Goal: Task Accomplishment & Management: Use online tool/utility

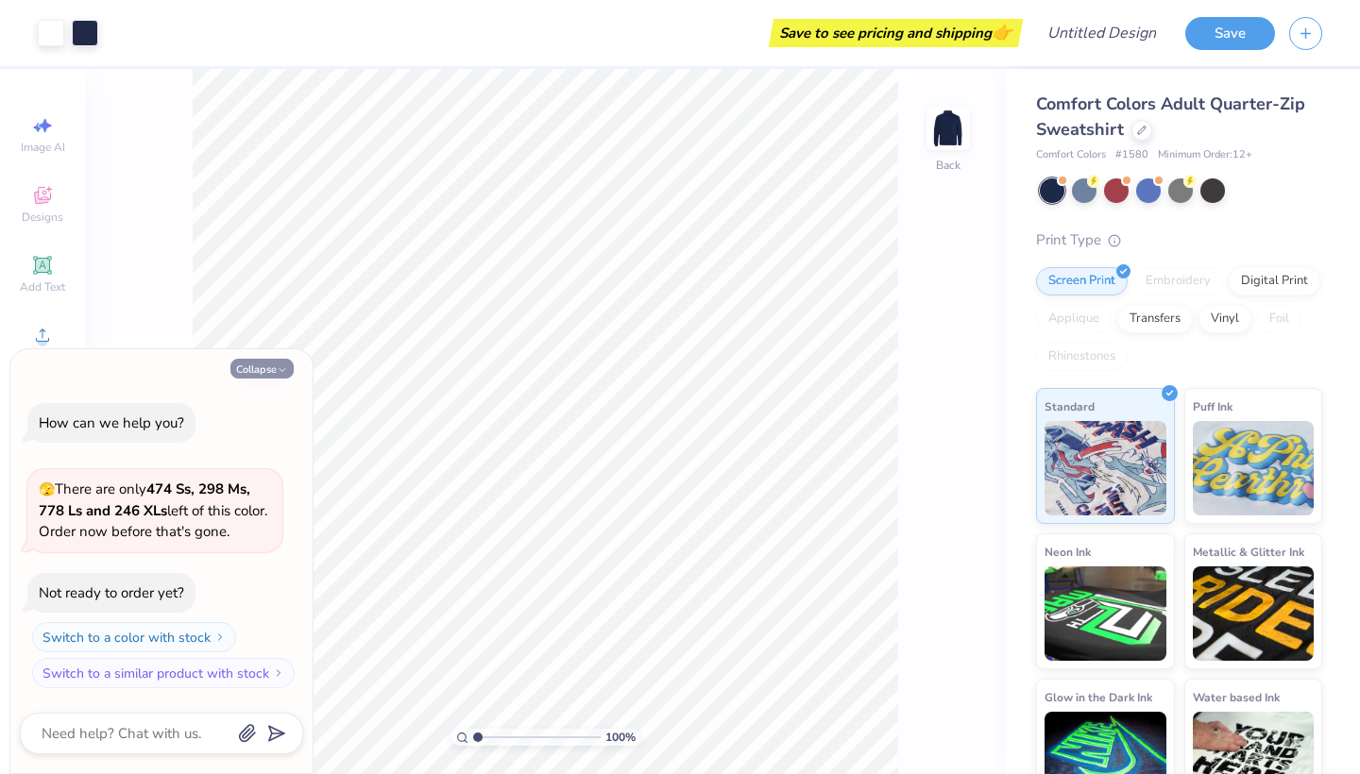
click at [267, 370] on button "Collapse" at bounding box center [261, 369] width 63 height 20
type textarea "x"
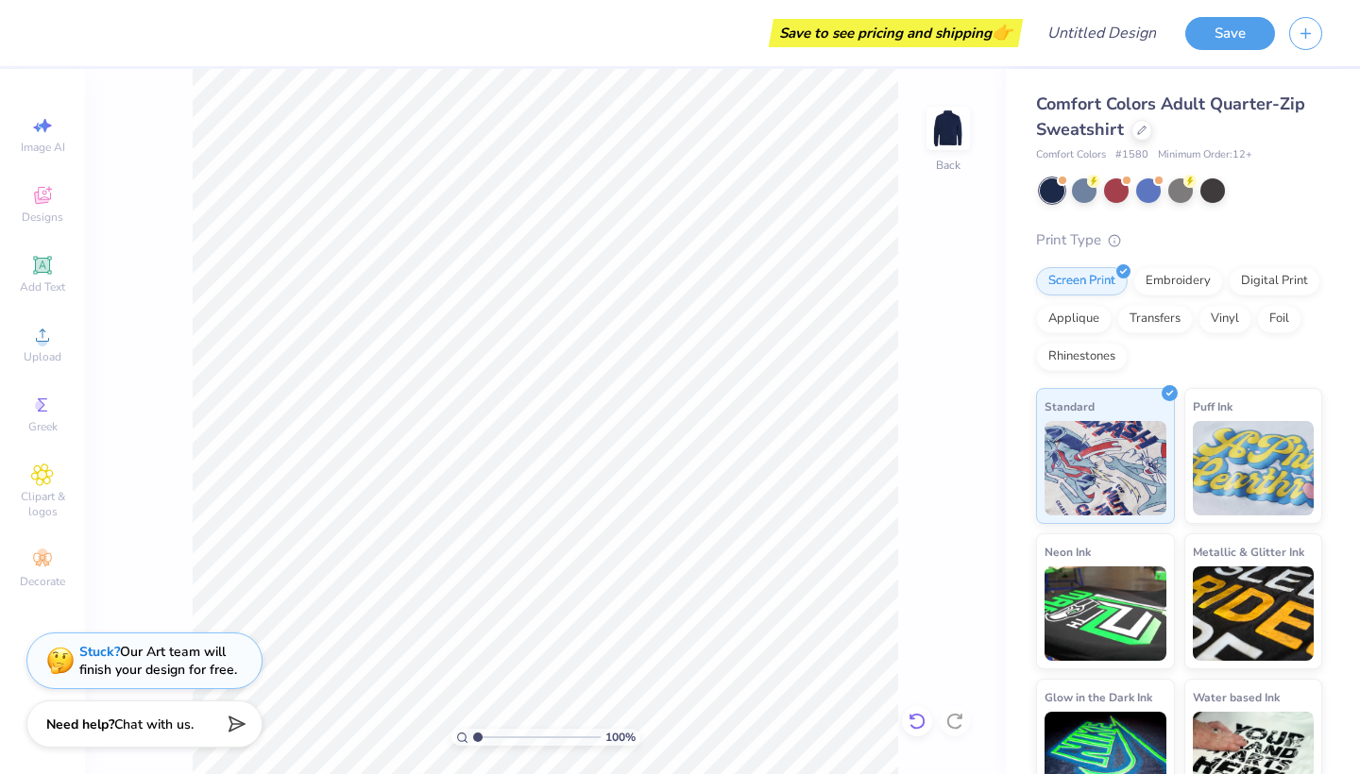
click at [922, 727] on icon at bounding box center [917, 721] width 16 height 17
type input "3.00"
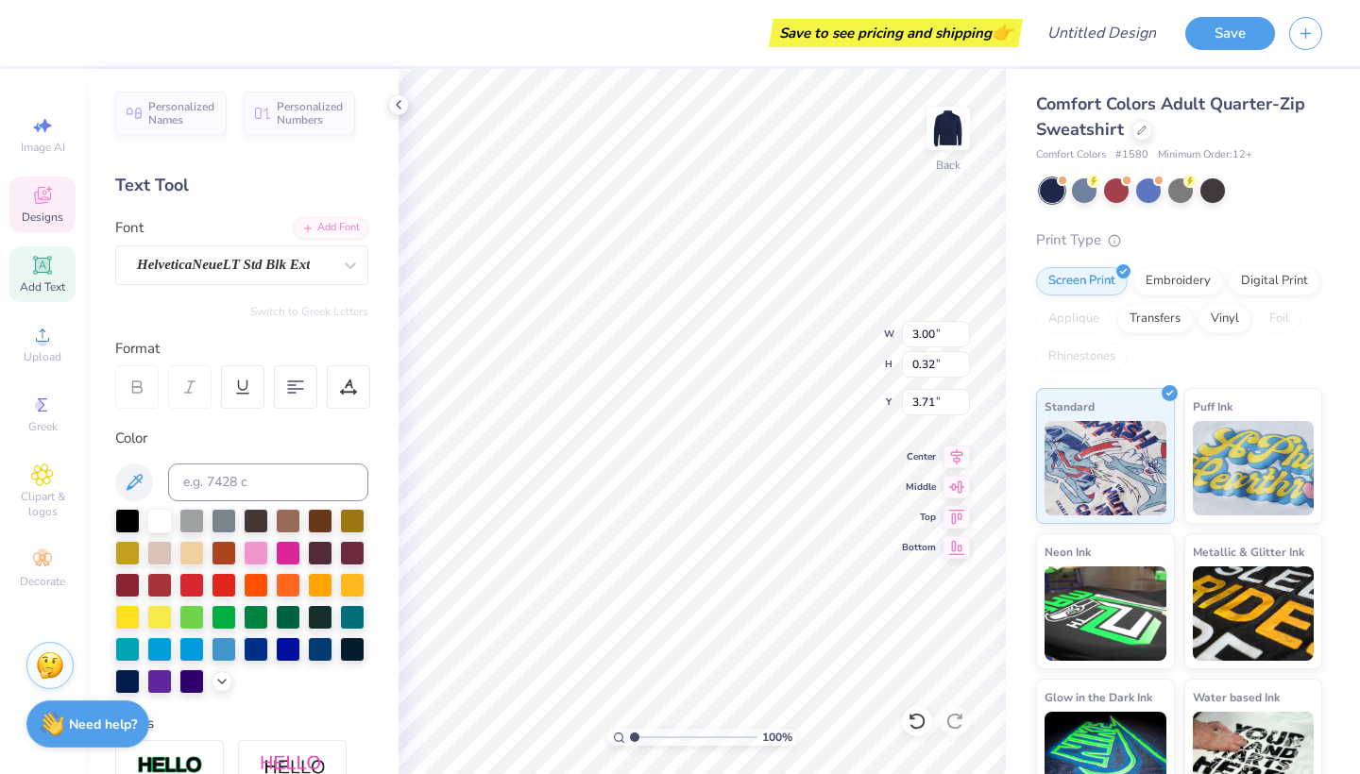
type textarea "EST. 1937"
type textarea "Penn State"
type input "8.45"
type input "0.64"
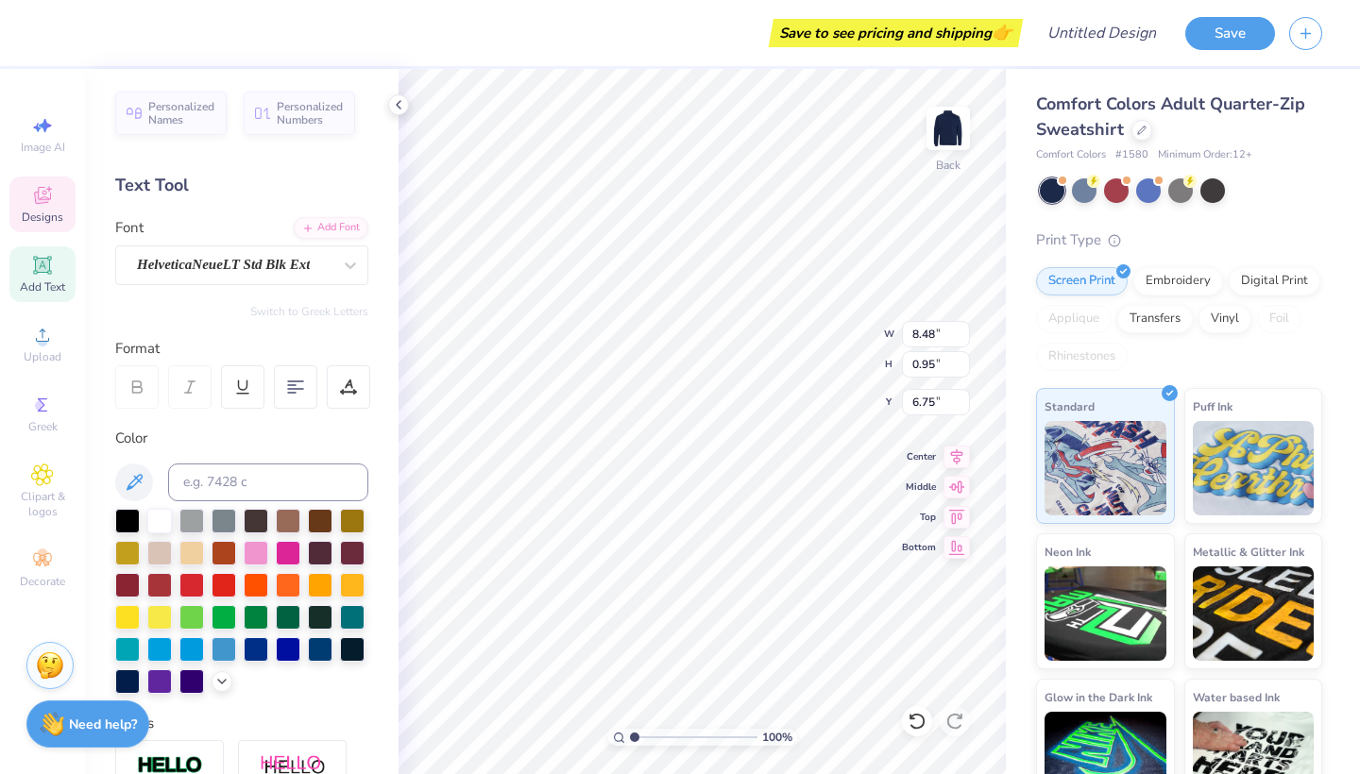
type input "8.04"
type textarea "F"
type textarea "S"
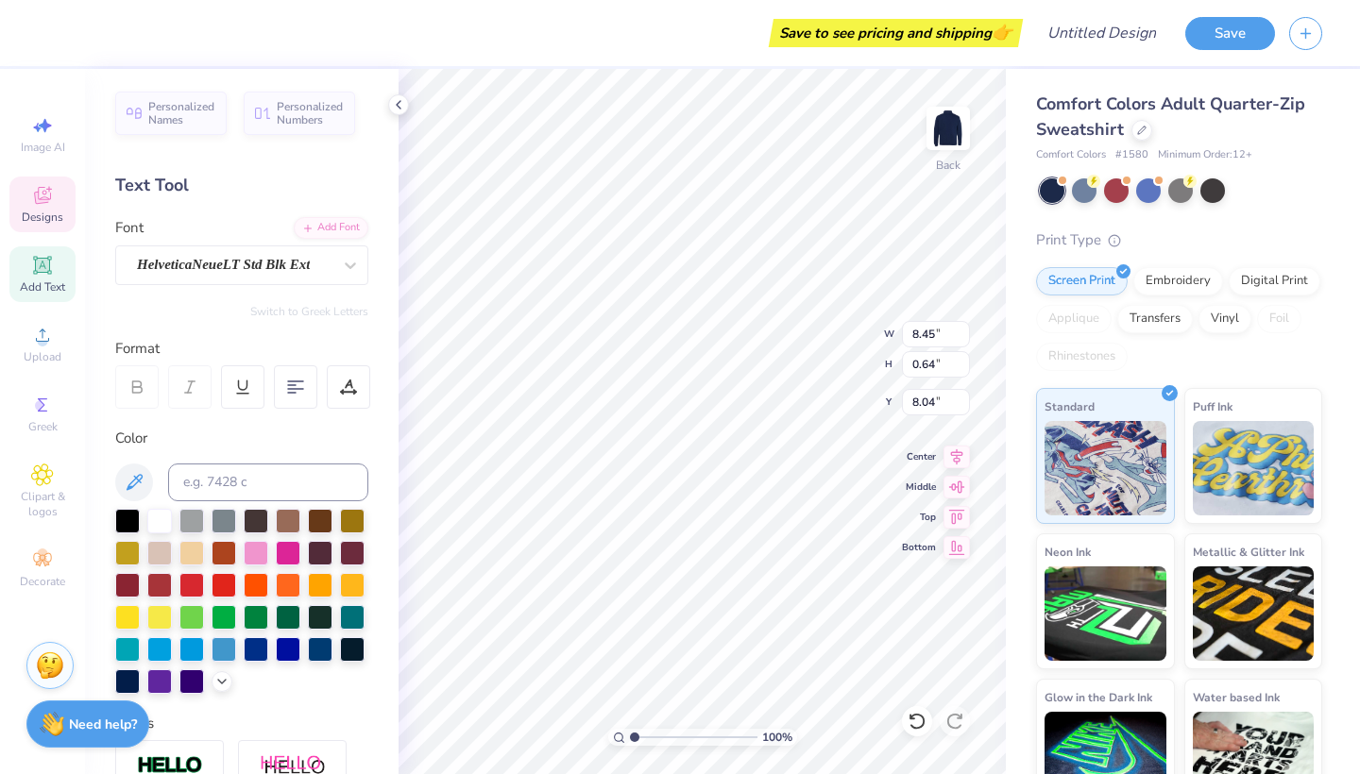
type textarea "Hospitality"
type input "1.69"
type input "1.08"
type input "6.89"
type input "6.82"
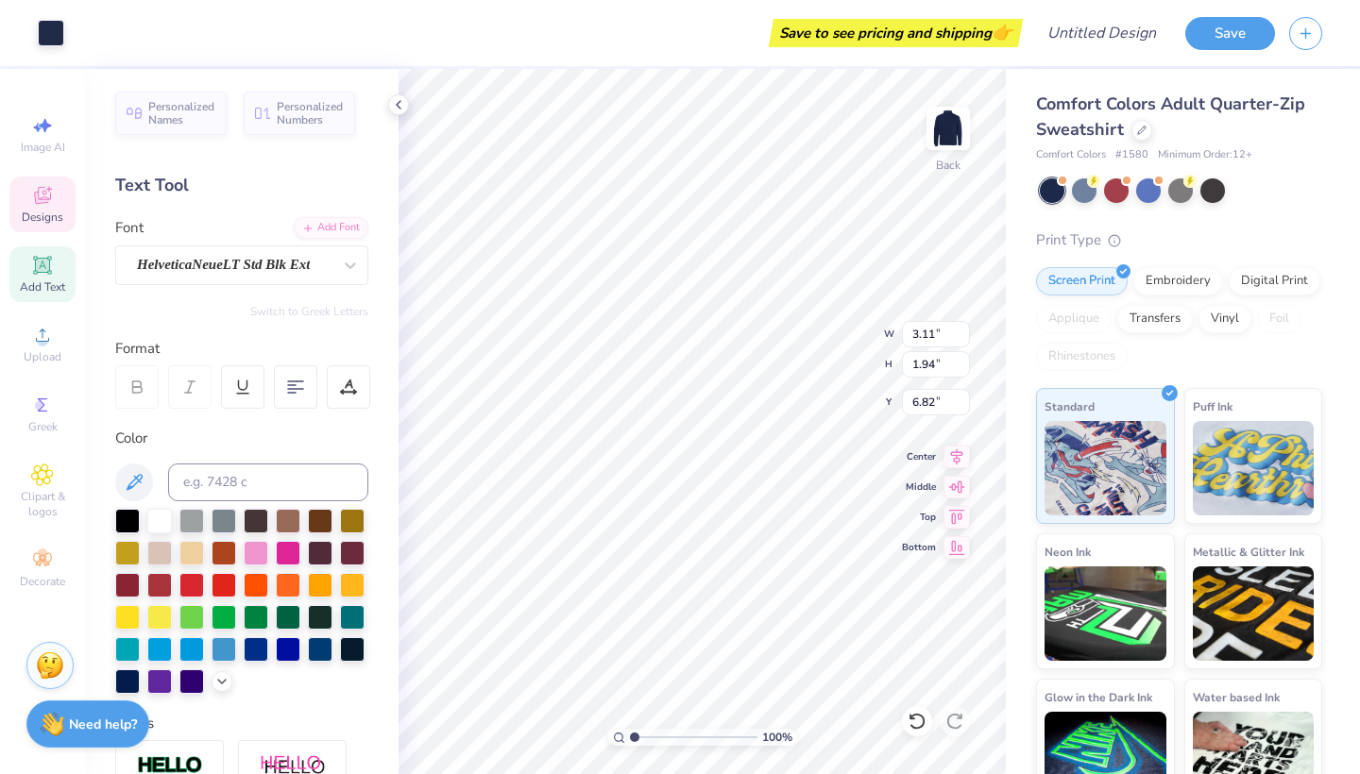
type input "2.17"
type input "1.30"
type input "3.07"
type input "2.49"
type input "6.55"
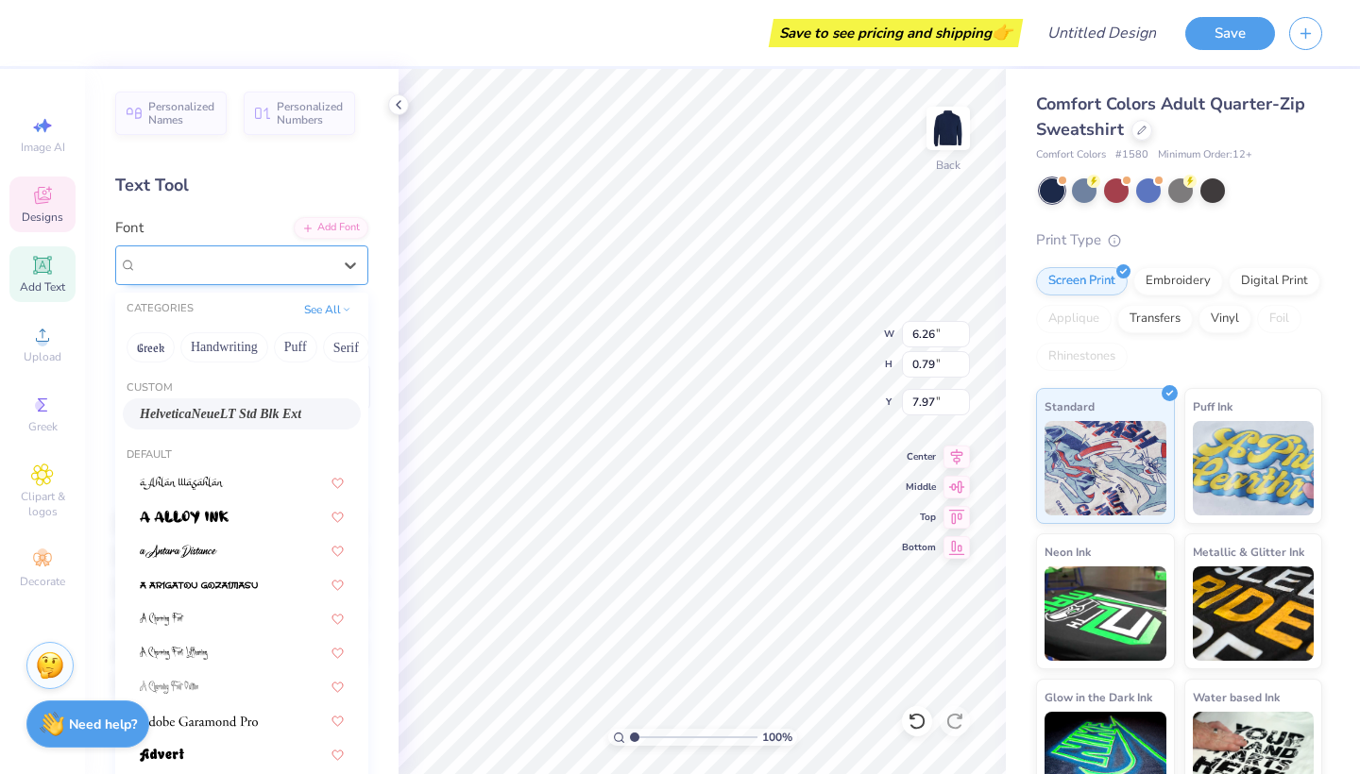
click at [310, 266] on span "HelveticaNeueLT Std Blk Ext" at bounding box center [223, 265] width 173 height 22
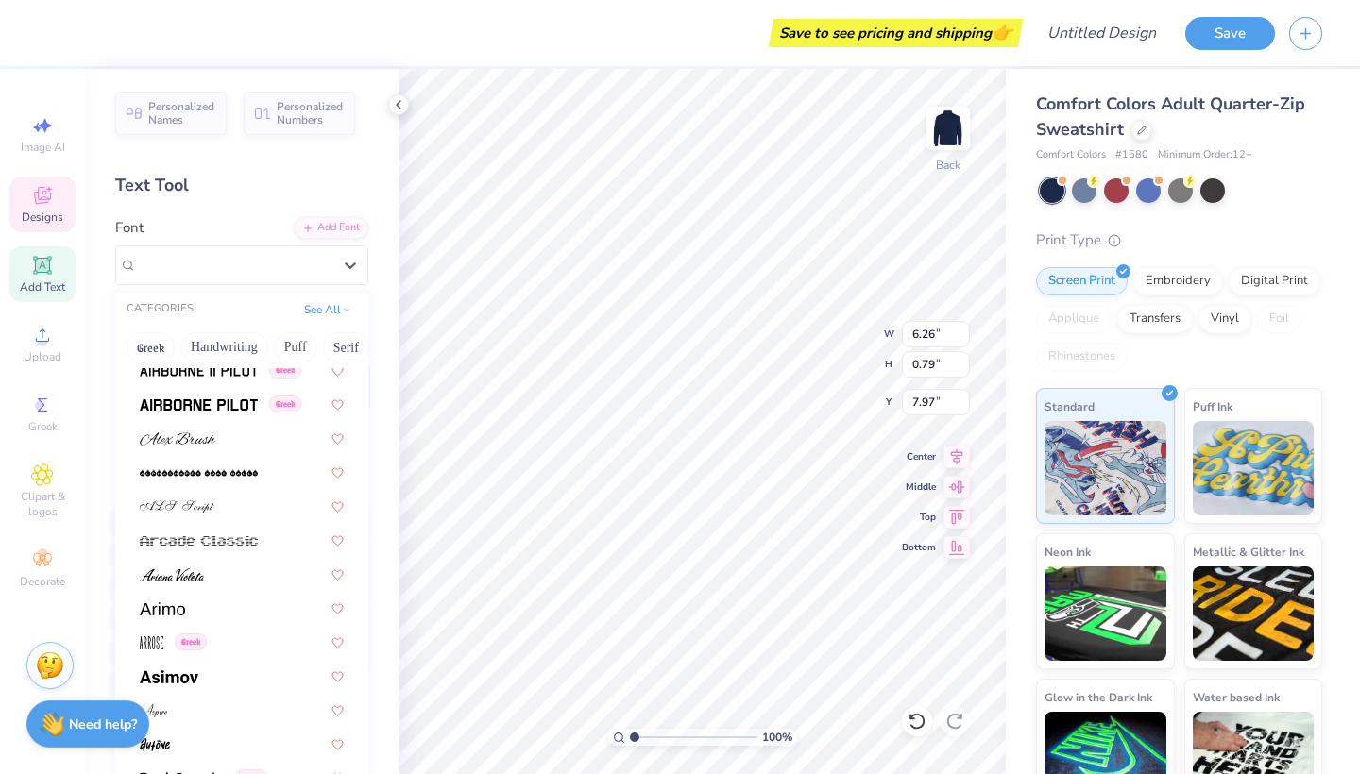
scroll to position [488, 0]
click at [223, 438] on div at bounding box center [242, 436] width 204 height 20
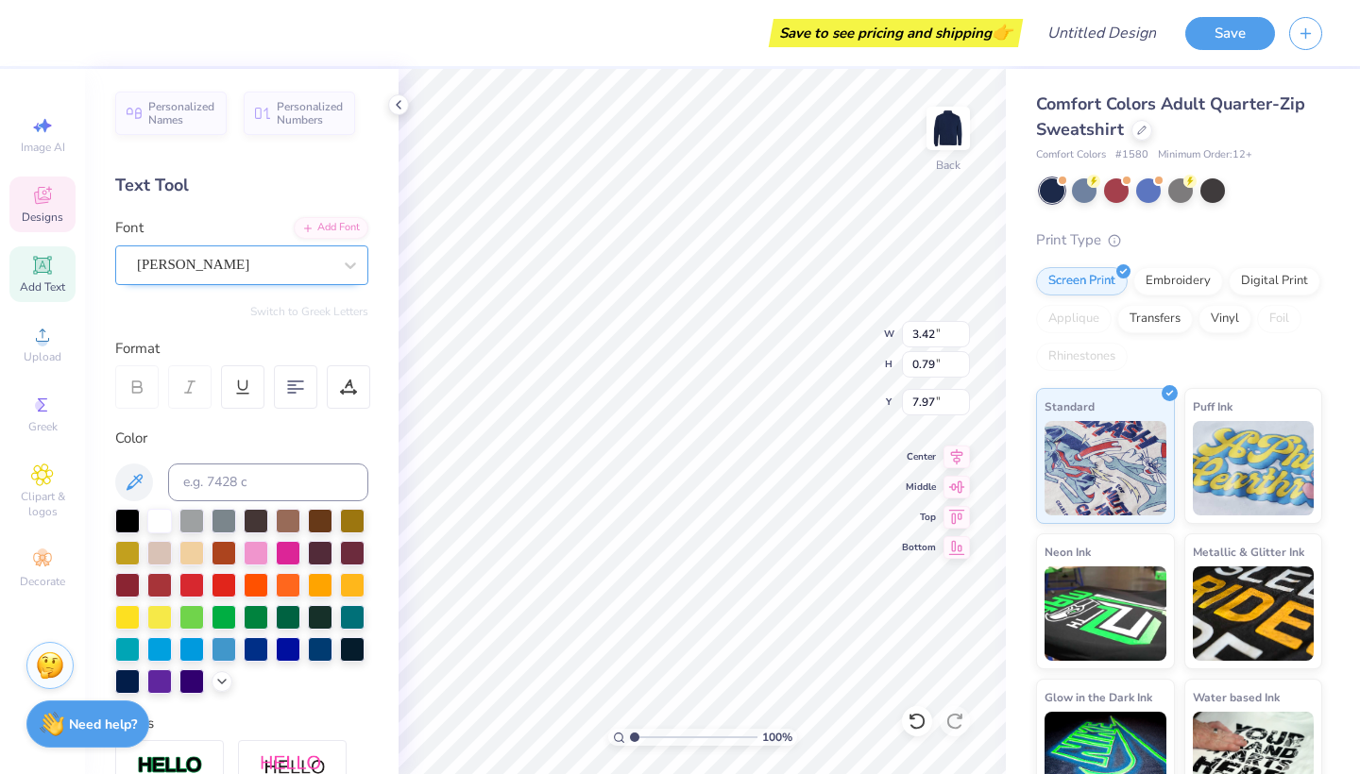
click at [279, 271] on div "[PERSON_NAME]" at bounding box center [234, 264] width 198 height 29
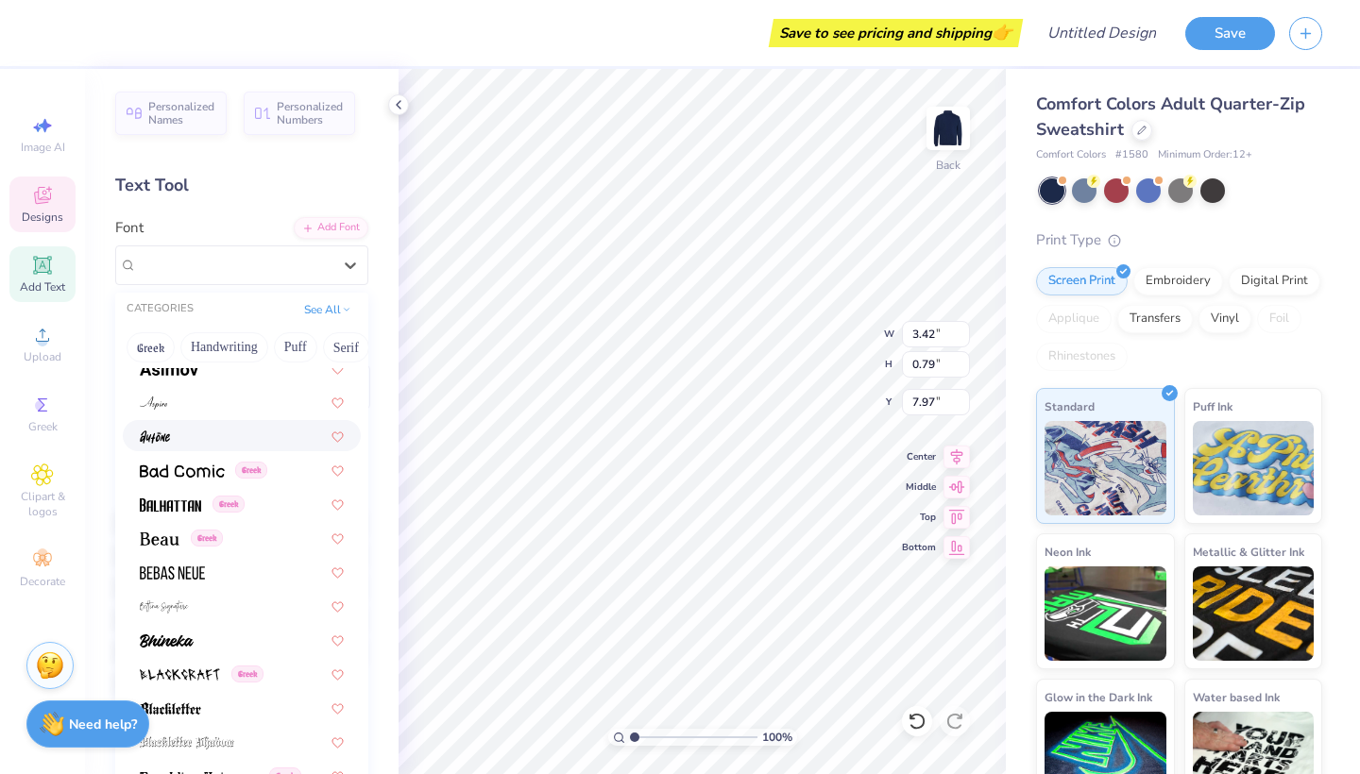
scroll to position [799, 0]
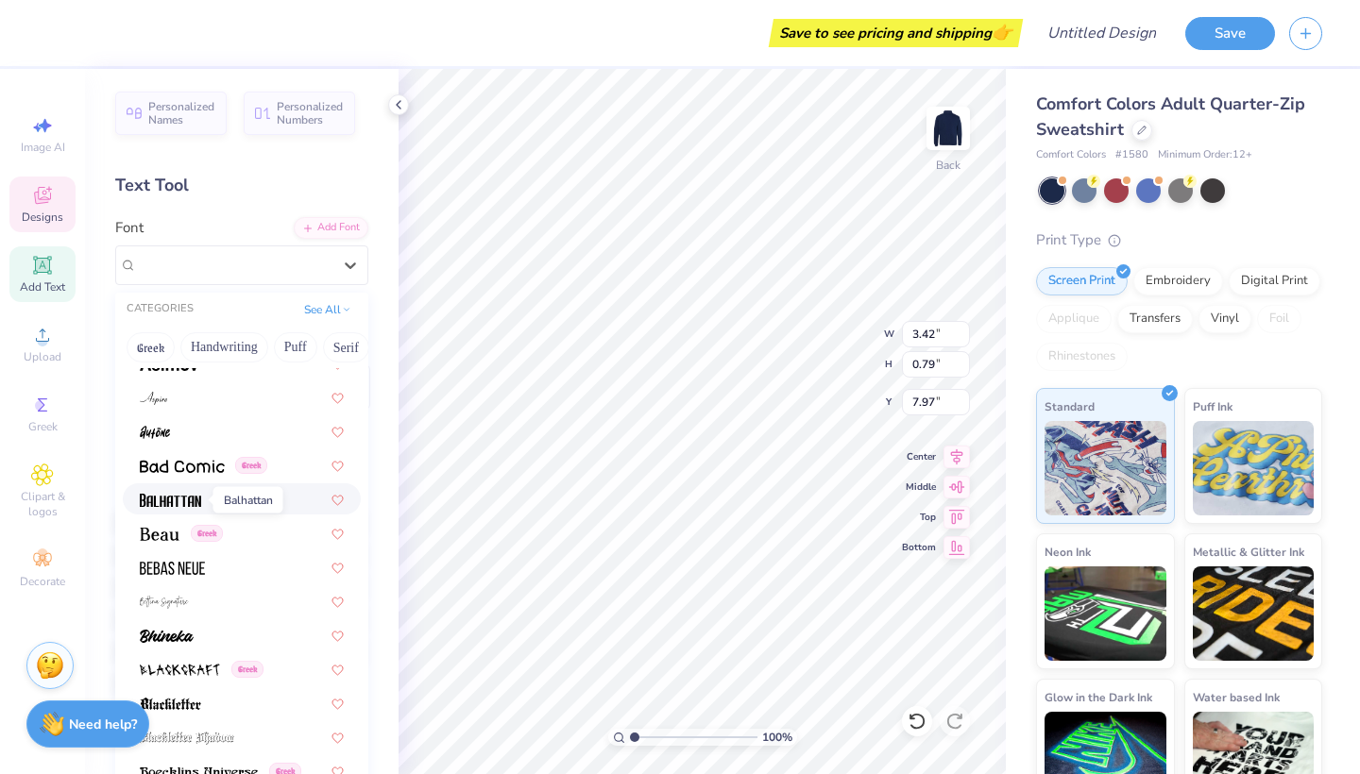
click at [193, 506] on img at bounding box center [170, 500] width 61 height 13
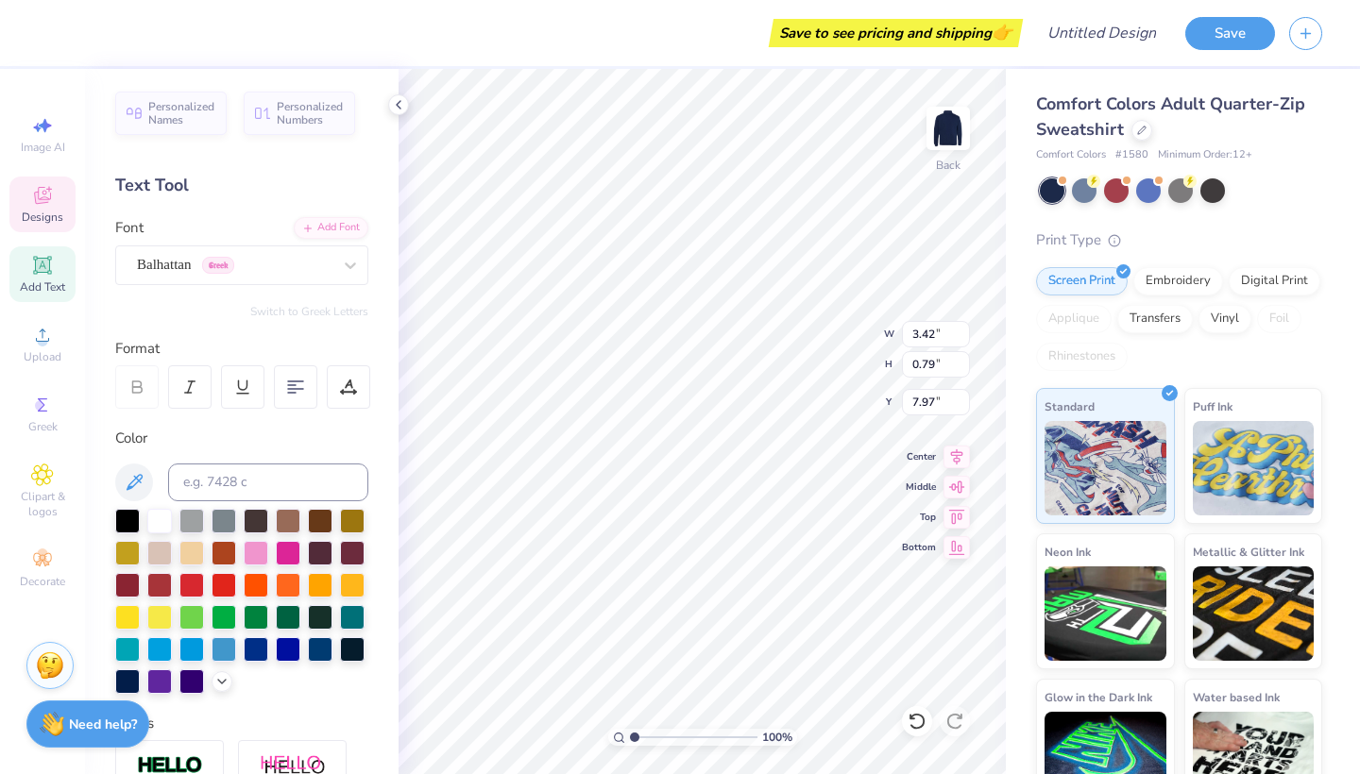
type input "3.53"
type input "0.69"
type input "8.02"
click at [315, 268] on div "Balhattan Greek" at bounding box center [234, 264] width 198 height 29
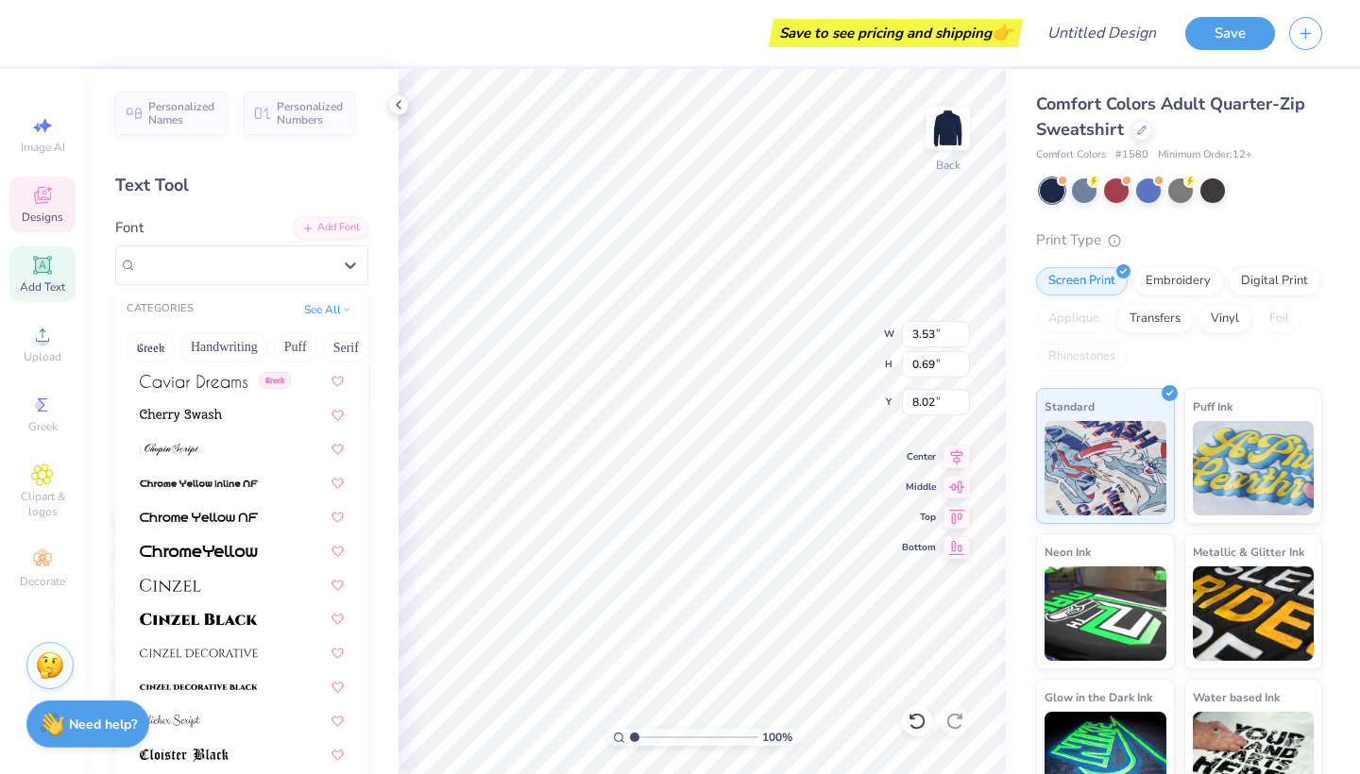
scroll to position [2140, 0]
click at [241, 394] on div "Greek" at bounding box center [242, 381] width 238 height 31
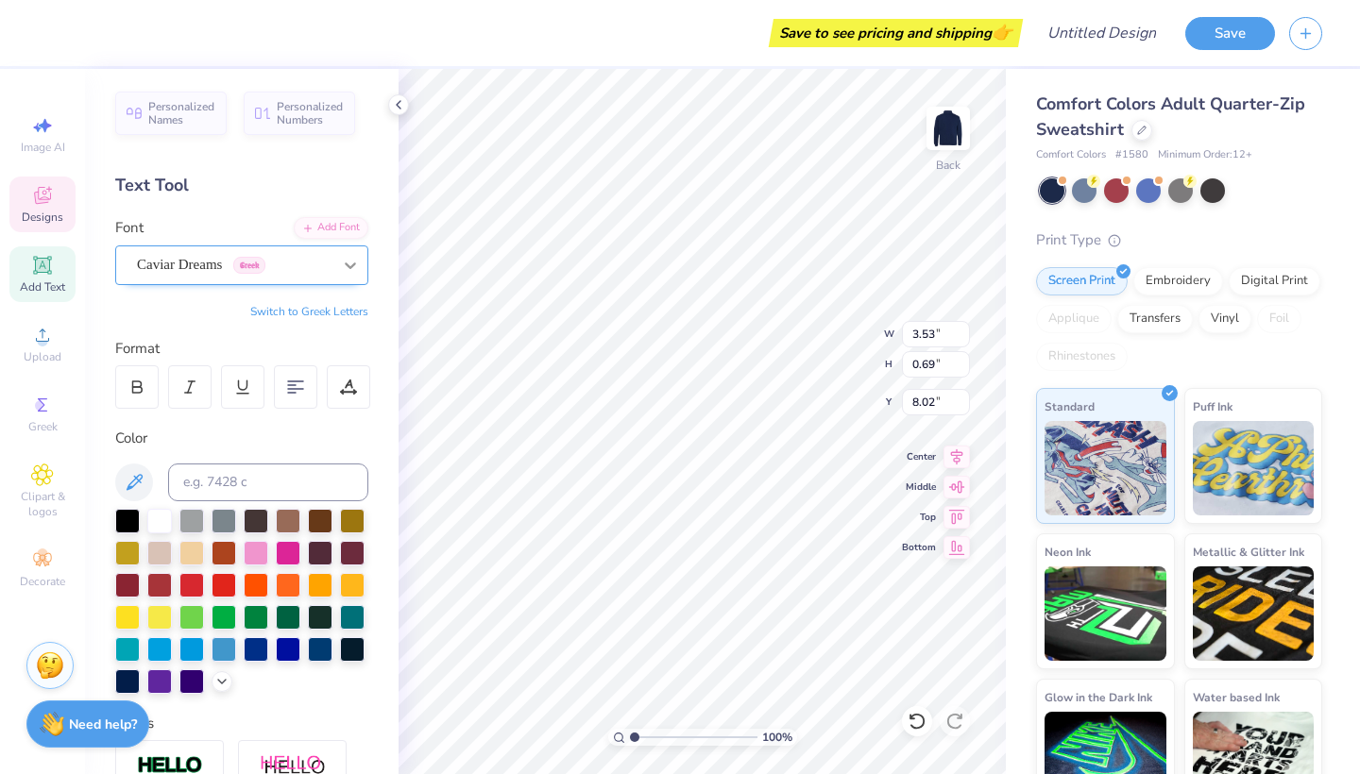
click at [342, 269] on icon at bounding box center [350, 265] width 19 height 19
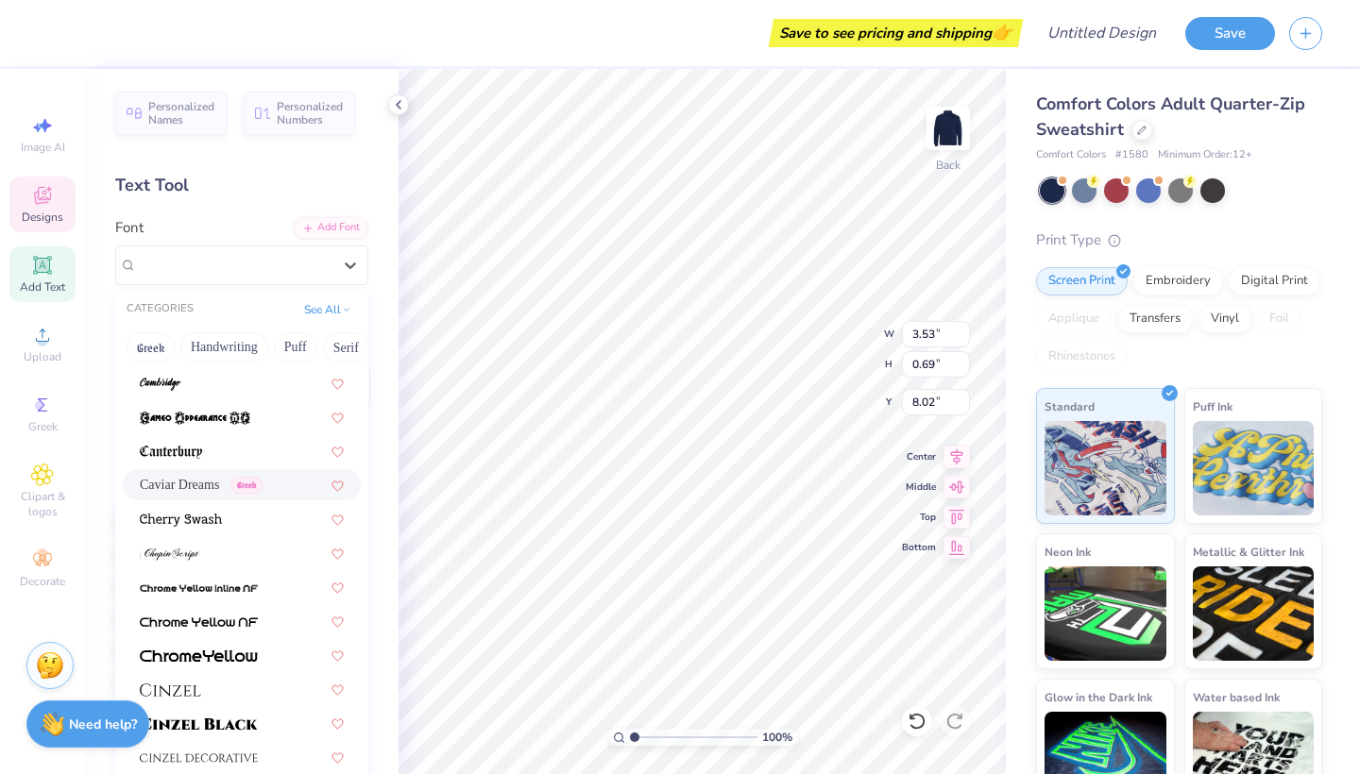
scroll to position [2040, 0]
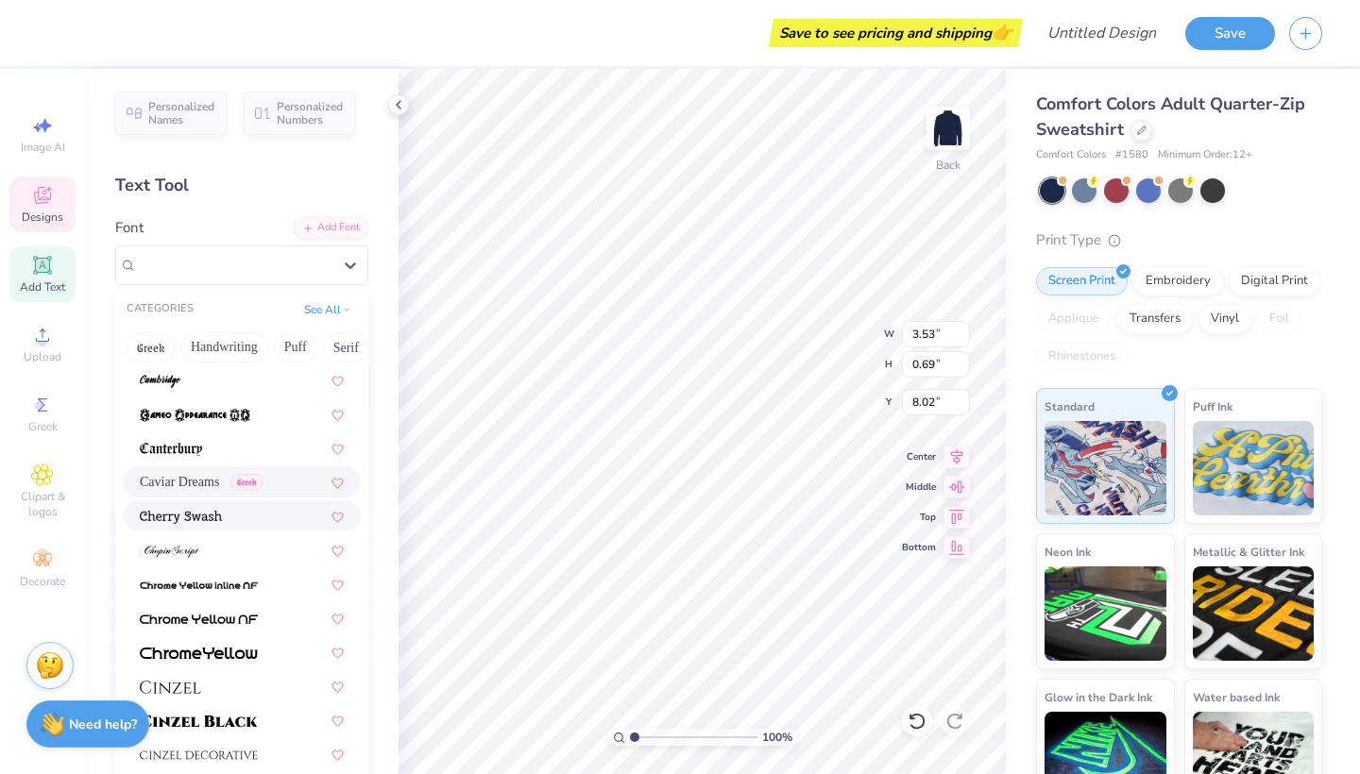
click at [220, 520] on img at bounding box center [181, 517] width 82 height 13
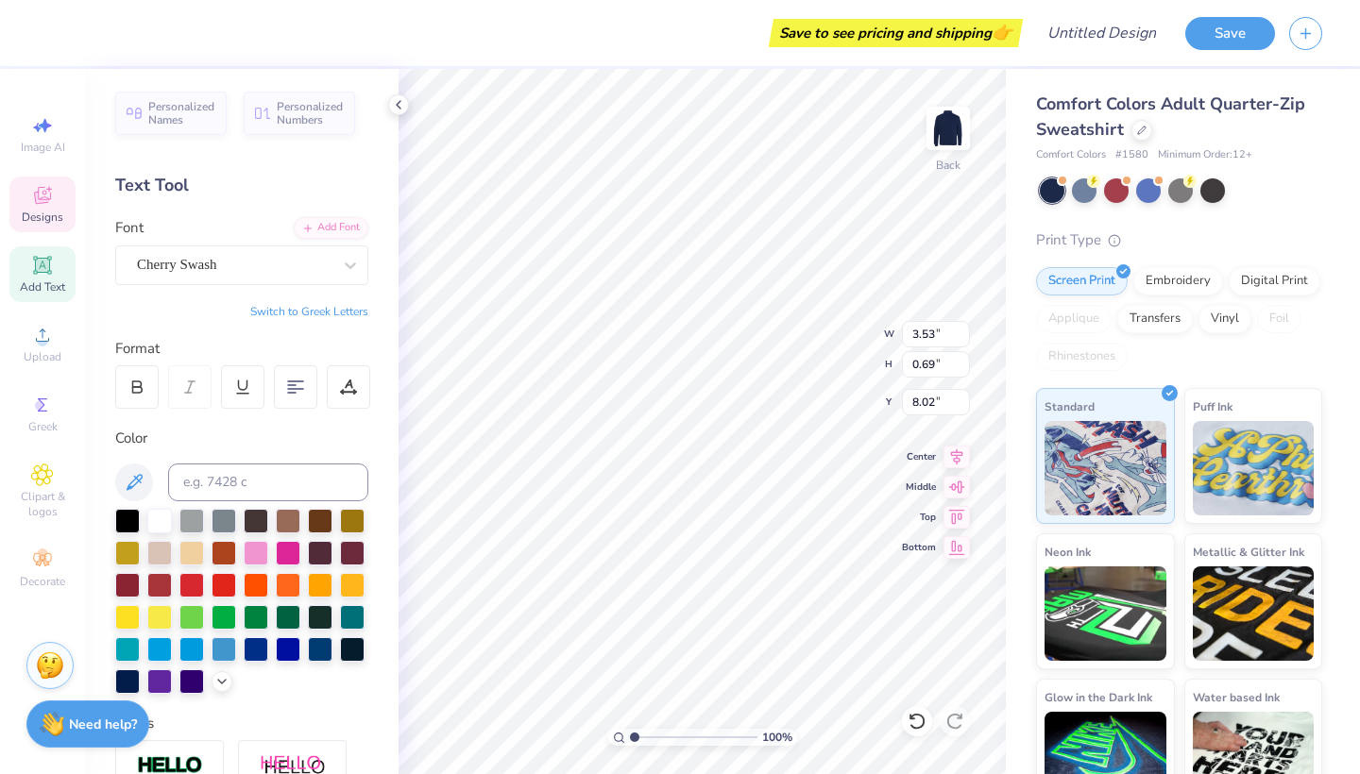
scroll to position [0, 1]
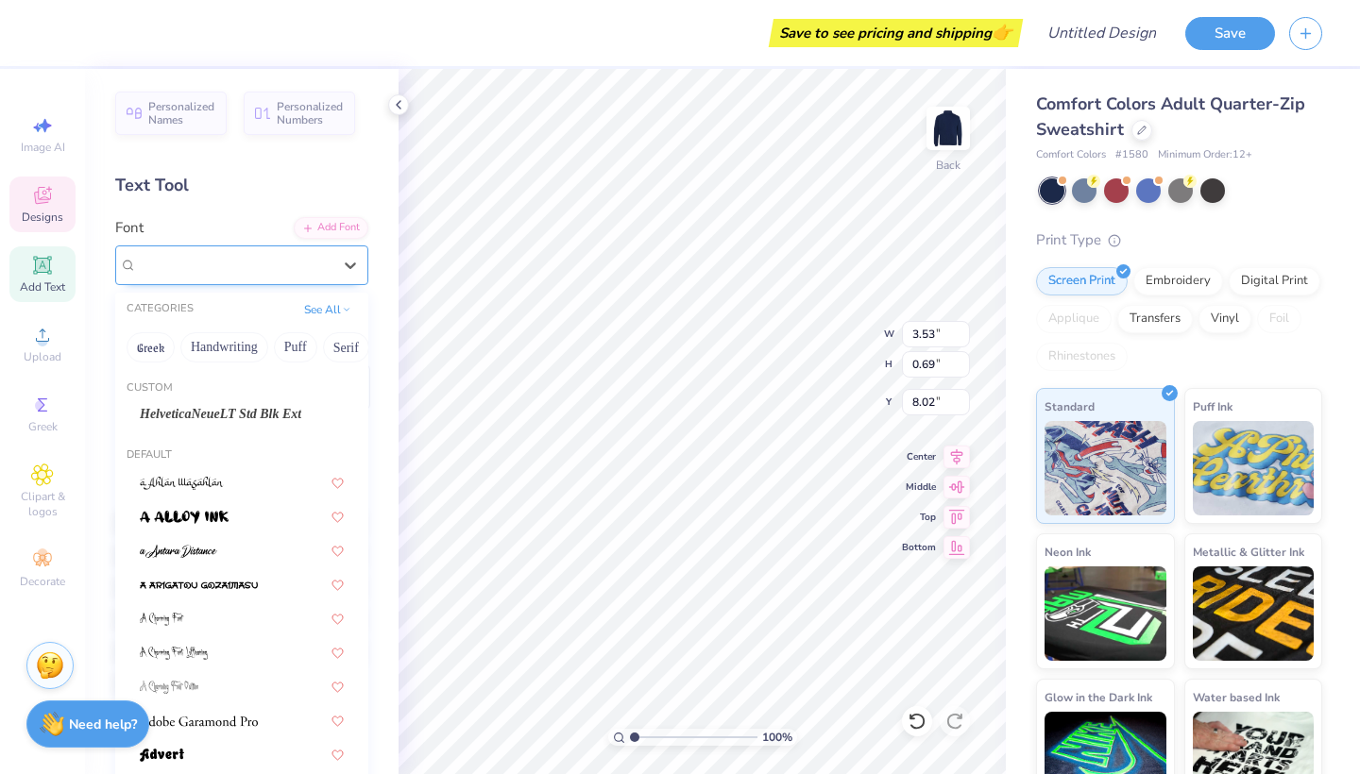
click at [230, 279] on div "Cherry Swash" at bounding box center [241, 266] width 253 height 40
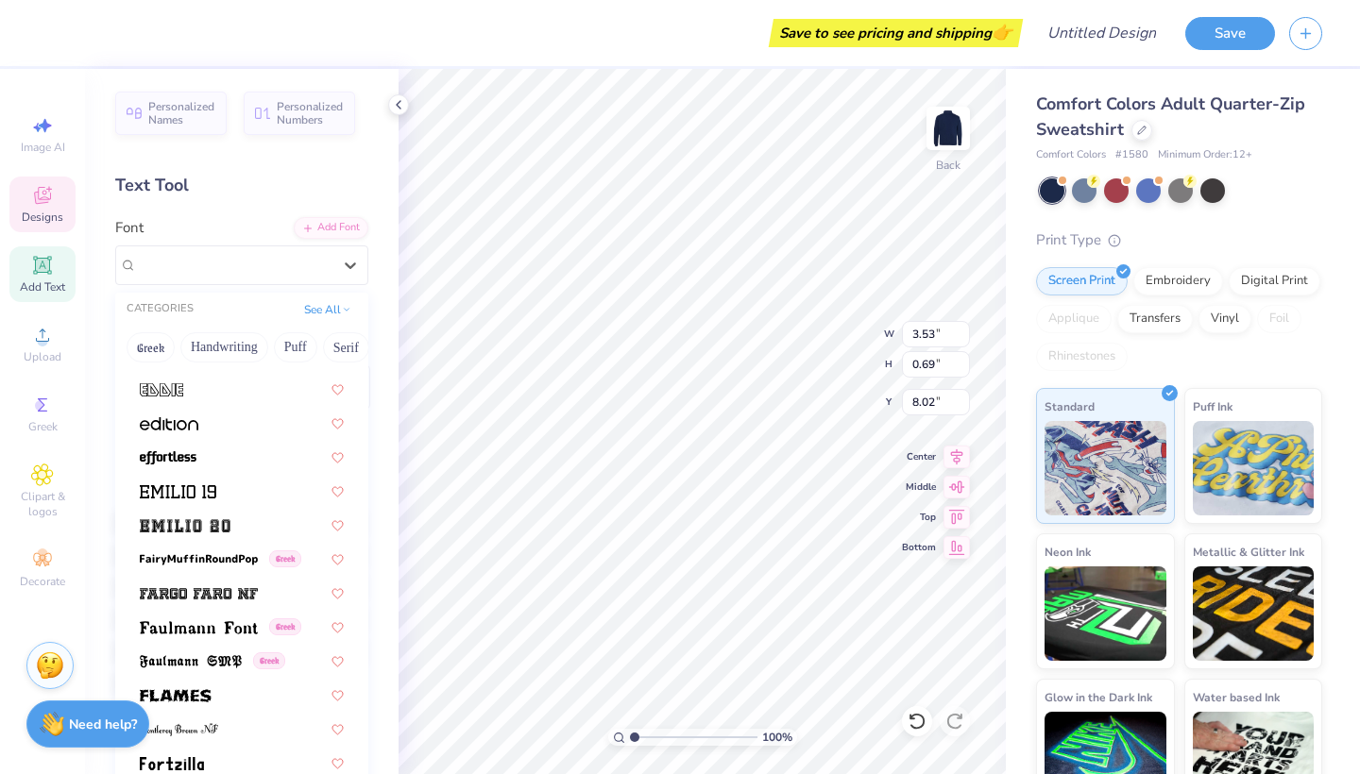
scroll to position [3836, 0]
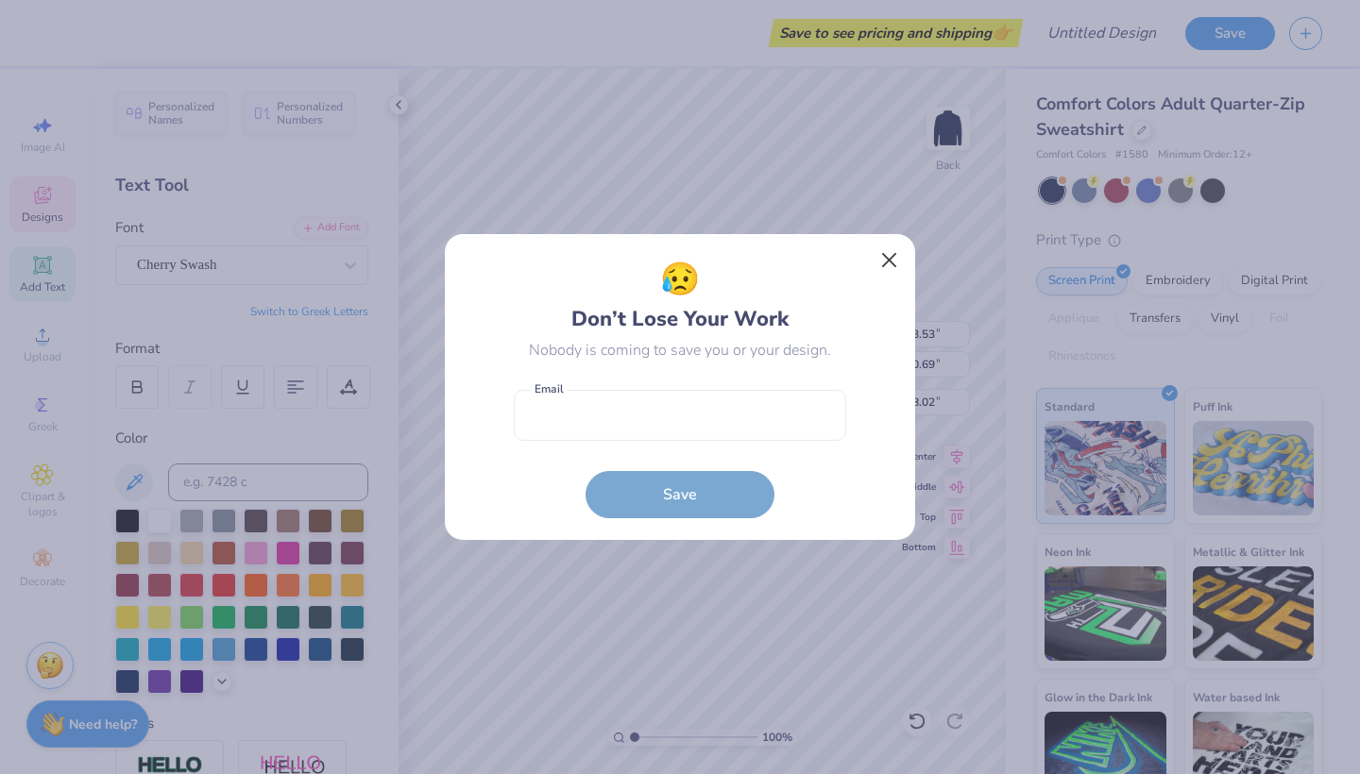
click at [886, 264] on button "Close" at bounding box center [890, 261] width 36 height 36
type input "4.37"
type input "0.82"
type input "7.95"
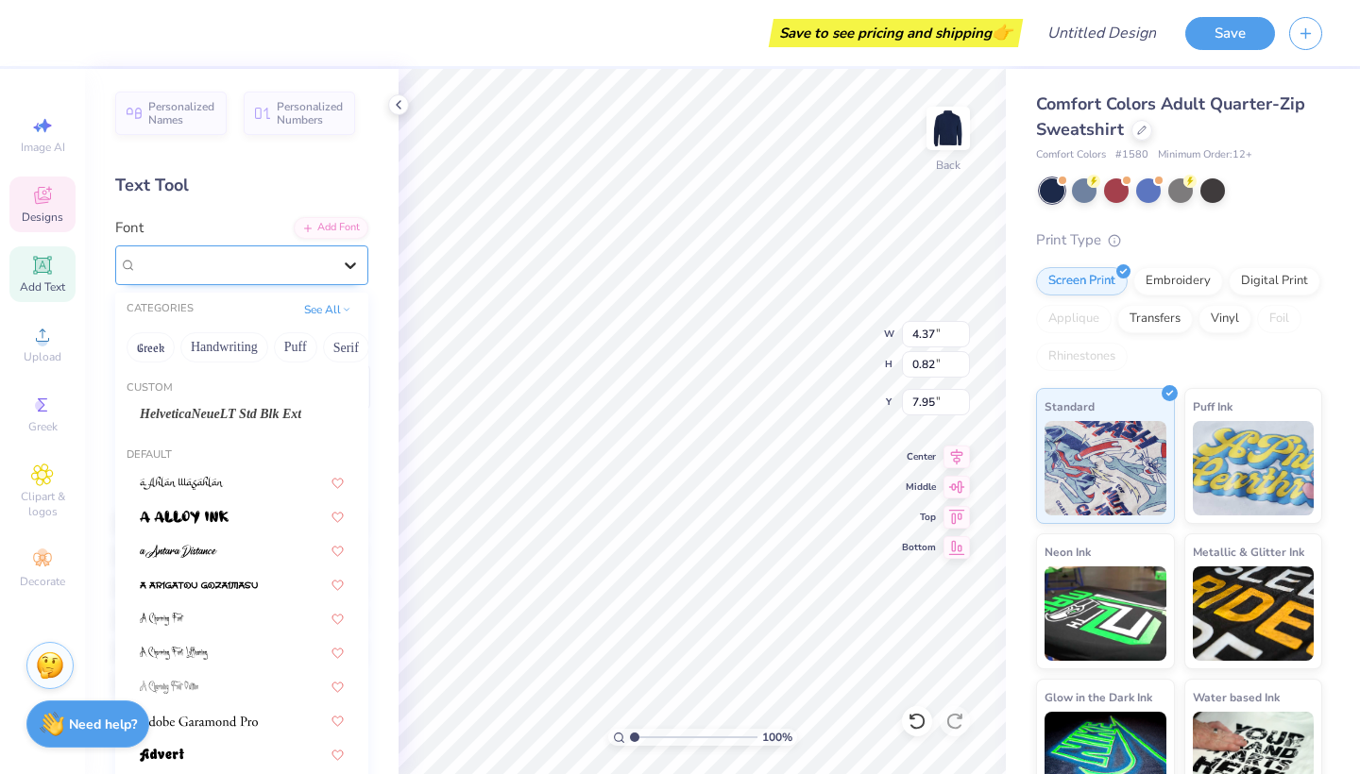
click at [344, 256] on icon at bounding box center [350, 265] width 19 height 19
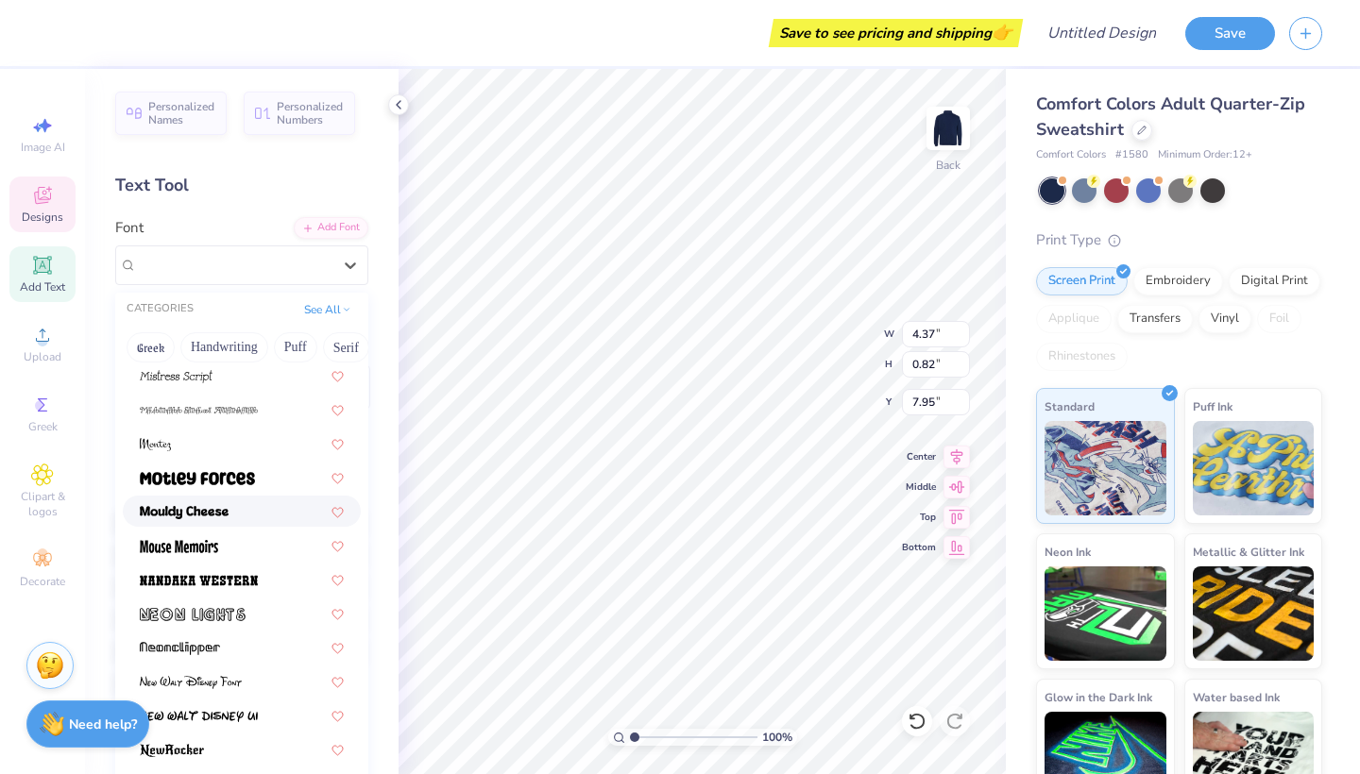
scroll to position [7014, 0]
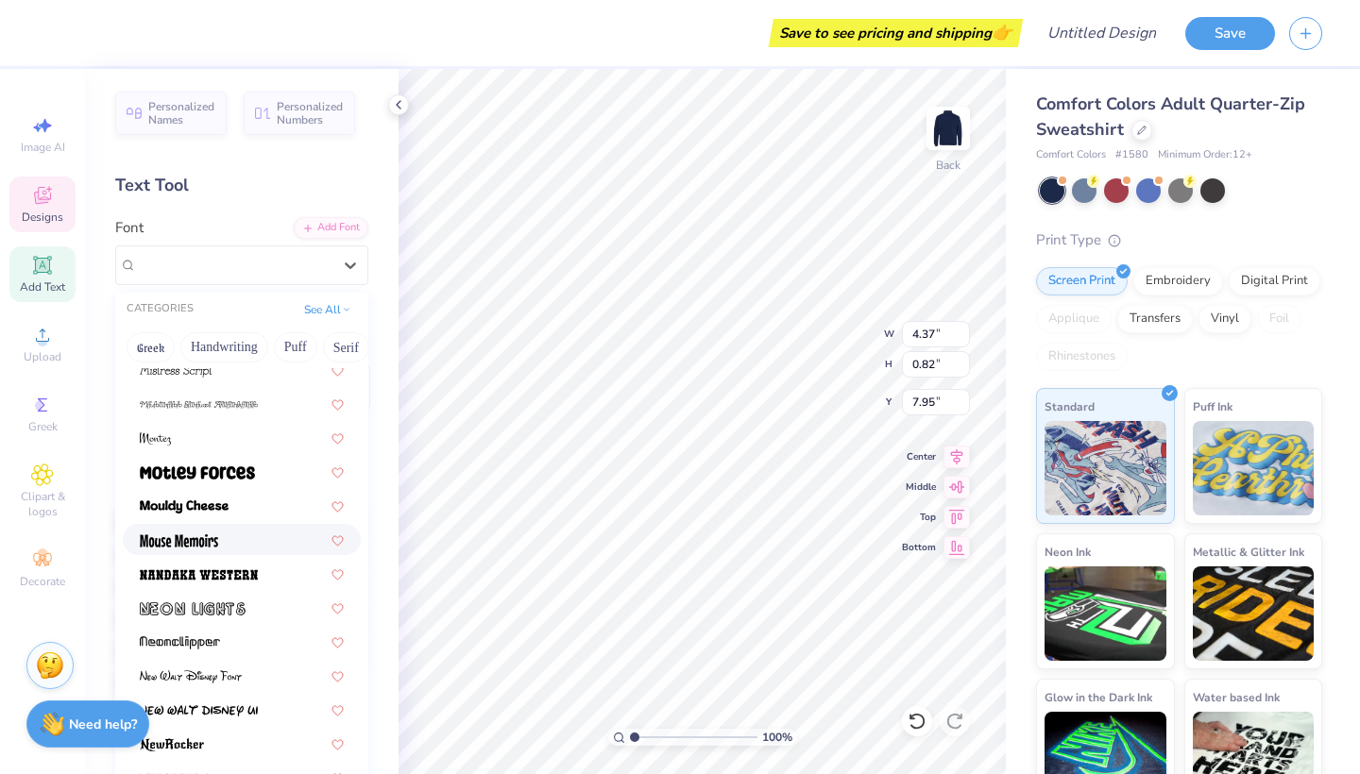
click at [241, 542] on div at bounding box center [242, 540] width 204 height 20
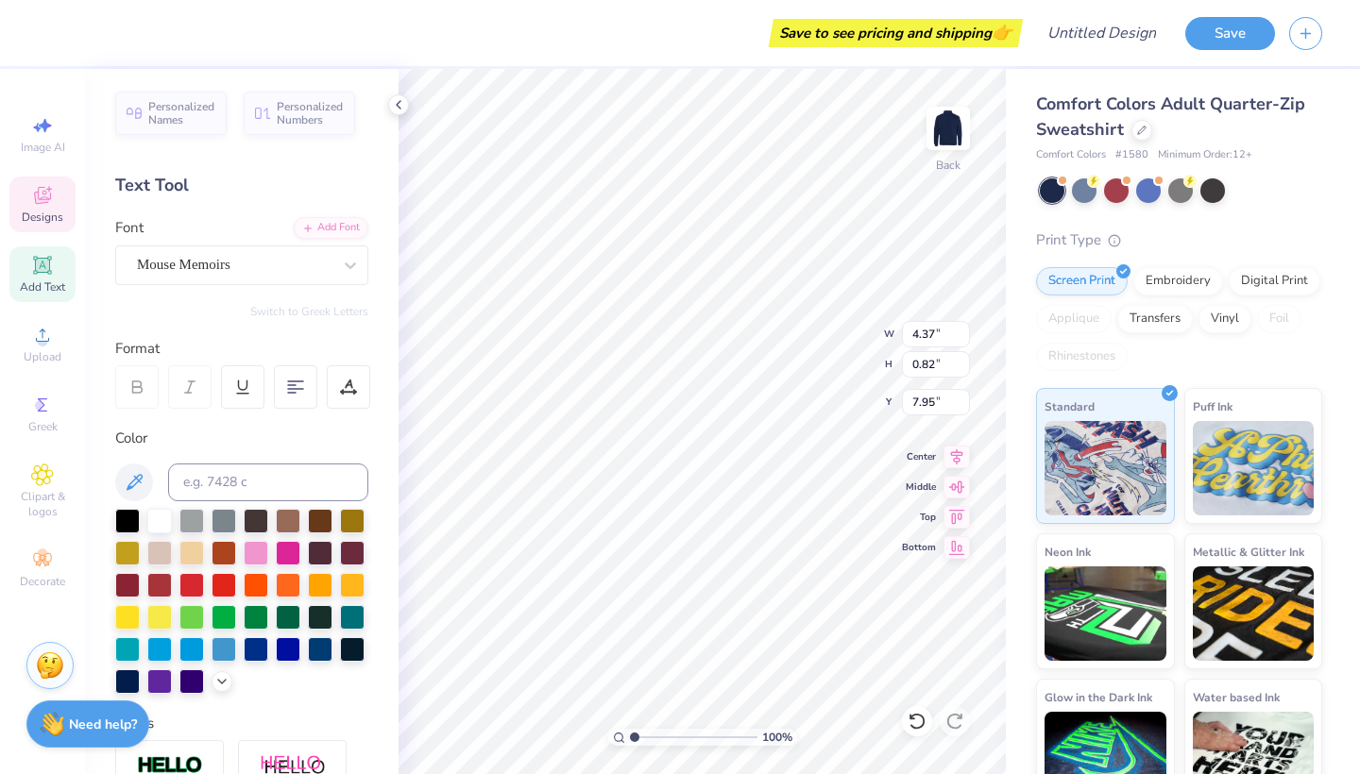
type input "2.59"
type input "0.75"
type input "7.99"
click at [962, 332] on input "2.6" at bounding box center [936, 334] width 68 height 26
type input "2.61"
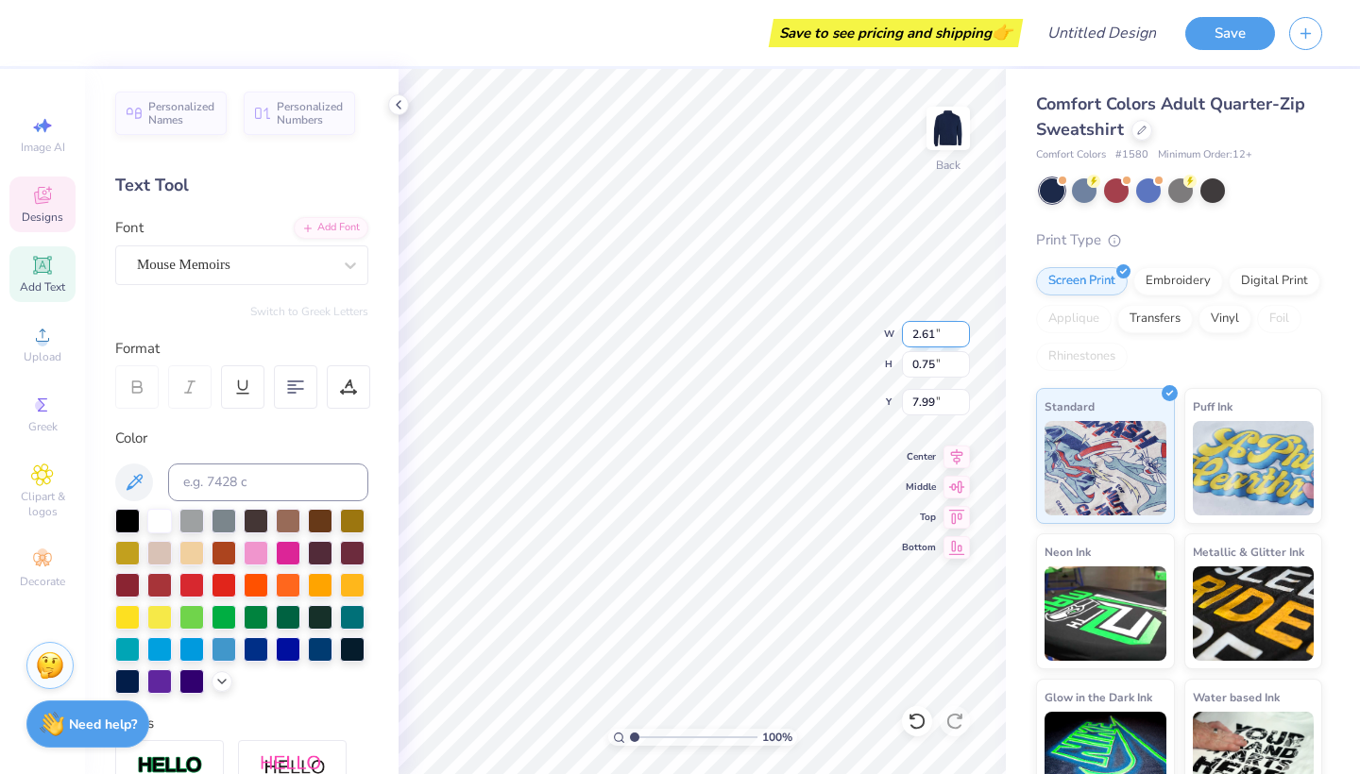
click at [962, 332] on input "2.61" at bounding box center [936, 334] width 68 height 26
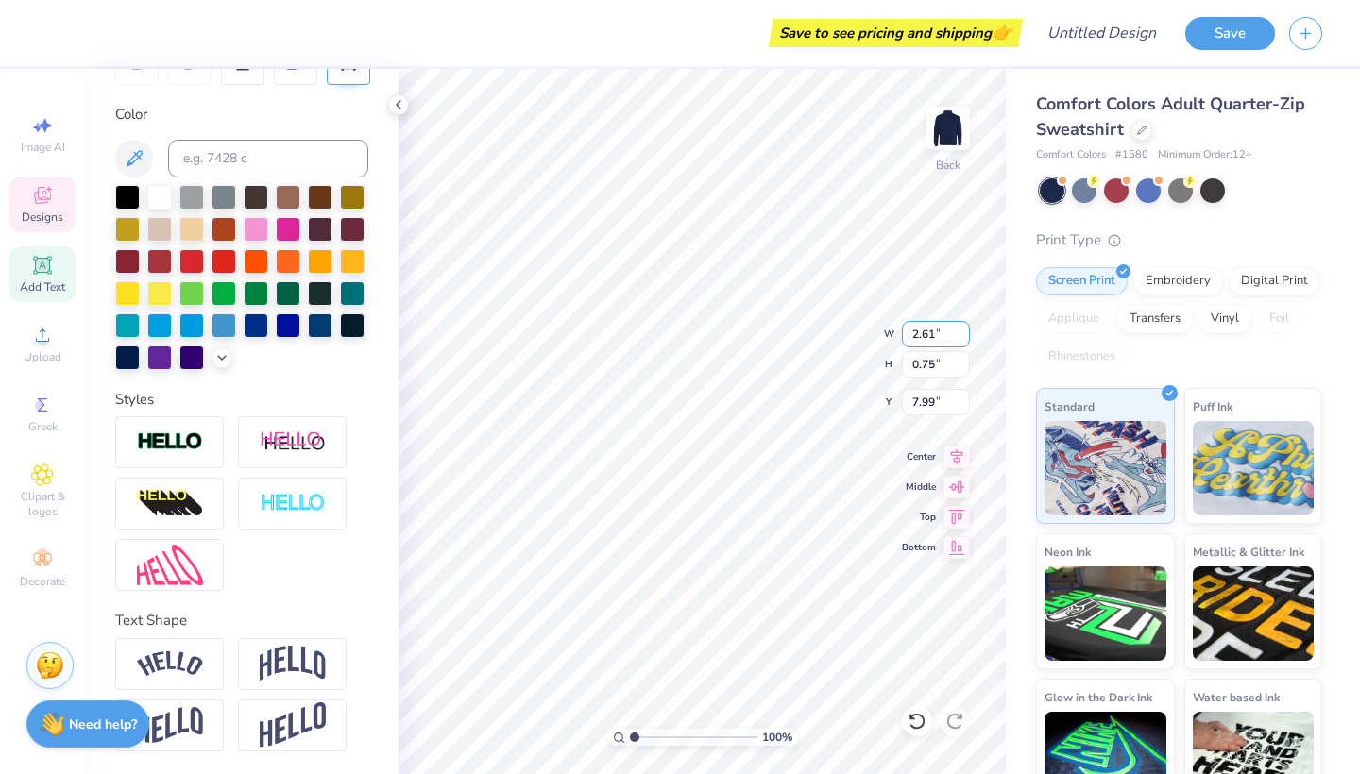
scroll to position [324, 0]
click at [961, 461] on icon at bounding box center [957, 454] width 26 height 23
type input "0.76"
type input "7.92"
type textarea "Hospitality Management"
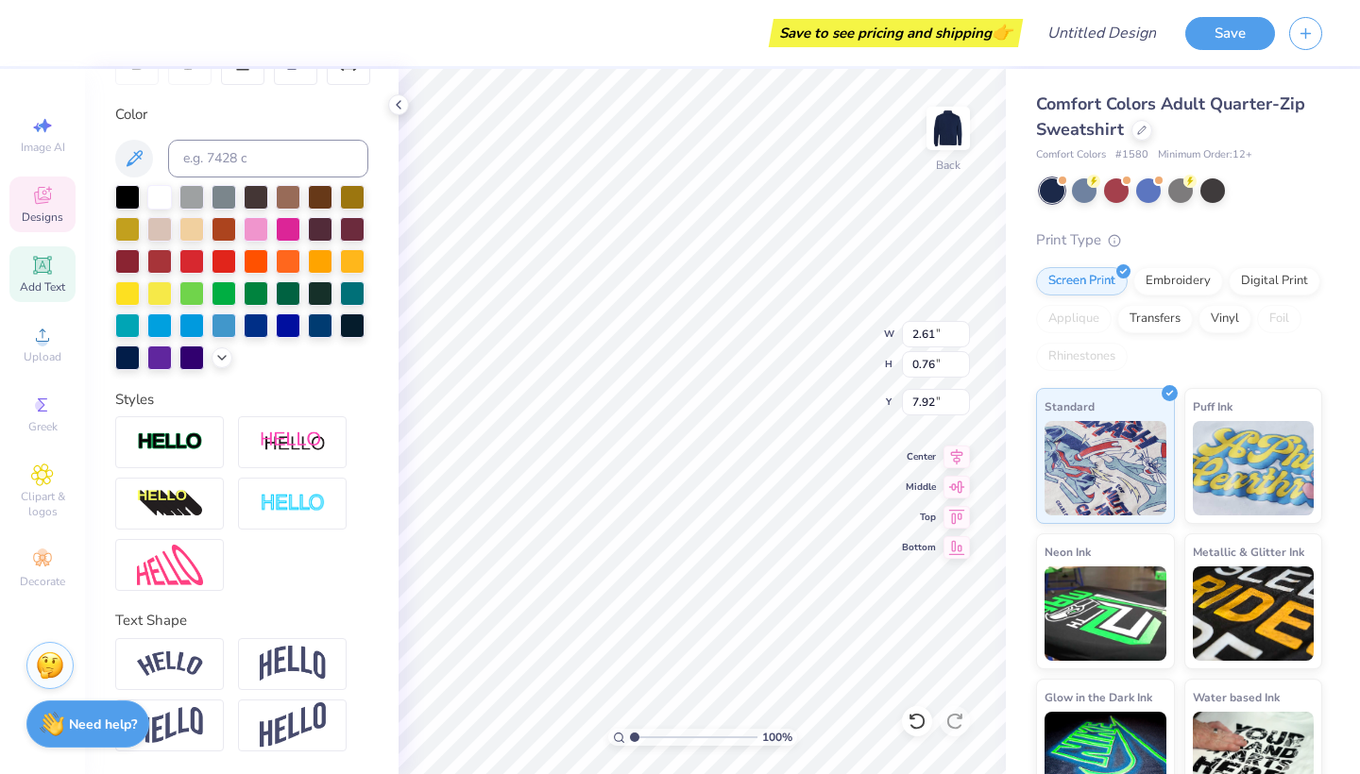
scroll to position [0, 9]
type input "6.22"
type input "8.33"
type input "6.81"
type input "7.92"
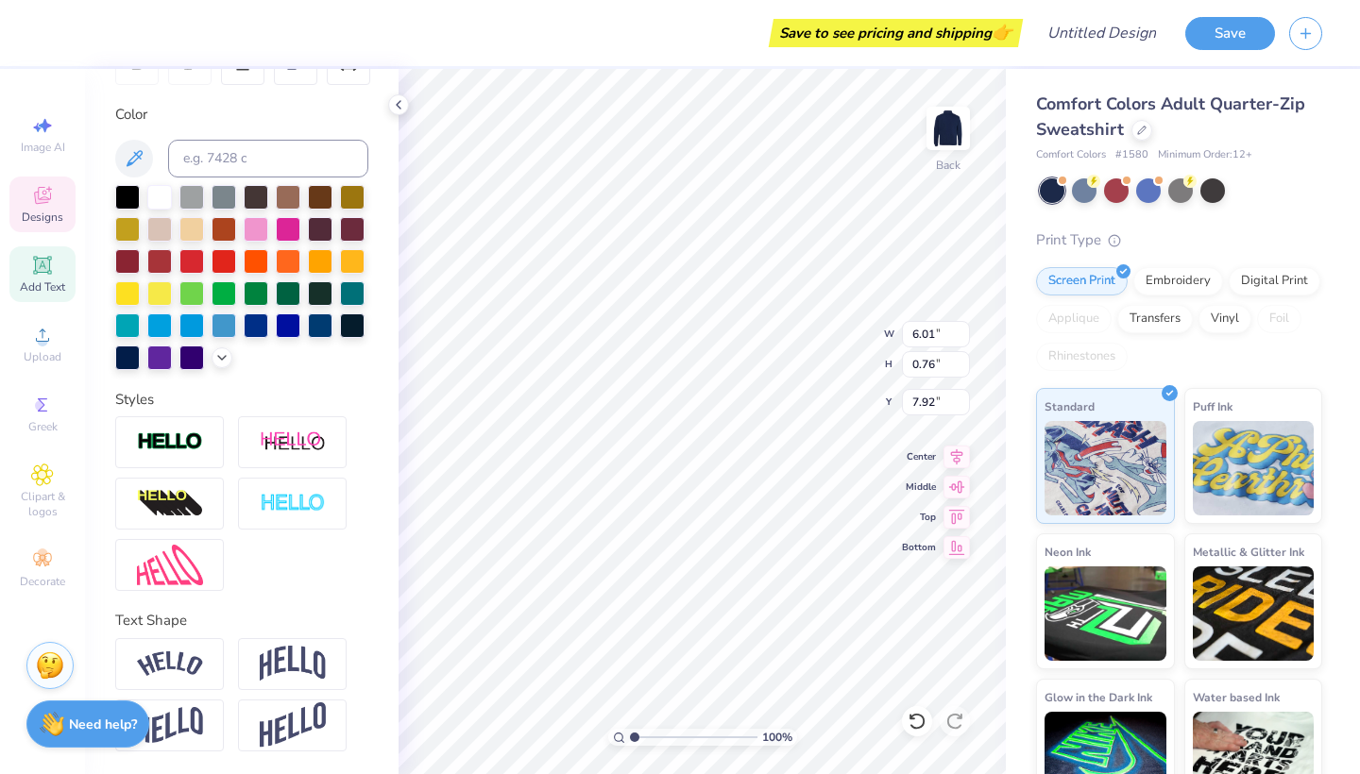
type input "9.99"
type input "0.12"
type input "7.79"
type textarea "H"
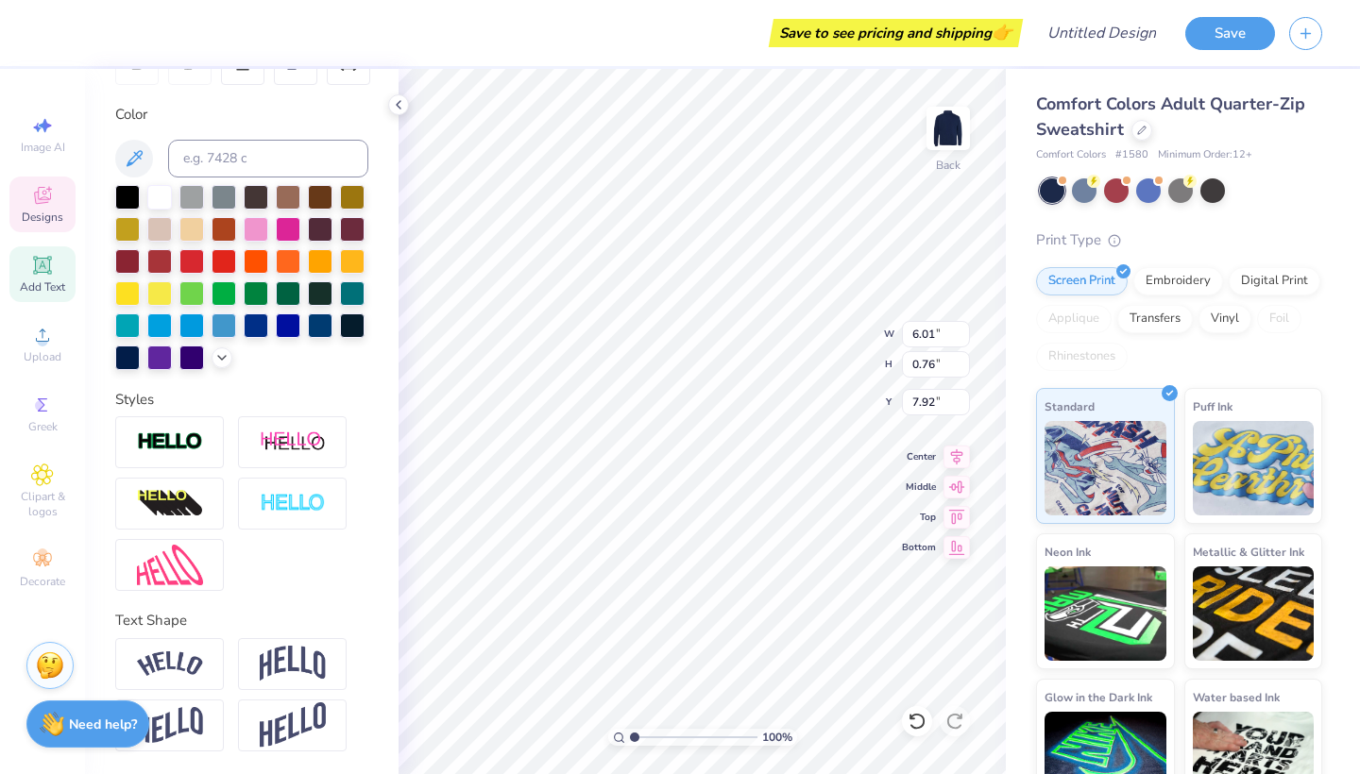
type textarea "SHM"
type input "3.34"
type input "1.37"
type input "0.84"
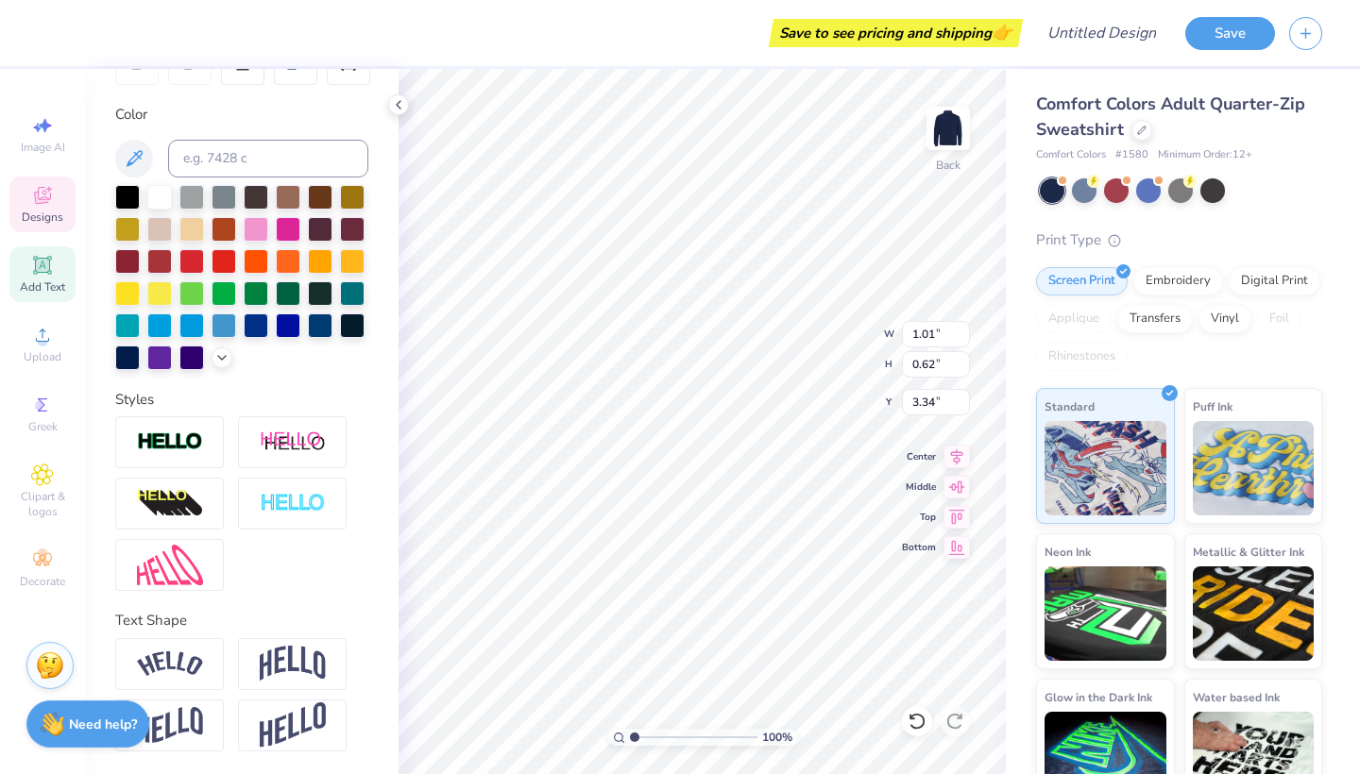
type input "3.12"
type input "3.65"
type input "6.53"
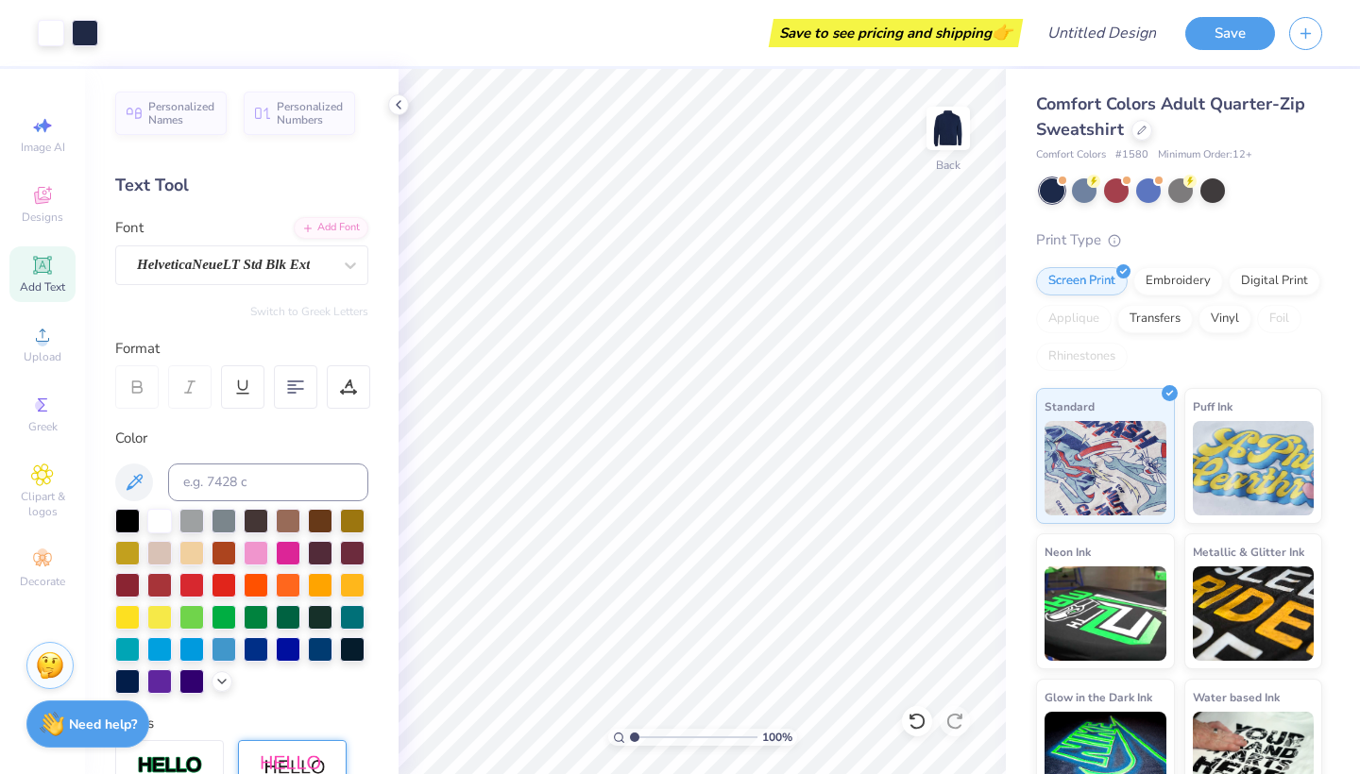
scroll to position [0, 0]
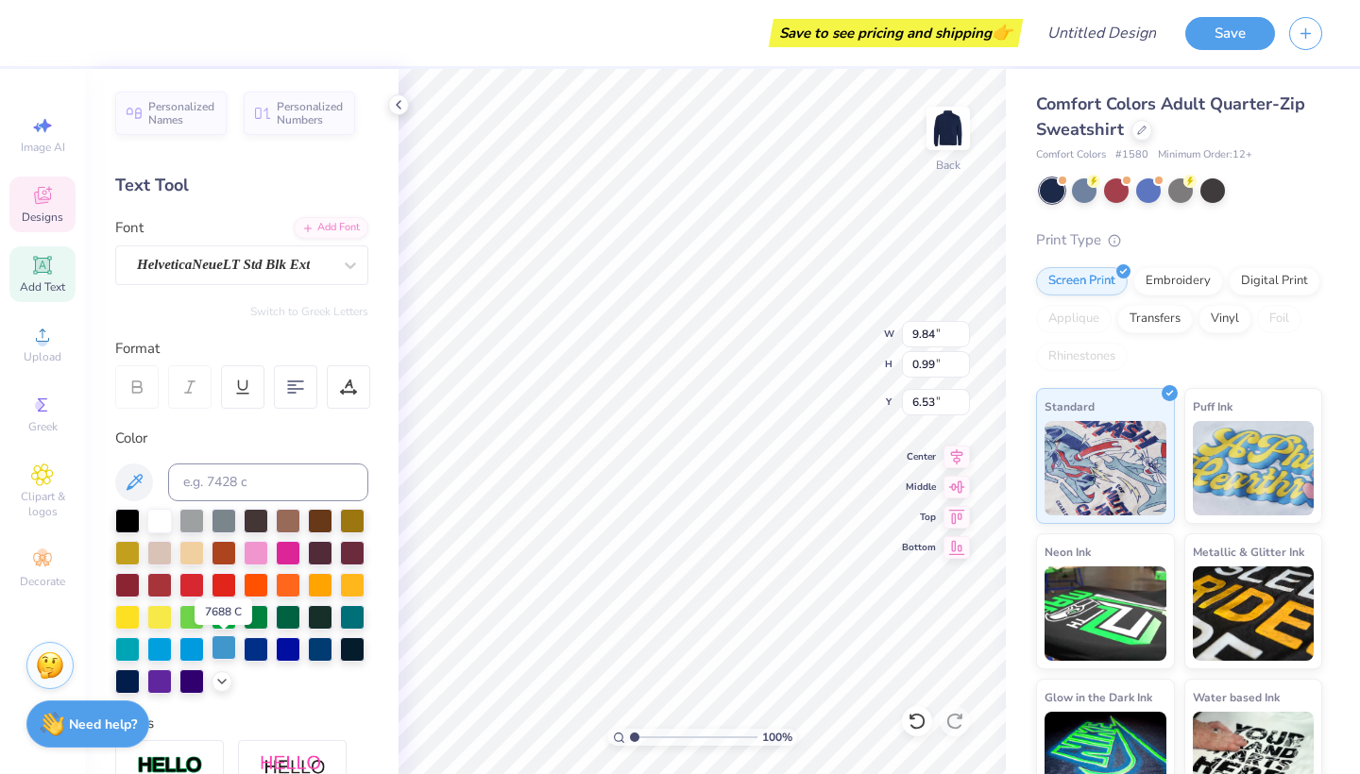
click at [221, 647] on div at bounding box center [224, 648] width 25 height 25
click at [195, 648] on div at bounding box center [191, 648] width 25 height 25
click at [226, 684] on icon at bounding box center [221, 679] width 15 height 15
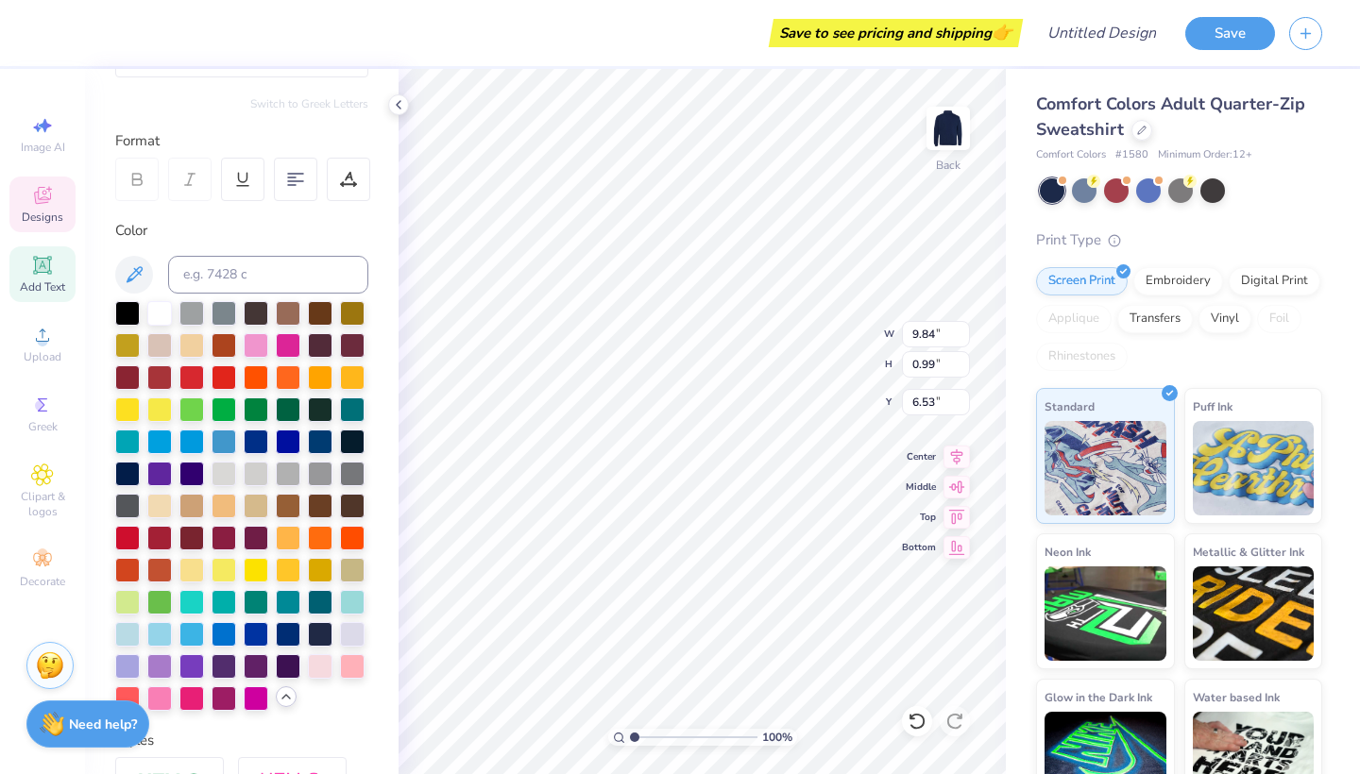
scroll to position [213, 0]
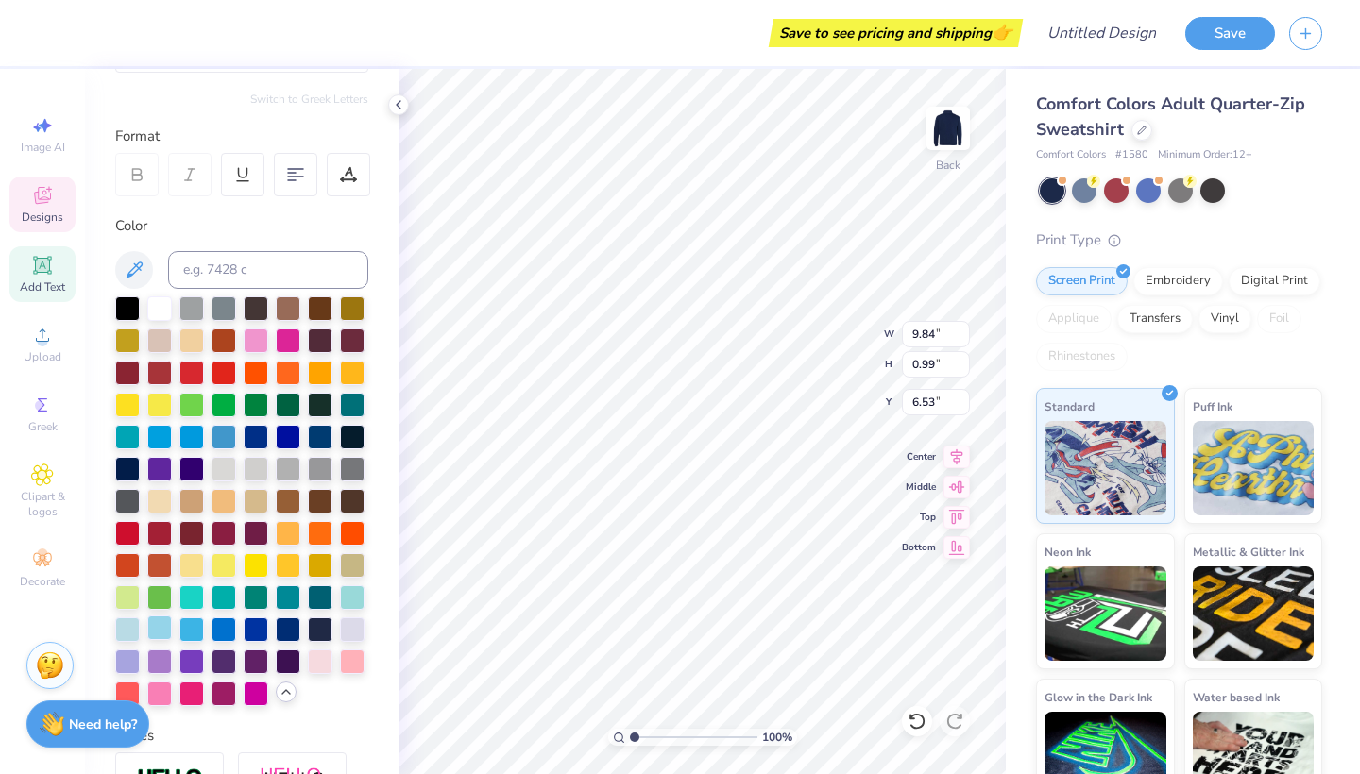
click at [156, 621] on div at bounding box center [159, 628] width 25 height 25
type input "2.97"
type input "0.38"
type input "3.27"
click at [157, 635] on div at bounding box center [159, 628] width 25 height 25
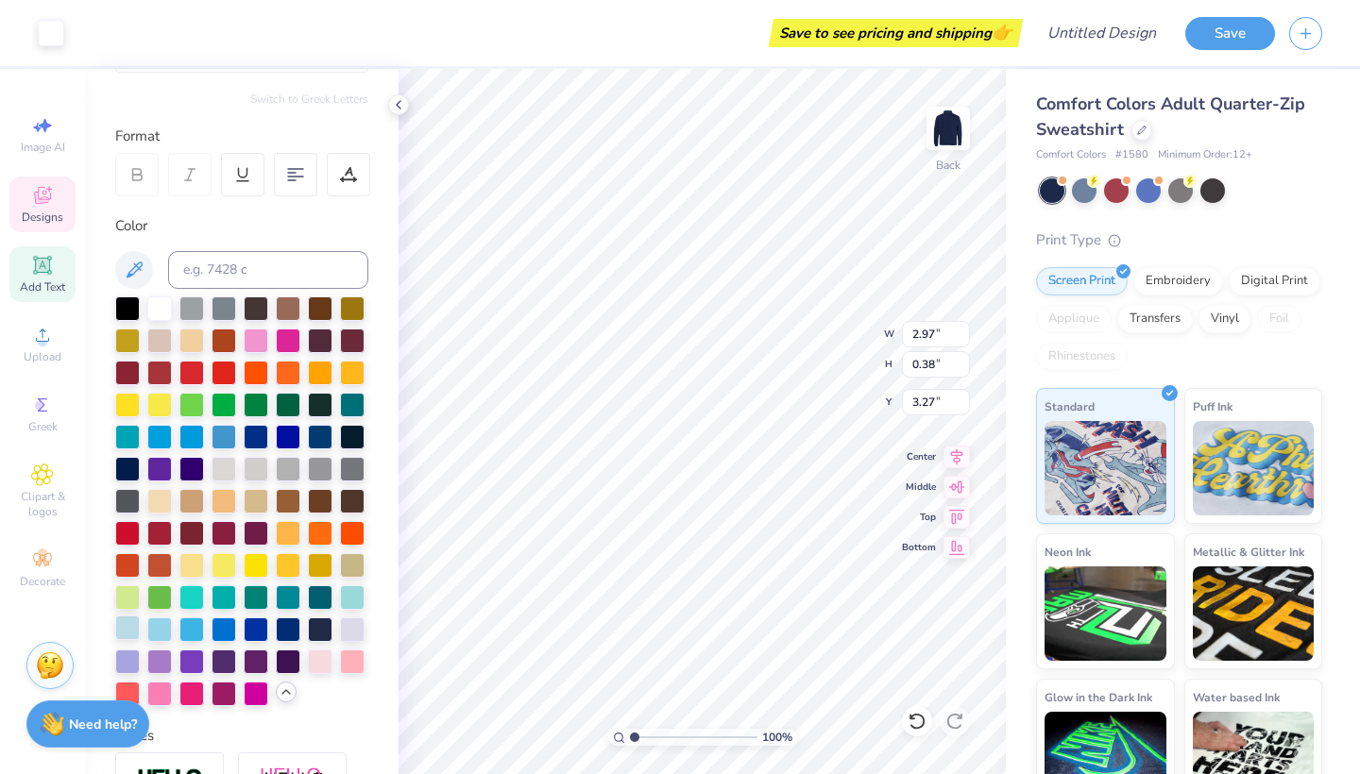
click at [129, 635] on div at bounding box center [127, 628] width 25 height 25
click at [137, 630] on div at bounding box center [127, 628] width 25 height 25
type input "9.99"
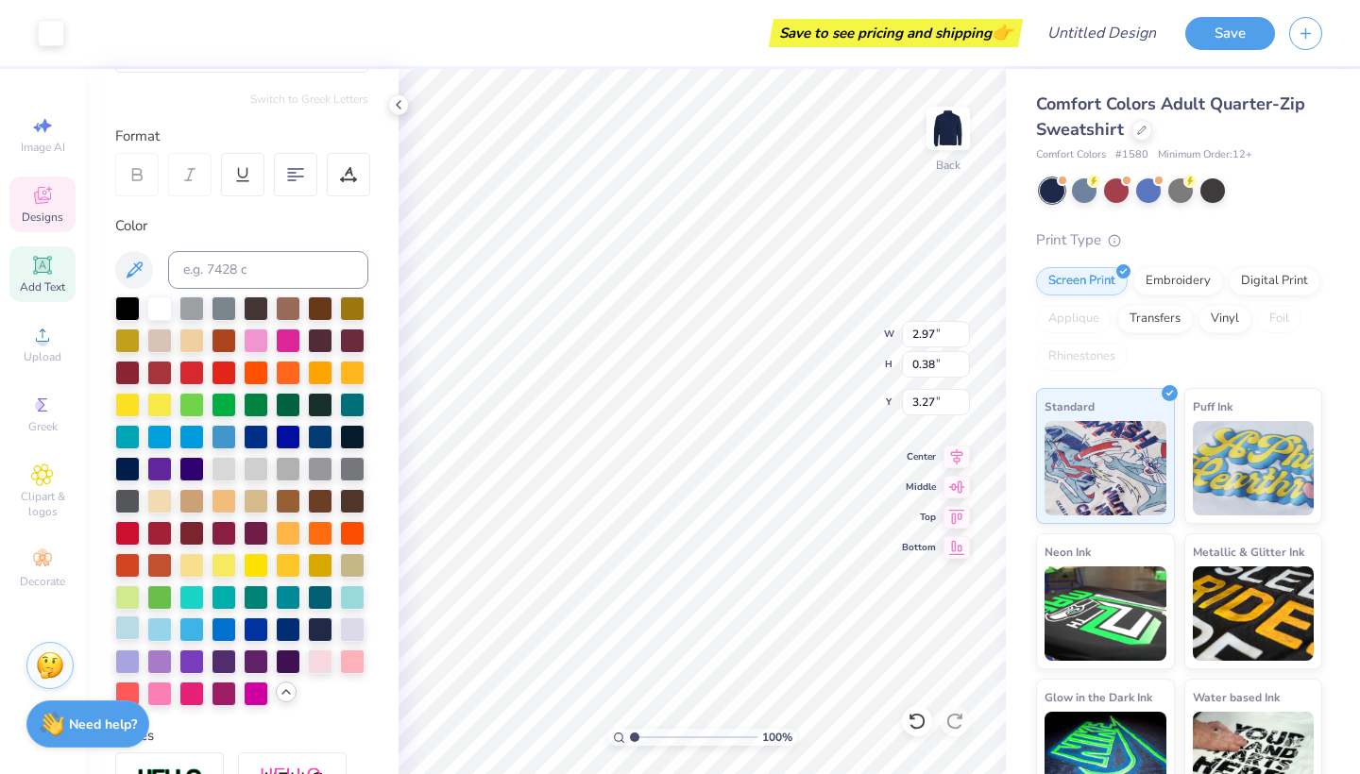
type input "0.12"
type input "7.79"
type input "2.88"
type input "0.32"
type input "3.71"
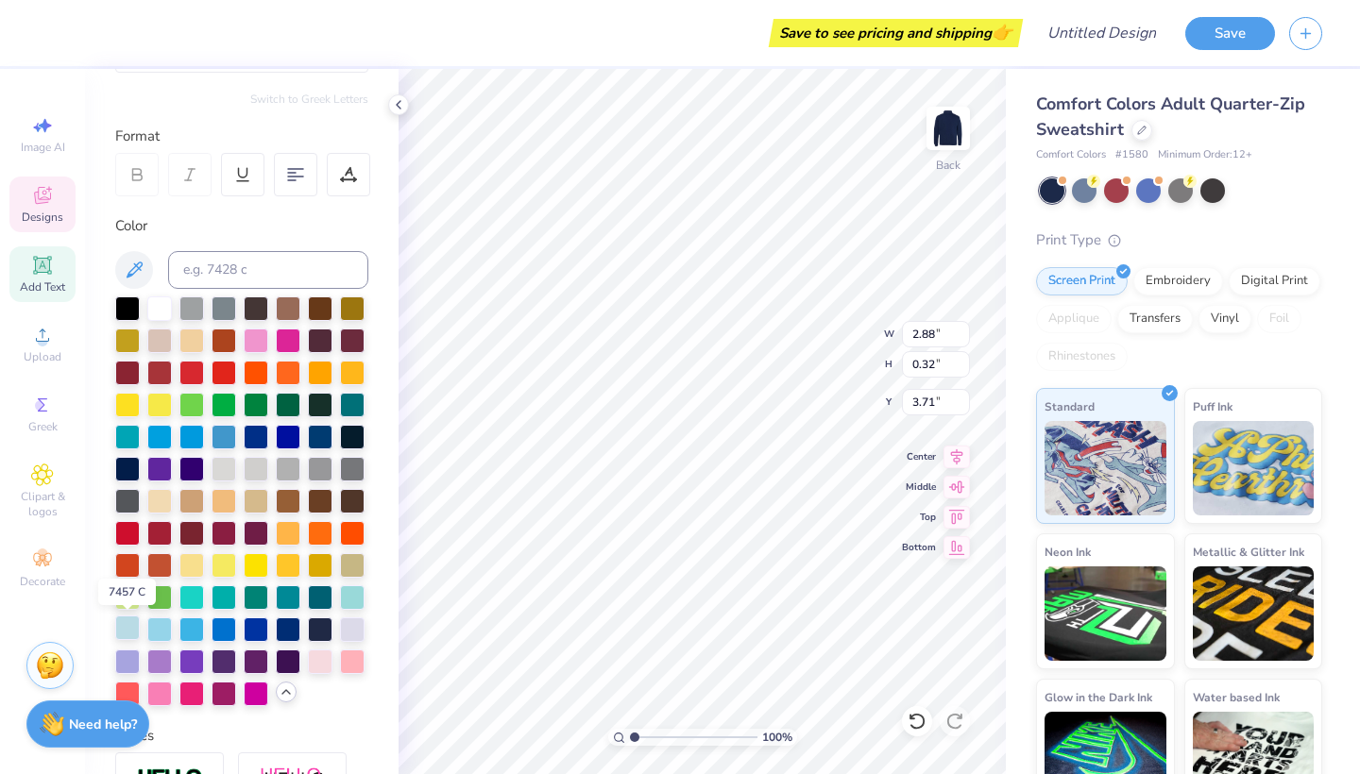
click at [134, 621] on div at bounding box center [127, 628] width 25 height 25
click at [128, 635] on div at bounding box center [127, 628] width 25 height 25
click at [122, 629] on div at bounding box center [127, 628] width 25 height 25
click at [123, 629] on div at bounding box center [127, 628] width 25 height 25
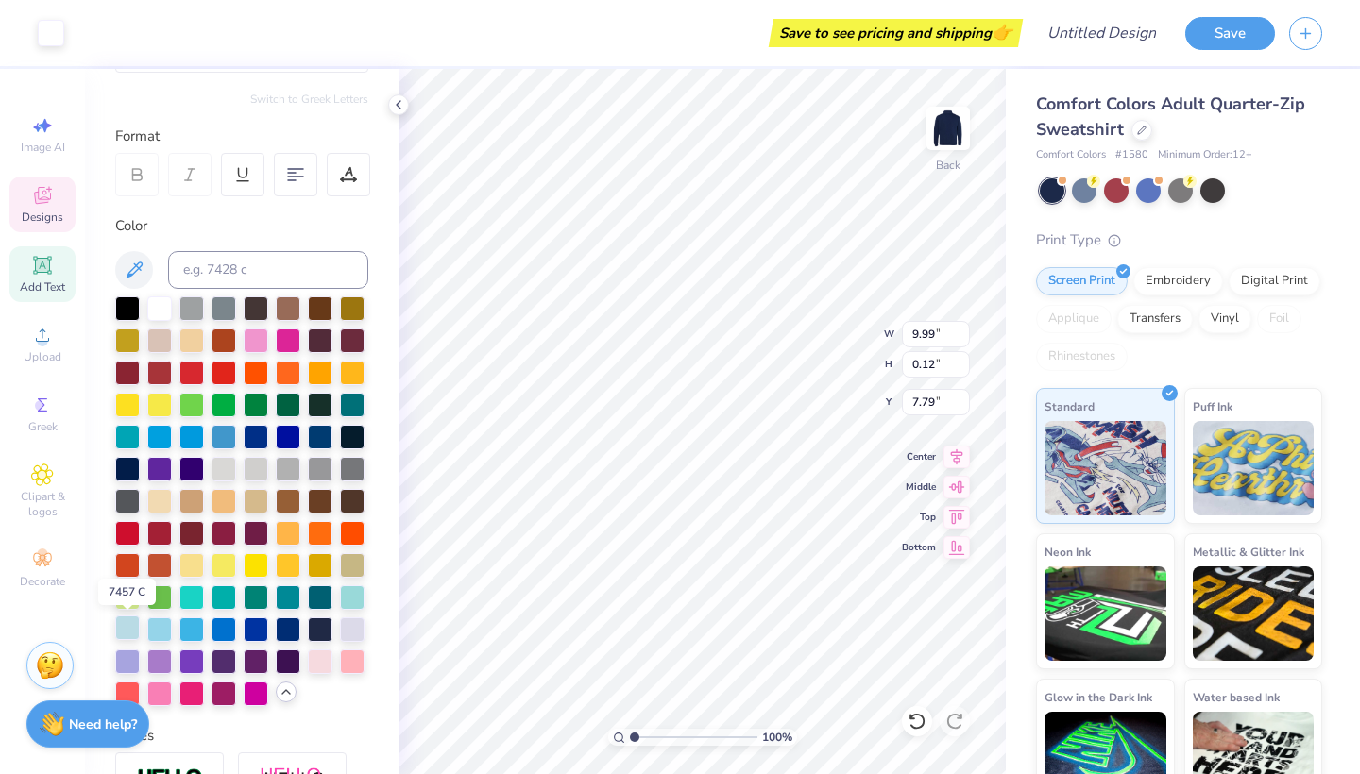
click at [123, 629] on div at bounding box center [127, 628] width 25 height 25
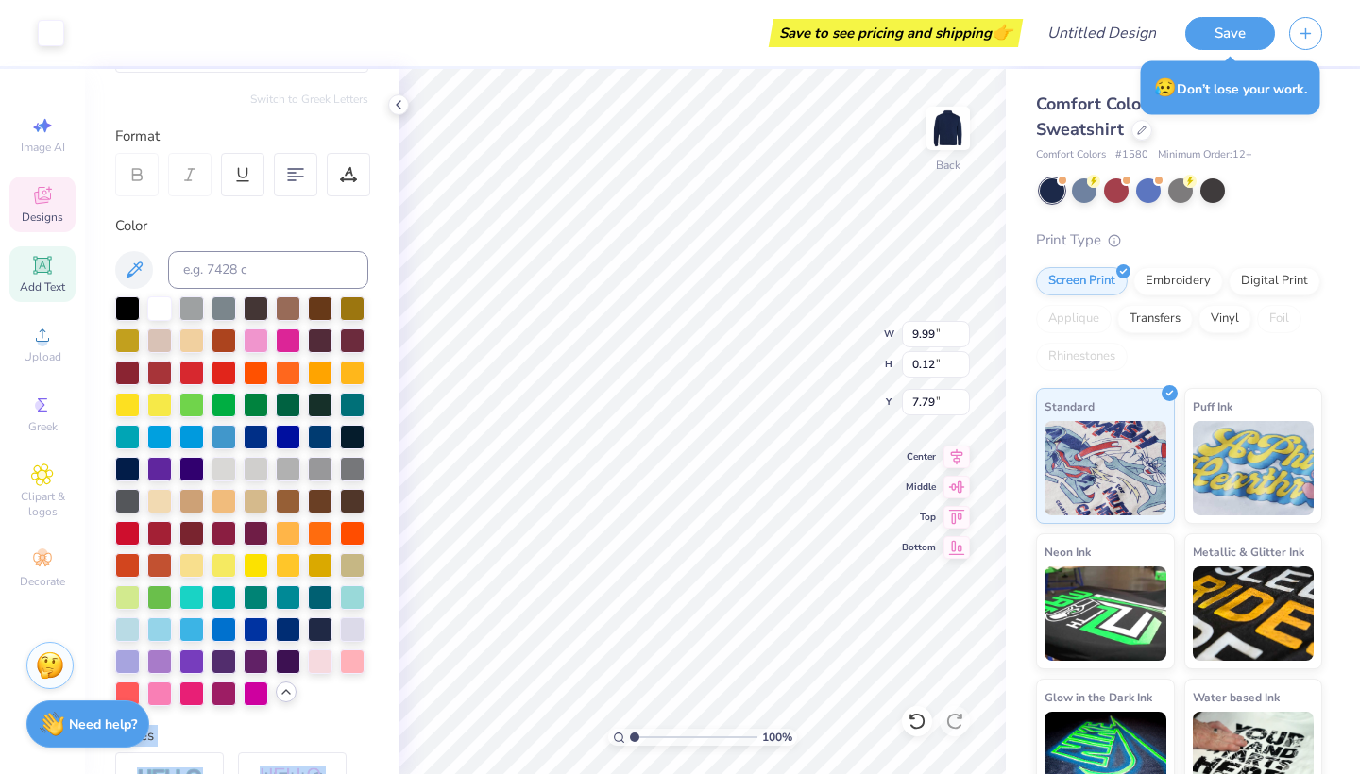
click at [657, 402] on div "Art colors Save to see pricing and shipping 👉 Design Title Save Image AI Design…" at bounding box center [680, 387] width 1360 height 774
click at [912, 715] on icon at bounding box center [917, 721] width 19 height 19
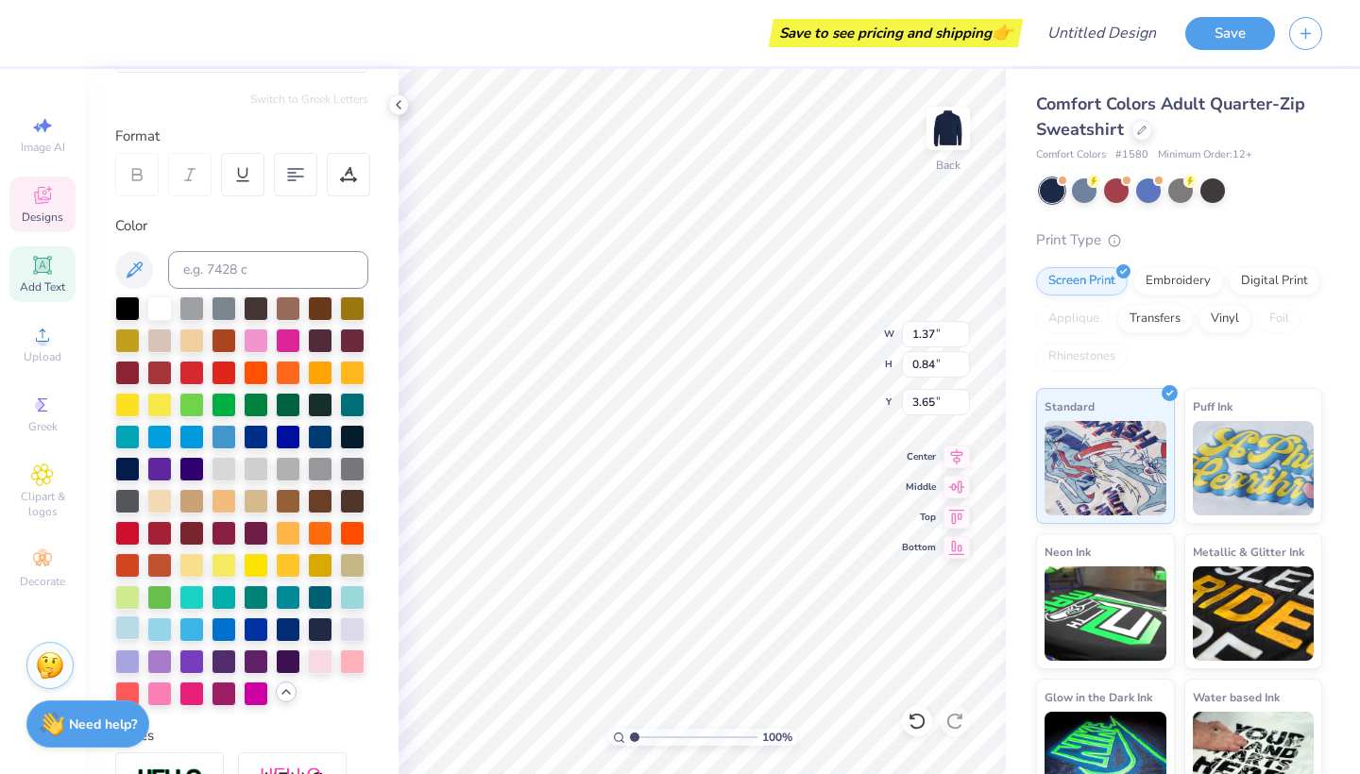
click at [132, 635] on div at bounding box center [127, 628] width 25 height 25
click at [126, 635] on div at bounding box center [127, 628] width 25 height 25
click at [126, 633] on div at bounding box center [127, 628] width 25 height 25
click at [125, 630] on div at bounding box center [127, 628] width 25 height 25
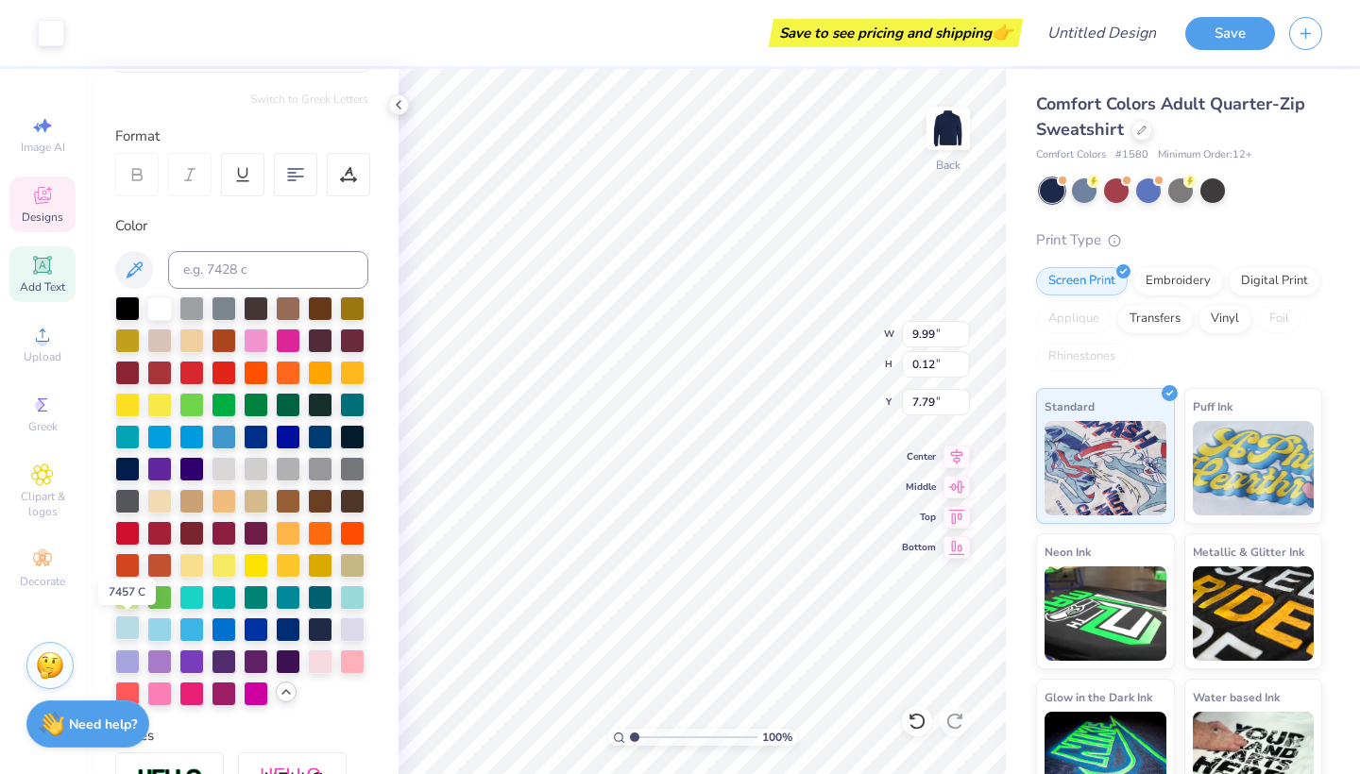
click at [126, 630] on div at bounding box center [127, 628] width 25 height 25
click at [127, 706] on div "Need help? Chat with us." at bounding box center [87, 721] width 123 height 47
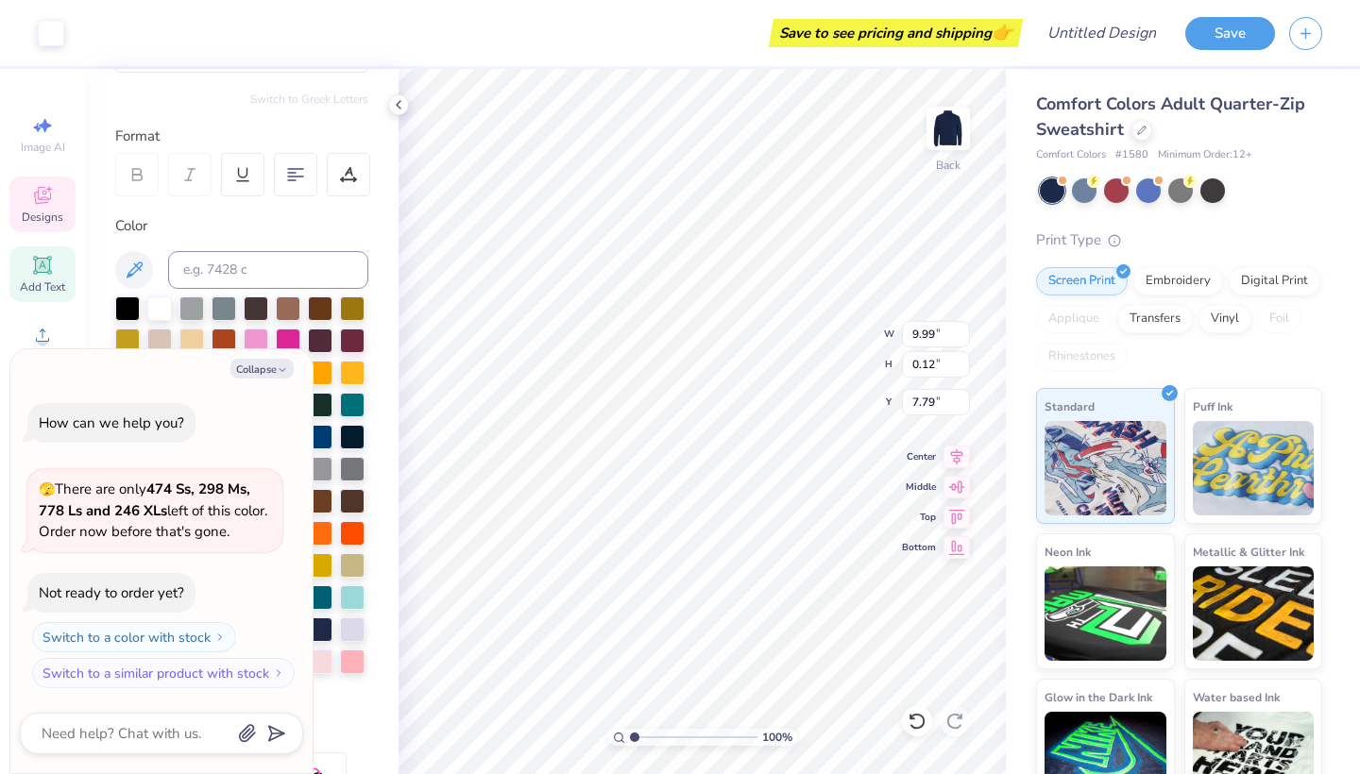
type textarea "x"
type input "8.40"
click at [287, 371] on icon "button" at bounding box center [282, 370] width 11 height 11
type textarea "x"
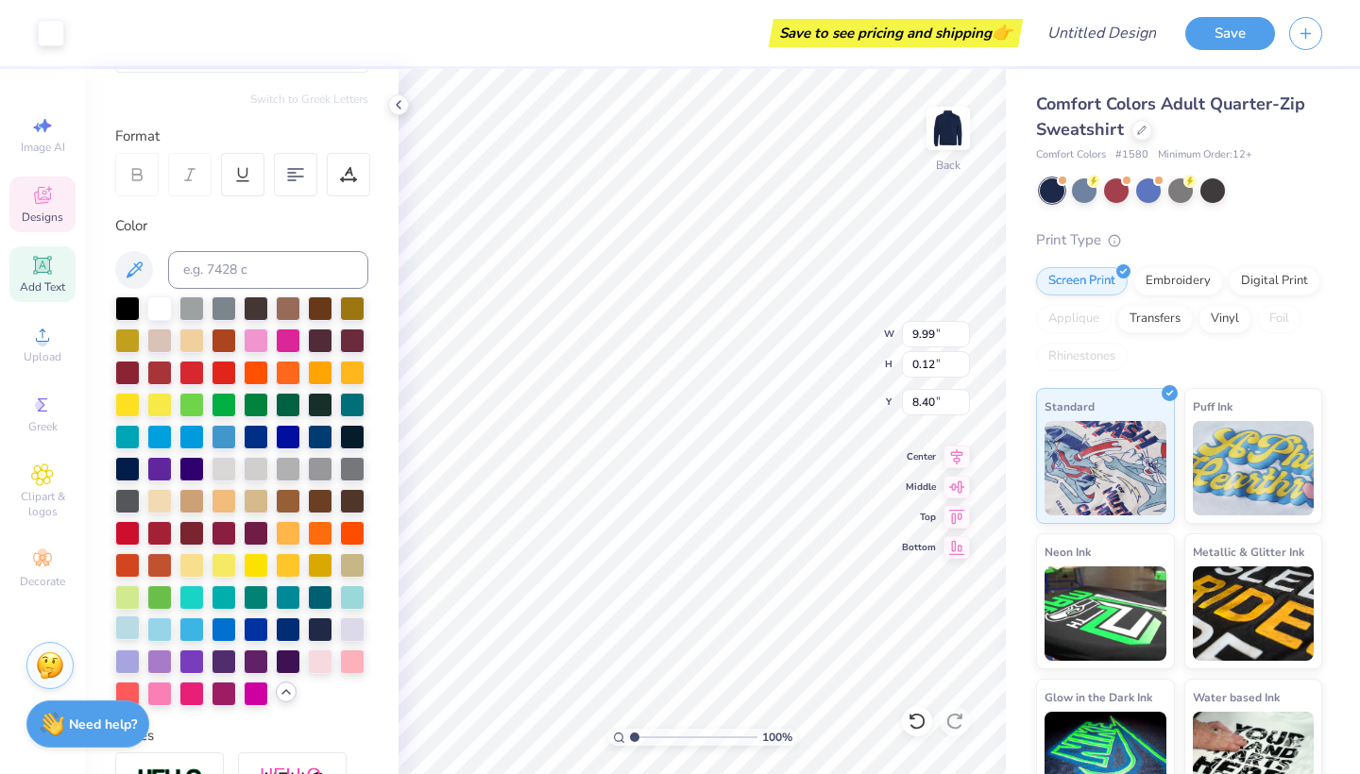
click at [127, 626] on div at bounding box center [127, 628] width 25 height 25
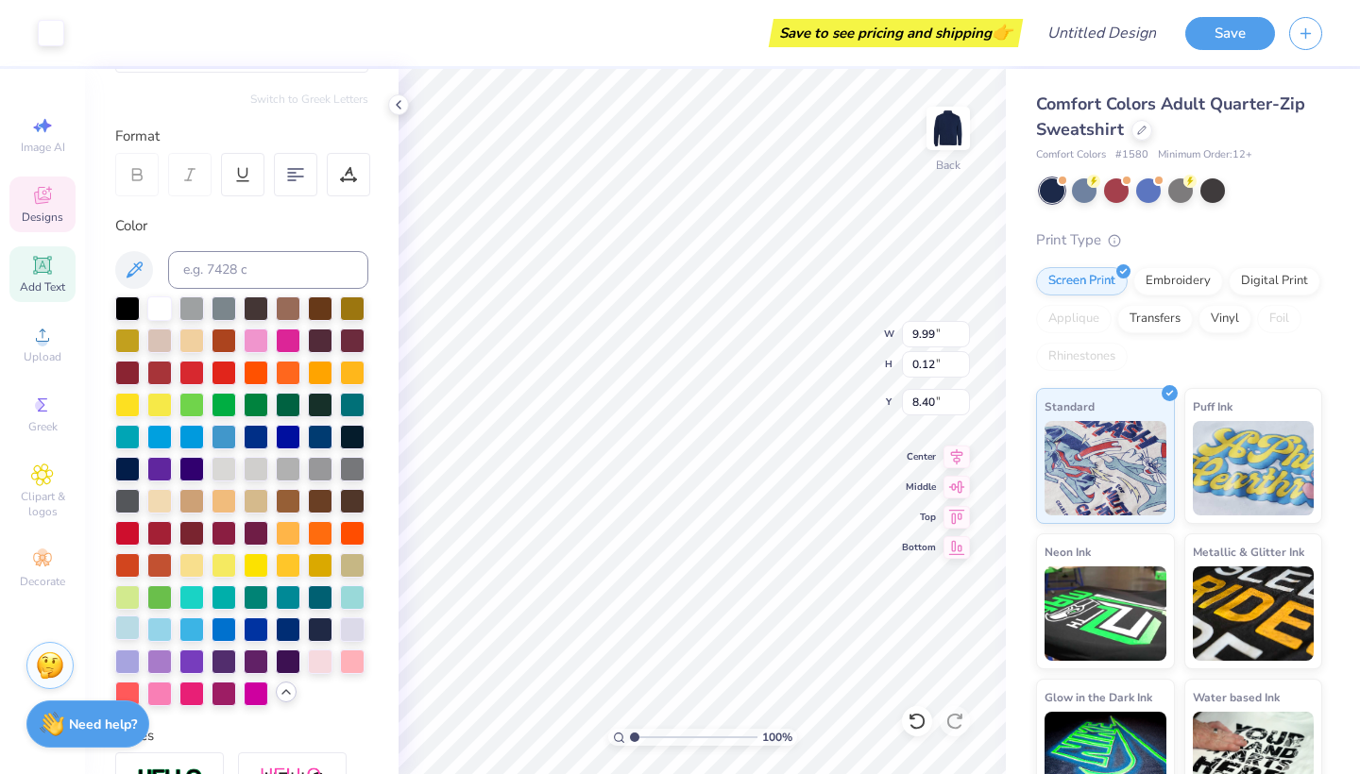
type input "7.79"
type textarea "P"
type textarea "Hospitality management"
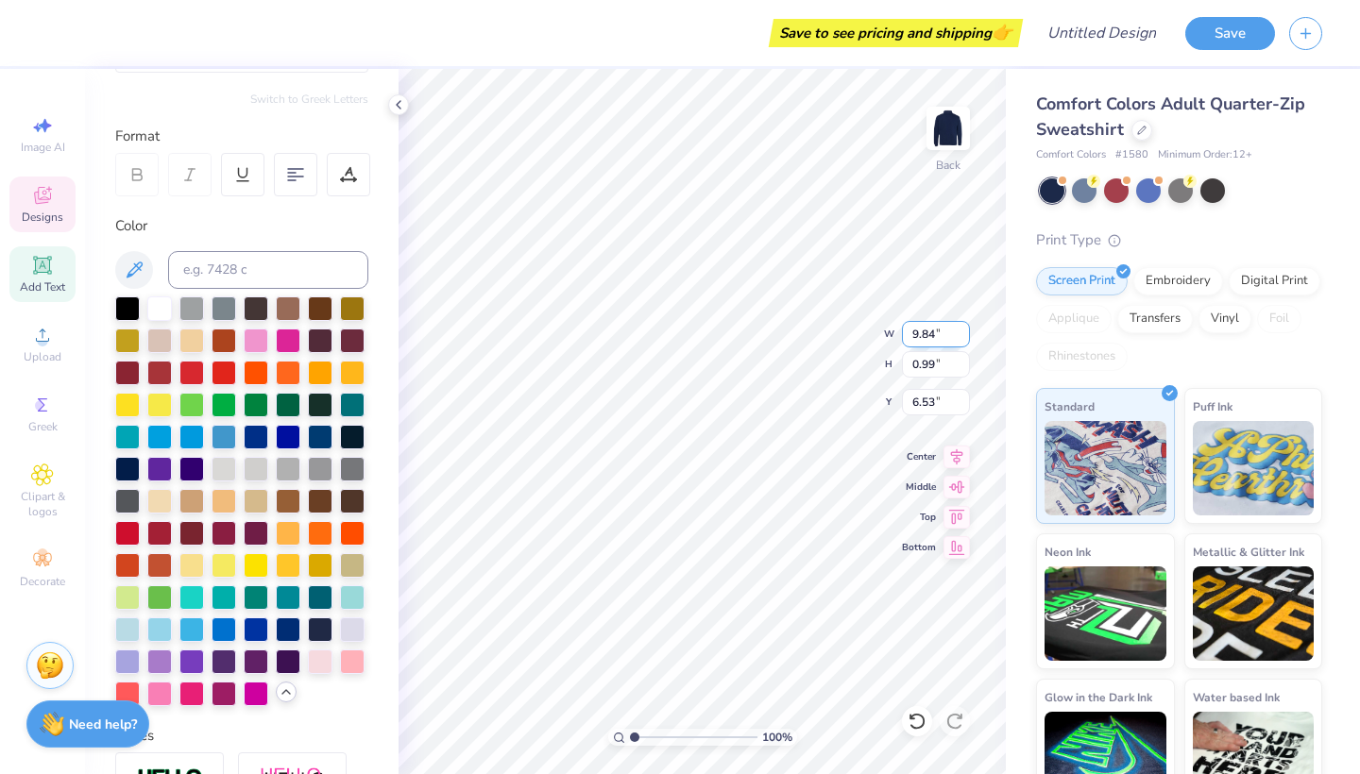
type input "9.83"
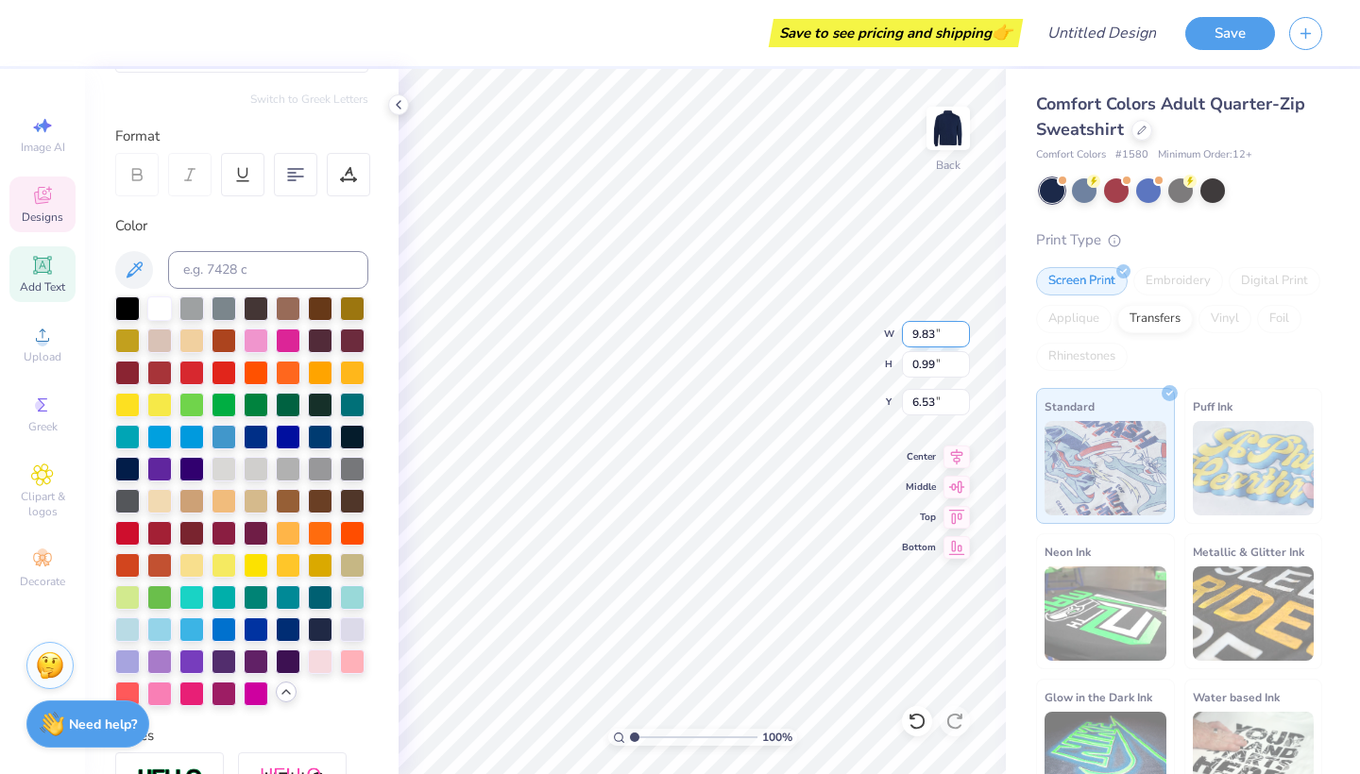
click at [964, 337] on input "9.83" at bounding box center [936, 334] width 68 height 26
type input "0.92"
type input "6.56"
click at [964, 337] on input "9.82" at bounding box center [936, 334] width 68 height 26
click at [964, 337] on input "9.81" at bounding box center [936, 334] width 68 height 26
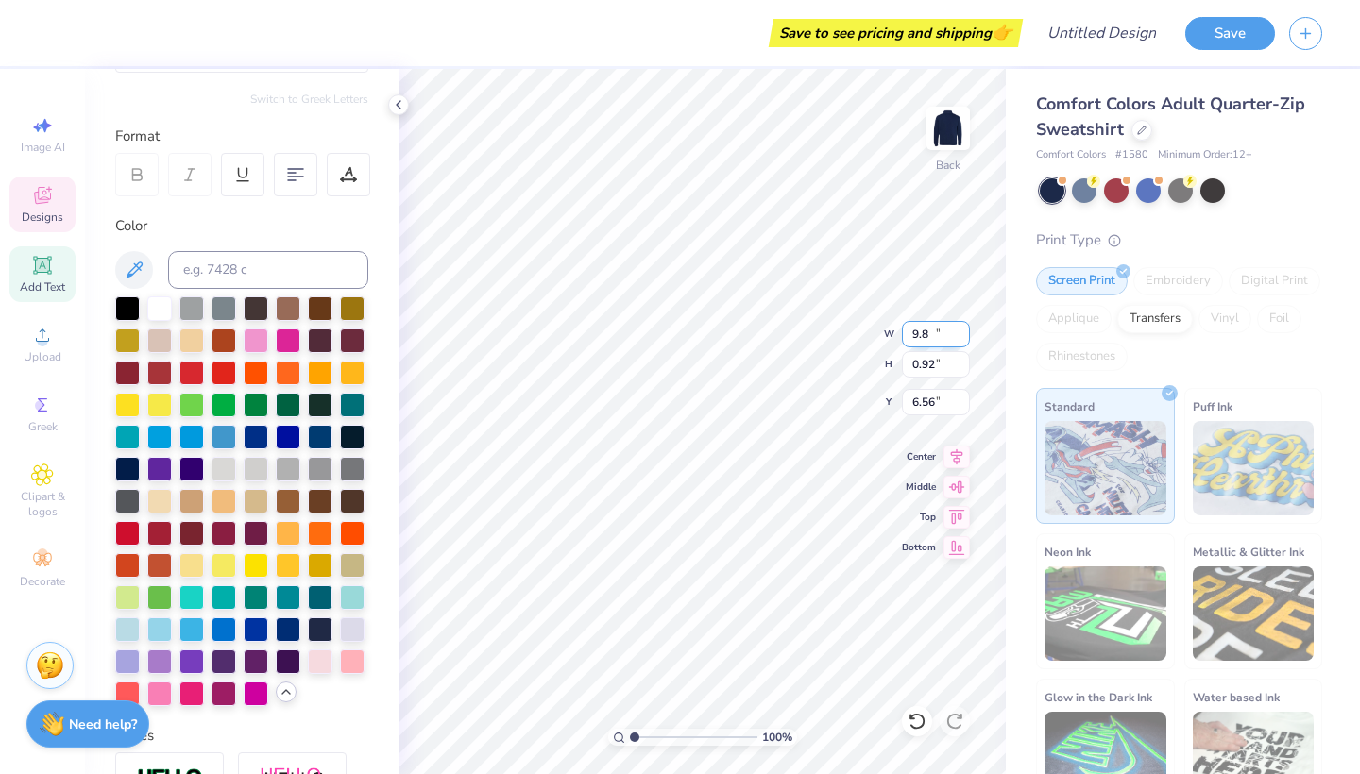
click at [964, 337] on input "9.8" at bounding box center [936, 334] width 68 height 26
click at [964, 337] on input "9.79" at bounding box center [936, 334] width 68 height 26
type input "9.78"
click at [964, 337] on input "9.78" at bounding box center [936, 334] width 68 height 26
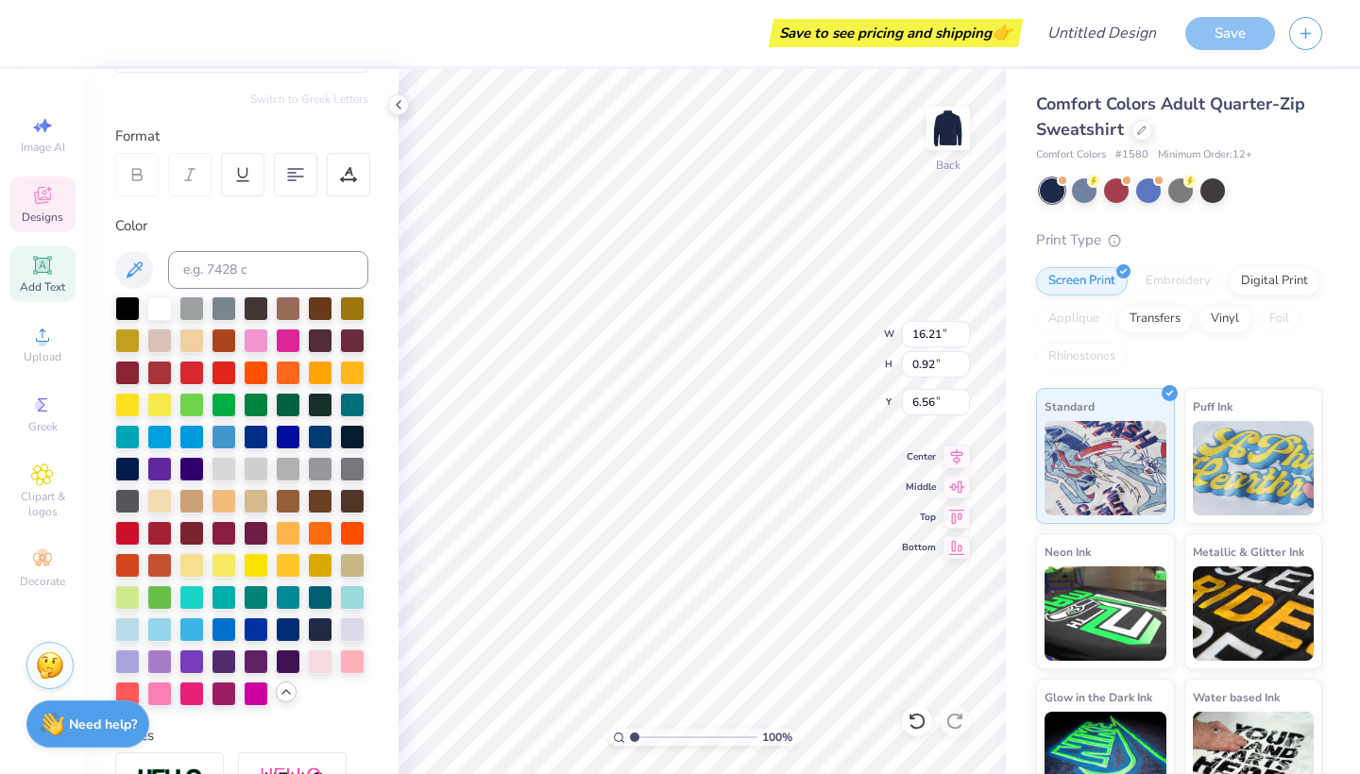
type input "13.59"
type input "0.77"
type textarea "Hospitality Management"
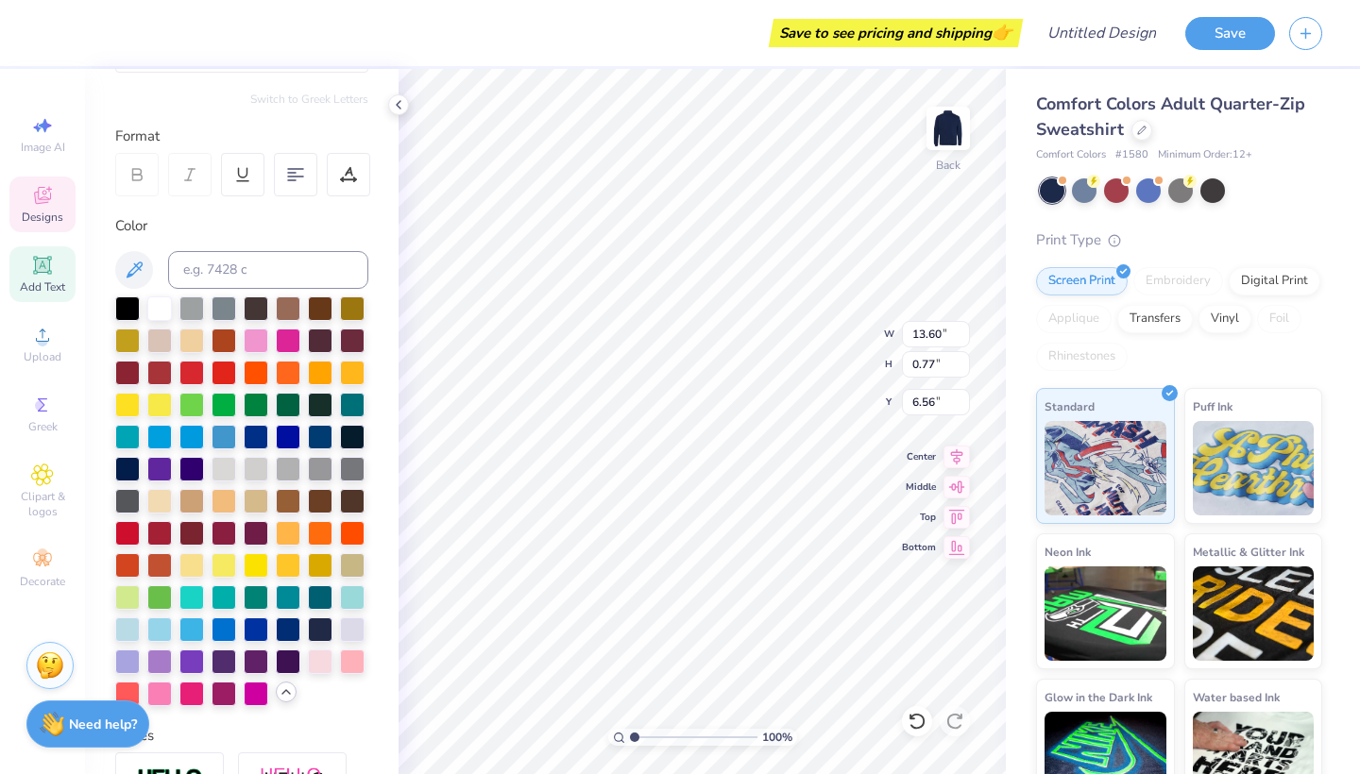
type input "6.70"
type input "10.64"
type input "0.13"
type input "7.75"
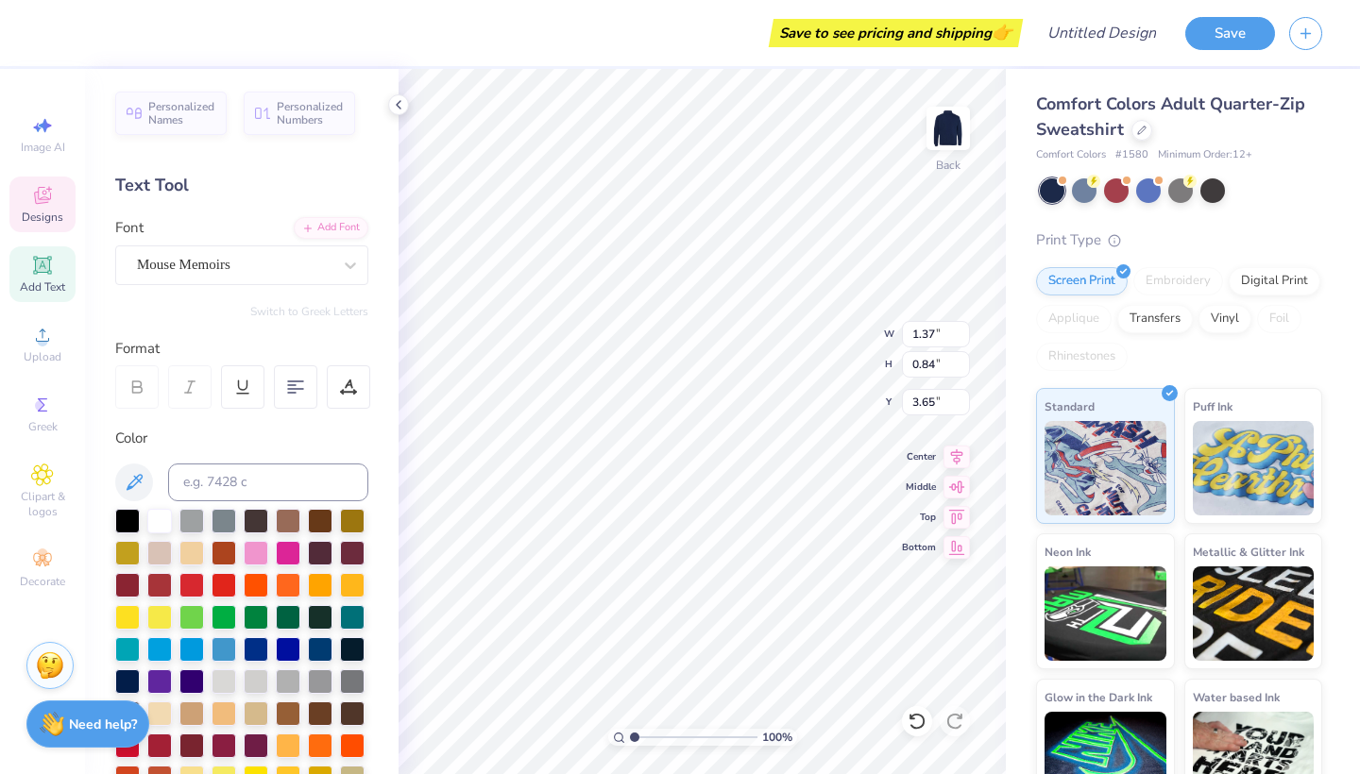
scroll to position [0, 0]
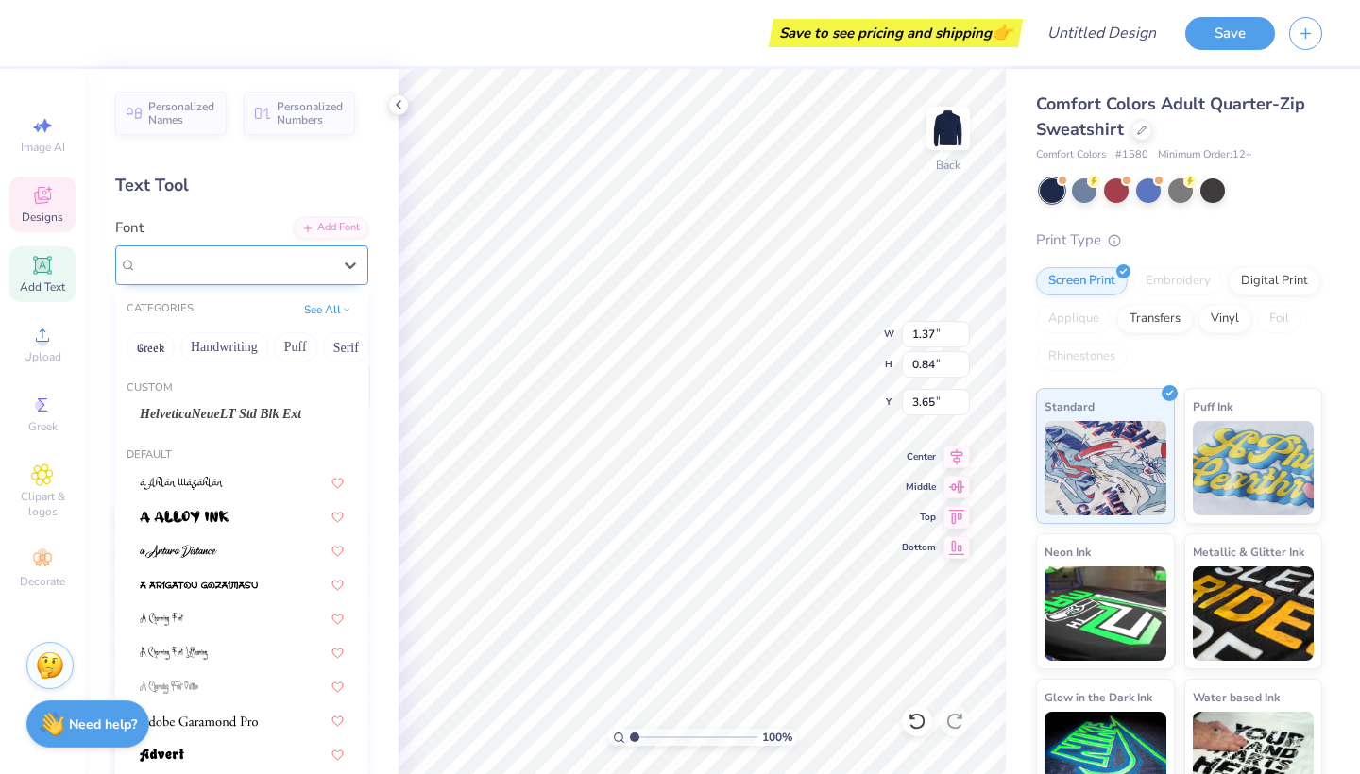
click at [297, 270] on div "Mouse Memoirs" at bounding box center [234, 264] width 198 height 29
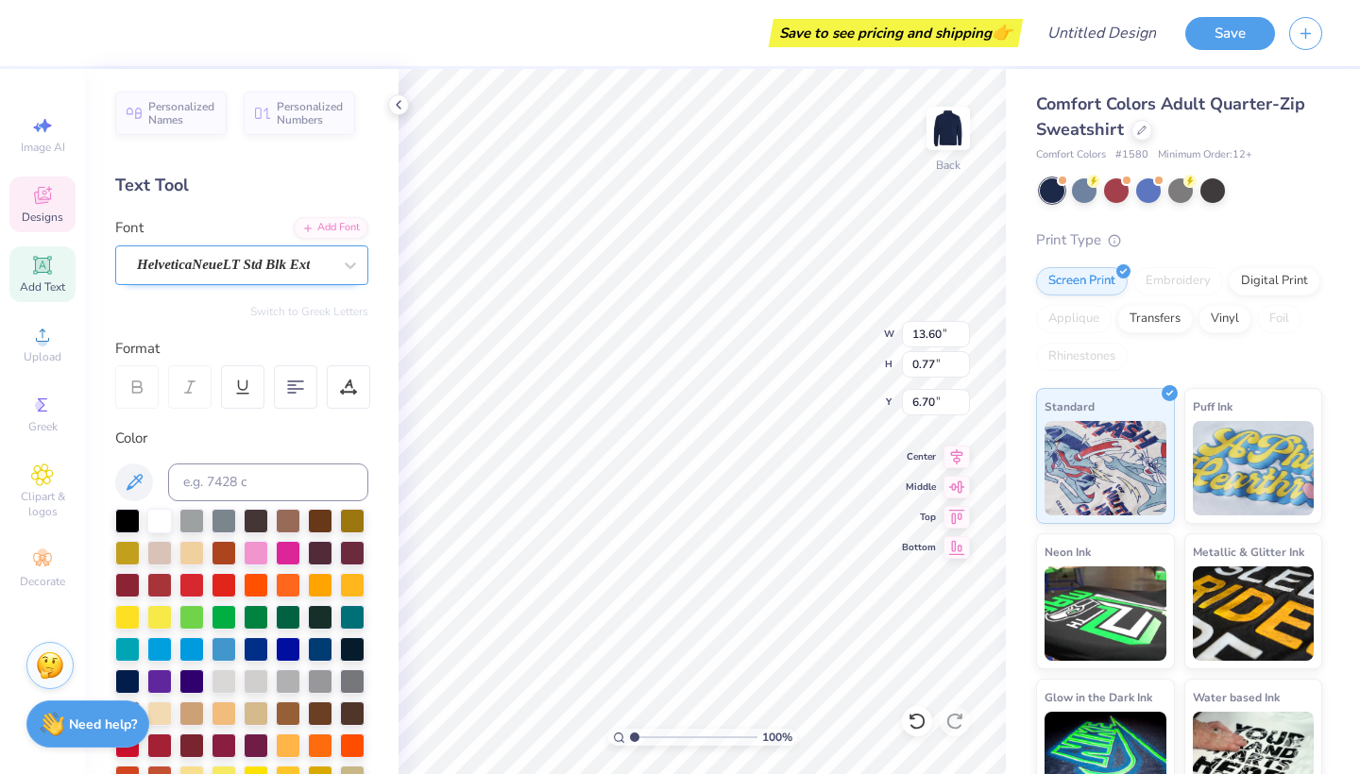
type input "13.60"
type input "0.77"
type input "6.70"
type input "1.37"
type input "0.84"
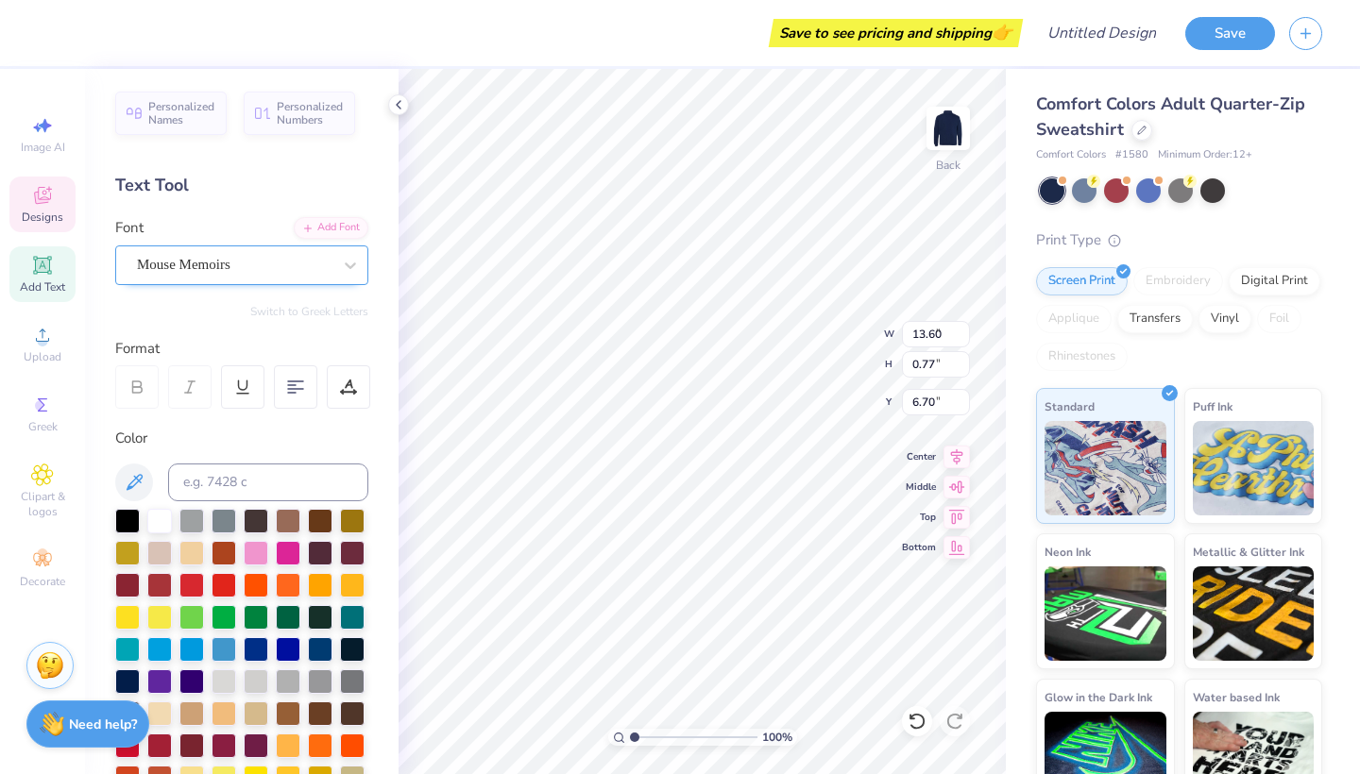
type input "3.65"
click at [334, 255] on div at bounding box center [350, 265] width 34 height 34
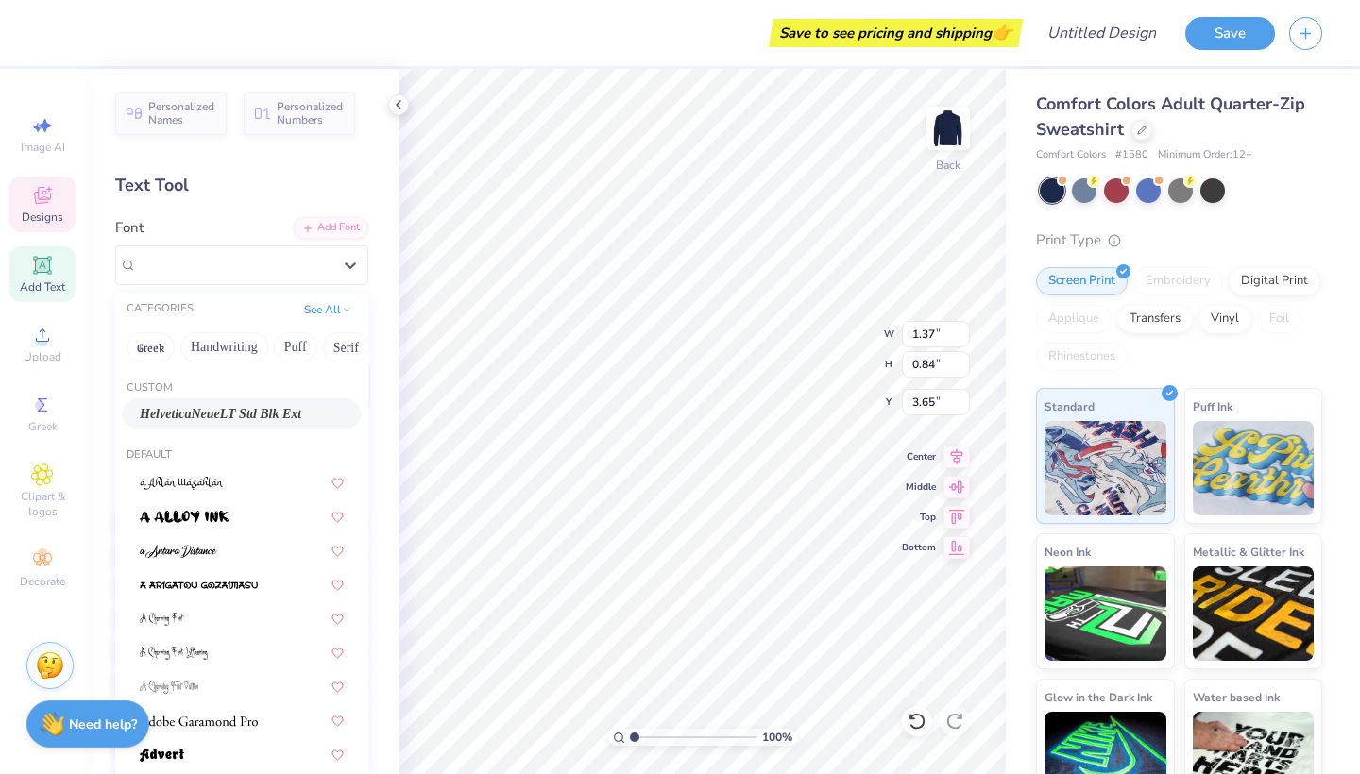
click at [262, 421] on span "HelveticaNeueLT Std Blk Ext" at bounding box center [221, 414] width 162 height 20
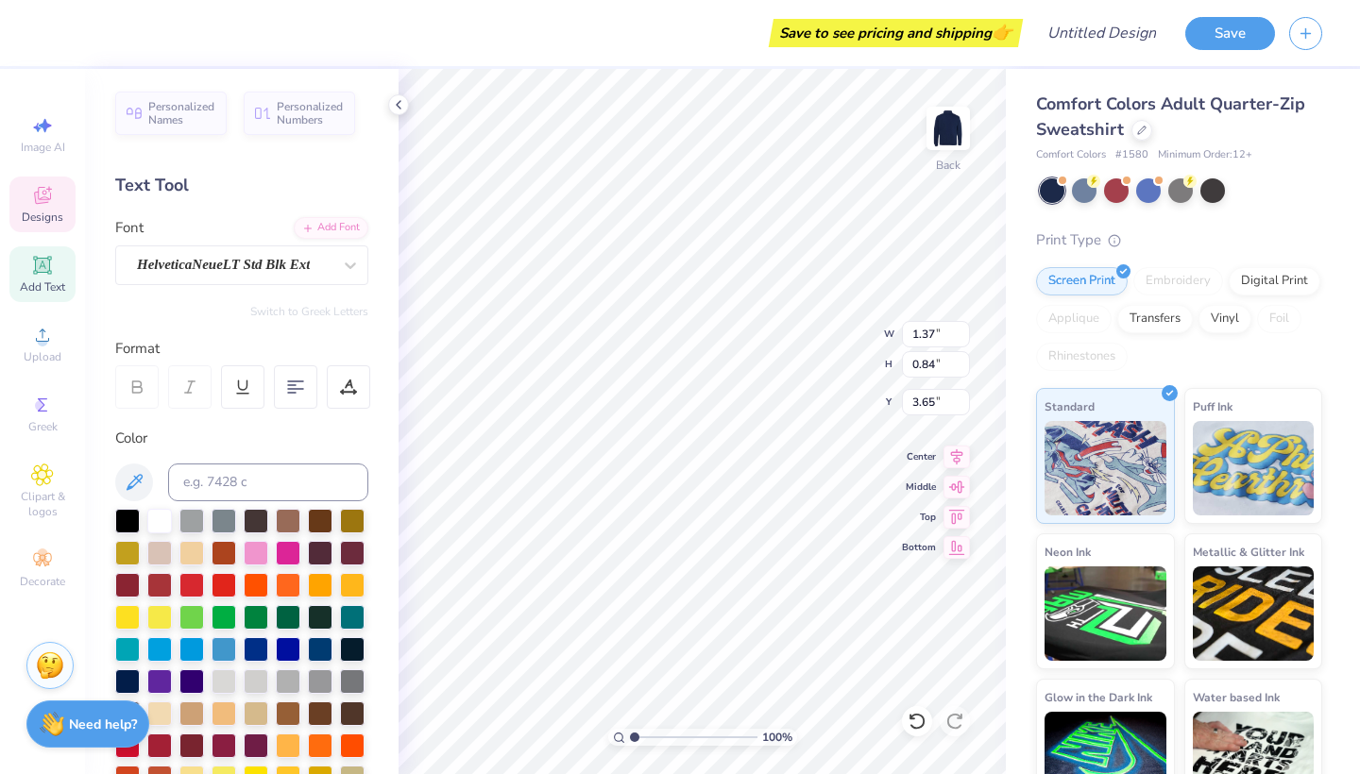
type input "3.65"
type input "0.88"
type input "3.63"
type input "2.75"
type input "0.66"
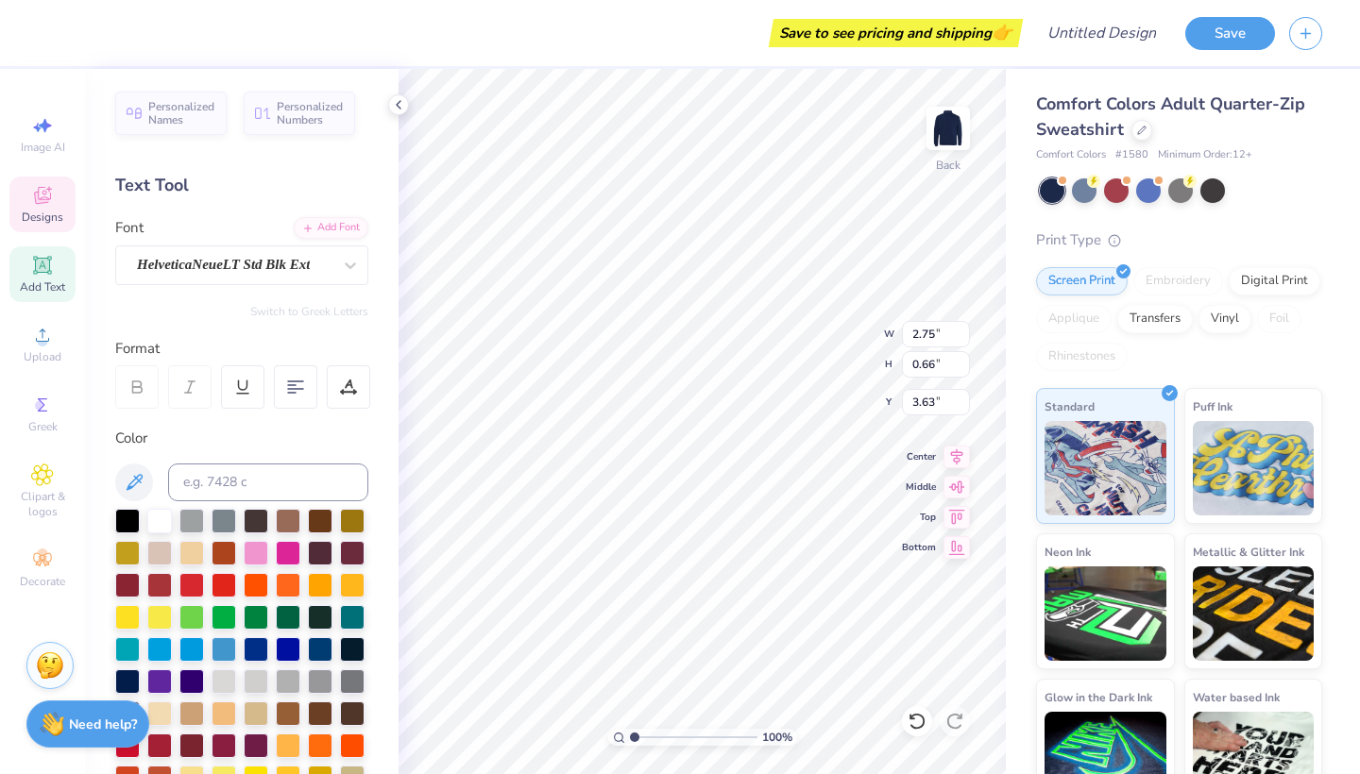
type input "3.00"
type input "2.67"
type input "4.22"
click at [49, 219] on span "Designs" at bounding box center [43, 217] width 42 height 15
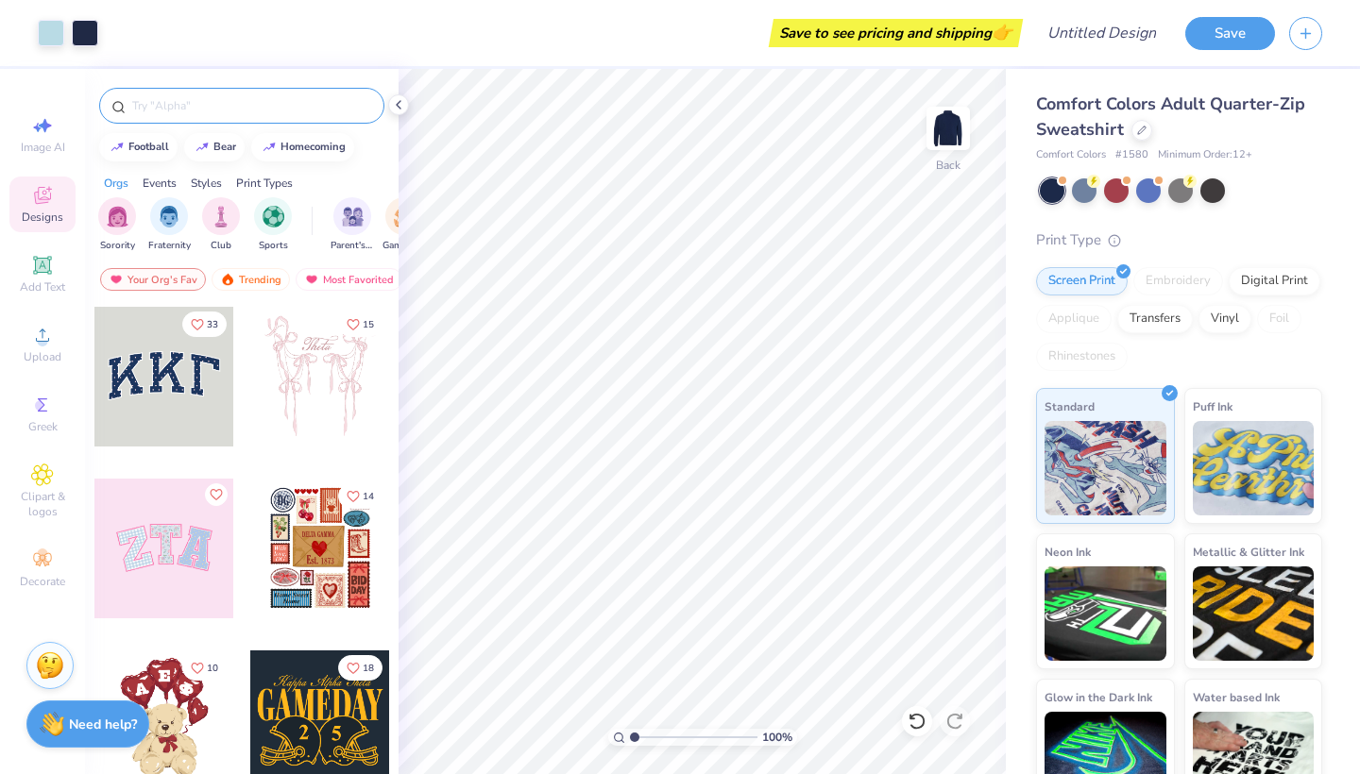
click at [232, 119] on div at bounding box center [241, 106] width 285 height 36
click at [222, 111] on input "text" at bounding box center [251, 105] width 242 height 19
type input "Penn state"
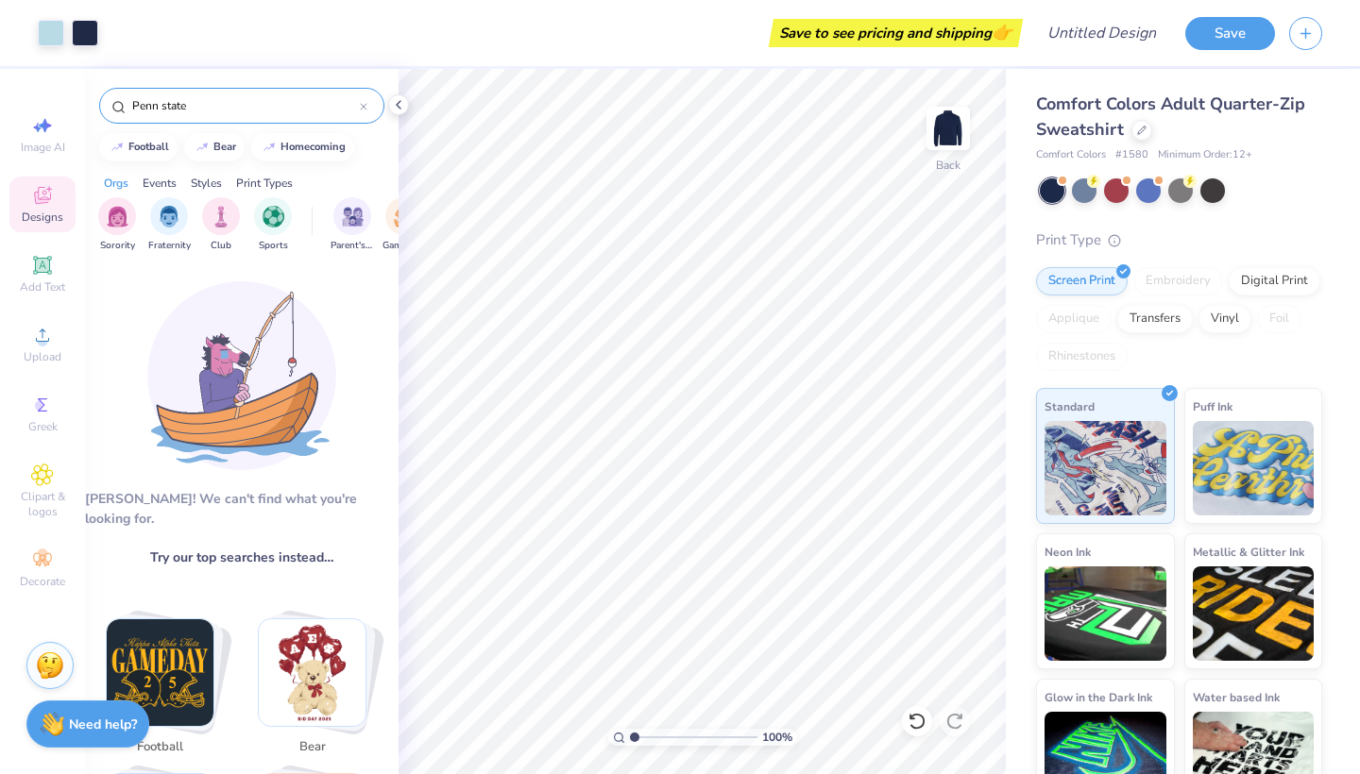
click at [279, 112] on input "Penn state" at bounding box center [245, 105] width 230 height 19
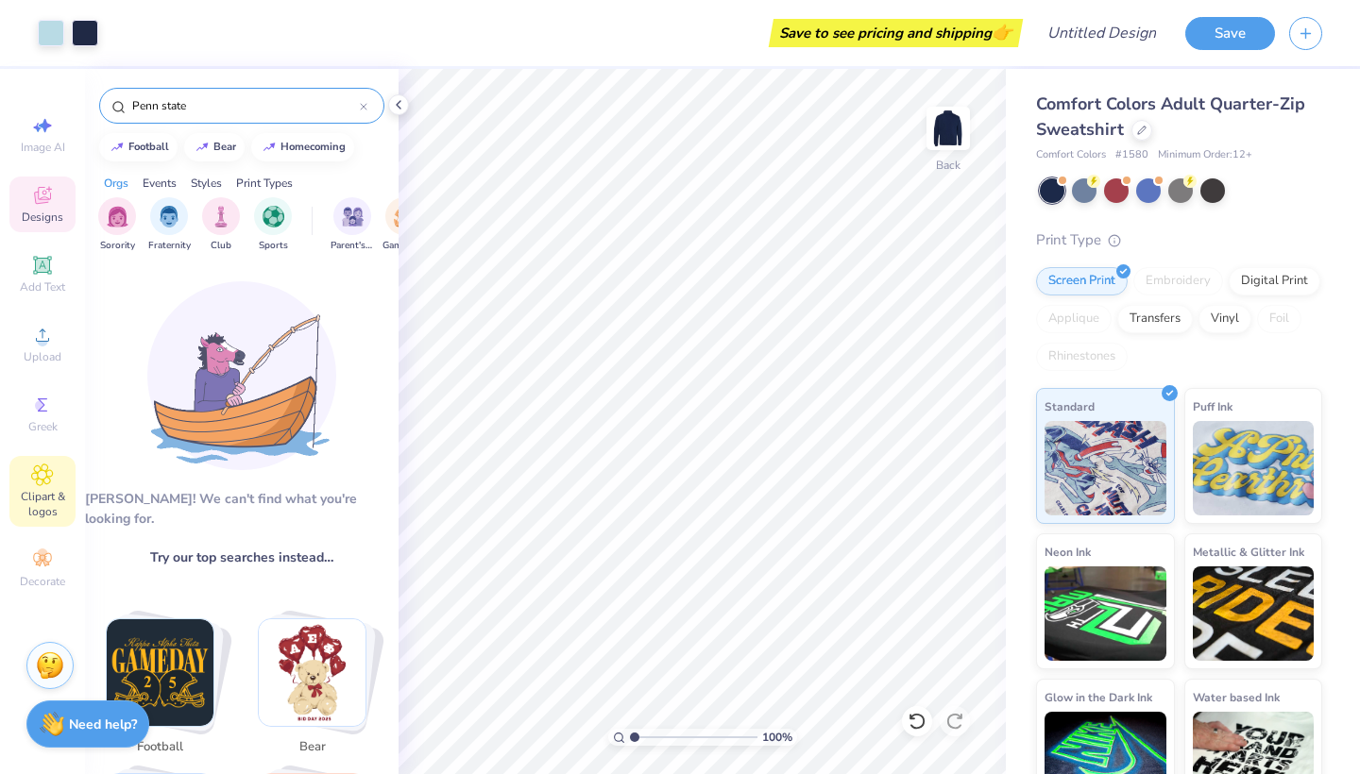
click at [43, 489] on span "Clipart & logos" at bounding box center [42, 504] width 66 height 30
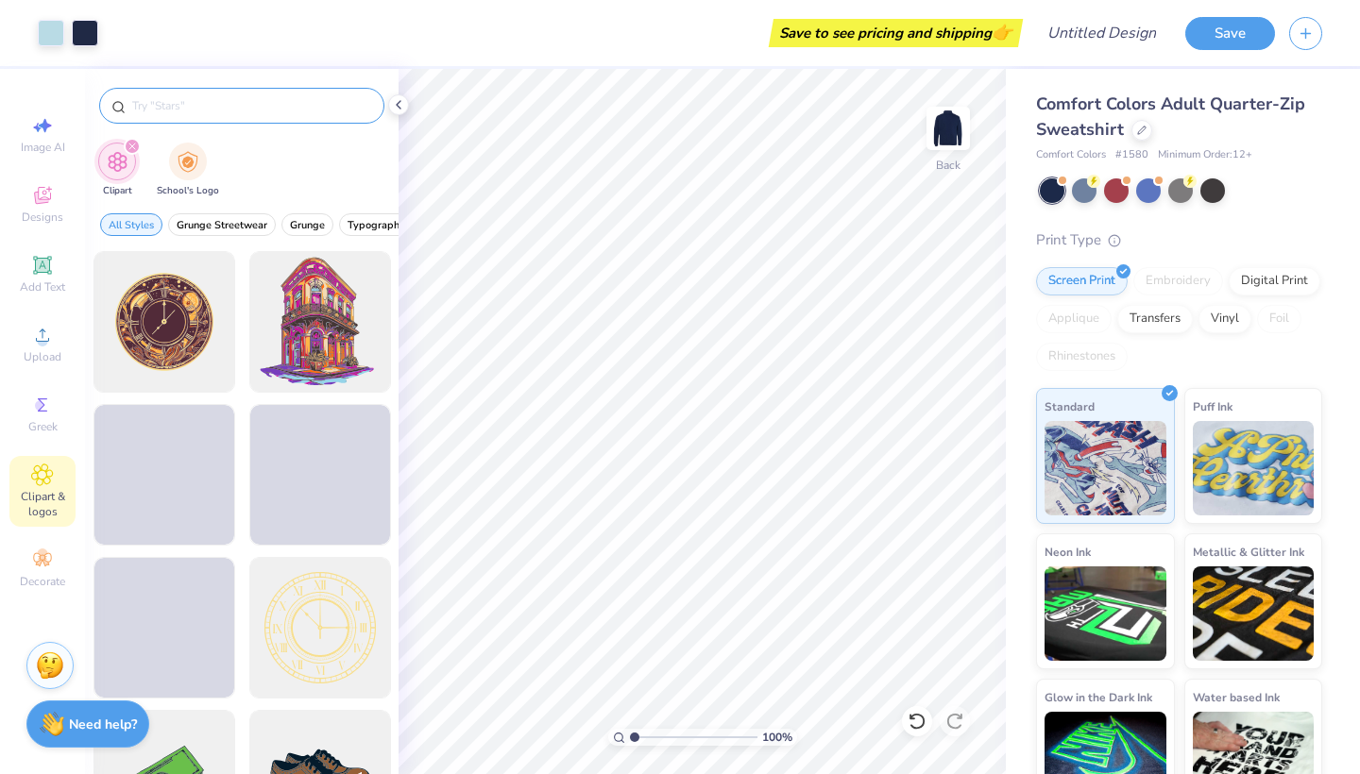
click at [230, 114] on input "text" at bounding box center [251, 105] width 242 height 19
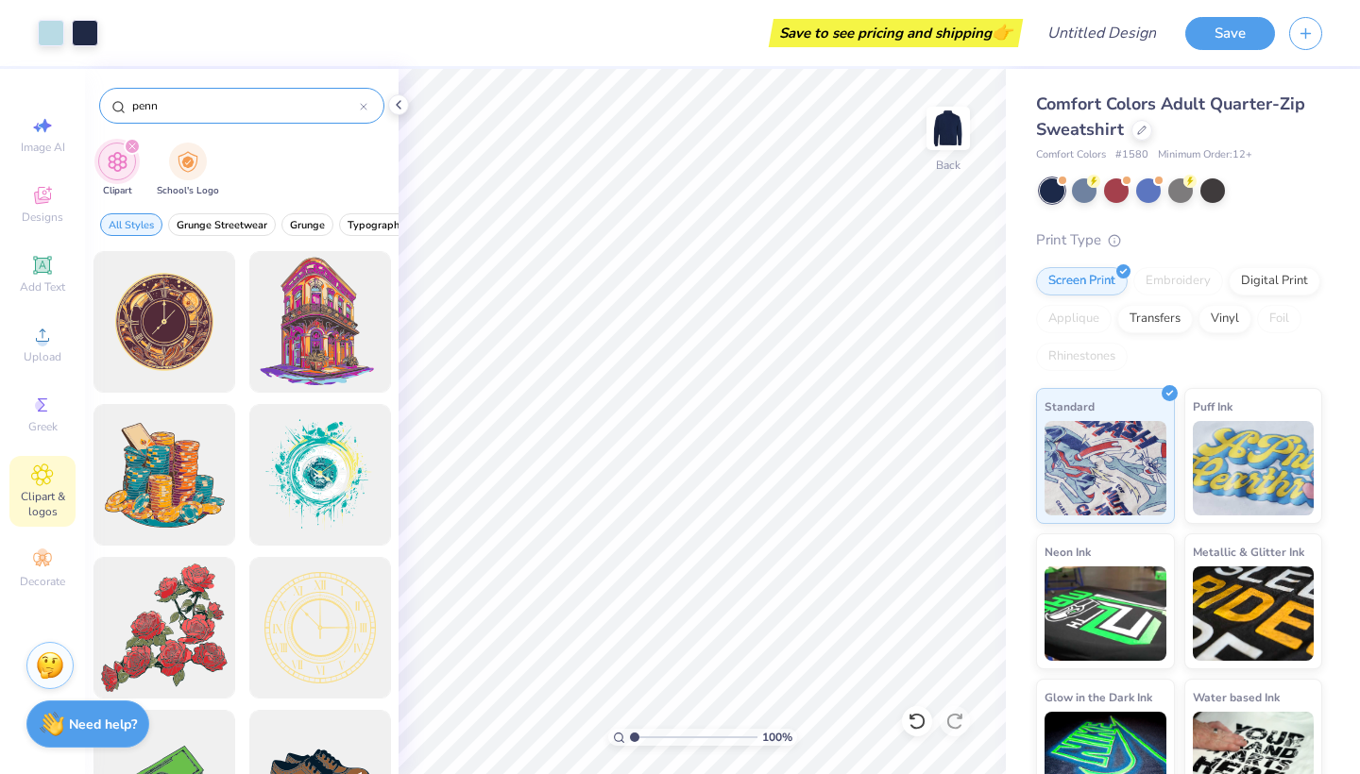
type input "penn"
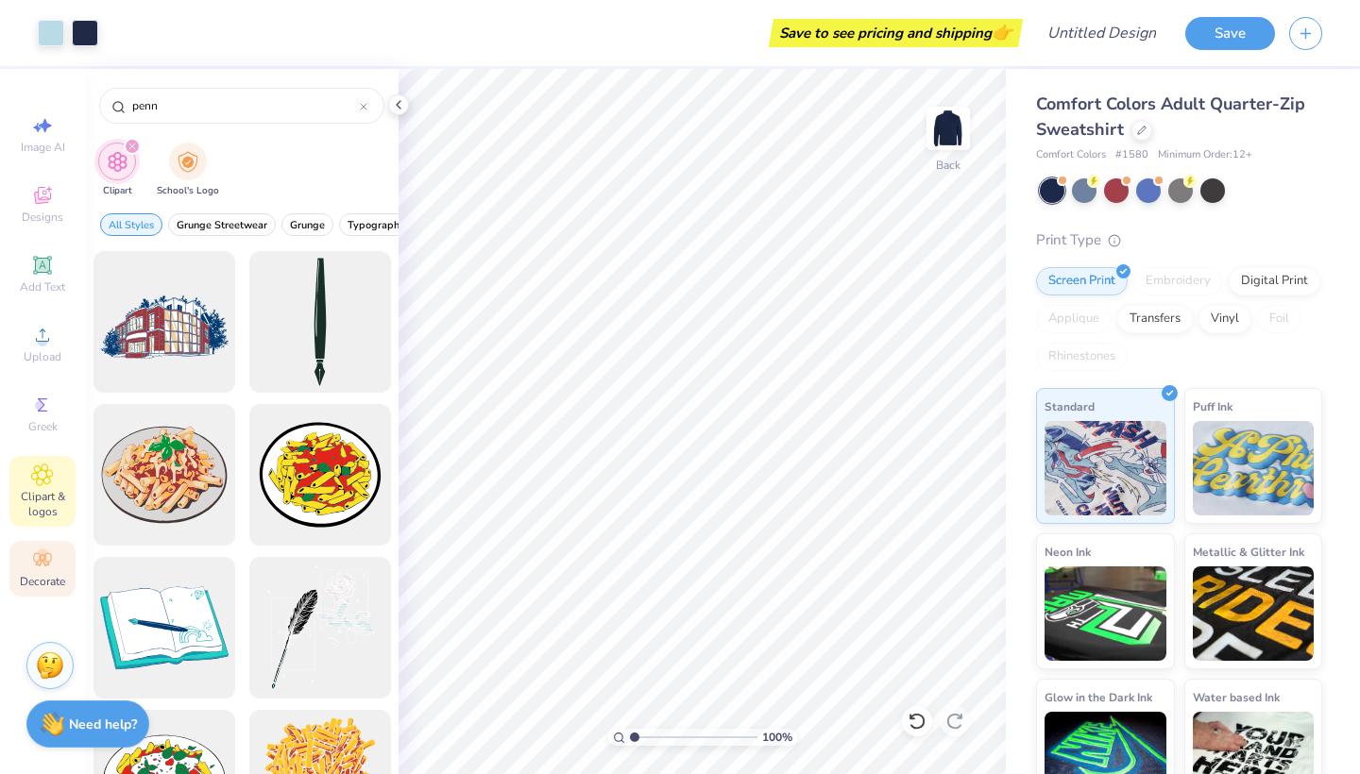
click at [49, 570] on icon at bounding box center [42, 560] width 23 height 23
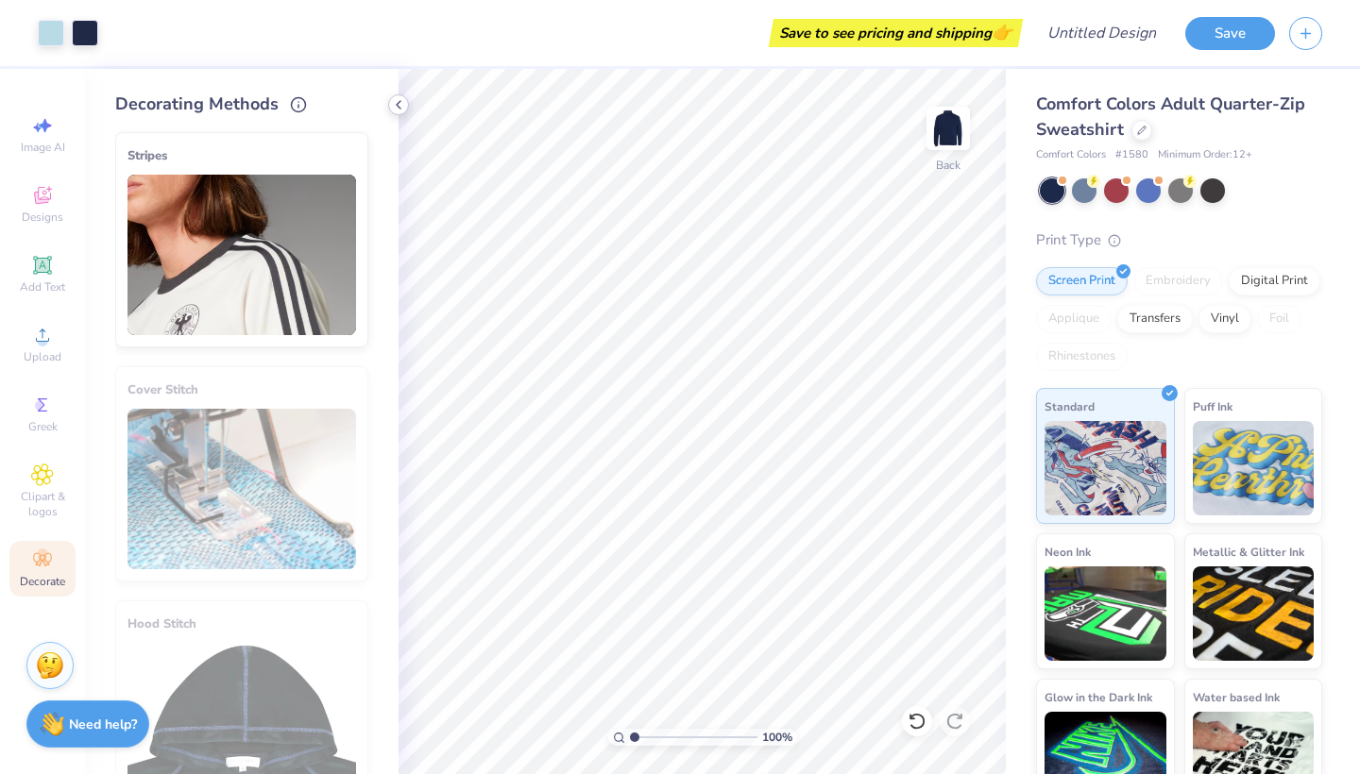
click at [401, 103] on icon at bounding box center [398, 104] width 15 height 15
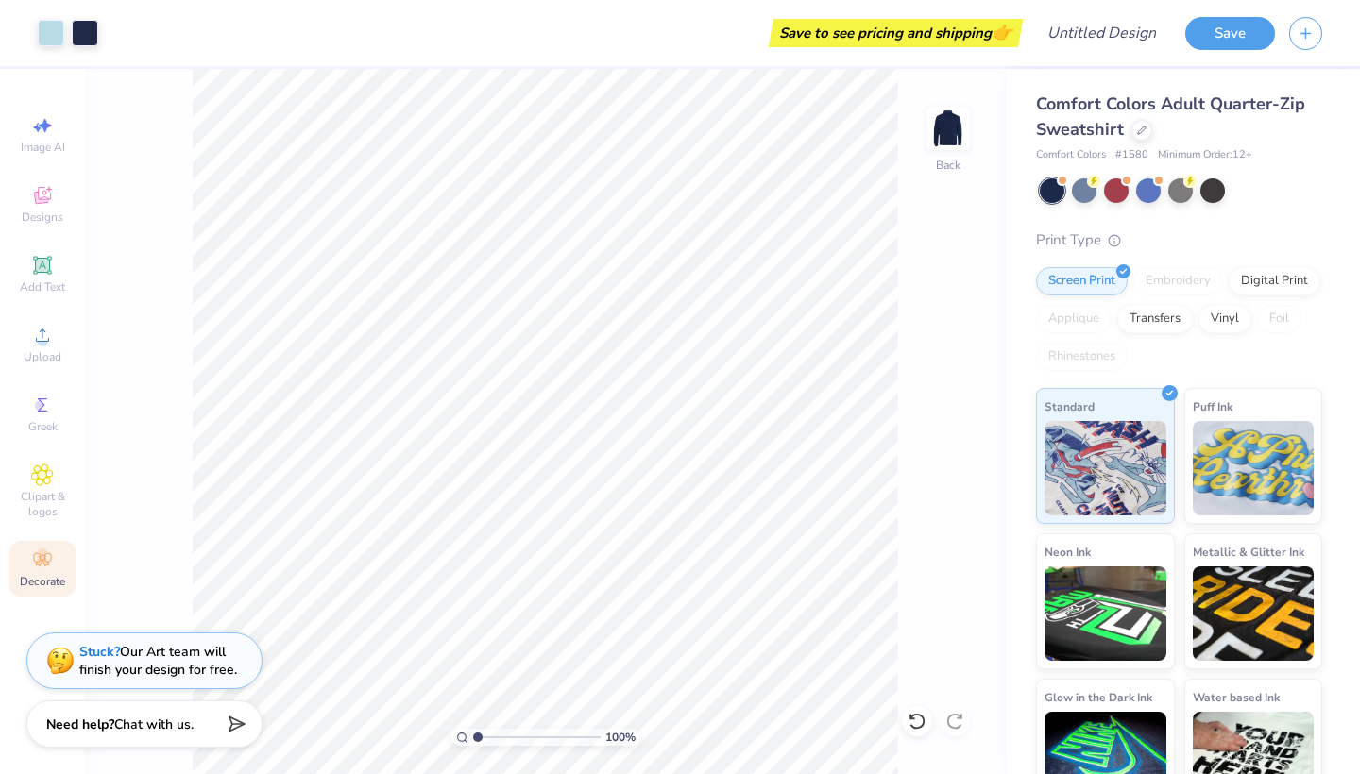
click at [57, 582] on span "Decorate" at bounding box center [42, 581] width 45 height 15
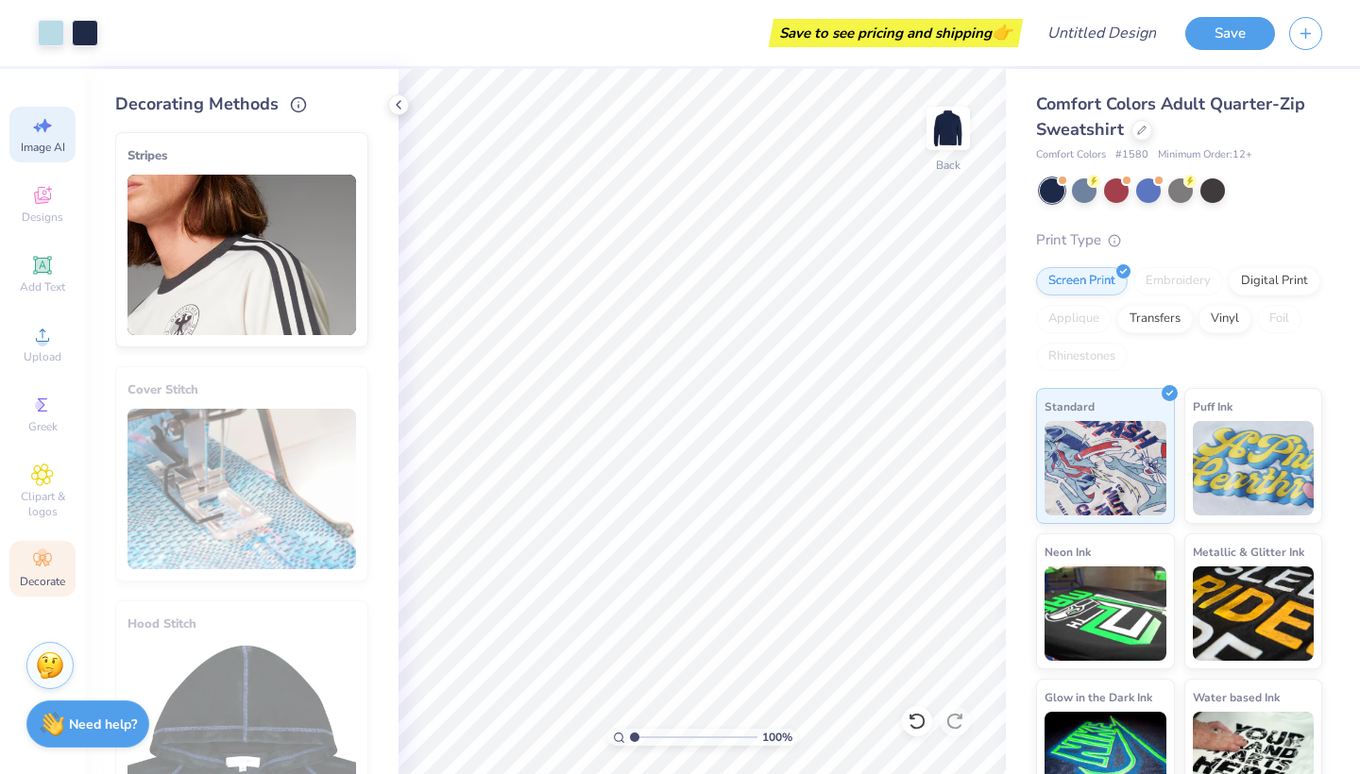
click at [43, 137] on div "Image AI" at bounding box center [42, 135] width 66 height 56
select select "4"
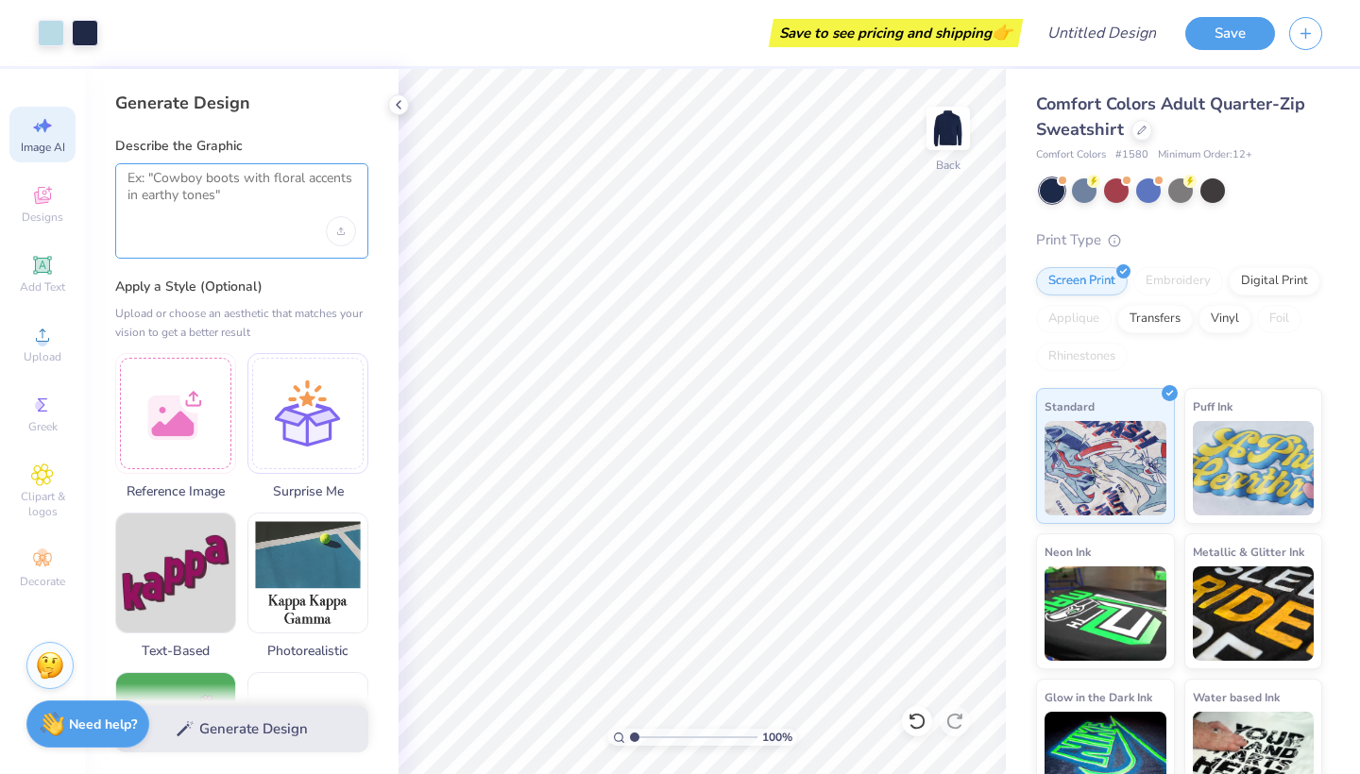
click at [194, 202] on textarea at bounding box center [242, 193] width 229 height 47
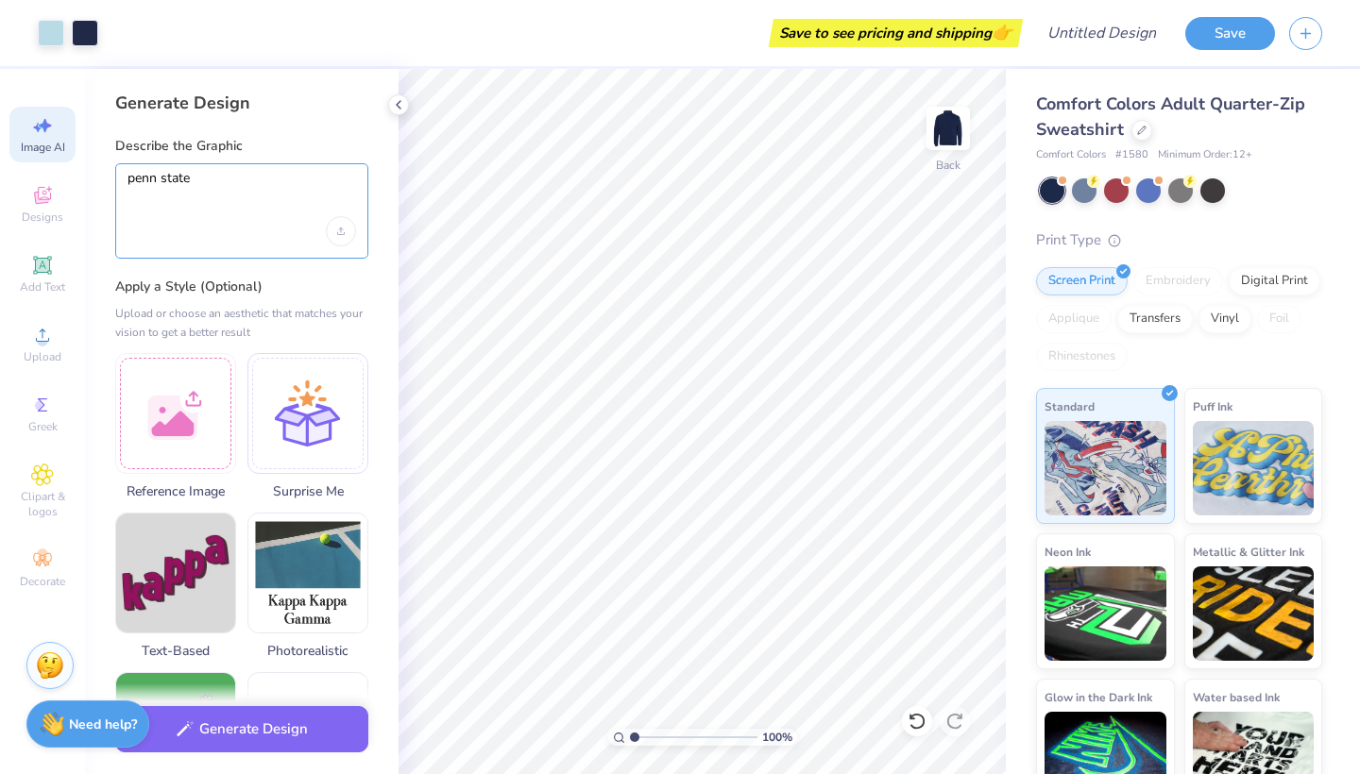
type textarea "penn state"
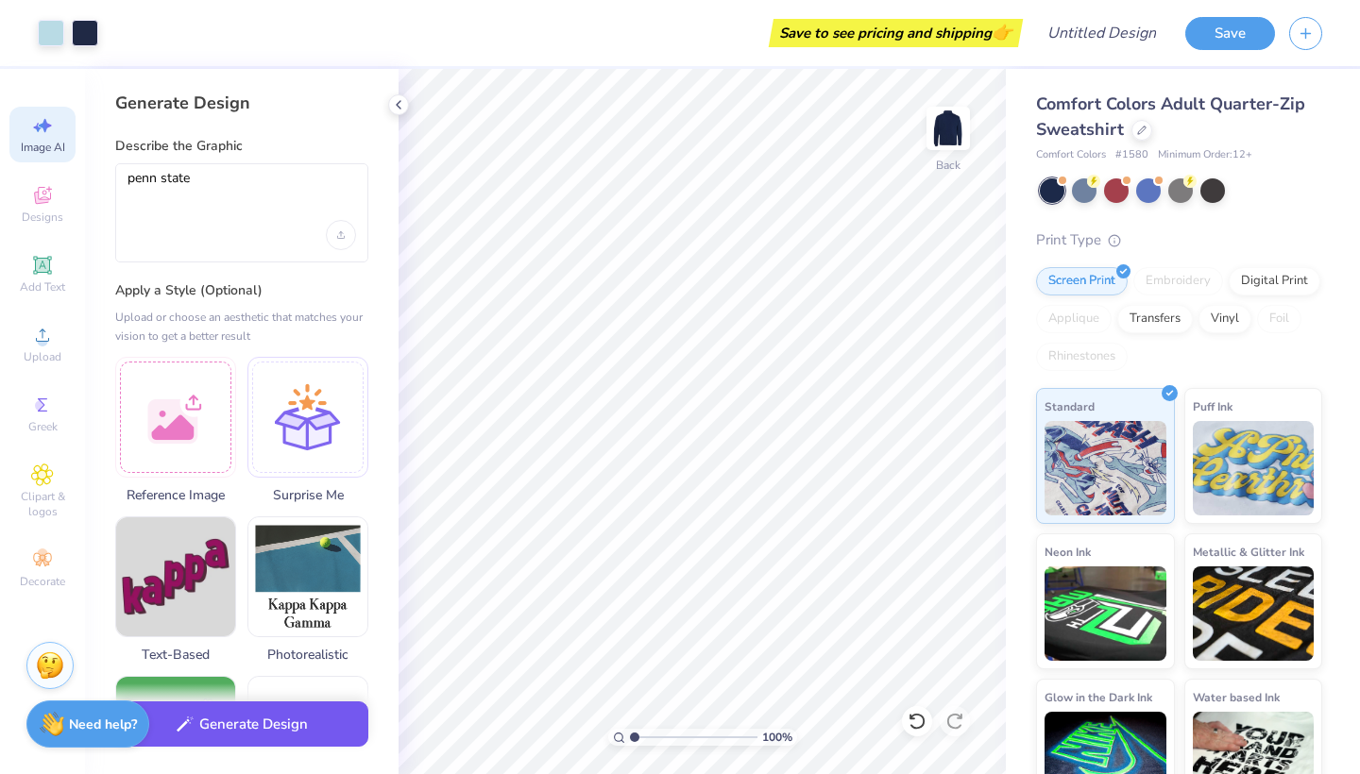
click at [309, 724] on button "Generate Design" at bounding box center [241, 725] width 253 height 46
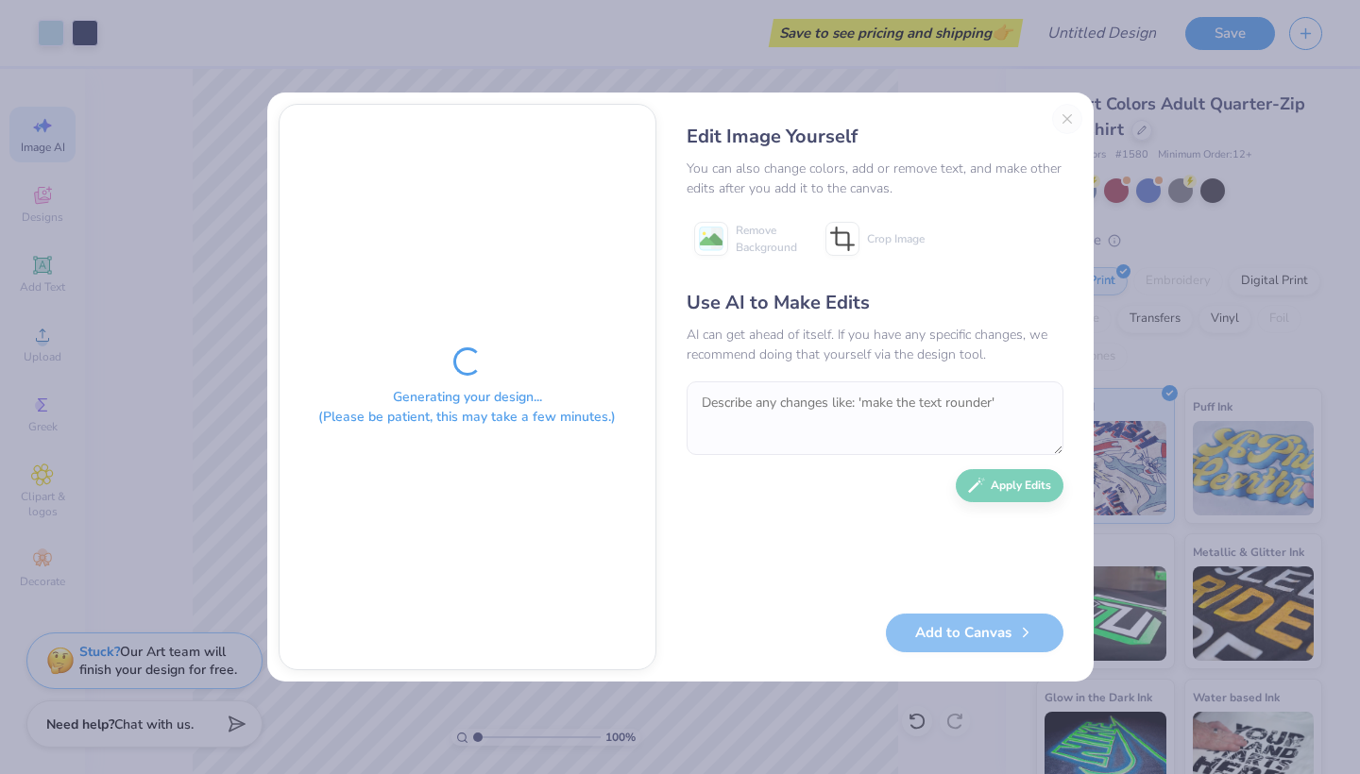
click at [1069, 123] on div "Edit Image Yourself You can also change colors, add or remove text, and make ot…" at bounding box center [875, 387] width 415 height 567
click at [1069, 115] on div "Edit Image Yourself You can also change colors, add or remove text, and make ot…" at bounding box center [875, 387] width 415 height 567
click at [1065, 127] on div "Edit Image Yourself You can also change colors, add or remove text, and make ot…" at bounding box center [875, 387] width 415 height 567
click at [556, 41] on div "Generating your design... (Please be patient, this may take a few minutes.) Edi…" at bounding box center [680, 387] width 1360 height 774
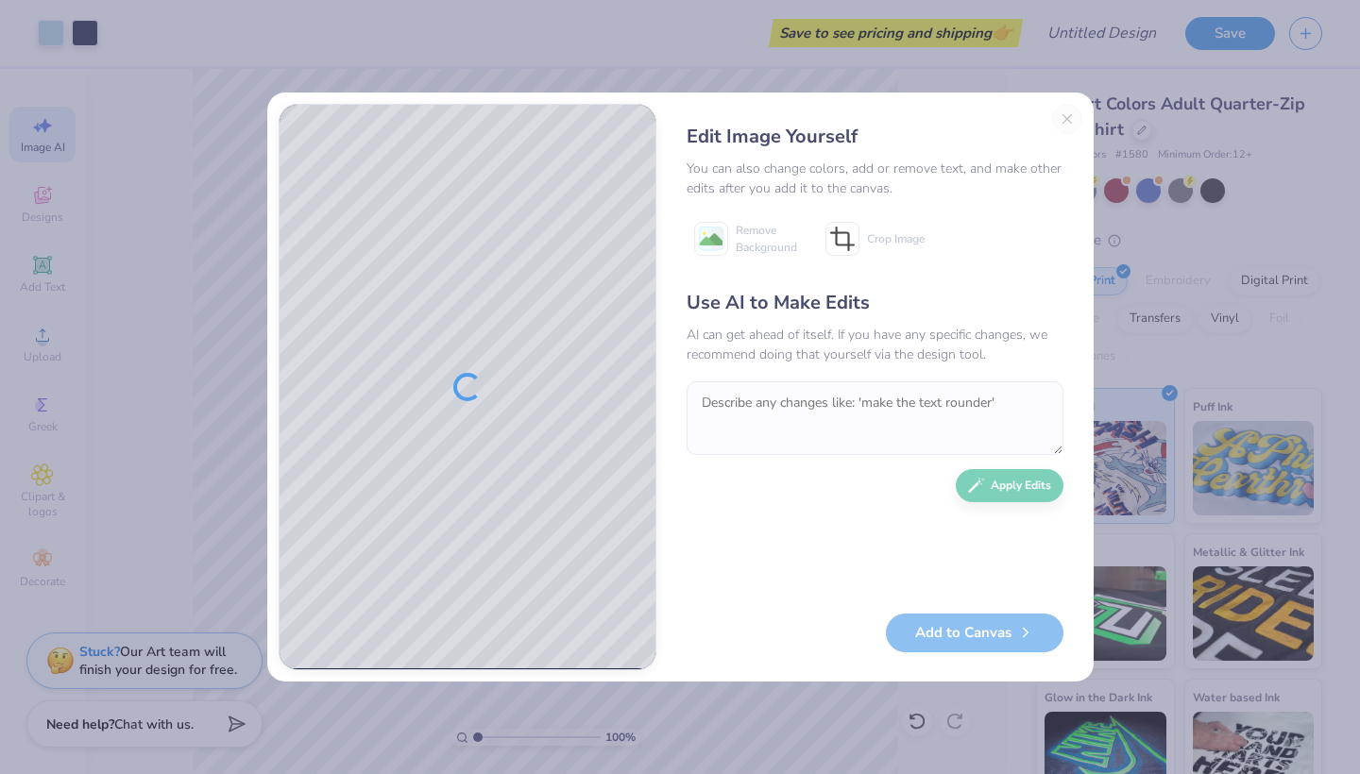
click at [1073, 121] on div "Edit Image Yourself You can also change colors, add or remove text, and make ot…" at bounding box center [875, 387] width 415 height 567
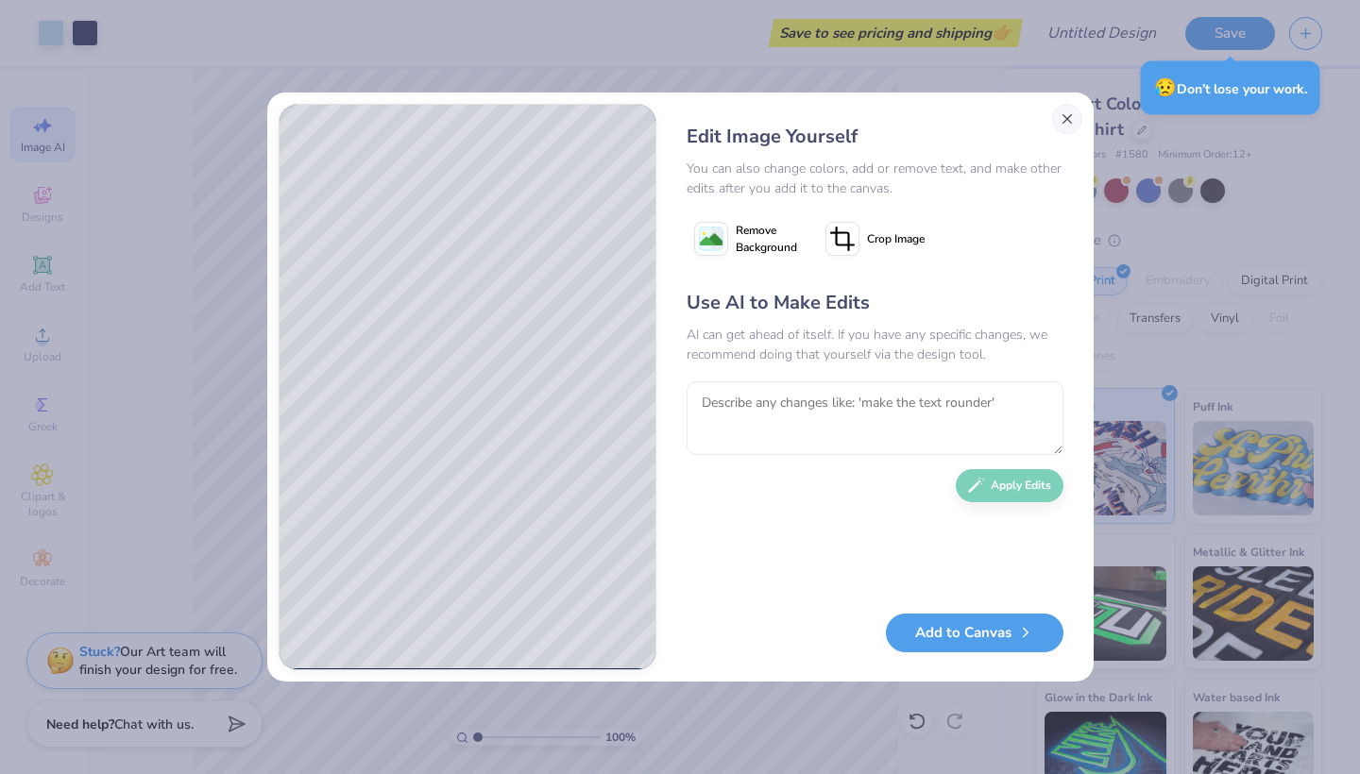
click at [1074, 119] on button "Close" at bounding box center [1067, 119] width 30 height 30
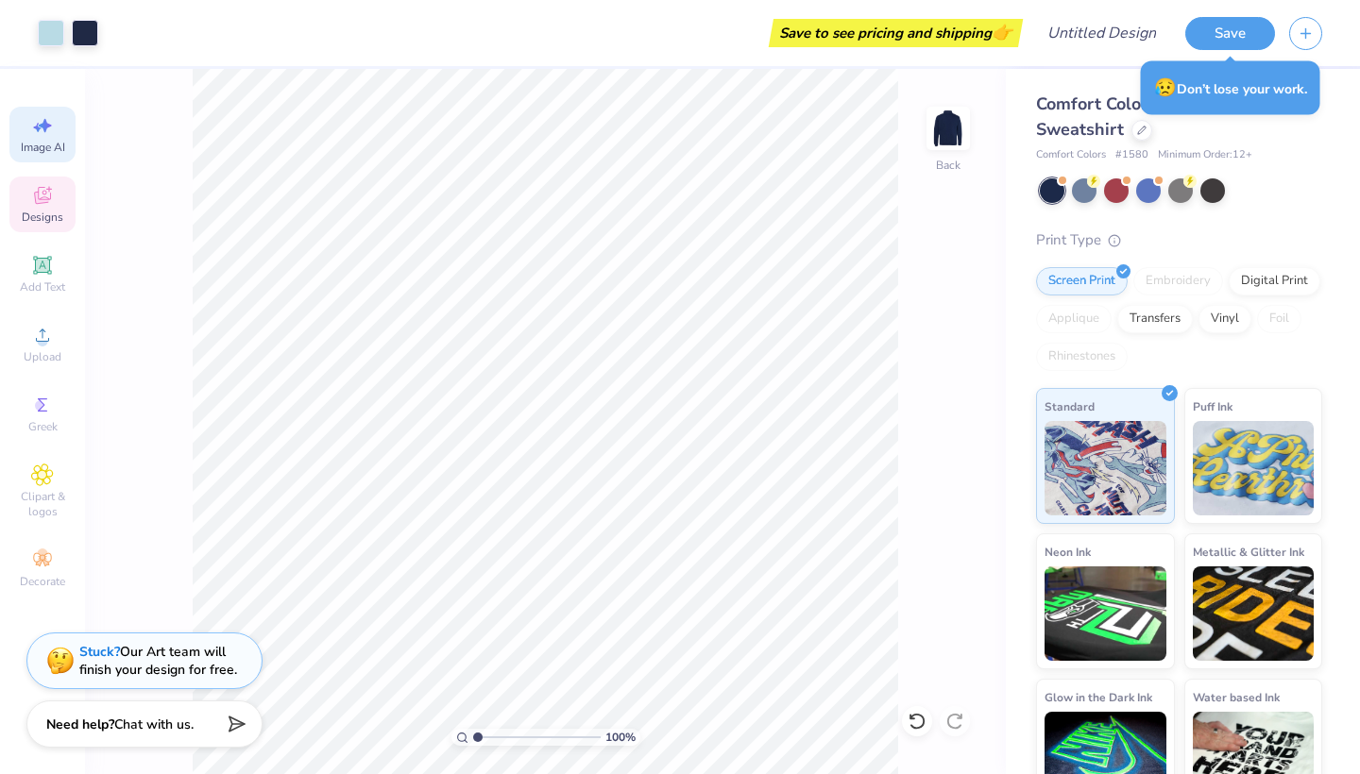
click at [60, 217] on span "Designs" at bounding box center [43, 217] width 42 height 15
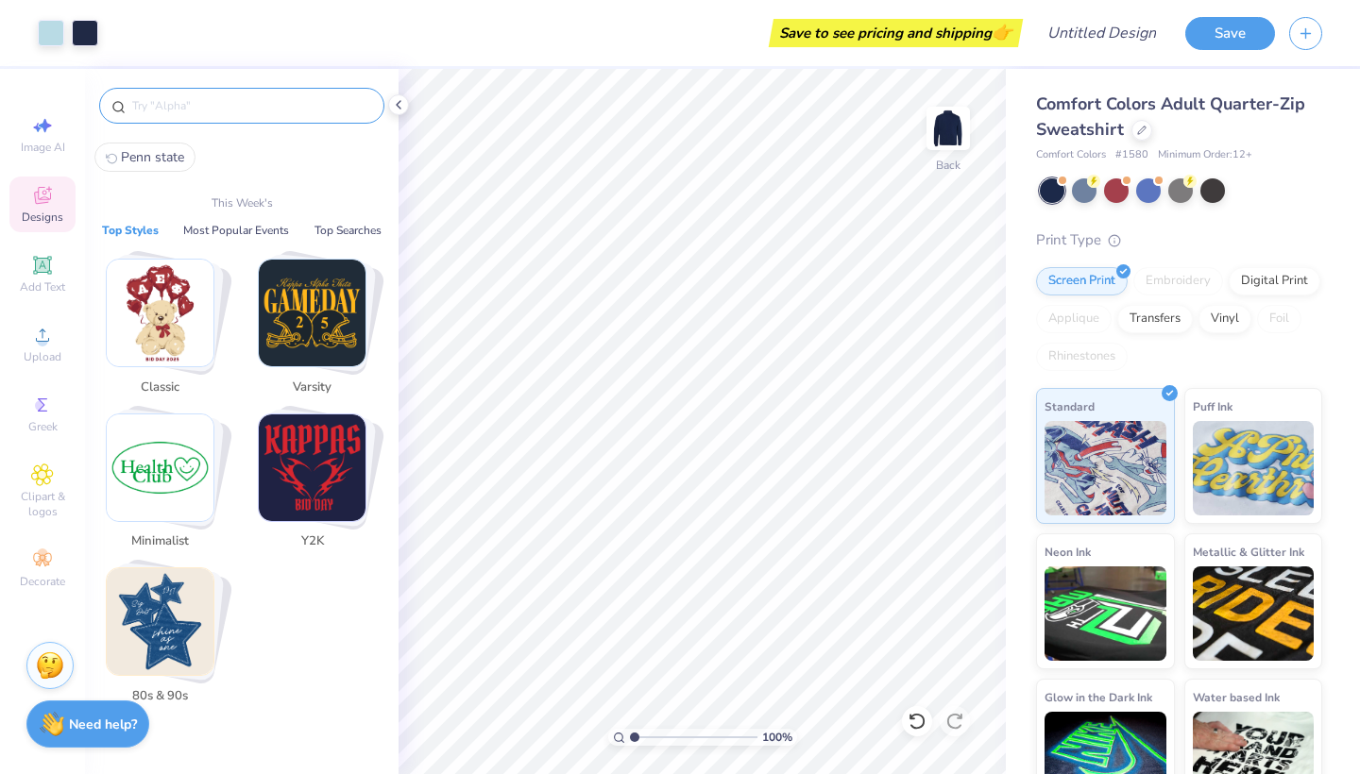
click at [247, 113] on input "text" at bounding box center [251, 105] width 242 height 19
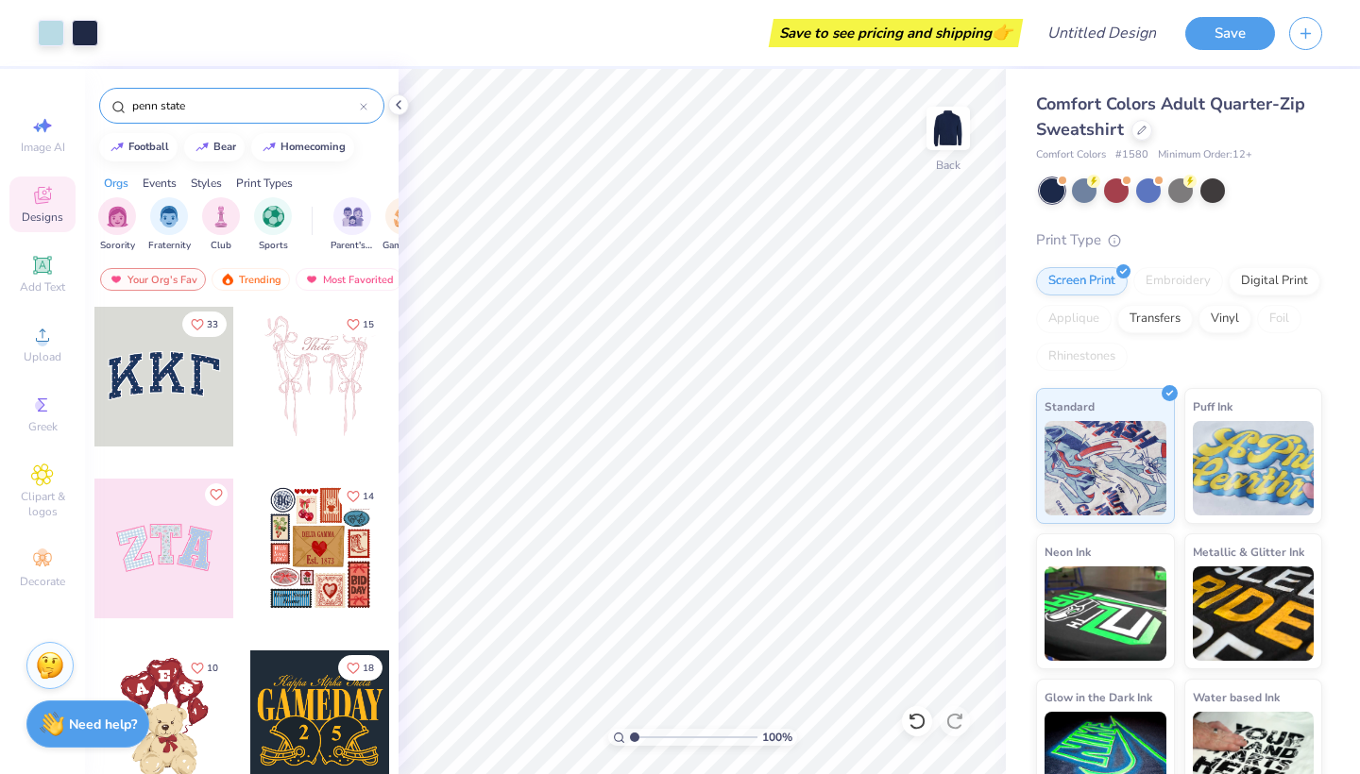
type input "penn state"
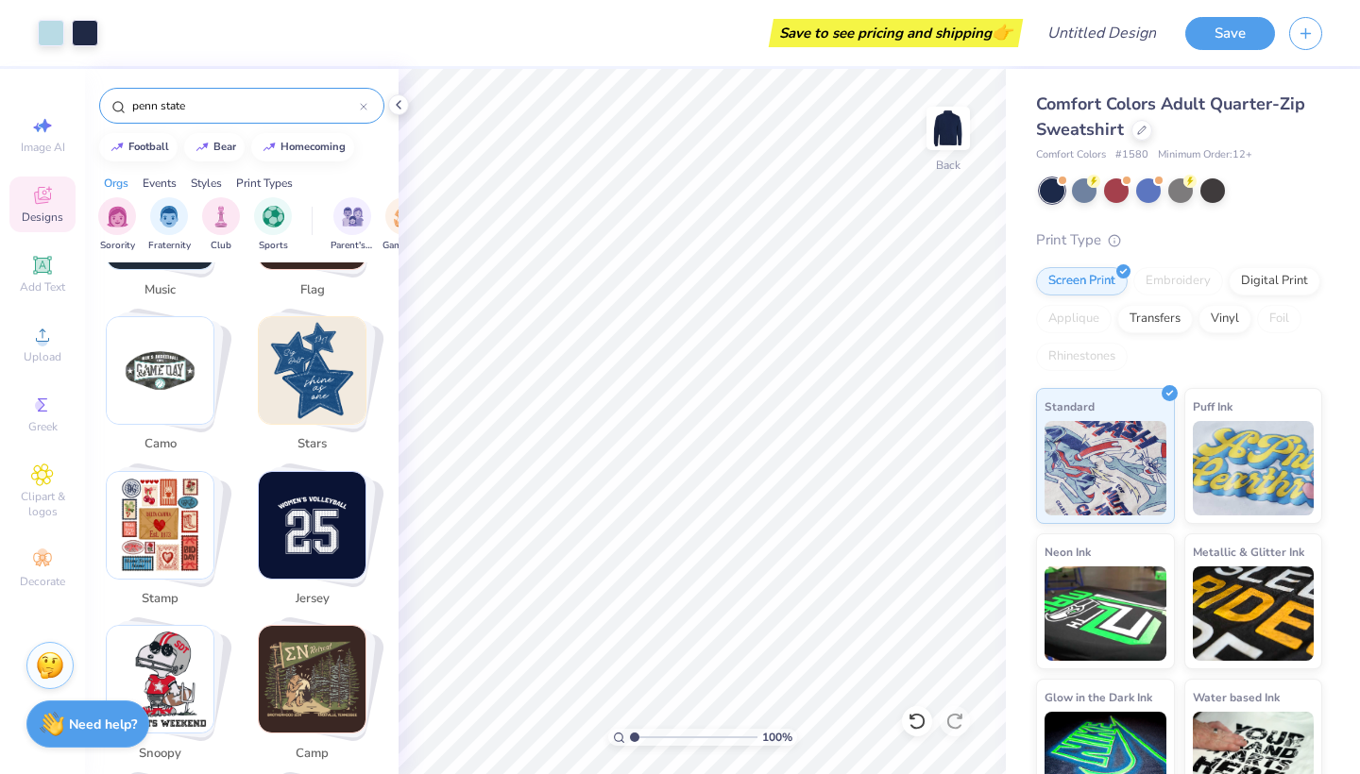
scroll to position [1855, 0]
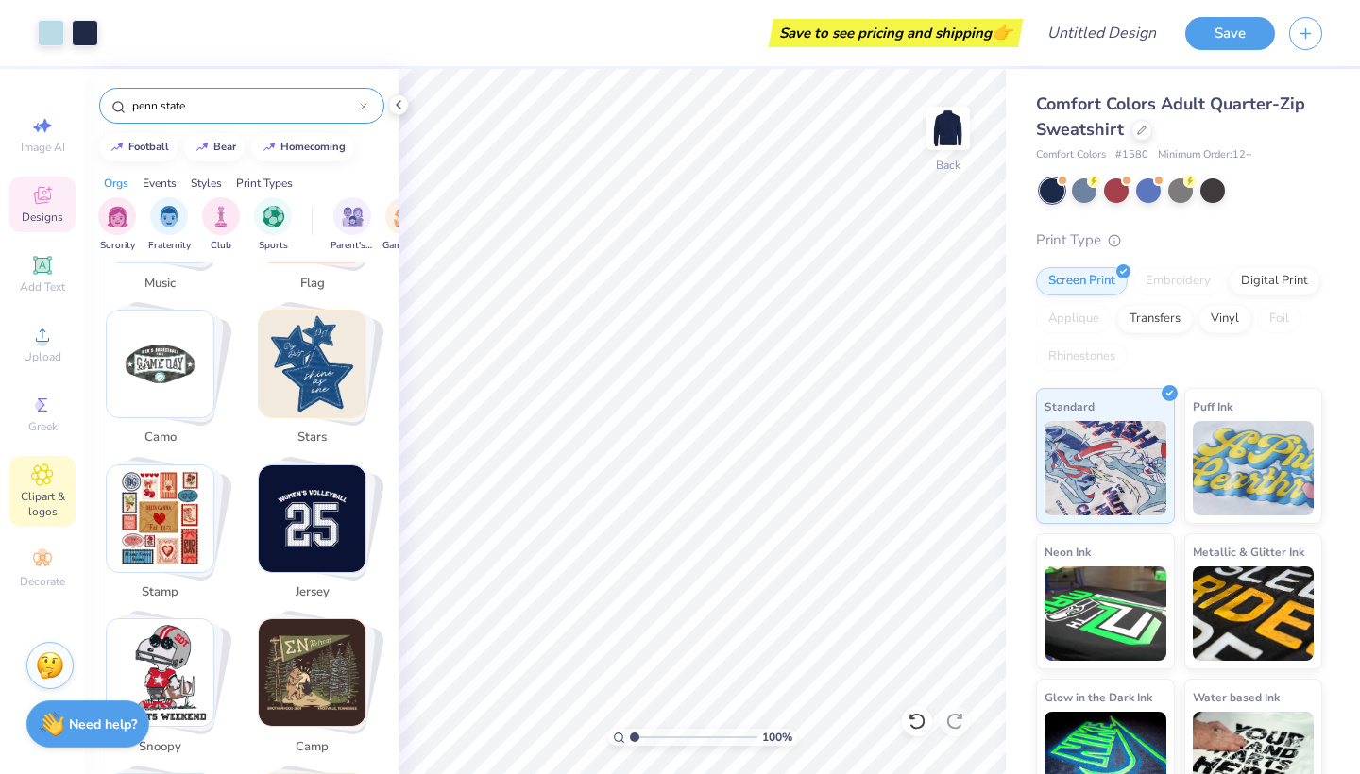
click at [43, 479] on icon at bounding box center [42, 474] width 9 height 9
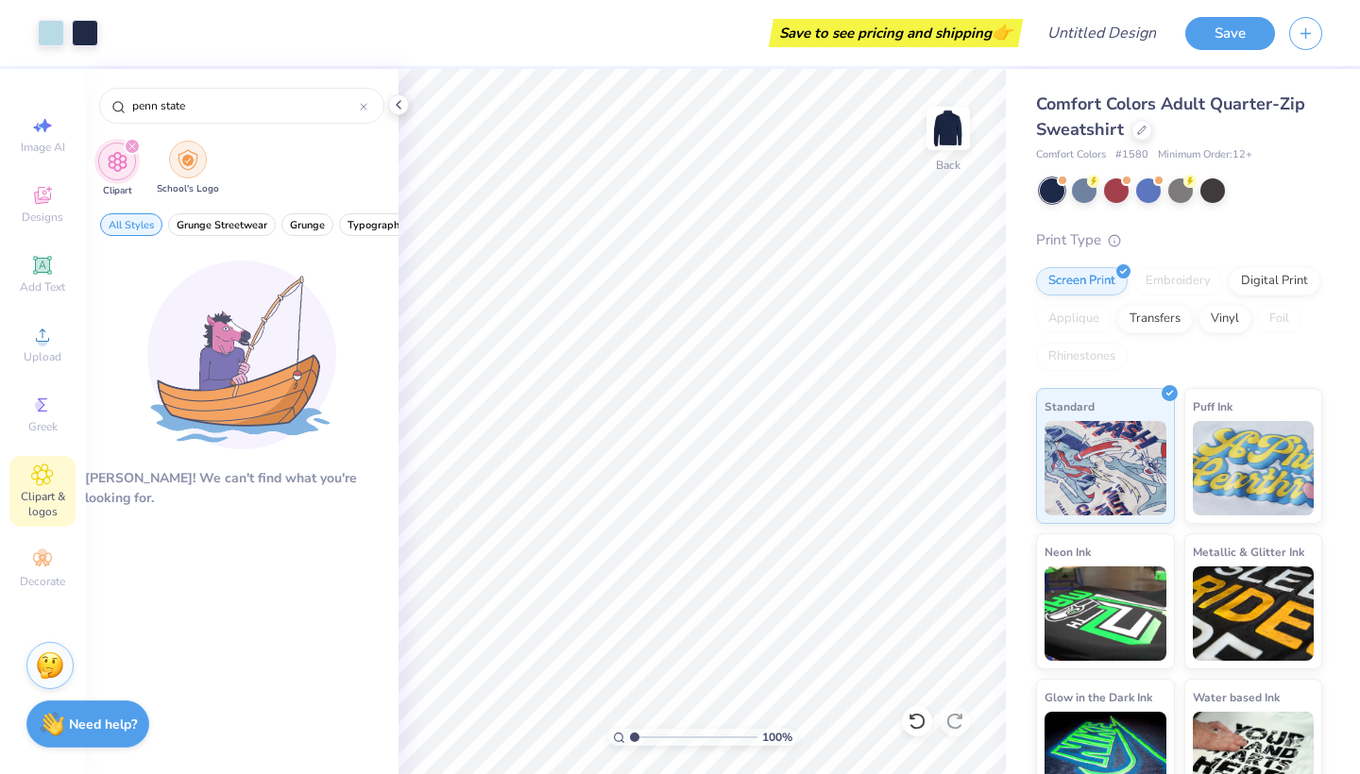
type input "penn state"
click at [195, 162] on img "filter for School's Logo" at bounding box center [188, 160] width 21 height 22
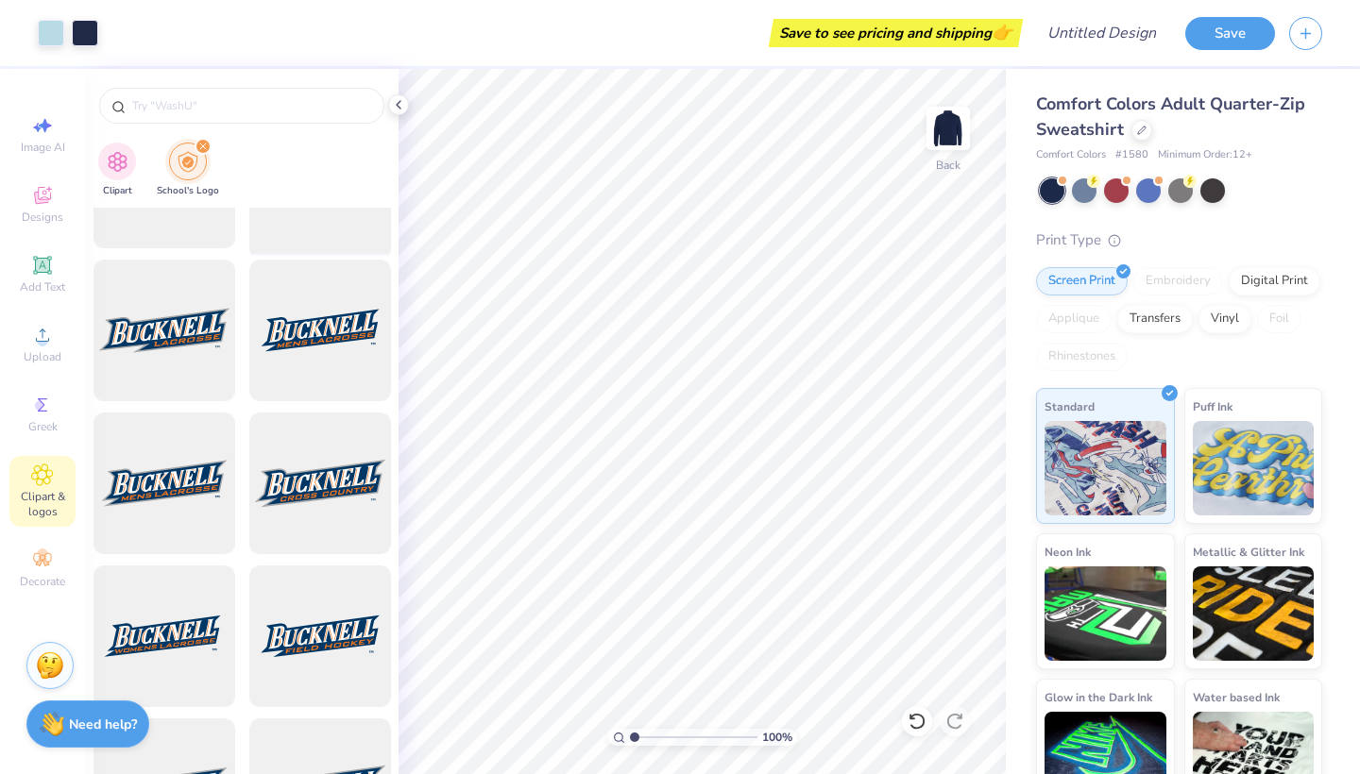
scroll to position [102, 0]
click at [315, 100] on input "text" at bounding box center [251, 105] width 242 height 19
type input "penn state"
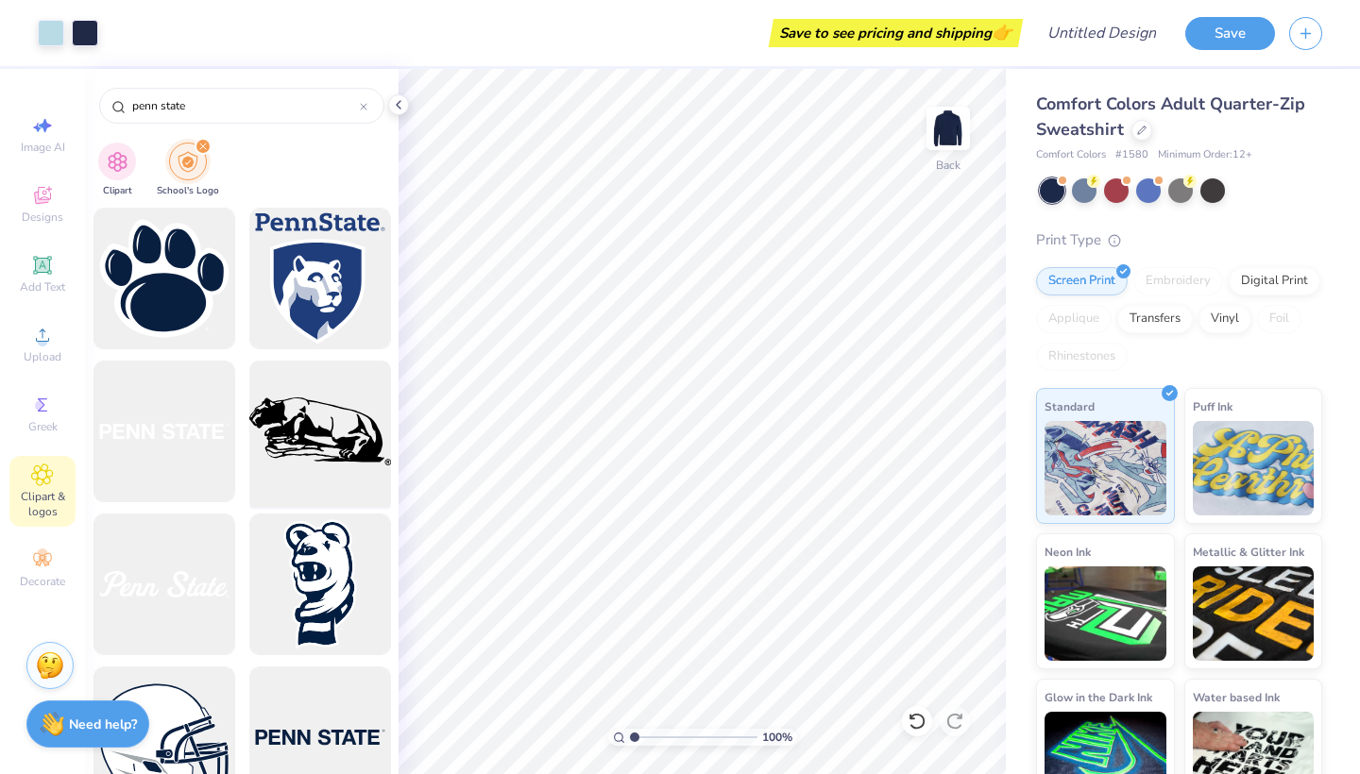
scroll to position [309, 0]
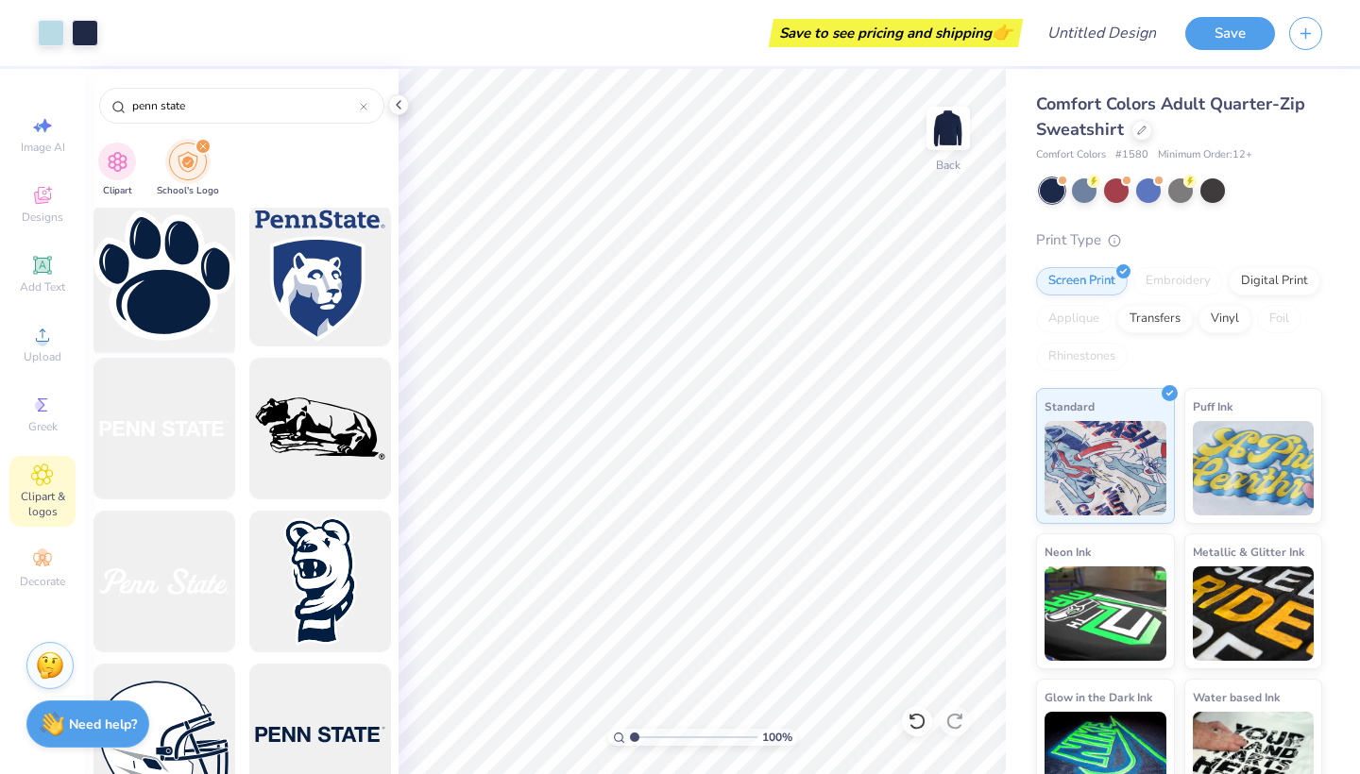
click at [176, 314] on div at bounding box center [164, 276] width 156 height 156
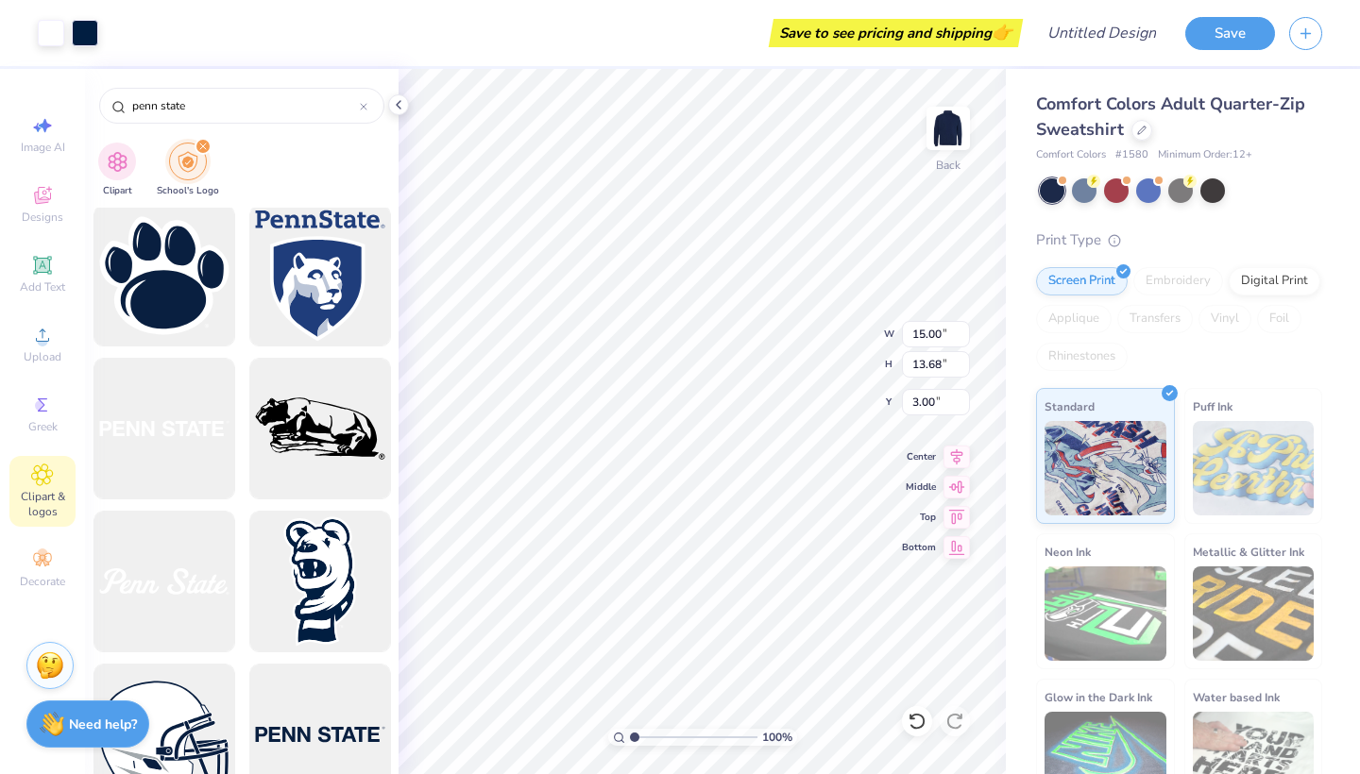
type input "2.10"
type input "1.91"
type input "4.03"
type input "0.94"
type input "0.86"
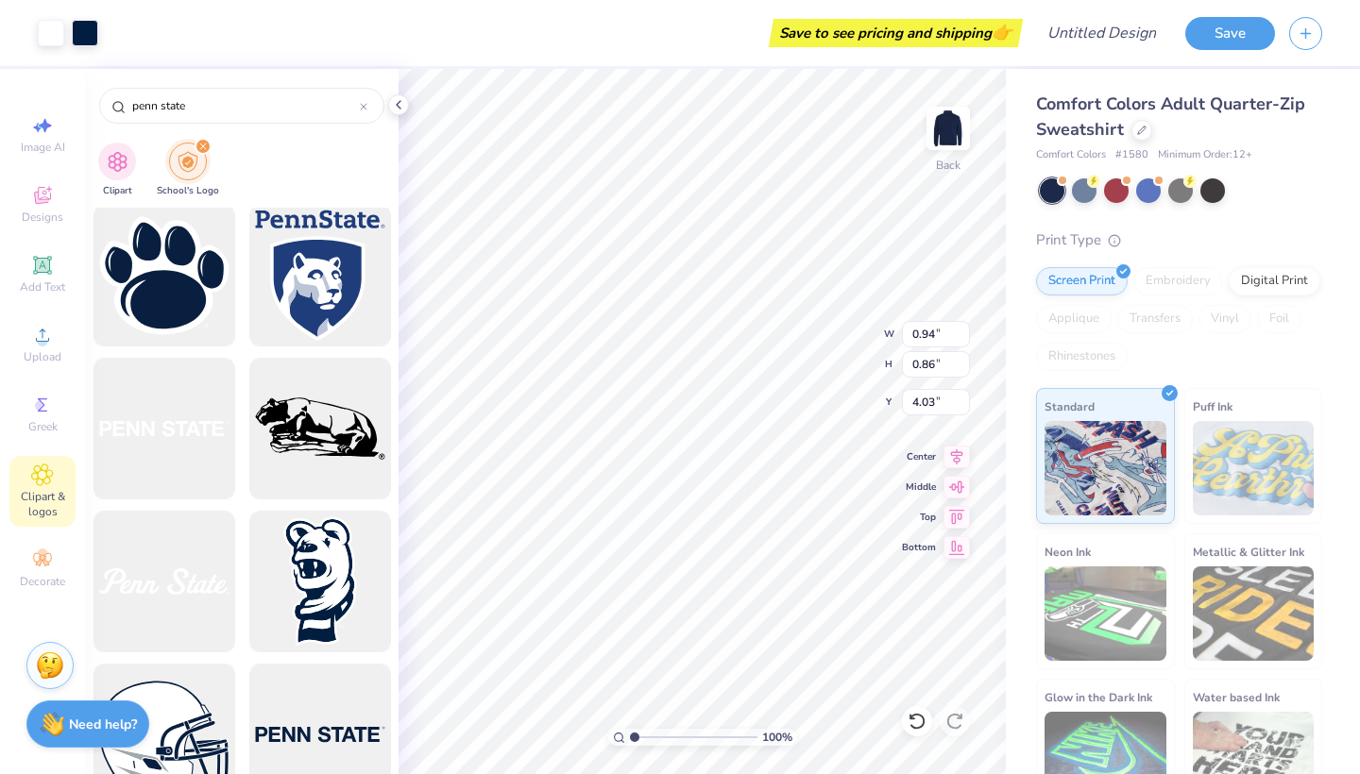
type input "3.61"
type input "7.97"
type input "7.83"
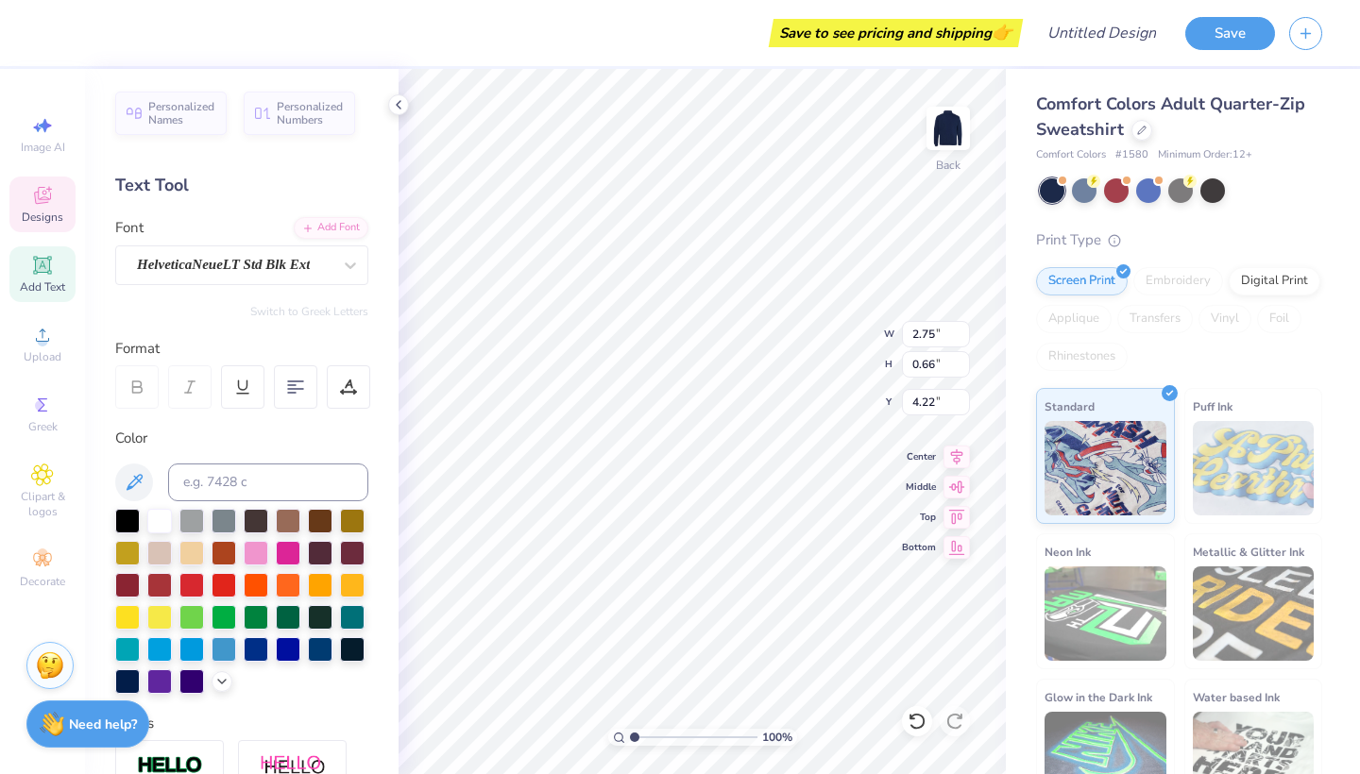
type input "4.03"
type input "3.31"
type input "1.73"
type input "1.58"
type input "3.00"
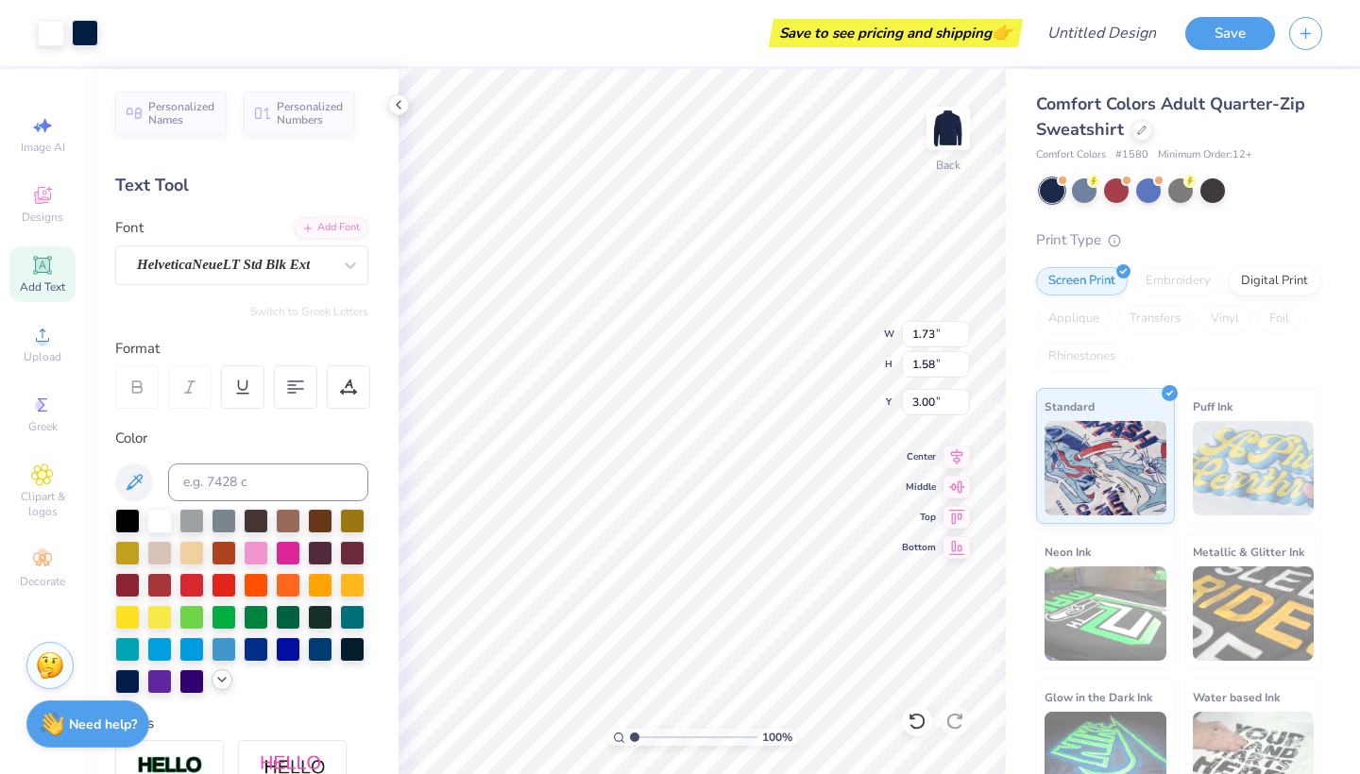
click at [214, 680] on div at bounding box center [222, 680] width 21 height 21
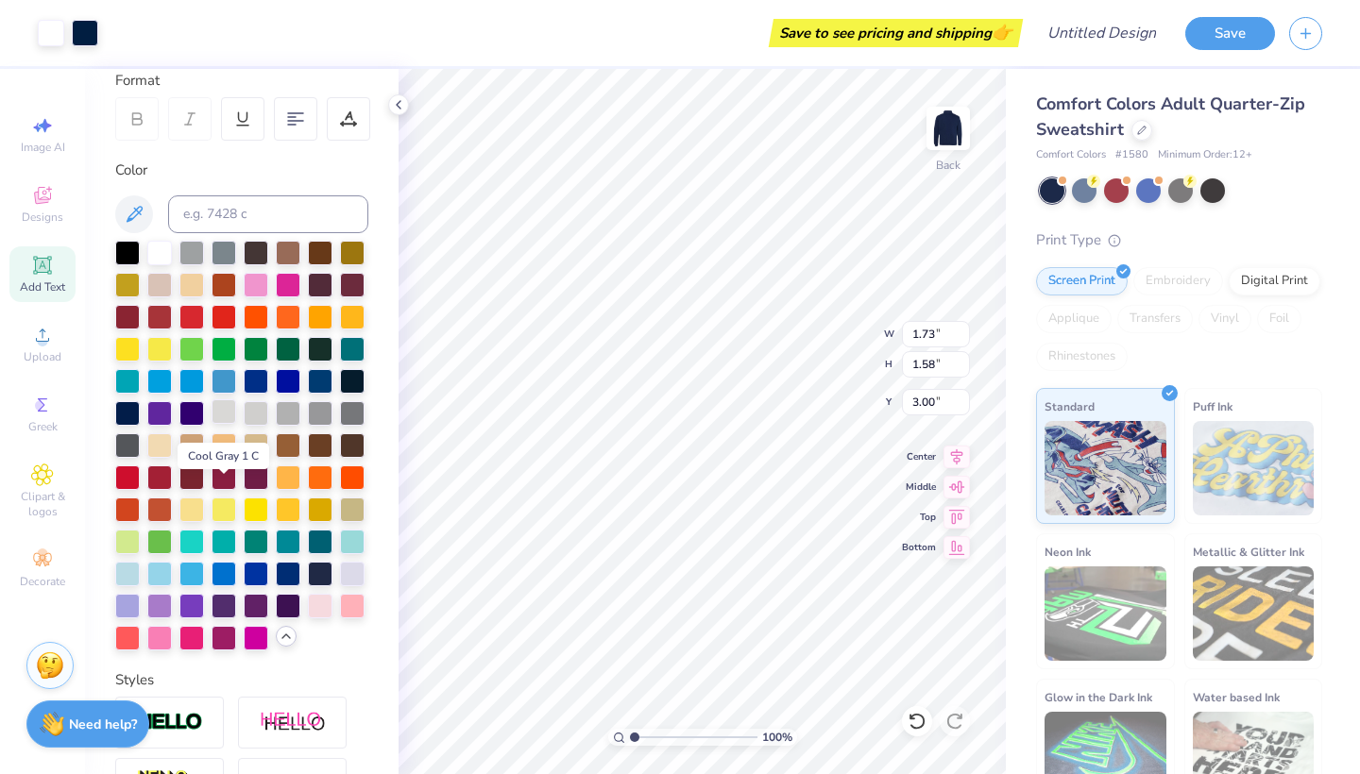
scroll to position [312, 0]
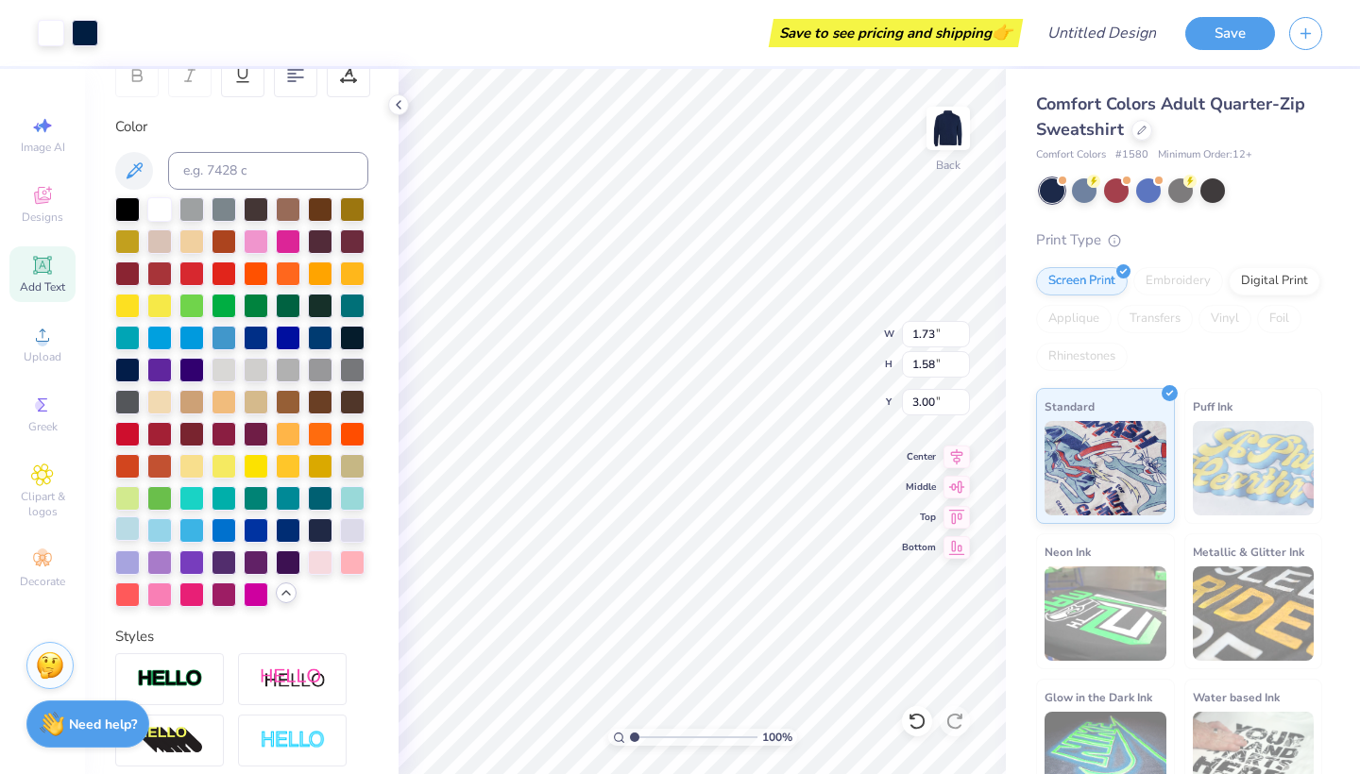
click at [128, 531] on div at bounding box center [127, 529] width 25 height 25
click at [126, 528] on div at bounding box center [127, 529] width 25 height 25
click at [131, 536] on div at bounding box center [127, 529] width 25 height 25
click at [224, 277] on div at bounding box center [224, 272] width 25 height 25
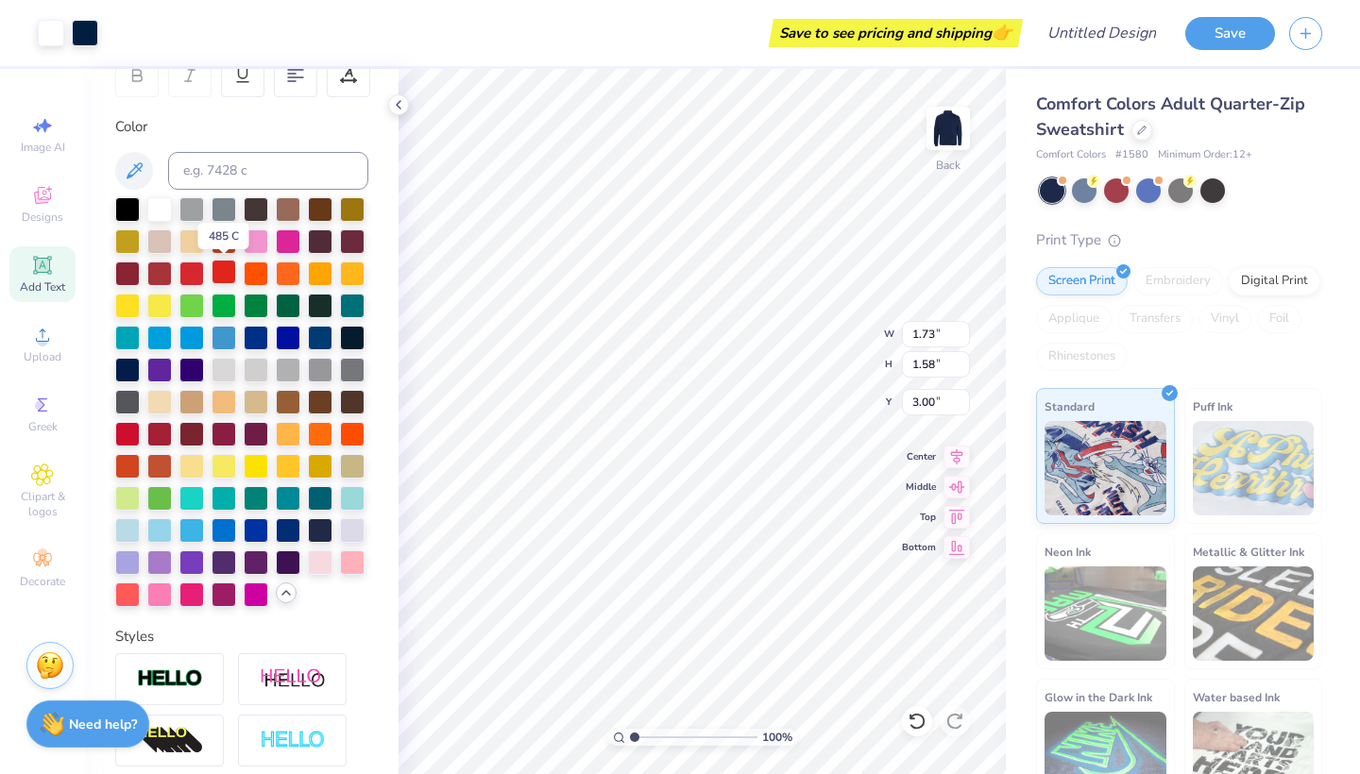
click at [224, 277] on div at bounding box center [224, 272] width 25 height 25
click at [152, 538] on div at bounding box center [159, 529] width 25 height 25
click at [151, 538] on div at bounding box center [159, 529] width 25 height 25
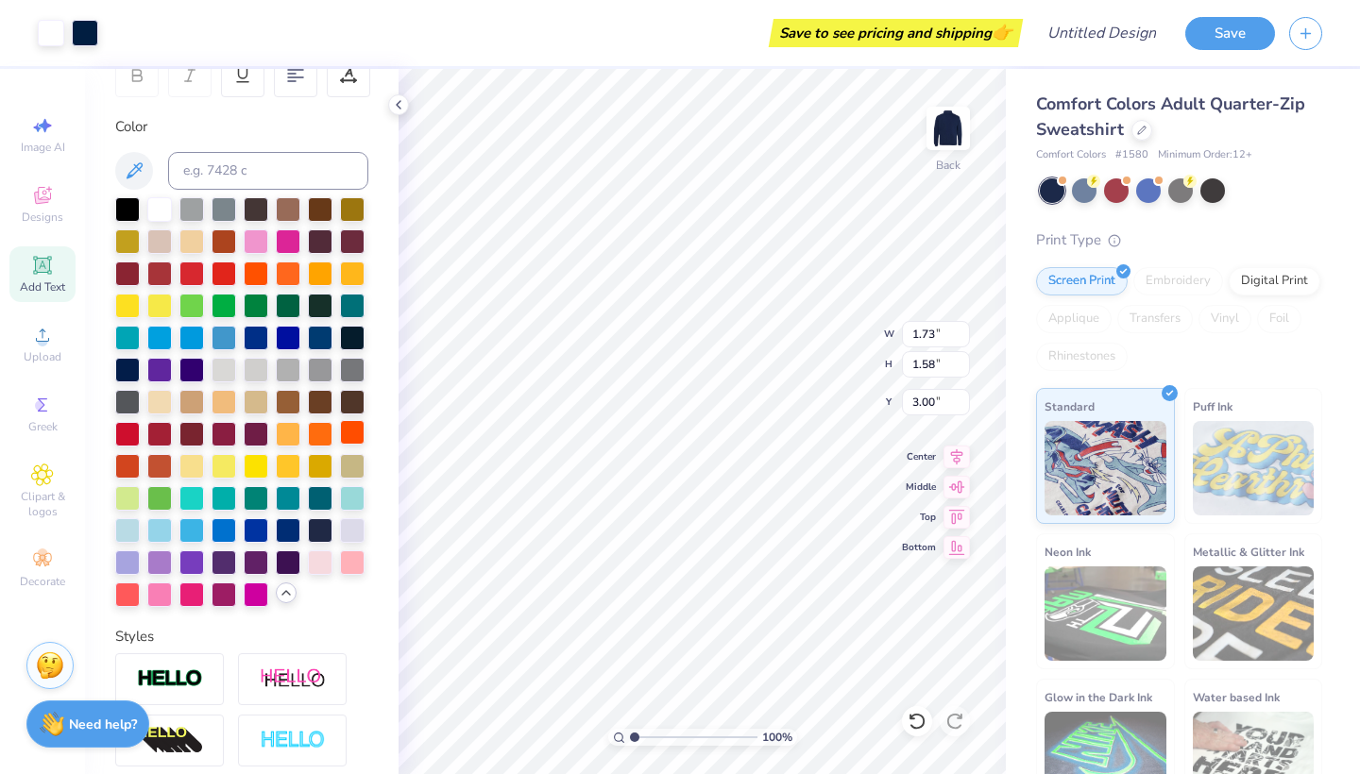
click at [843, 352] on div "100 % Back W 1.73 1.73 " H 1.58 1.58 " Y 3.00 3.00 " Center Middle Top Bottom" at bounding box center [702, 422] width 607 height 706
click at [58, 36] on div at bounding box center [51, 31] width 26 height 26
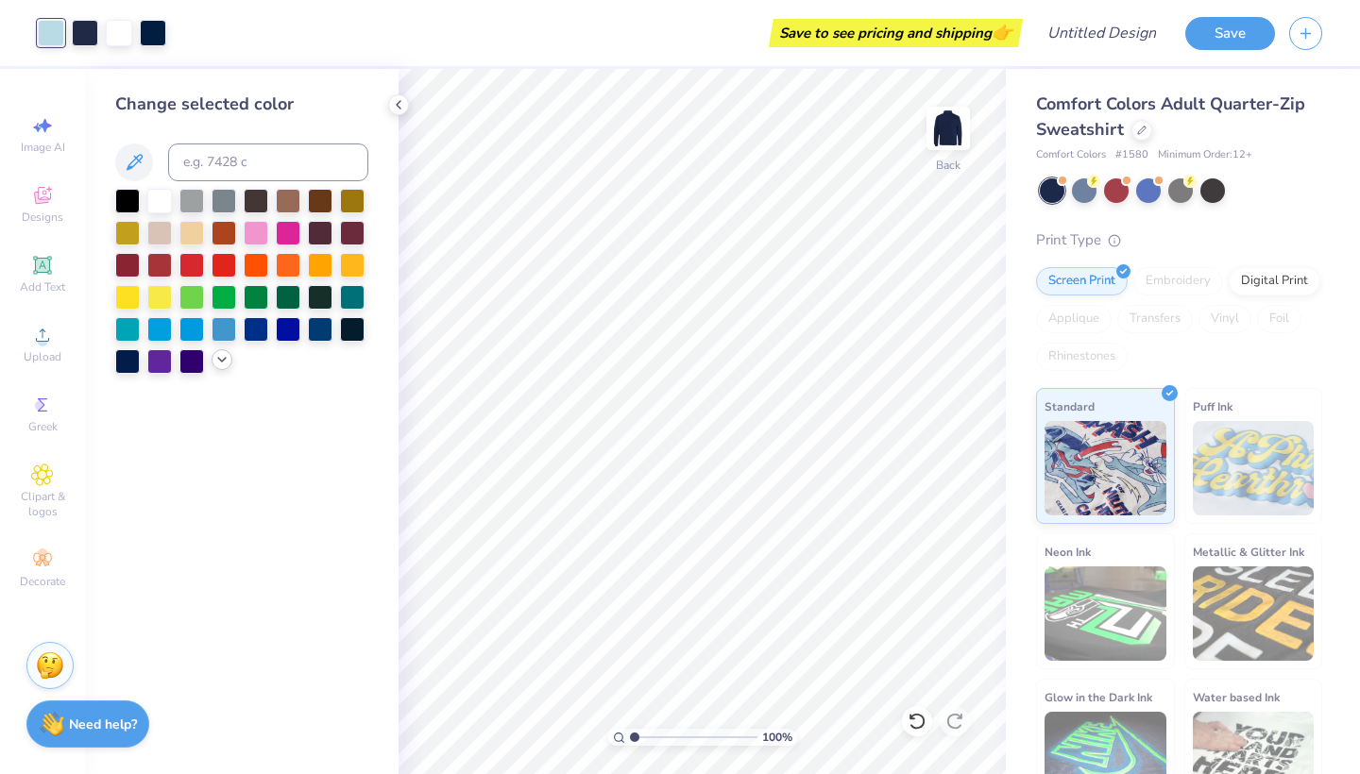
click at [221, 366] on icon at bounding box center [221, 359] width 15 height 15
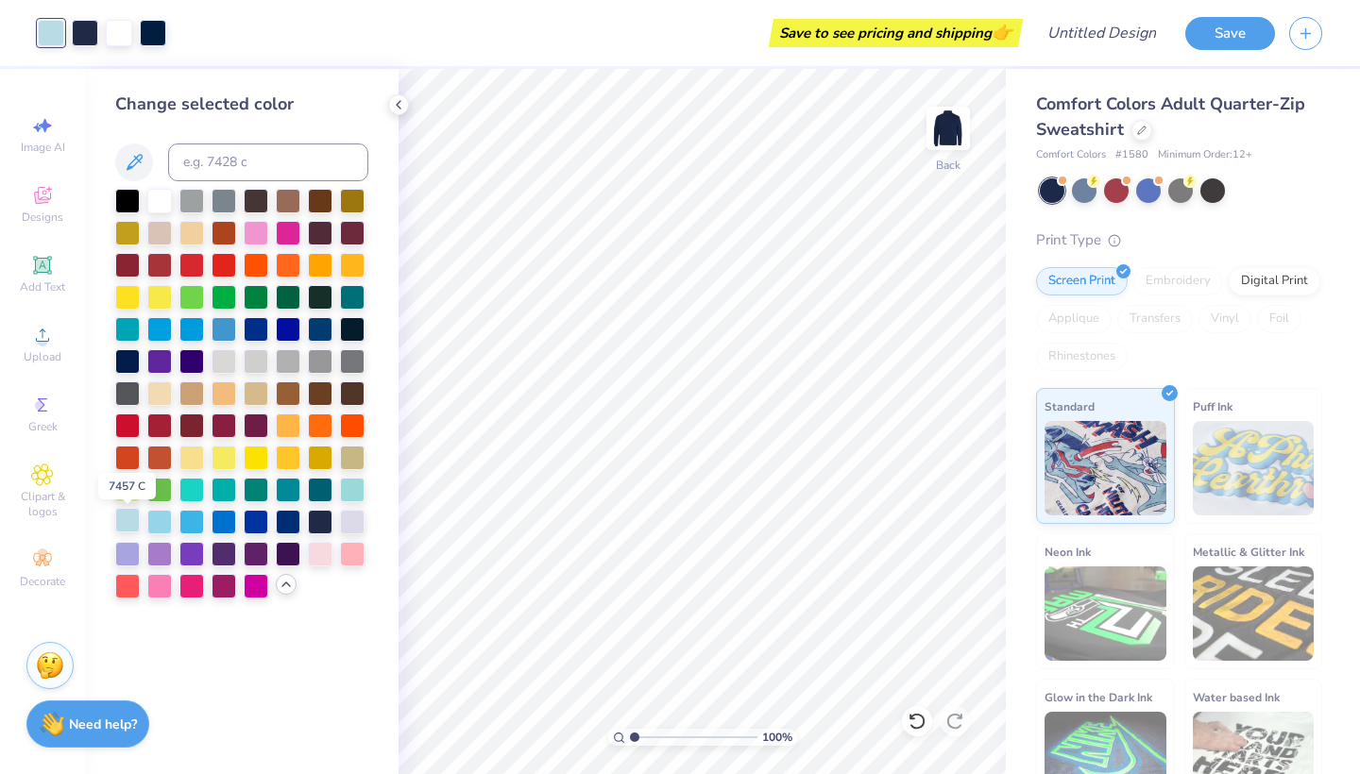
click at [132, 526] on div at bounding box center [127, 520] width 25 height 25
click at [1090, 192] on div at bounding box center [1084, 189] width 25 height 25
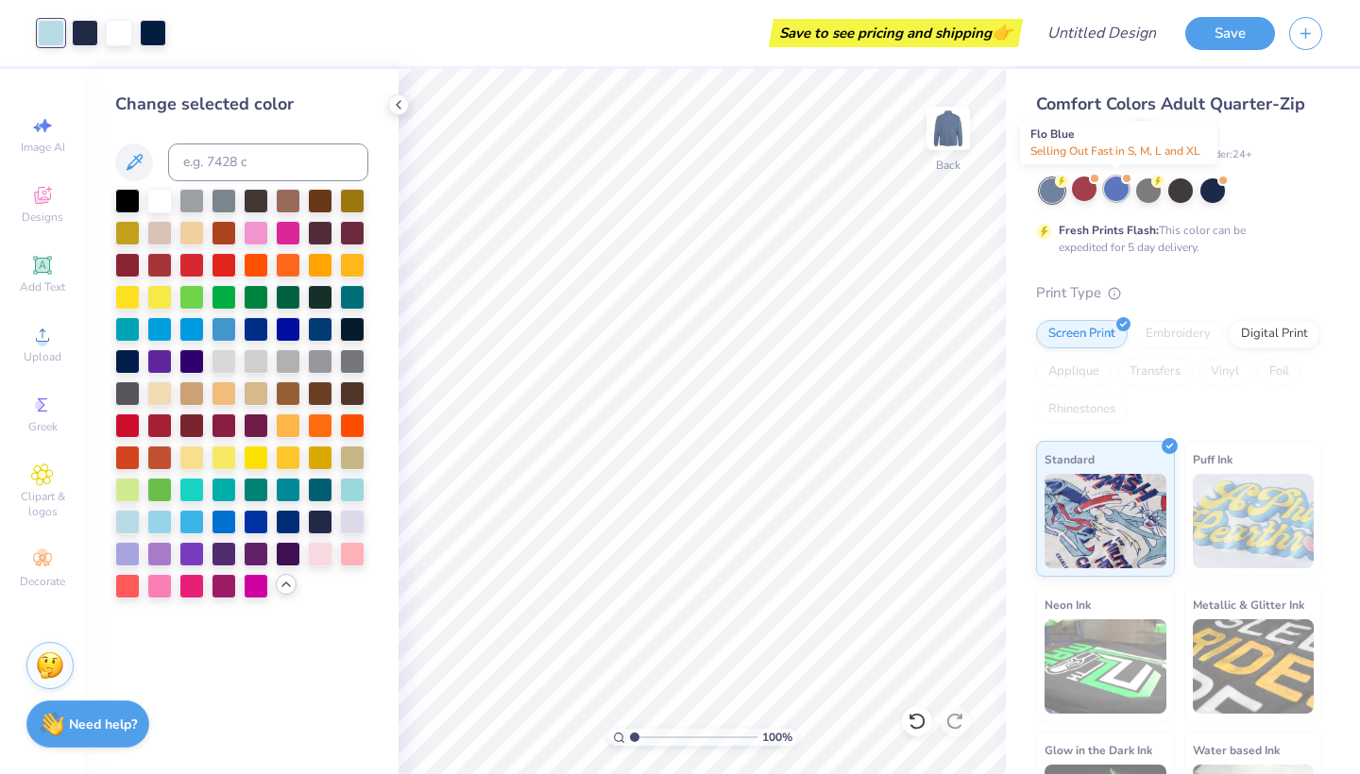
click at [1120, 195] on div at bounding box center [1116, 189] width 25 height 25
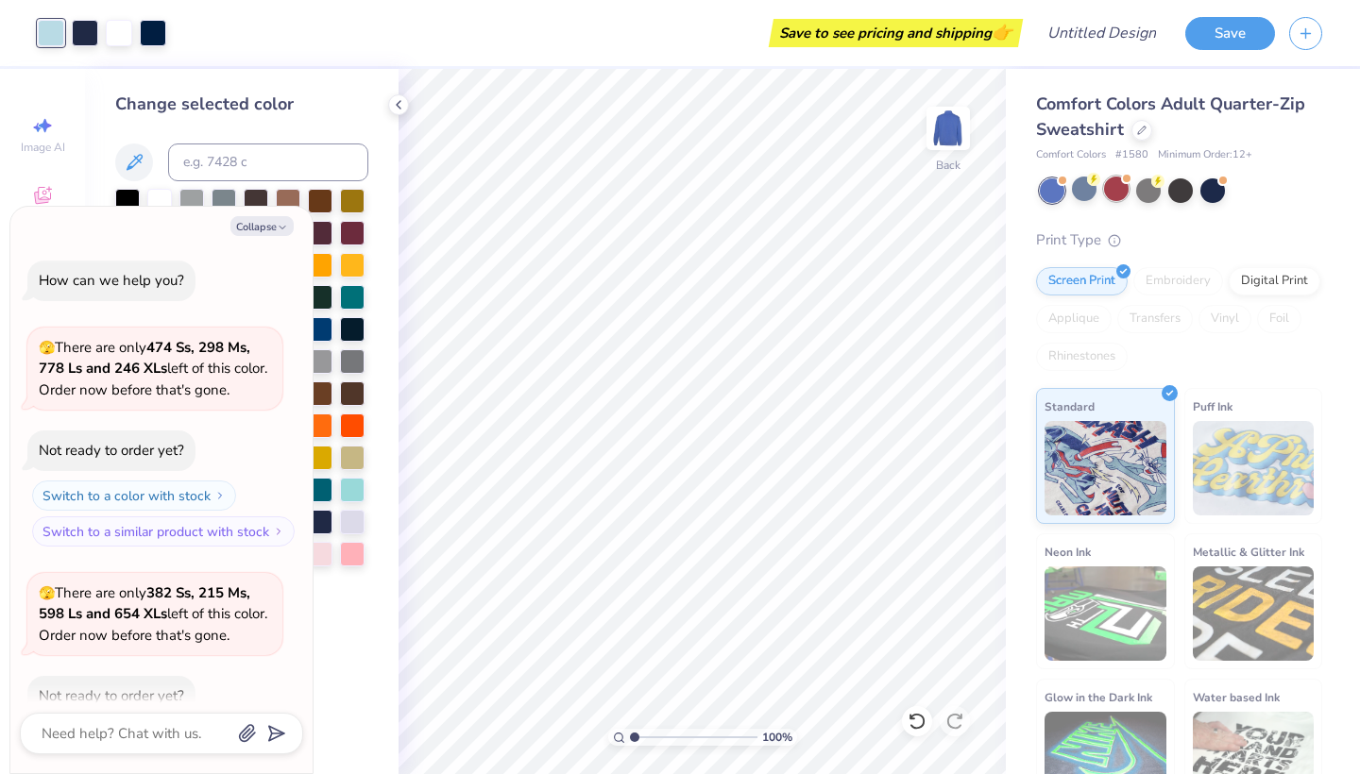
scroll to position [99, 0]
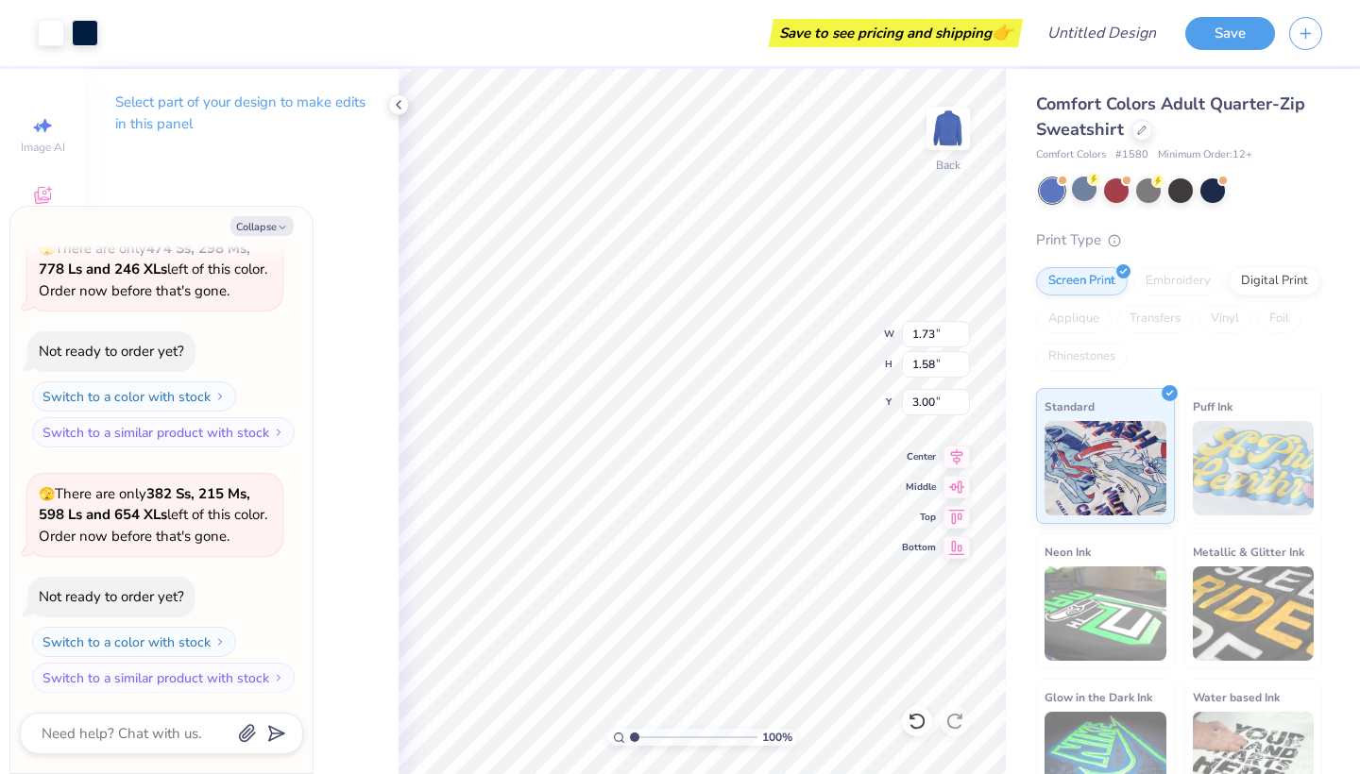
type textarea "x"
type input "3.87"
type textarea "x"
type input "3.44"
type input "1.12"
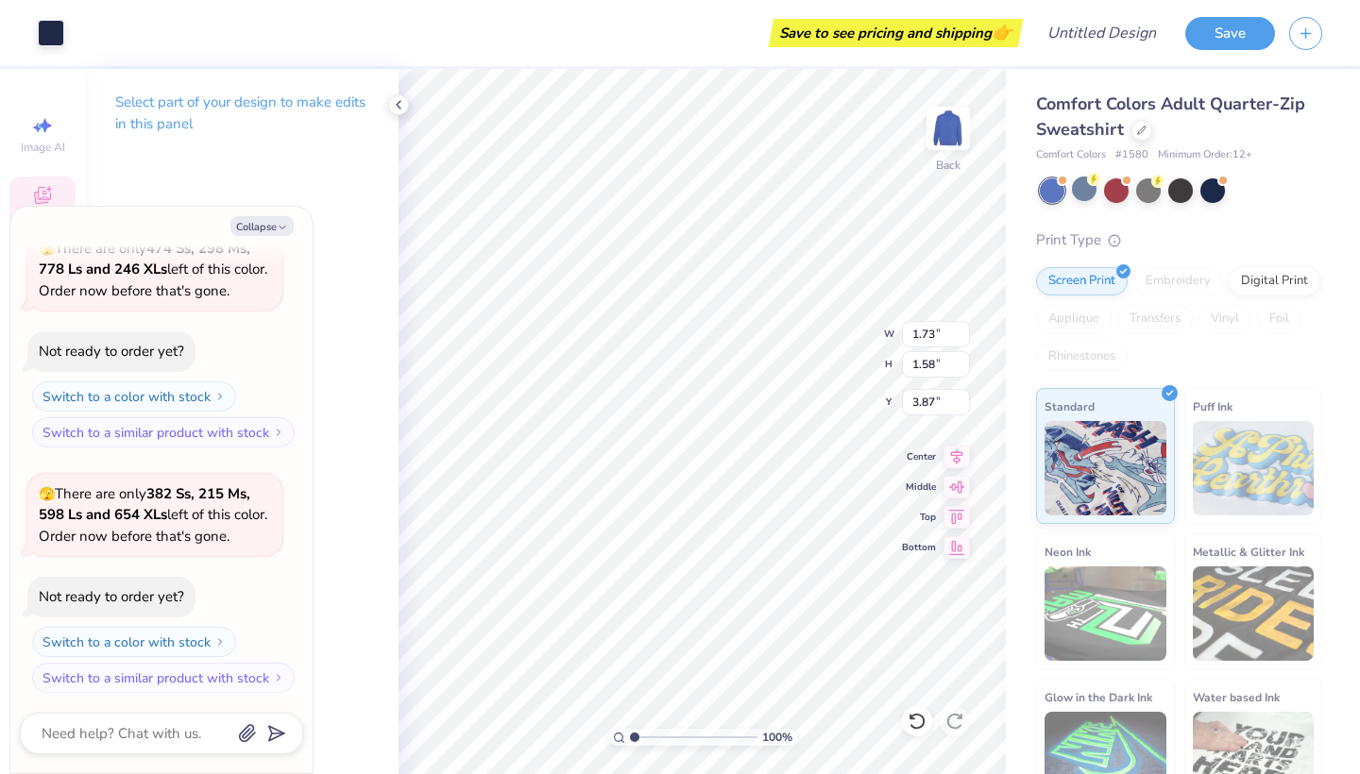
type input "3.09"
type textarea "x"
type input "3.31"
click at [404, 108] on icon at bounding box center [398, 104] width 15 height 15
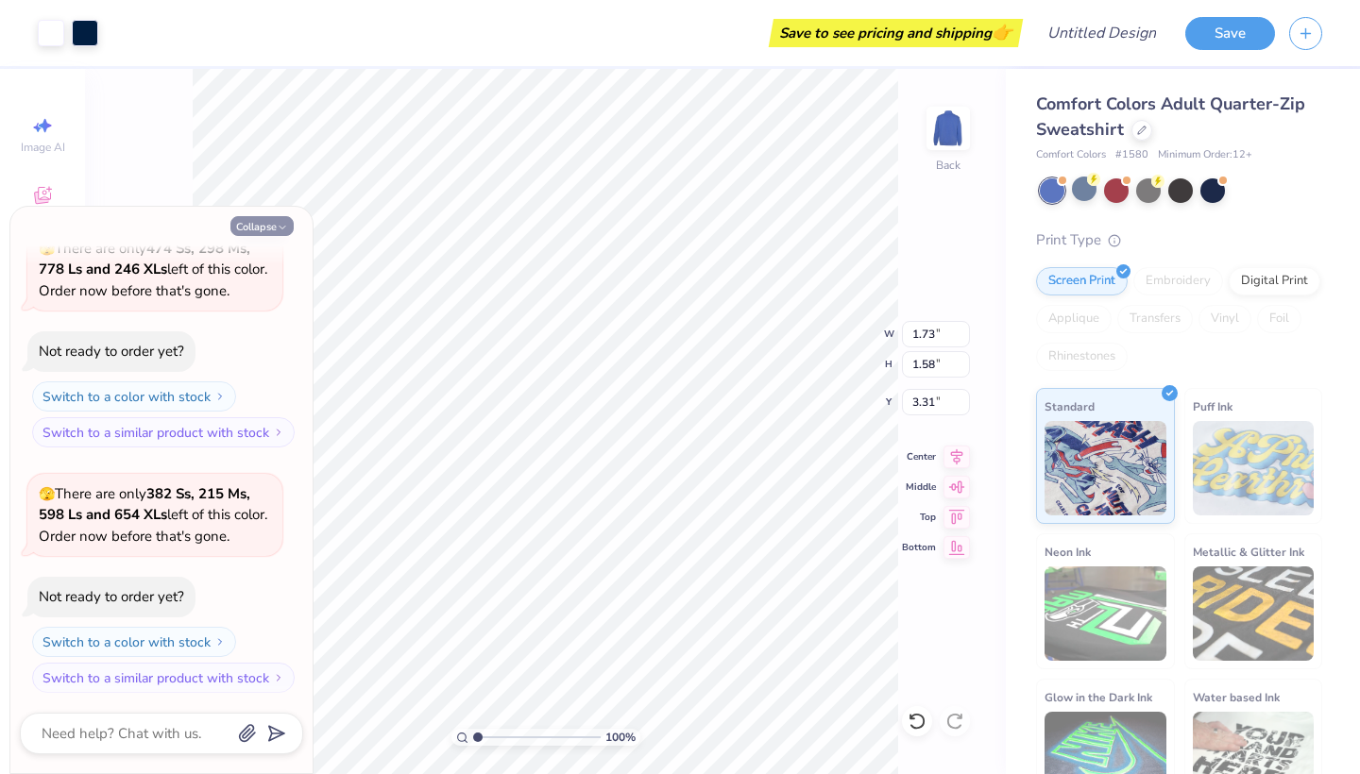
click at [281, 223] on icon "button" at bounding box center [282, 227] width 11 height 11
type textarea "x"
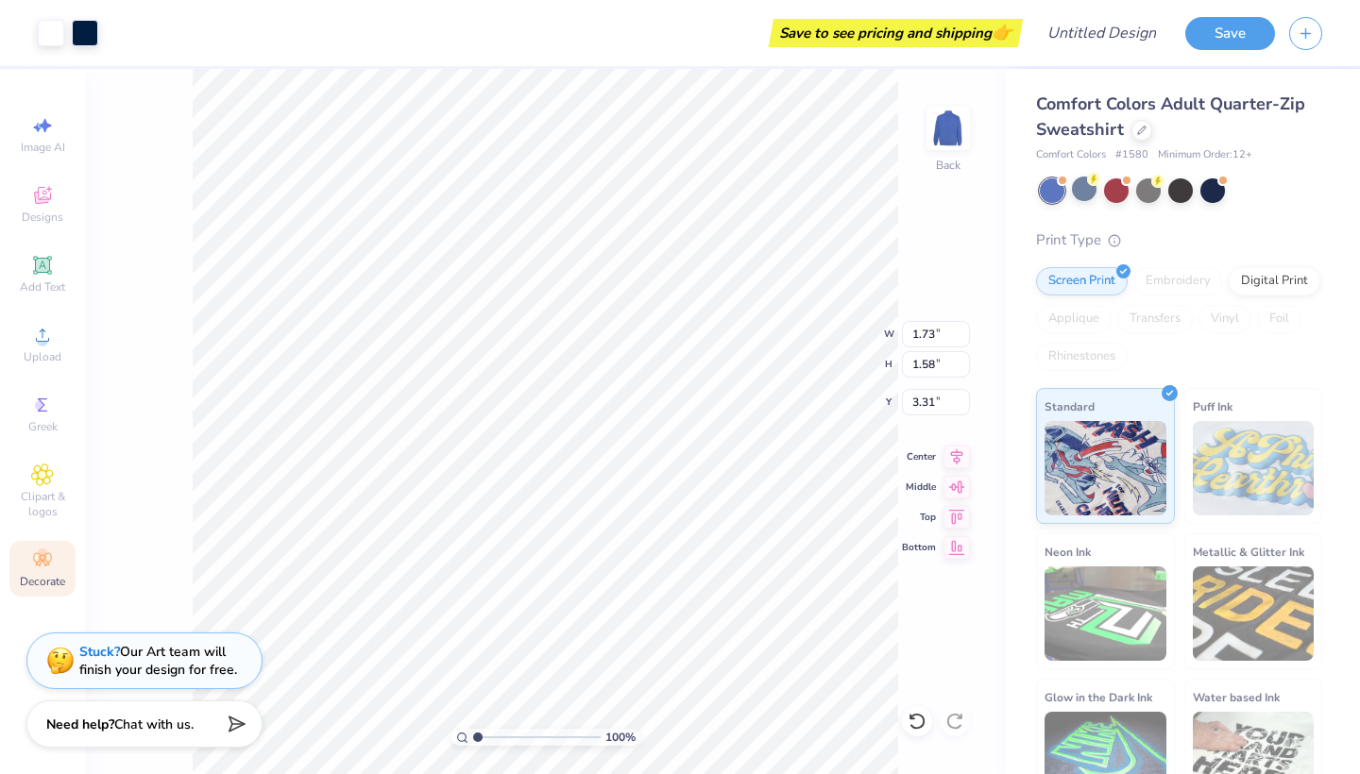
click at [54, 567] on div "Decorate" at bounding box center [42, 569] width 66 height 56
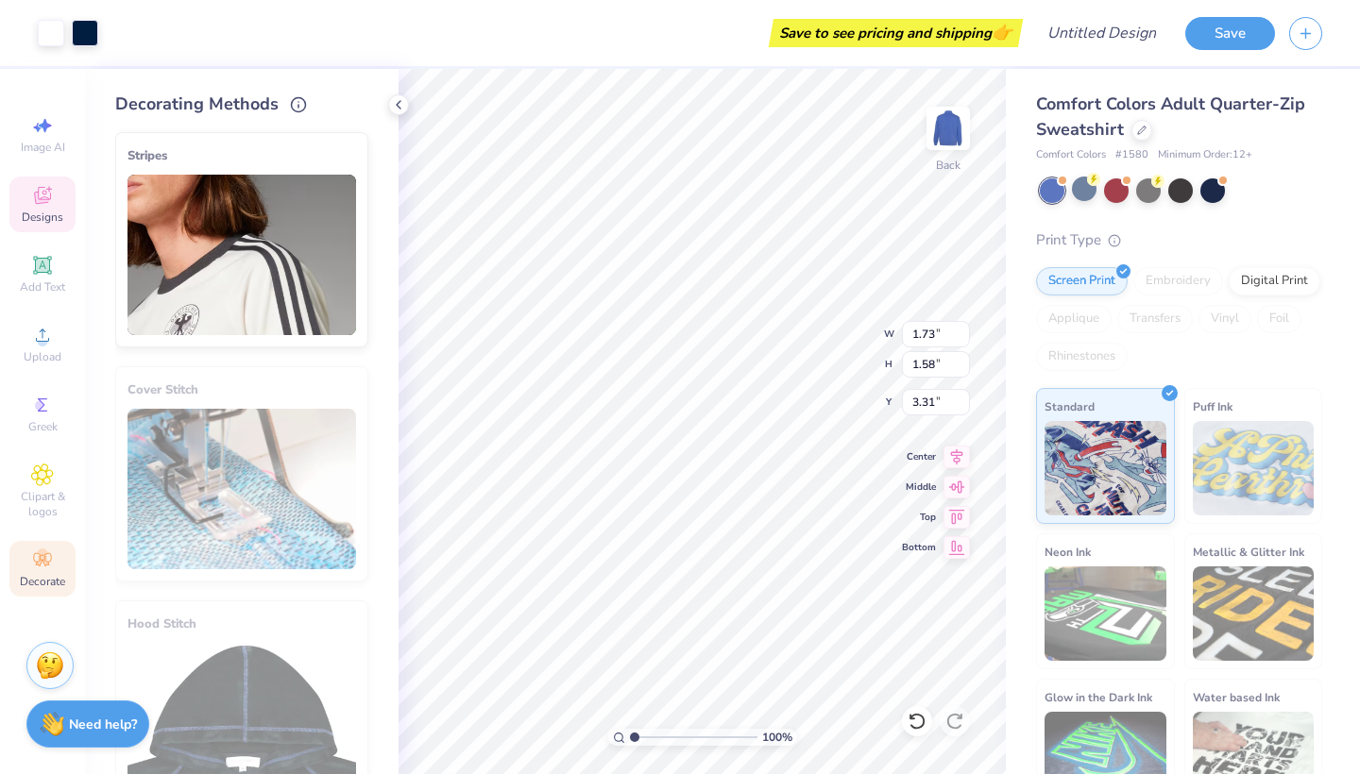
click at [60, 215] on span "Designs" at bounding box center [43, 217] width 42 height 15
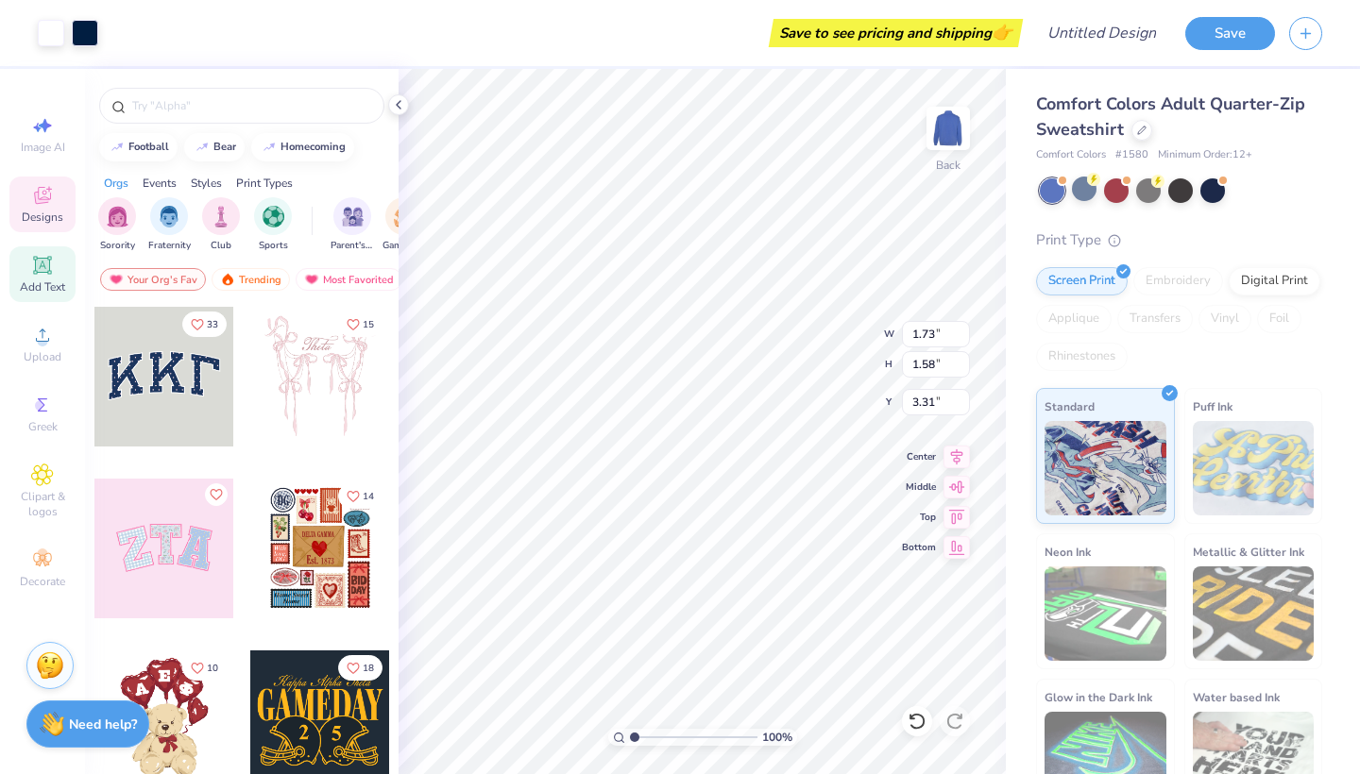
click at [58, 273] on div "Add Text" at bounding box center [42, 275] width 66 height 56
type input "6.37"
type input "1.84"
type input "11.70"
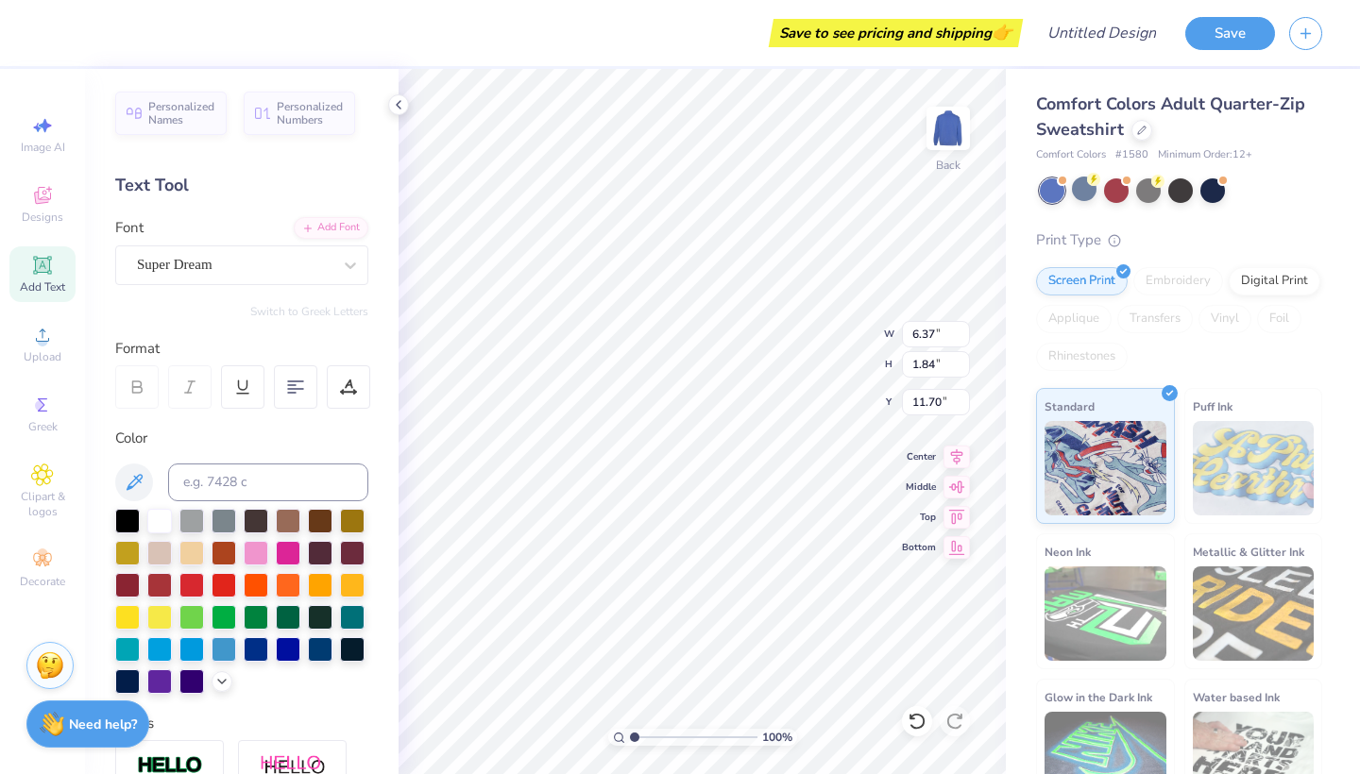
scroll to position [0, 0]
click at [32, 469] on icon at bounding box center [42, 475] width 22 height 23
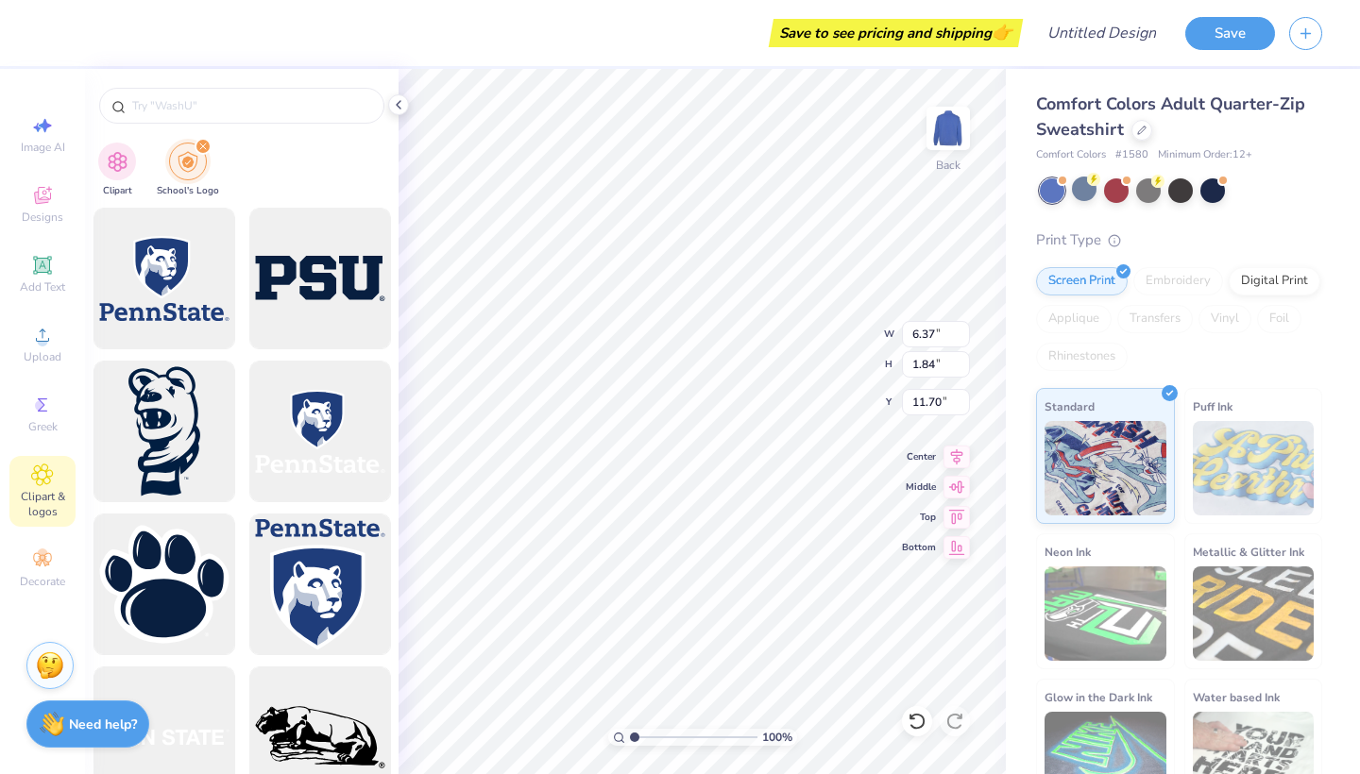
type input "penn state"
click at [190, 613] on div at bounding box center [164, 585] width 156 height 156
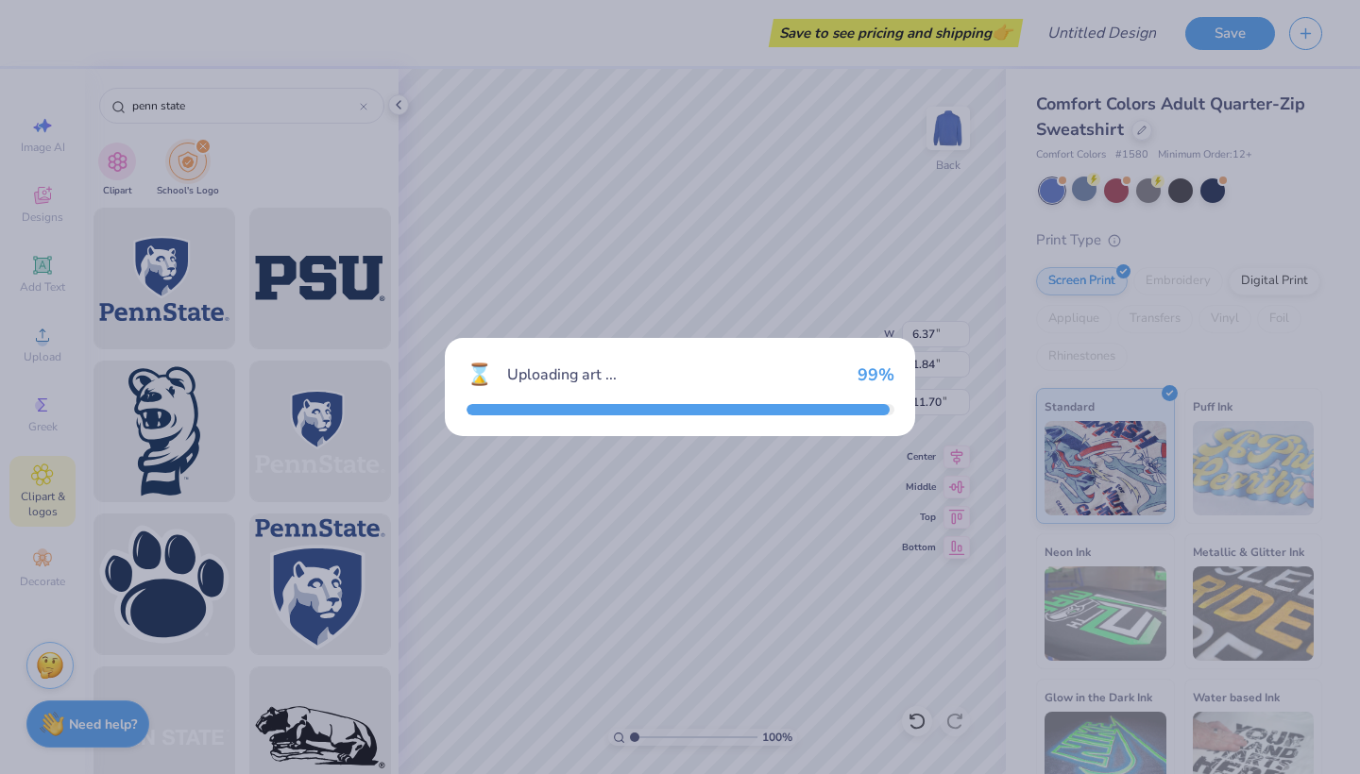
type input "15.00"
type input "13.68"
type input "3.00"
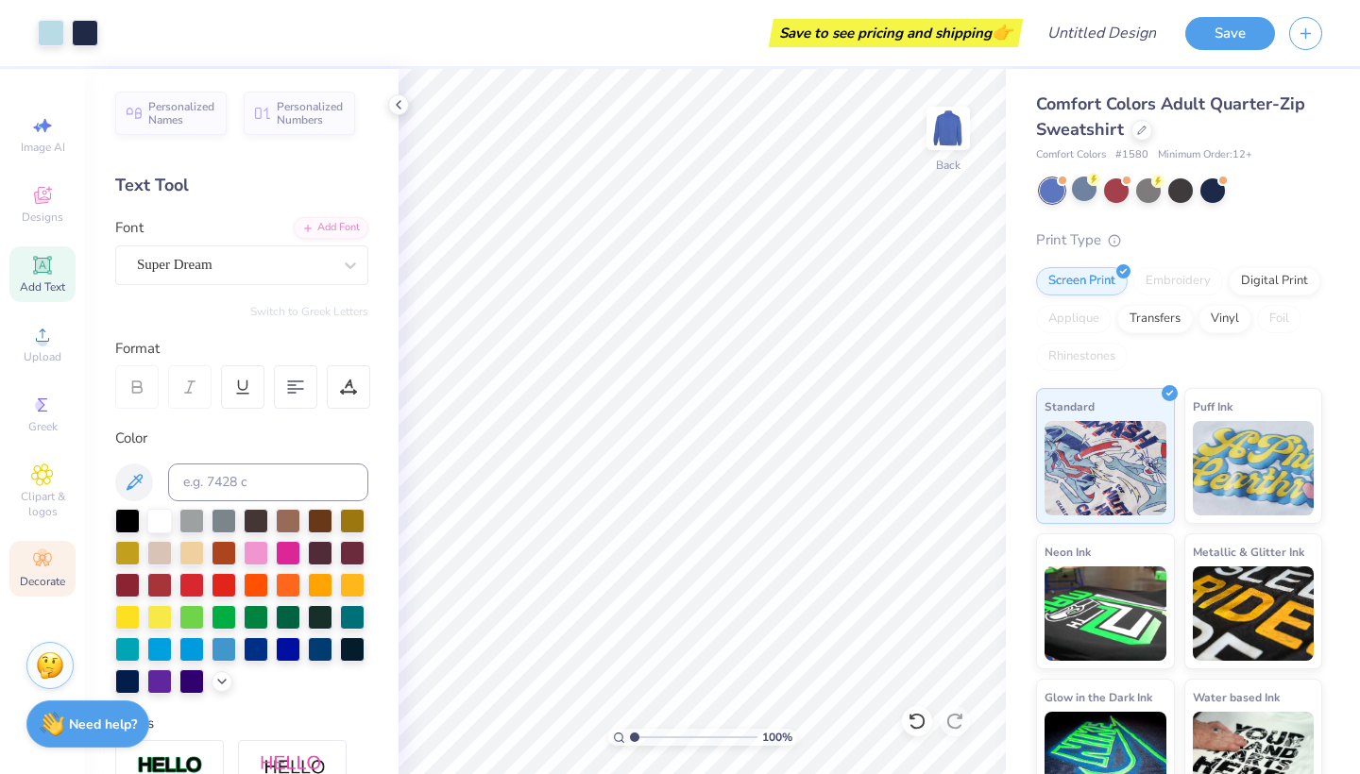
click at [43, 574] on span "Decorate" at bounding box center [42, 581] width 45 height 15
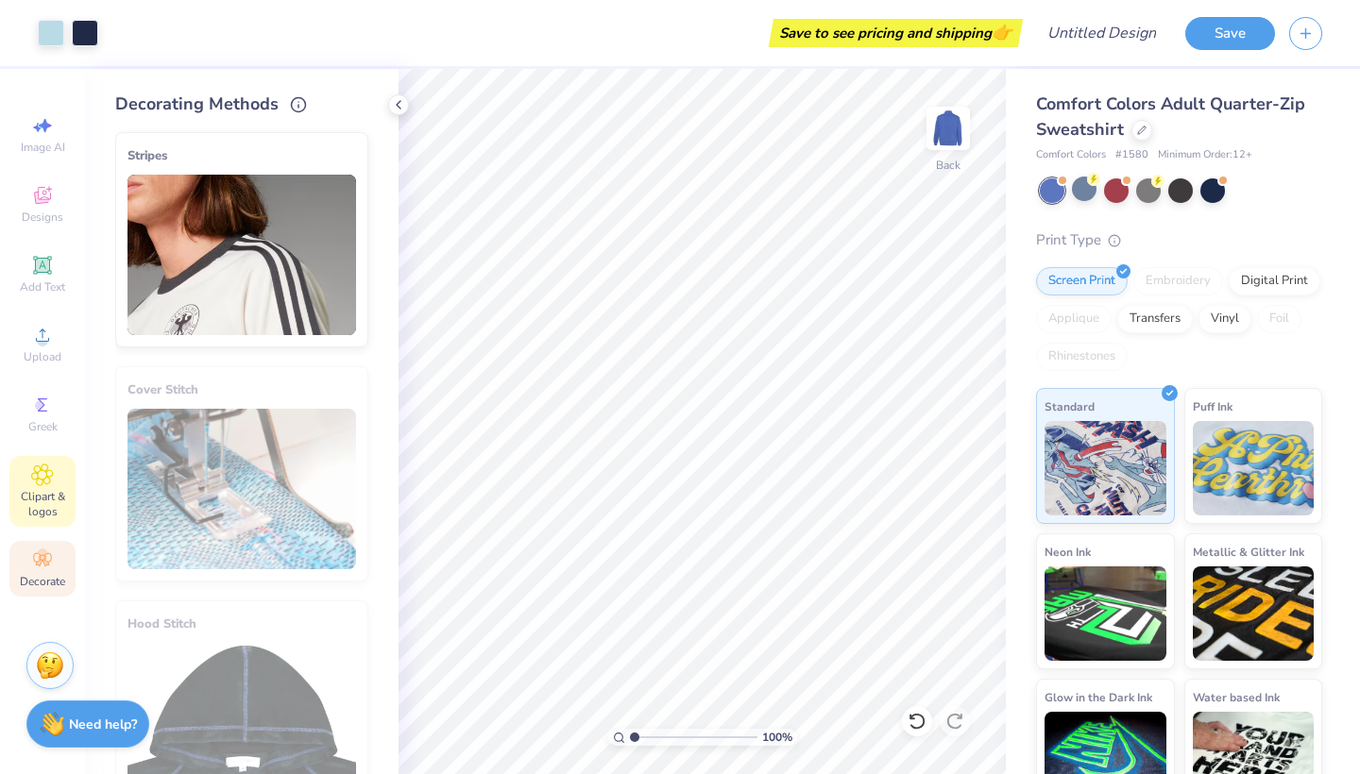
click at [61, 500] on span "Clipart & logos" at bounding box center [42, 504] width 66 height 30
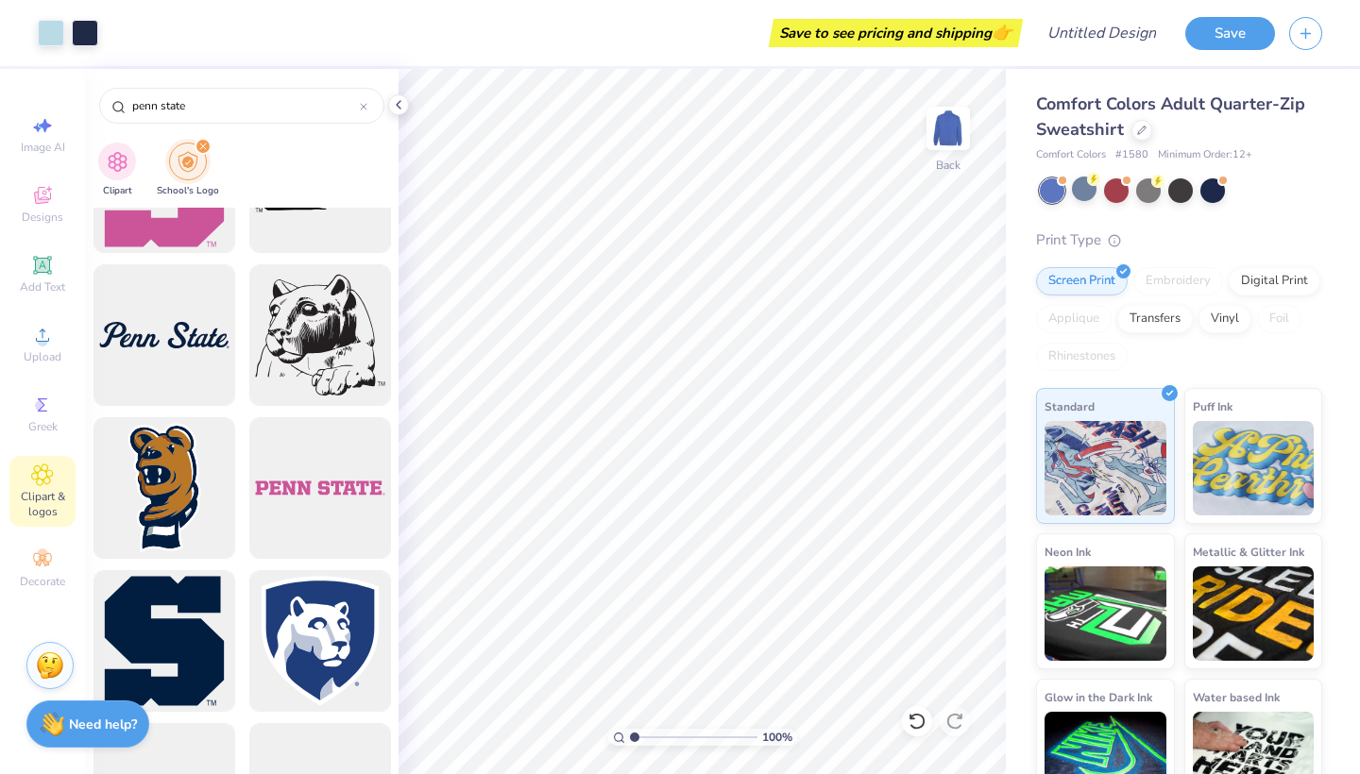
scroll to position [2088, 0]
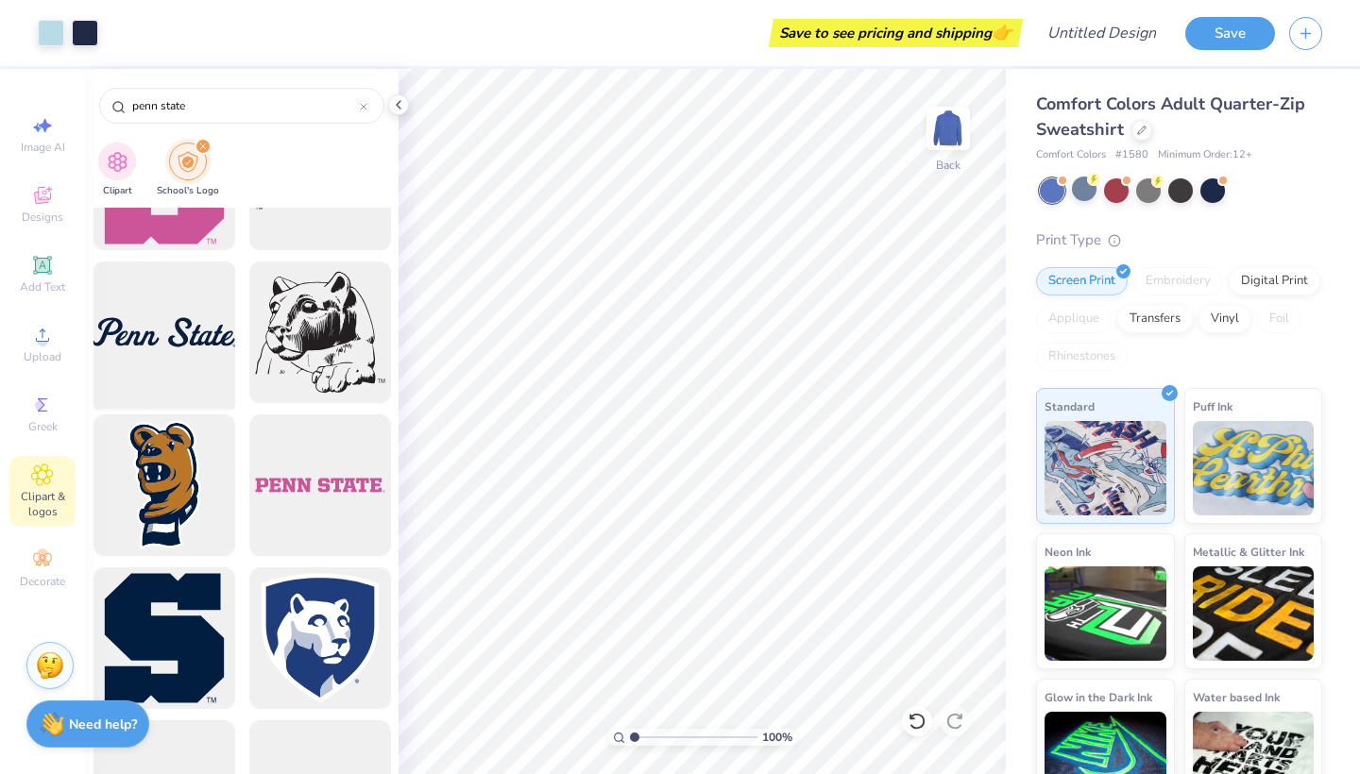
click at [197, 369] on div at bounding box center [164, 333] width 156 height 156
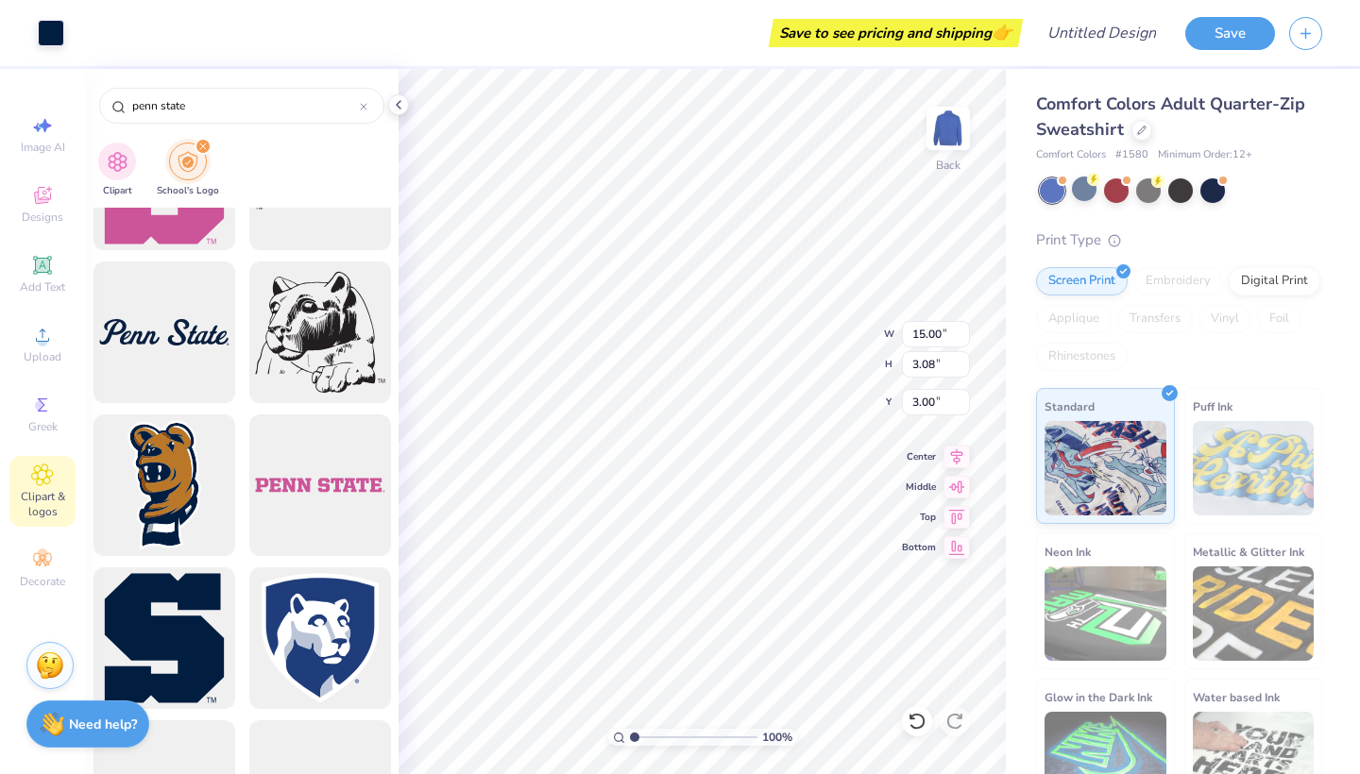
type input "2.86"
type input "0.59"
type input "4.03"
type input "3.32"
type input "0.68"
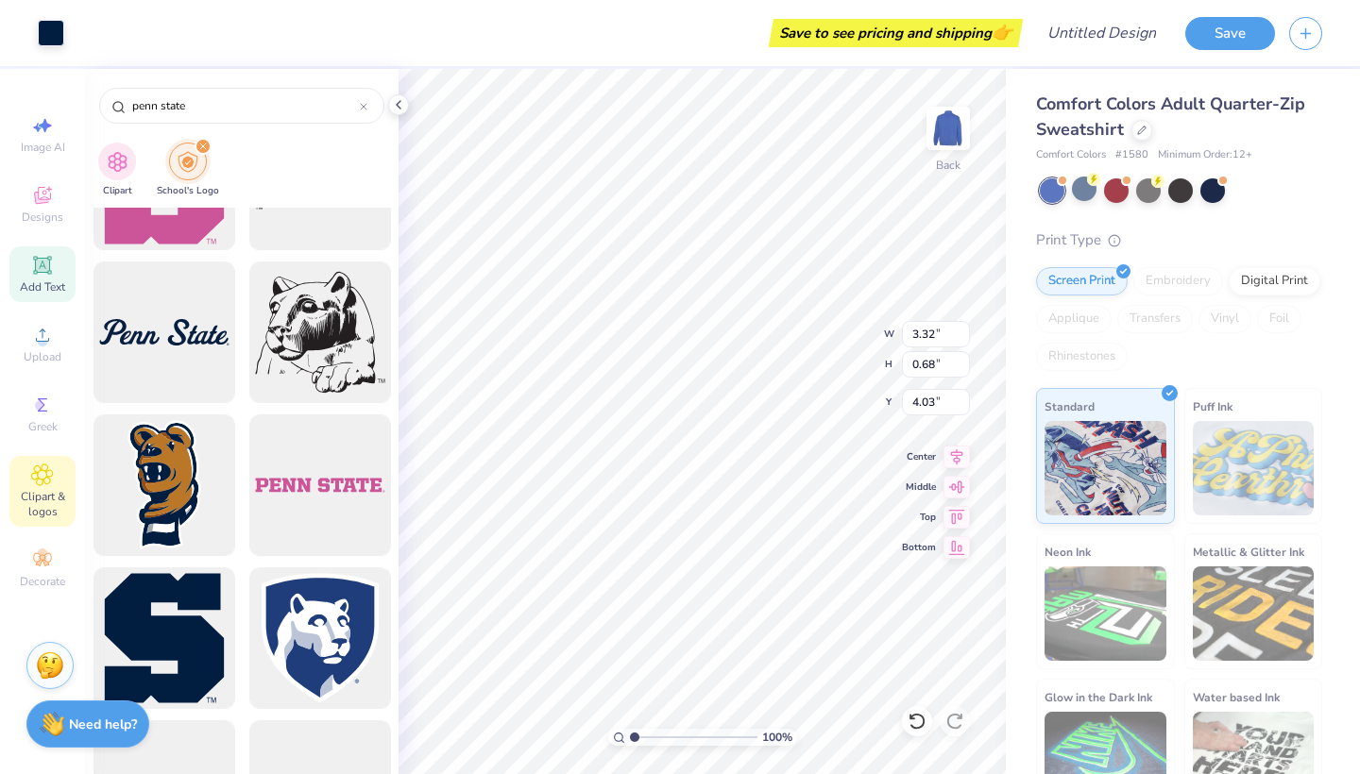
click at [47, 273] on icon at bounding box center [42, 265] width 18 height 18
type input "6.37"
type input "1.84"
type input "11.70"
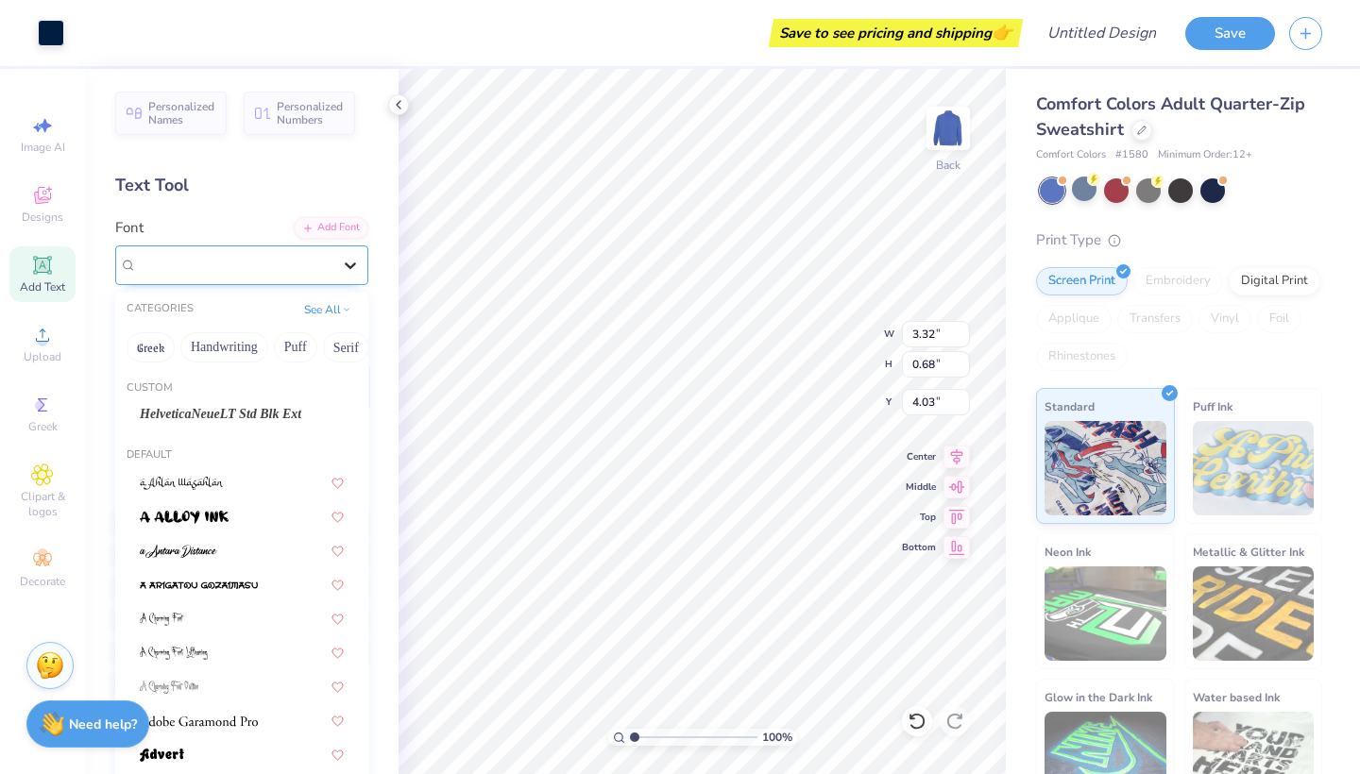
click at [339, 259] on div at bounding box center [350, 265] width 34 height 34
click at [292, 419] on span "HelveticaNeueLT Std Blk Ext" at bounding box center [221, 414] width 162 height 20
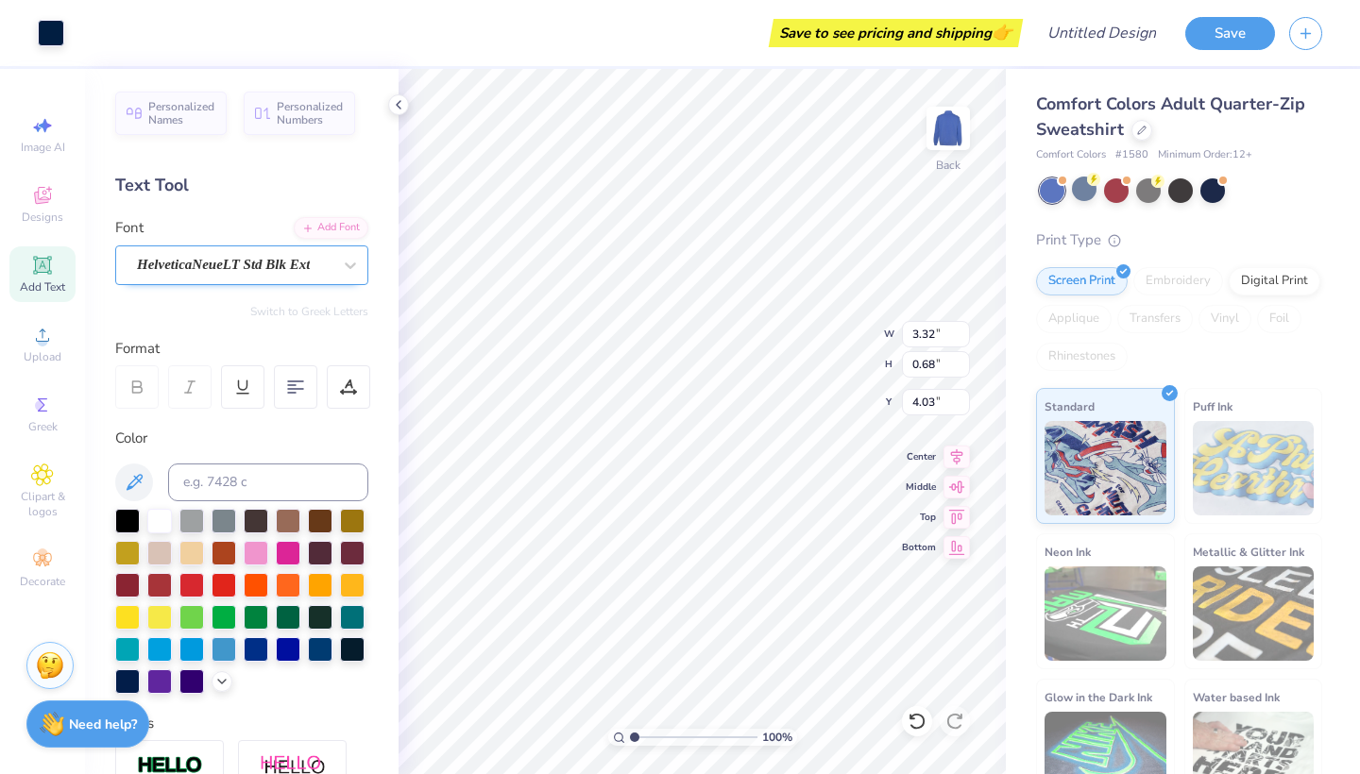
click at [310, 272] on span "HelveticaNeueLT Std Blk Ext" at bounding box center [223, 265] width 173 height 22
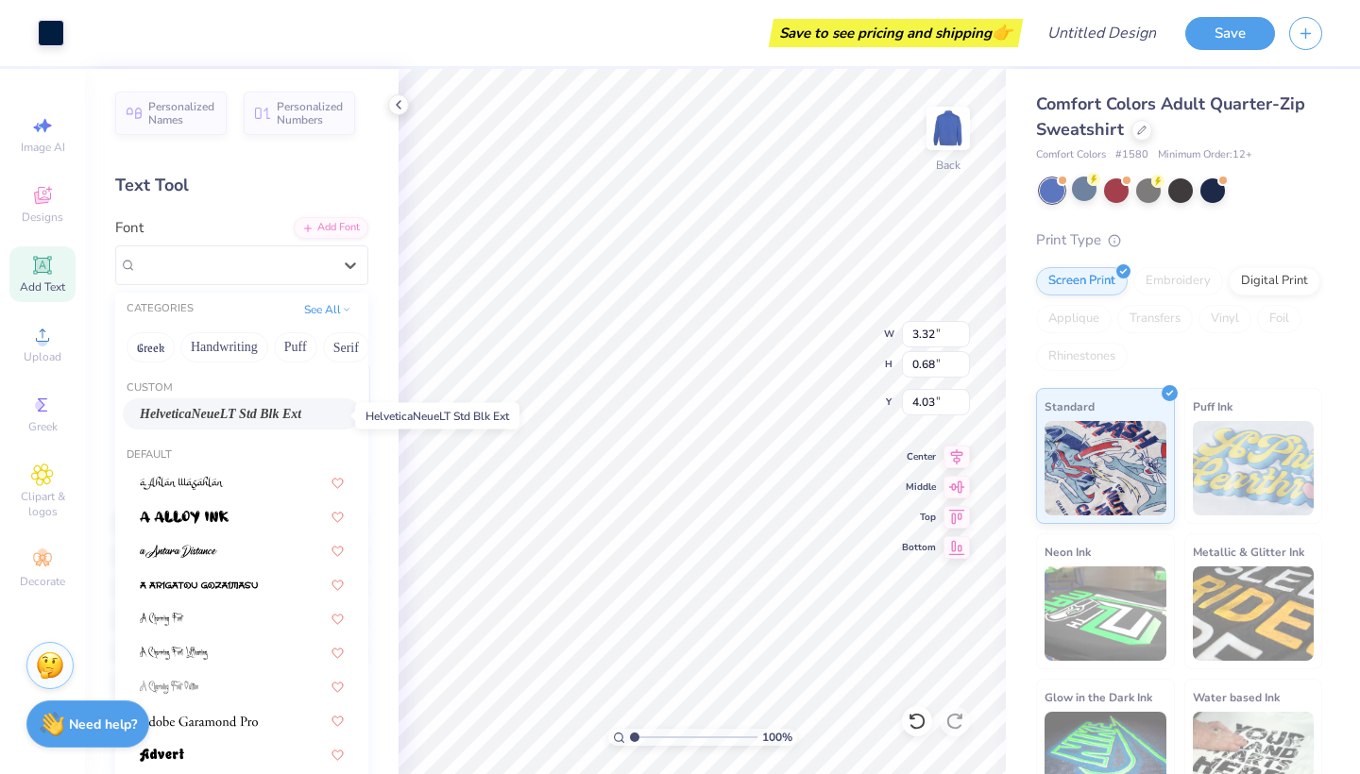
click at [248, 409] on span "HelveticaNeueLT Std Blk Ext" at bounding box center [221, 414] width 162 height 20
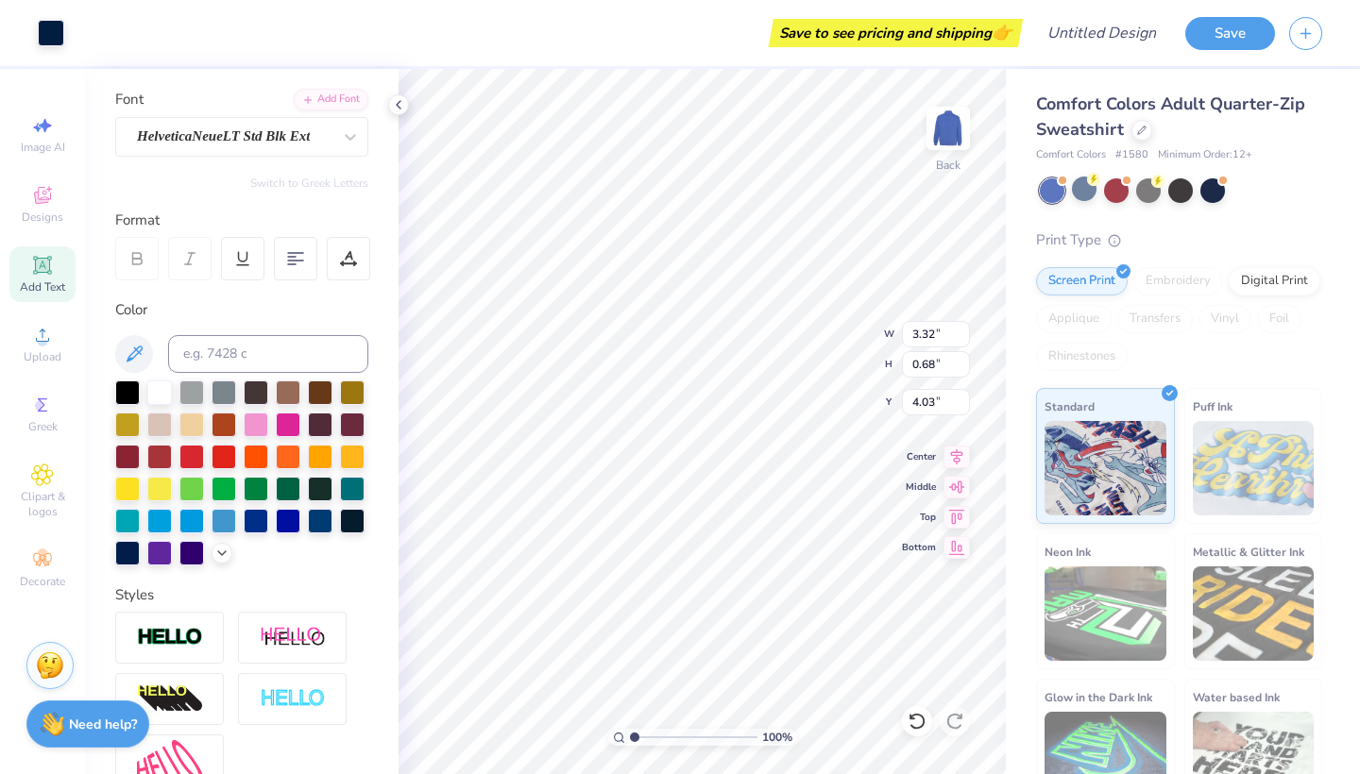
scroll to position [141, 0]
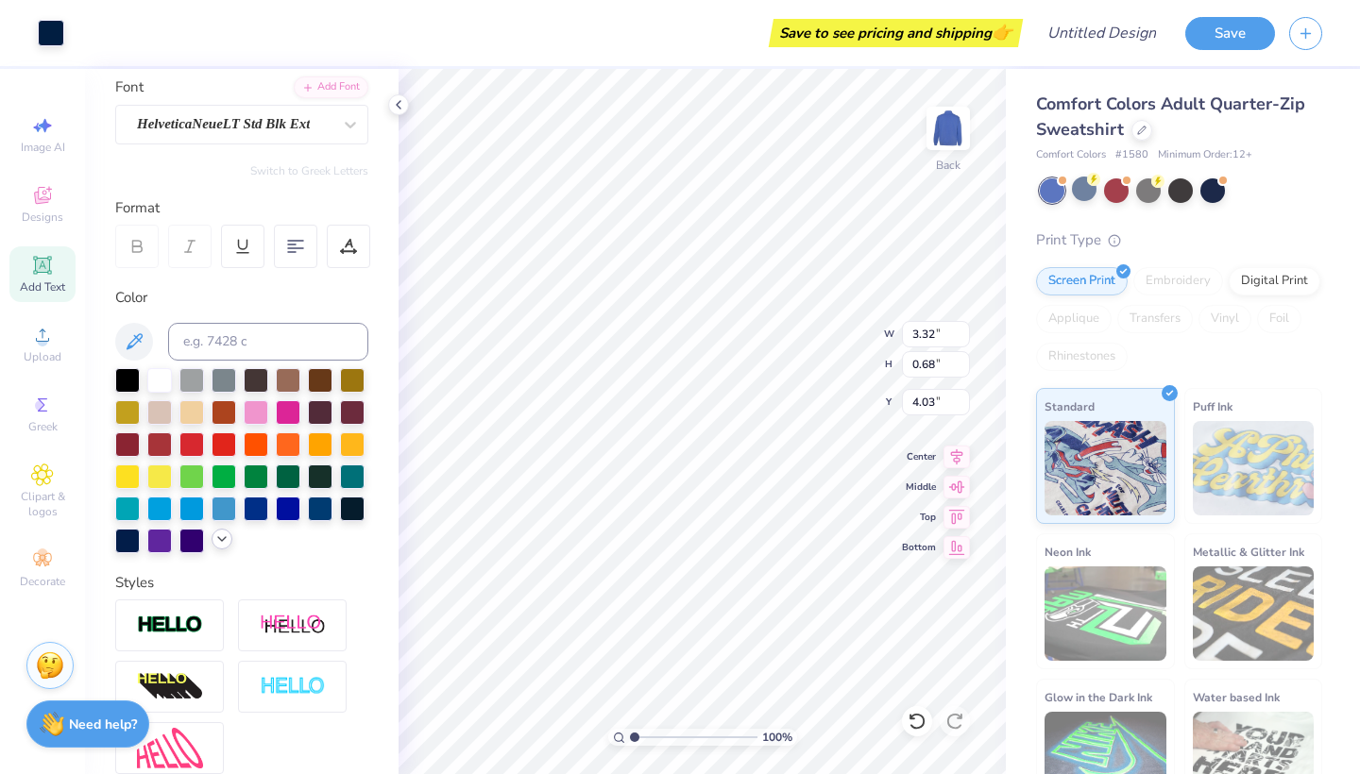
click at [219, 538] on icon at bounding box center [221, 539] width 15 height 15
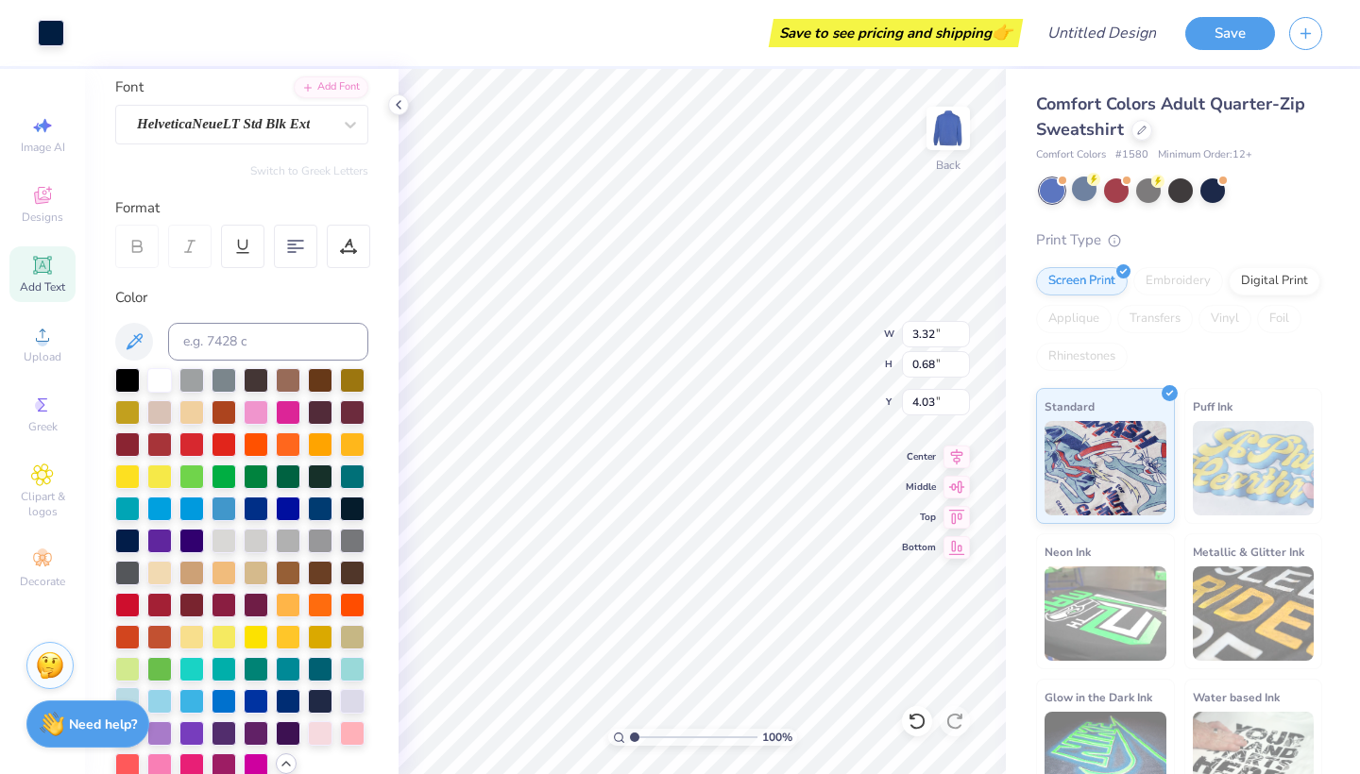
click at [128, 690] on div at bounding box center [127, 700] width 25 height 25
click at [394, 364] on div "Personalized Names Personalized Numbers Text Tool Add Font Font HelveticaNeueLT…" at bounding box center [242, 422] width 314 height 706
click at [1228, 20] on button "Save" at bounding box center [1230, 30] width 90 height 33
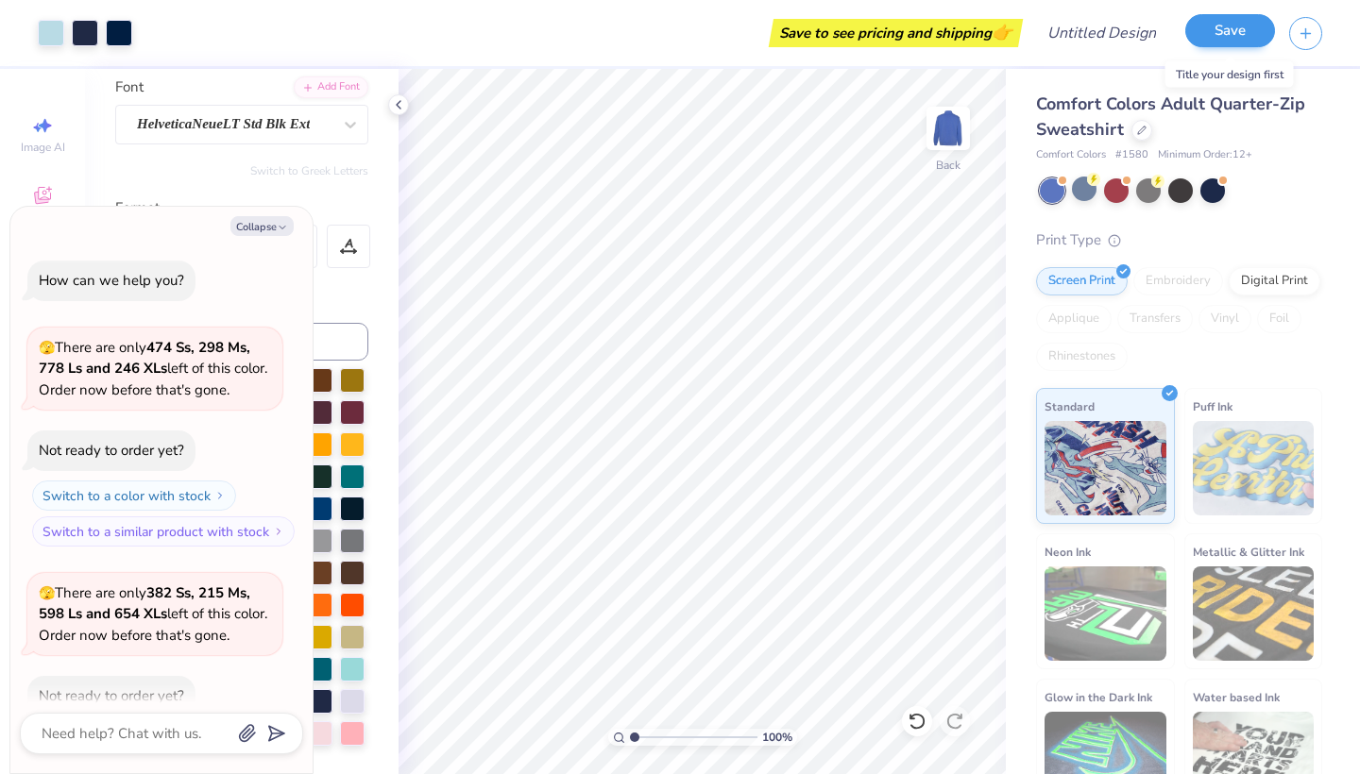
scroll to position [150, 0]
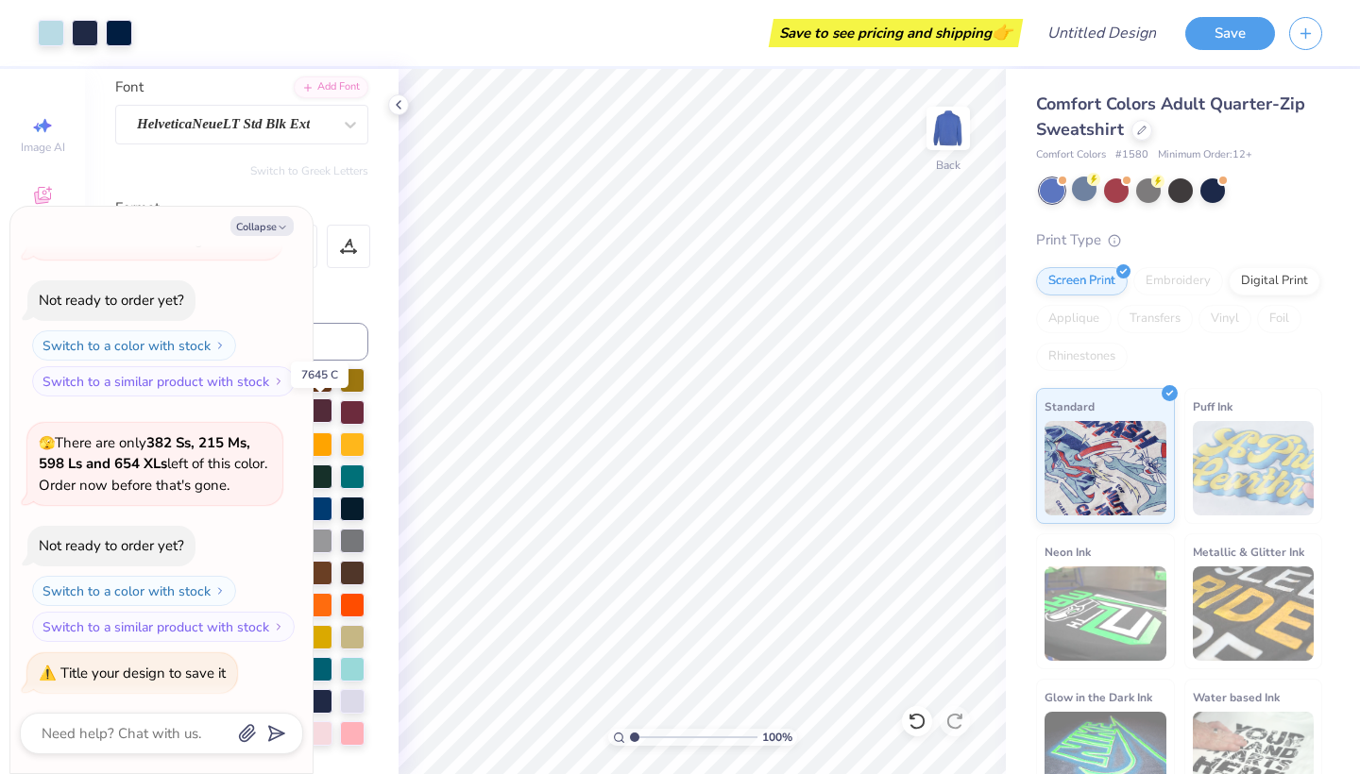
type textarea "x"
type textarea "P"
type textarea "x"
type textarea "Pe"
type textarea "x"
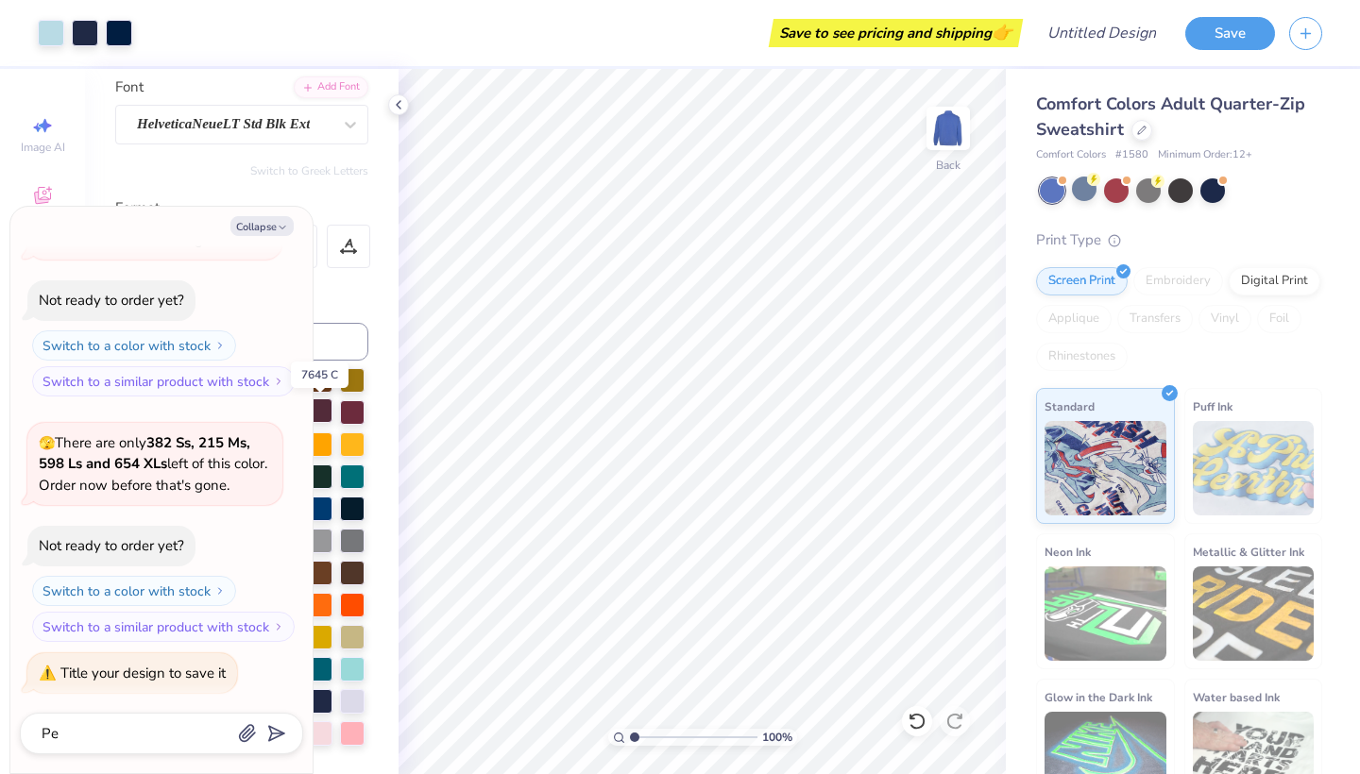
type textarea "Pen"
type textarea "x"
type textarea "Penn"
type textarea "x"
type textarea "Penn"
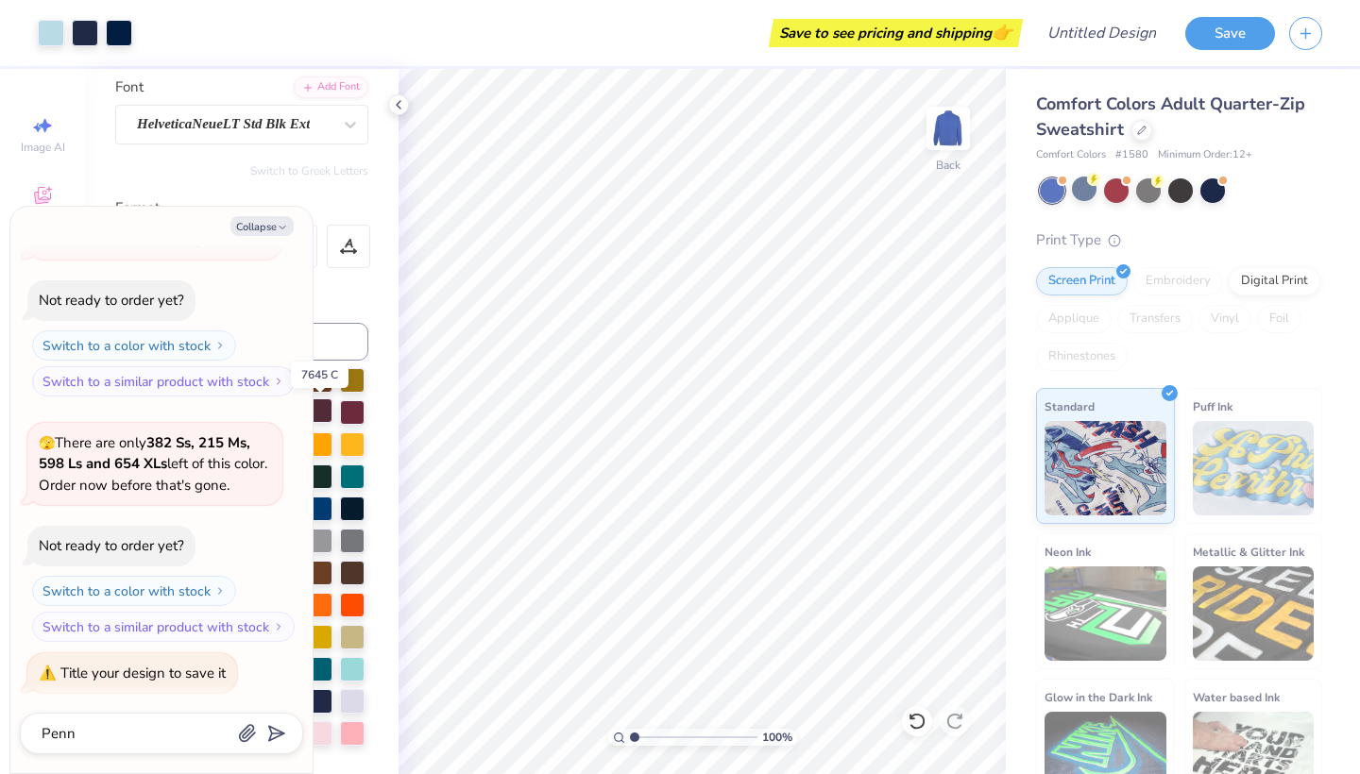
type textarea "x"
type textarea "Penn s"
type textarea "x"
type textarea "Penn st"
type textarea "x"
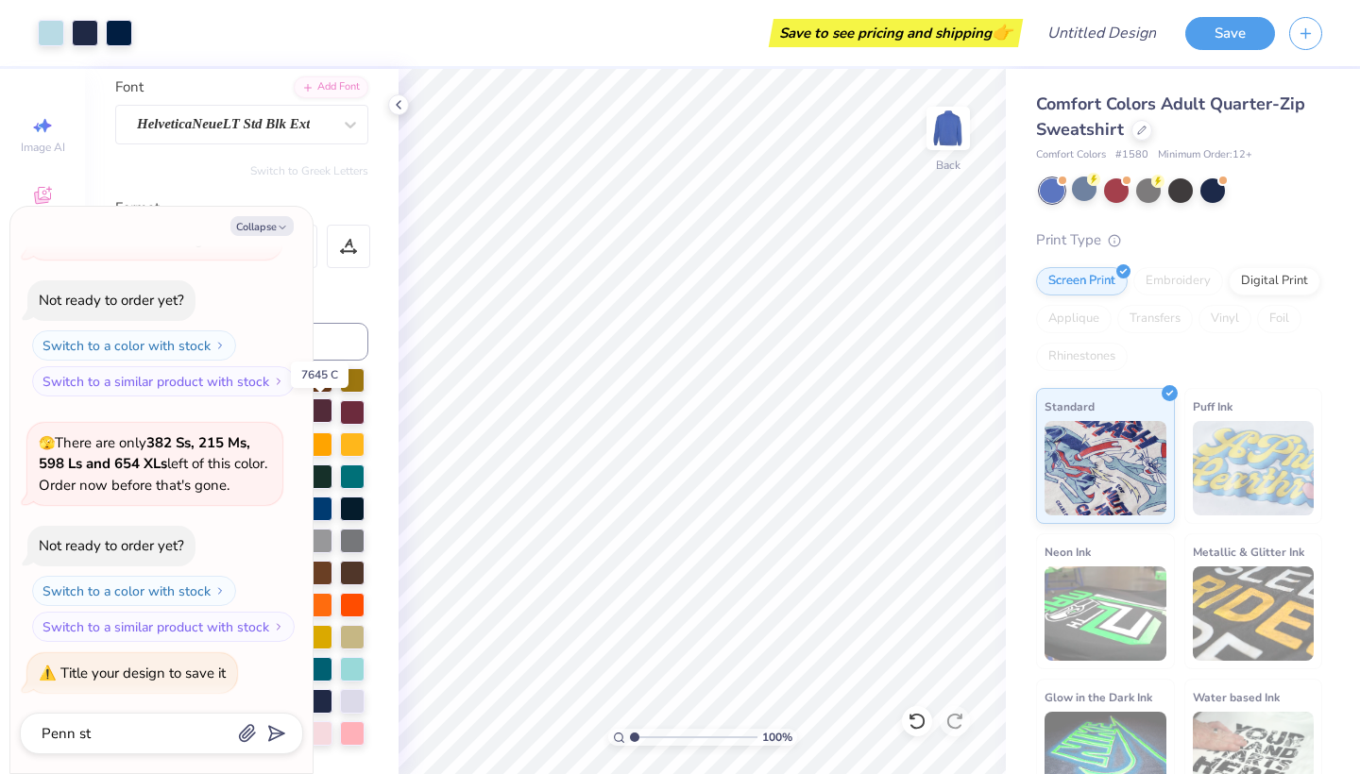
type textarea "Penn sta"
type textarea "x"
type textarea "Penn stat"
type textarea "x"
type textarea "Penn state"
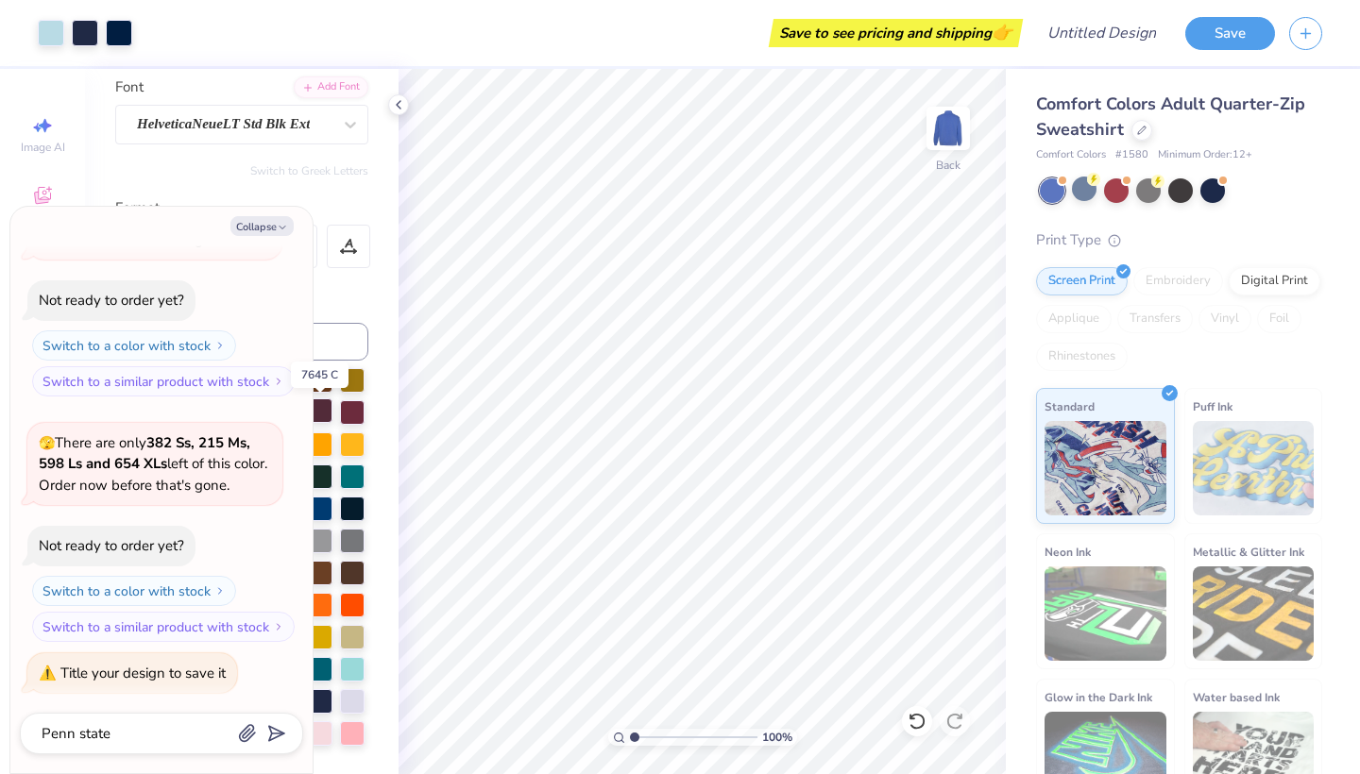
type textarea "x"
type textarea "Penn state"
type textarea "x"
type textarea "Penn state m"
type textarea "x"
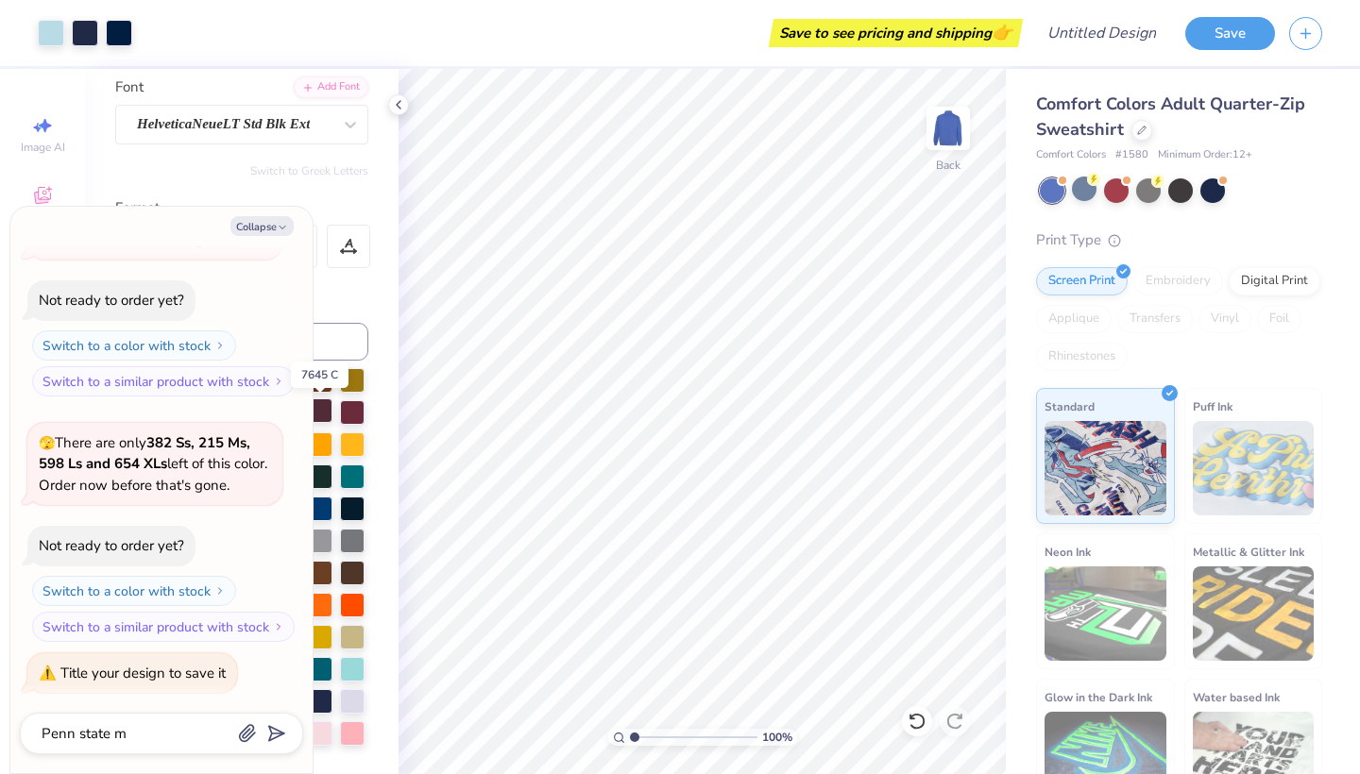
type textarea "Penn state [US_STATE]"
type textarea "x"
type textarea "Penn state mer"
type textarea "x"
type textarea "Penn state merc"
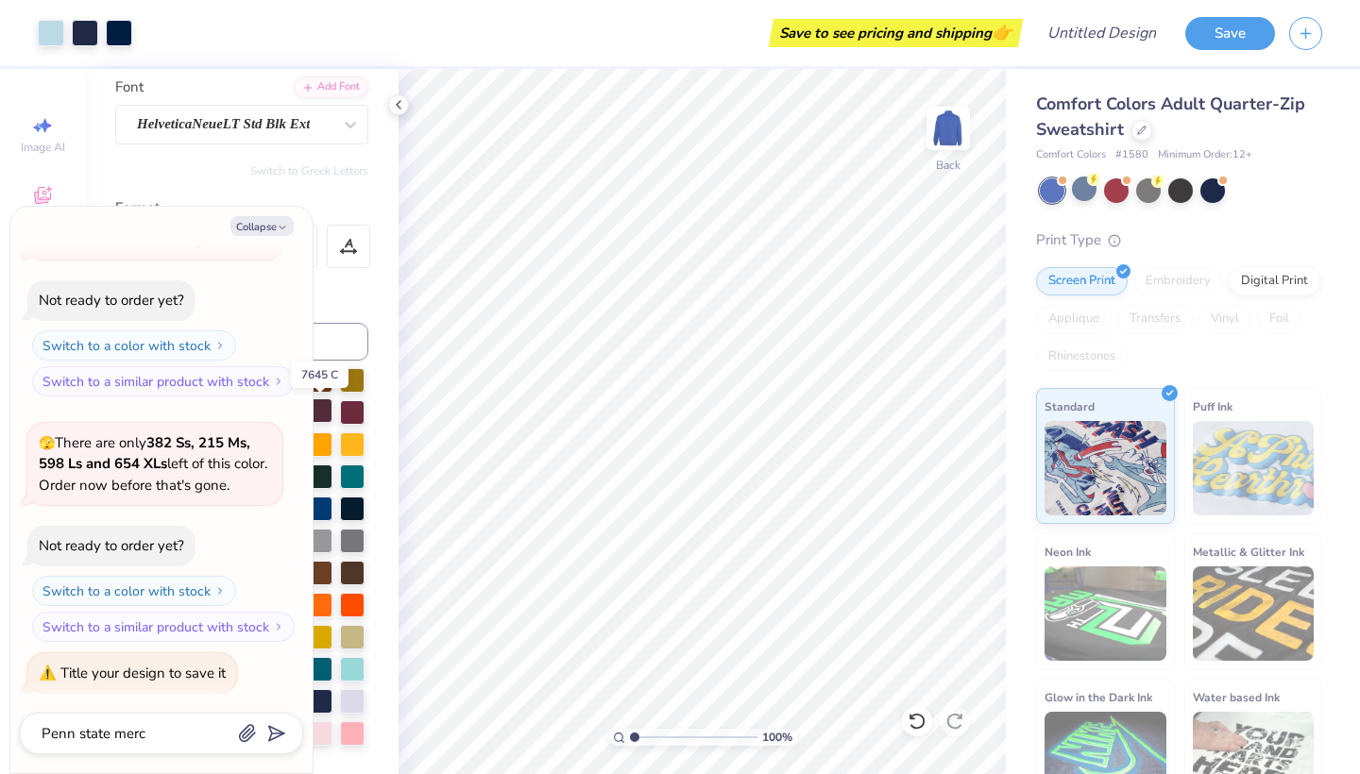
type textarea "x"
type textarea "Penn state merch"
type textarea "x"
type textarea "Penn state merch"
type textarea "x"
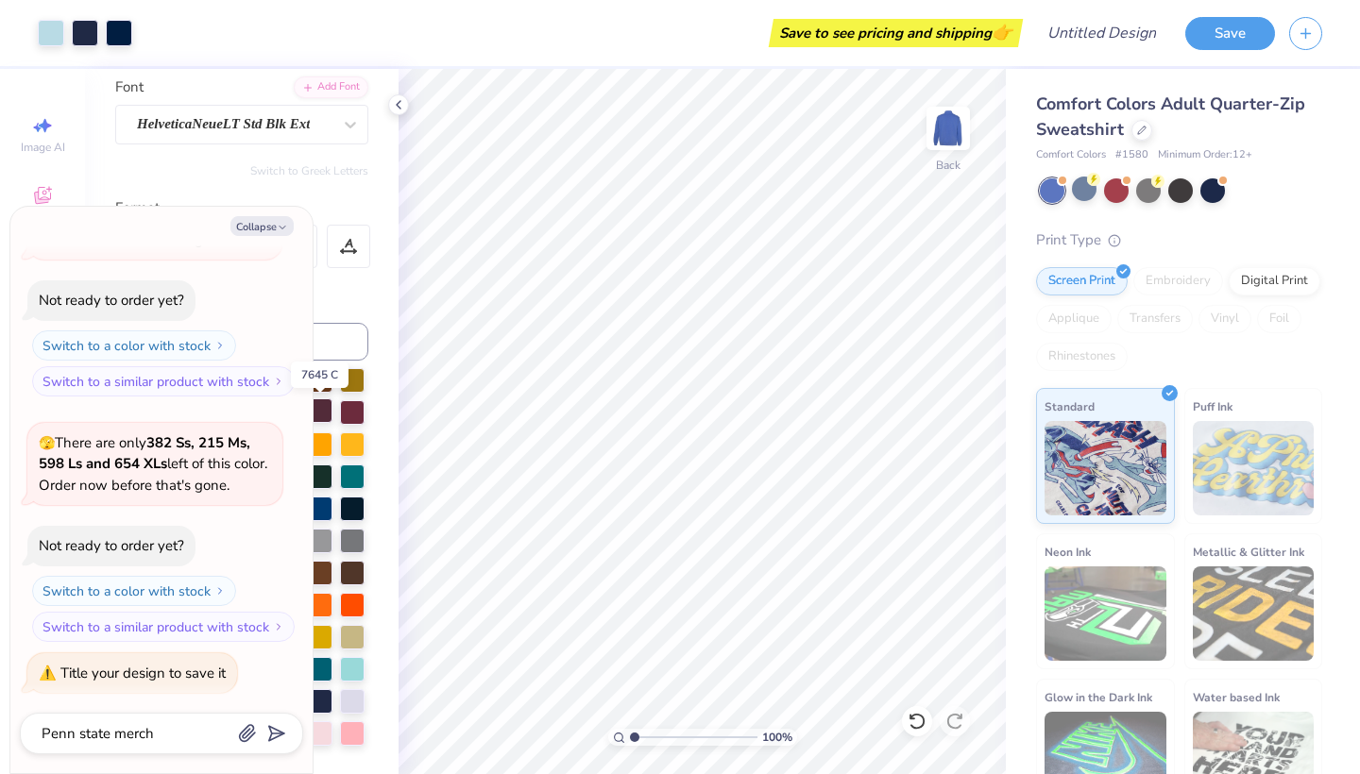
type textarea "Penn state merch 1"
type textarea "x"
type textarea "Penn state merch 1"
type textarea "x"
type input "Penn state merch 1"
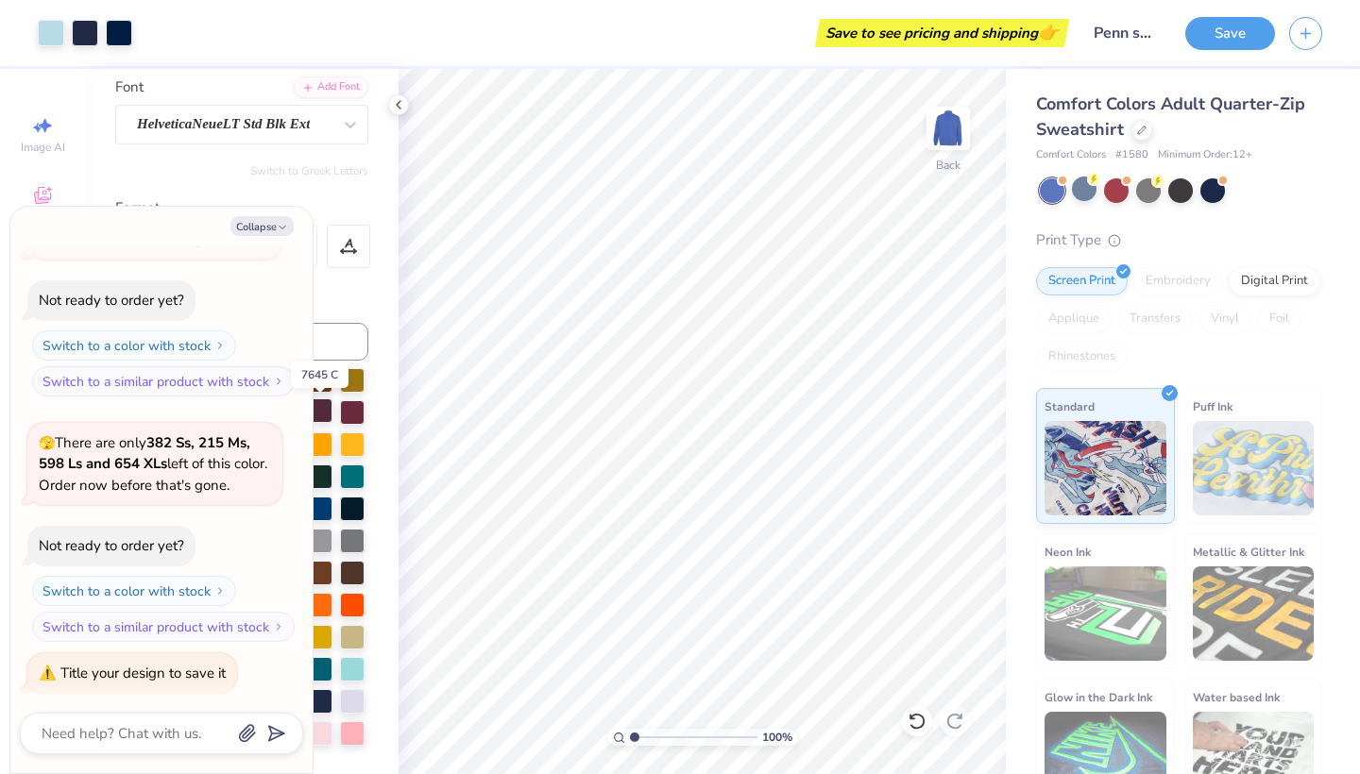
scroll to position [273, 0]
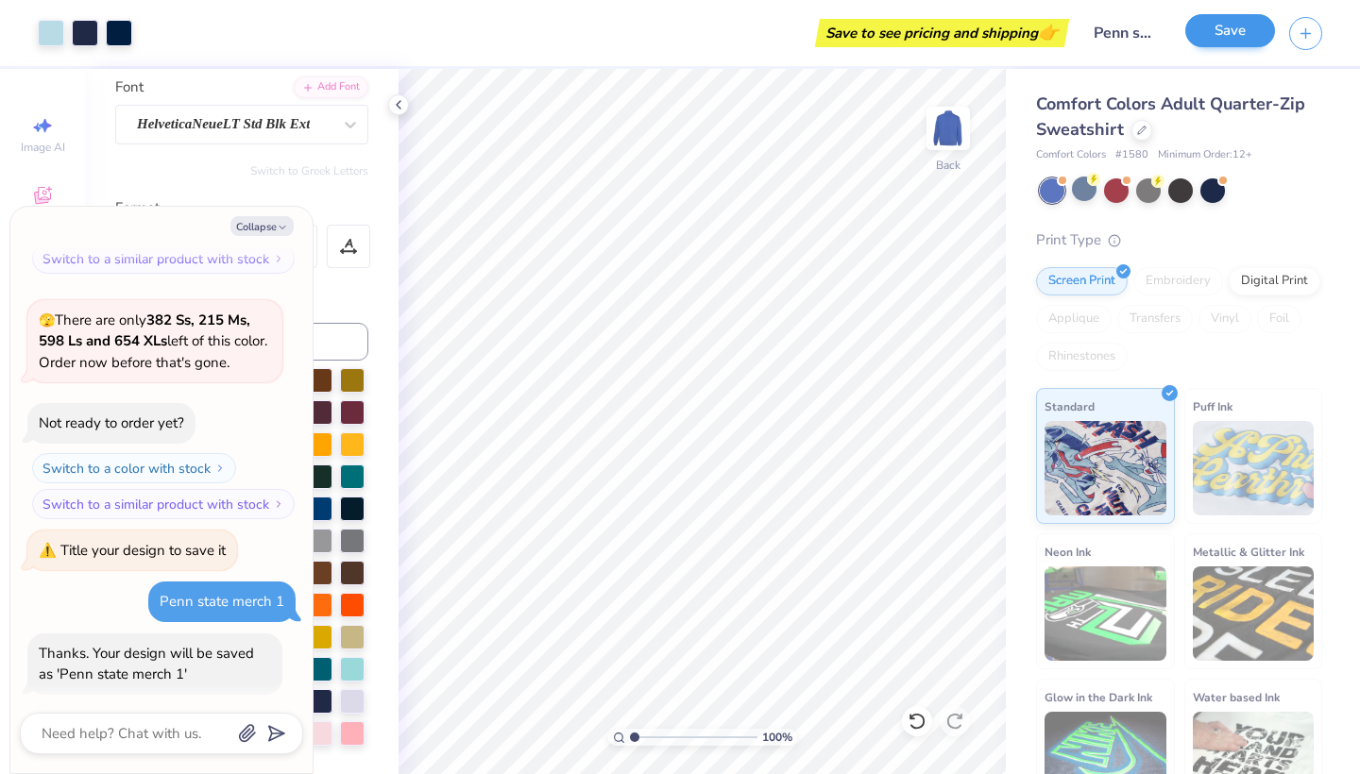
type textarea "x"
click at [1244, 31] on button "Save" at bounding box center [1230, 30] width 90 height 33
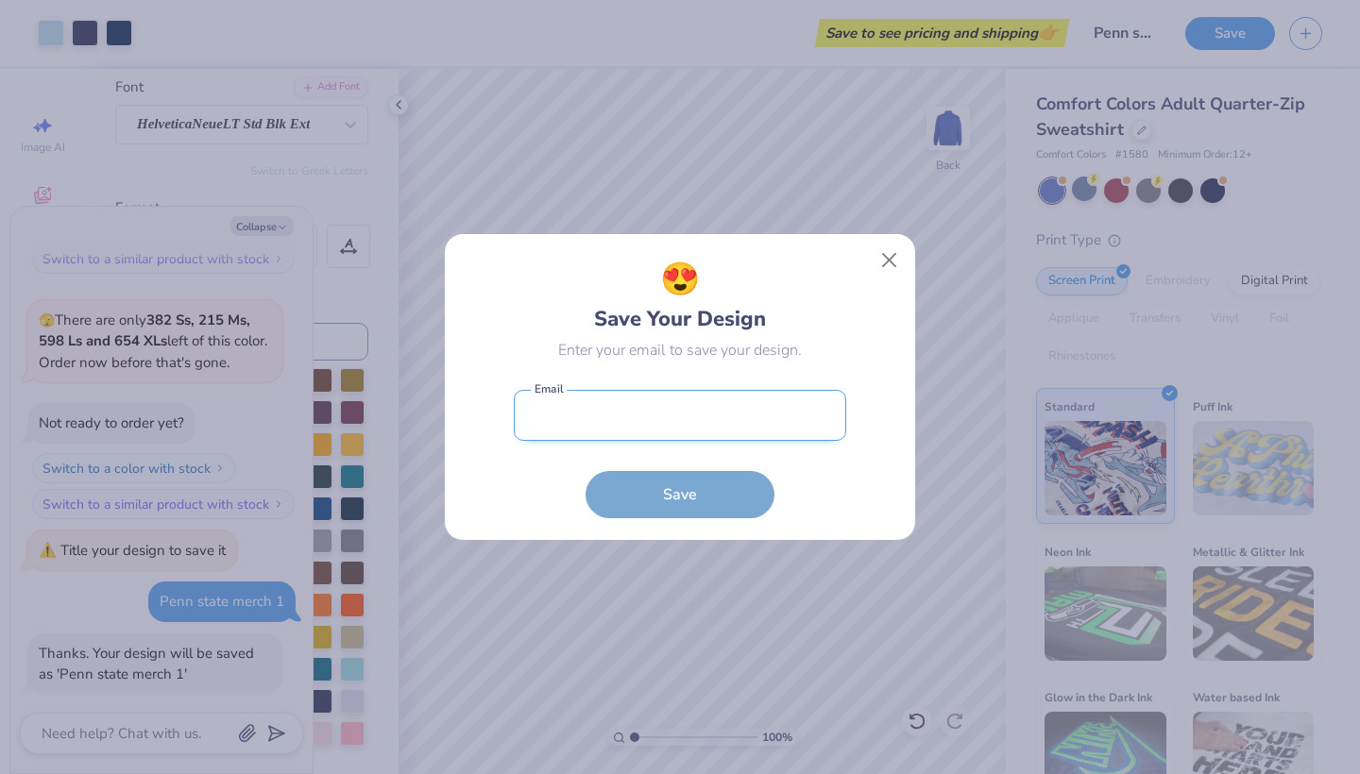
click at [706, 440] on input "email" at bounding box center [680, 416] width 332 height 52
type input "[EMAIL_ADDRESS][DOMAIN_NAME]"
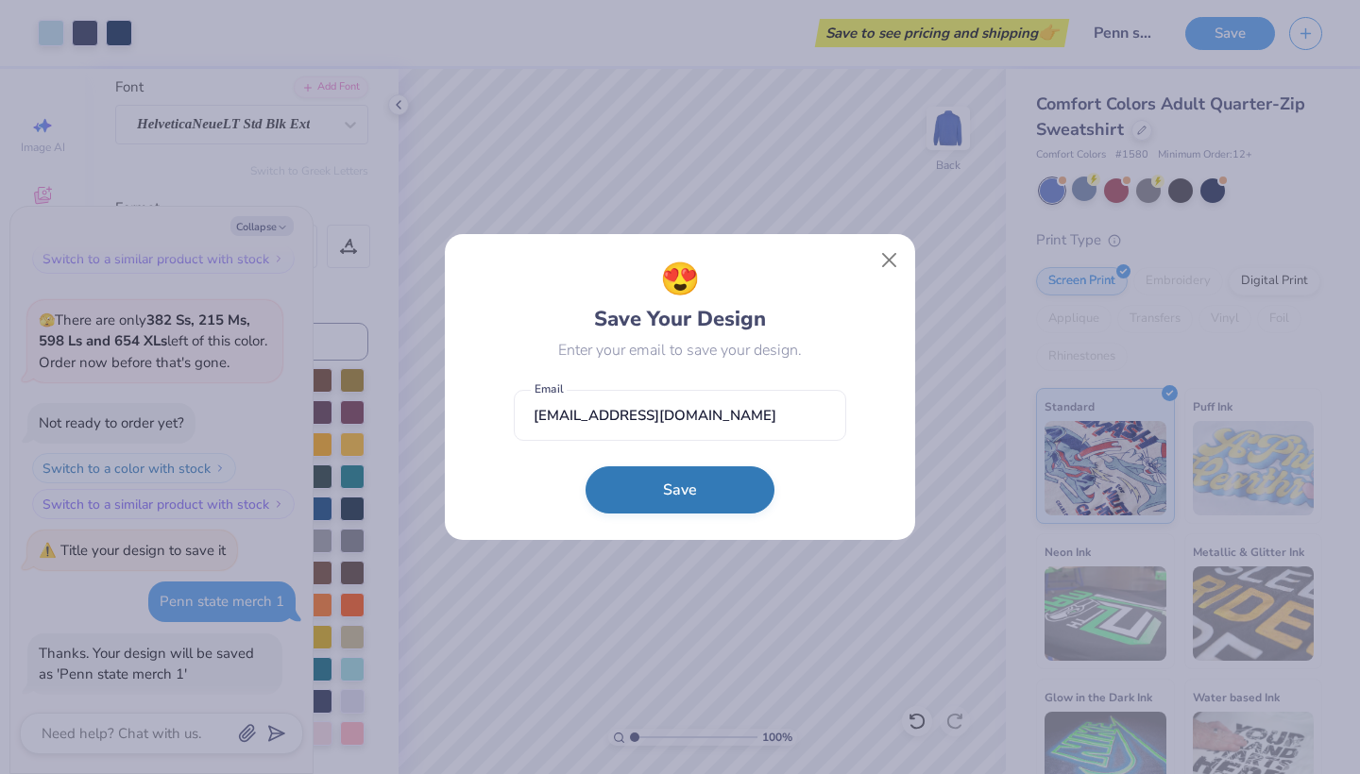
click at [685, 499] on button "Save" at bounding box center [680, 490] width 189 height 47
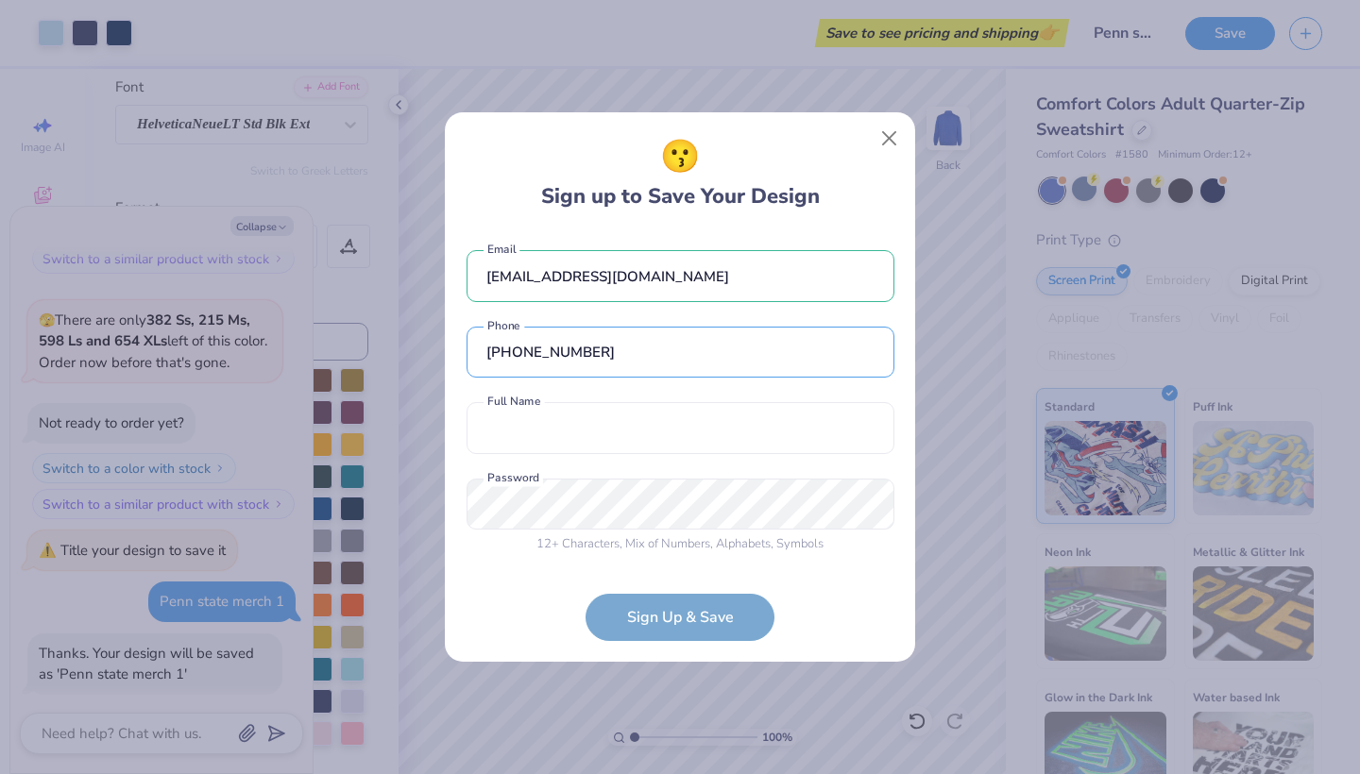
type input "[PHONE_NUMBER]"
click at [723, 462] on div "[EMAIL_ADDRESS][DOMAIN_NAME] Email [PHONE_NUMBER] Phone Full Name is a required…" at bounding box center [681, 397] width 428 height 332
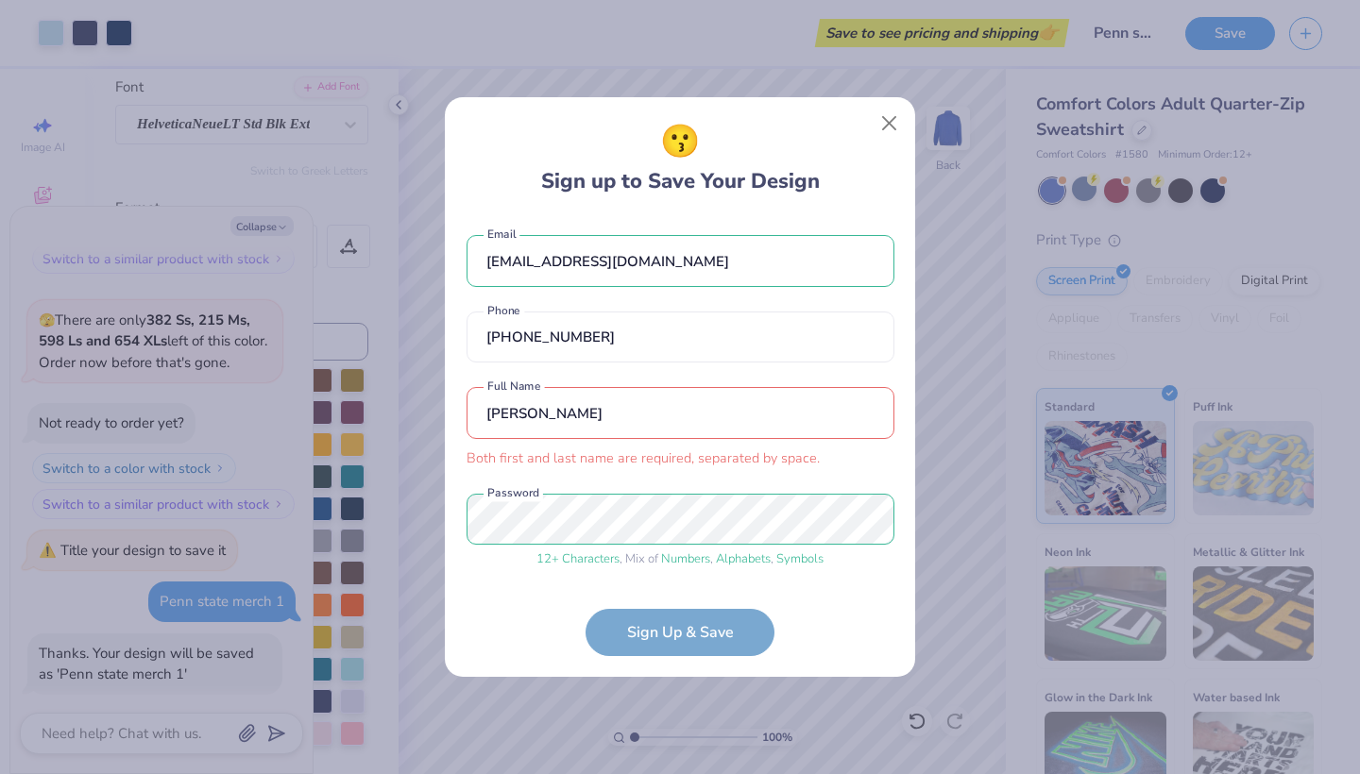
click at [519, 434] on input "[PERSON_NAME]" at bounding box center [681, 413] width 428 height 52
click at [630, 554] on div "12 + Characters , Mix of Numbers , Alphabets , Symbols" at bounding box center [681, 560] width 428 height 19
click at [678, 633] on form "[EMAIL_ADDRESS][DOMAIN_NAME] Email [PHONE_NUMBER] Phone [PERSON_NAME] Both firs…" at bounding box center [681, 435] width 428 height 439
click at [660, 629] on form "[EMAIL_ADDRESS][DOMAIN_NAME] Email [PHONE_NUMBER] Phone [PERSON_NAME] Both firs…" at bounding box center [681, 435] width 428 height 439
click at [521, 414] on input "[PERSON_NAME]" at bounding box center [681, 413] width 428 height 52
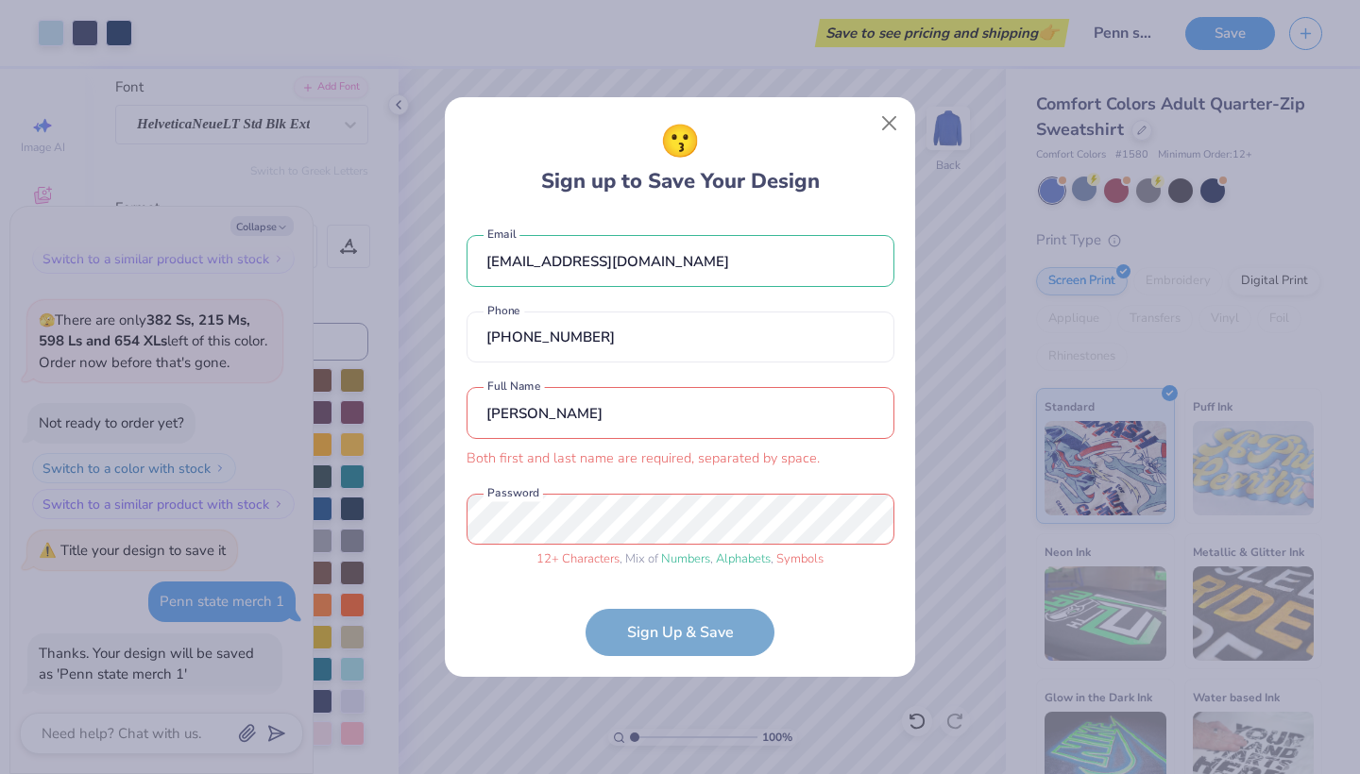
drag, startPoint x: 634, startPoint y: 417, endPoint x: 395, endPoint y: 422, distance: 239.0
click at [395, 422] on div "😗 Sign up to Save Your Design [EMAIL_ADDRESS][DOMAIN_NAME] Email [PHONE_NUMBER]…" at bounding box center [680, 387] width 1360 height 774
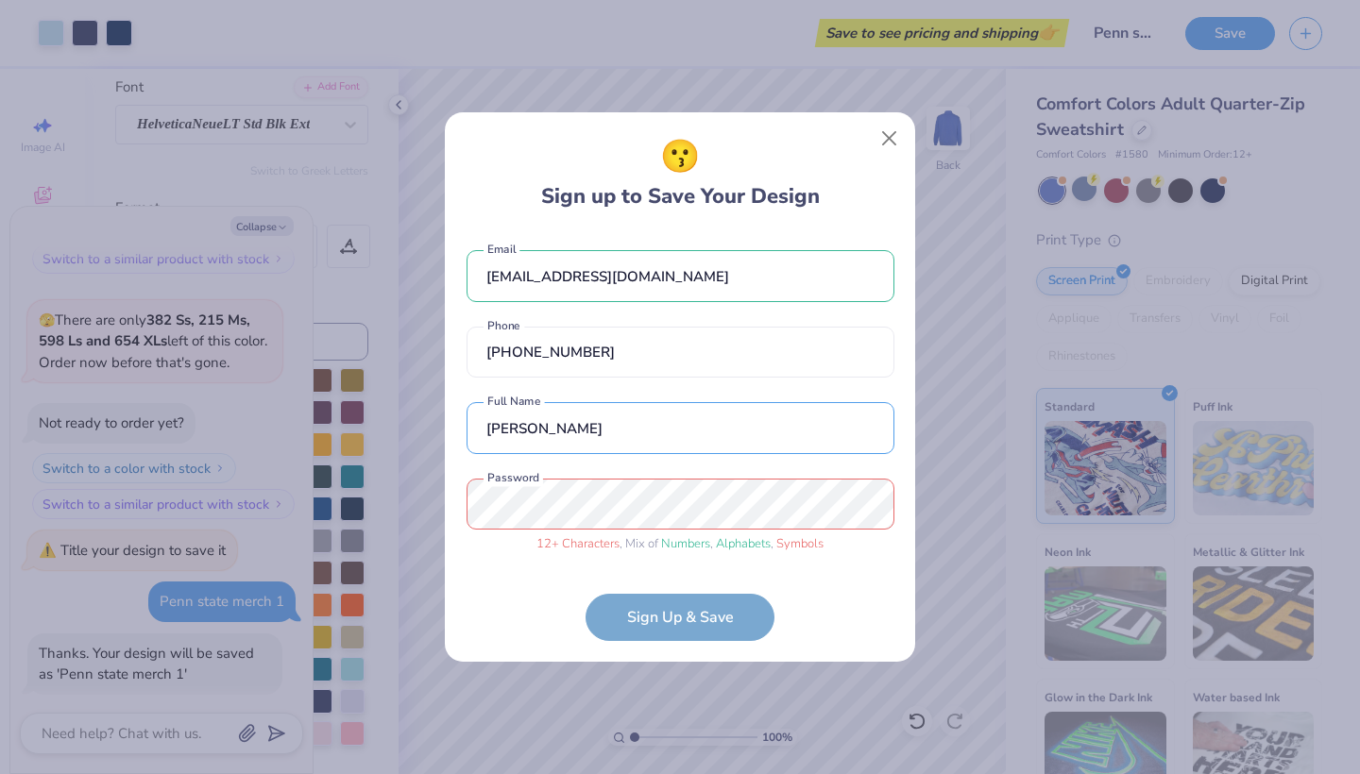
type input "[PERSON_NAME]"
click at [659, 466] on div "[EMAIL_ADDRESS][DOMAIN_NAME] Email [PHONE_NUMBER] Phone [PERSON_NAME] Full Name…" at bounding box center [681, 397] width 428 height 332
click at [675, 637] on form "[EMAIL_ADDRESS][DOMAIN_NAME] Email [PHONE_NUMBER] Phone [PERSON_NAME] Full Name…" at bounding box center [681, 436] width 428 height 410
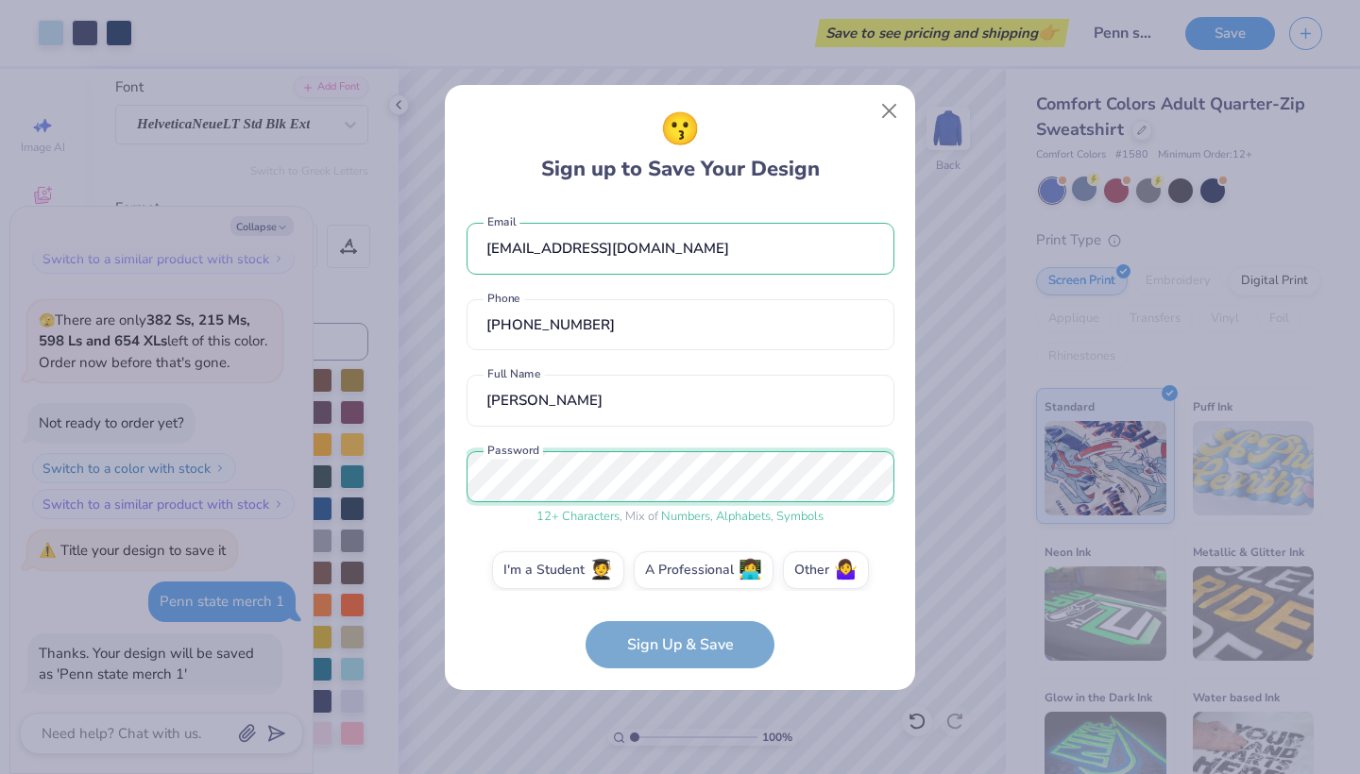
scroll to position [16, 0]
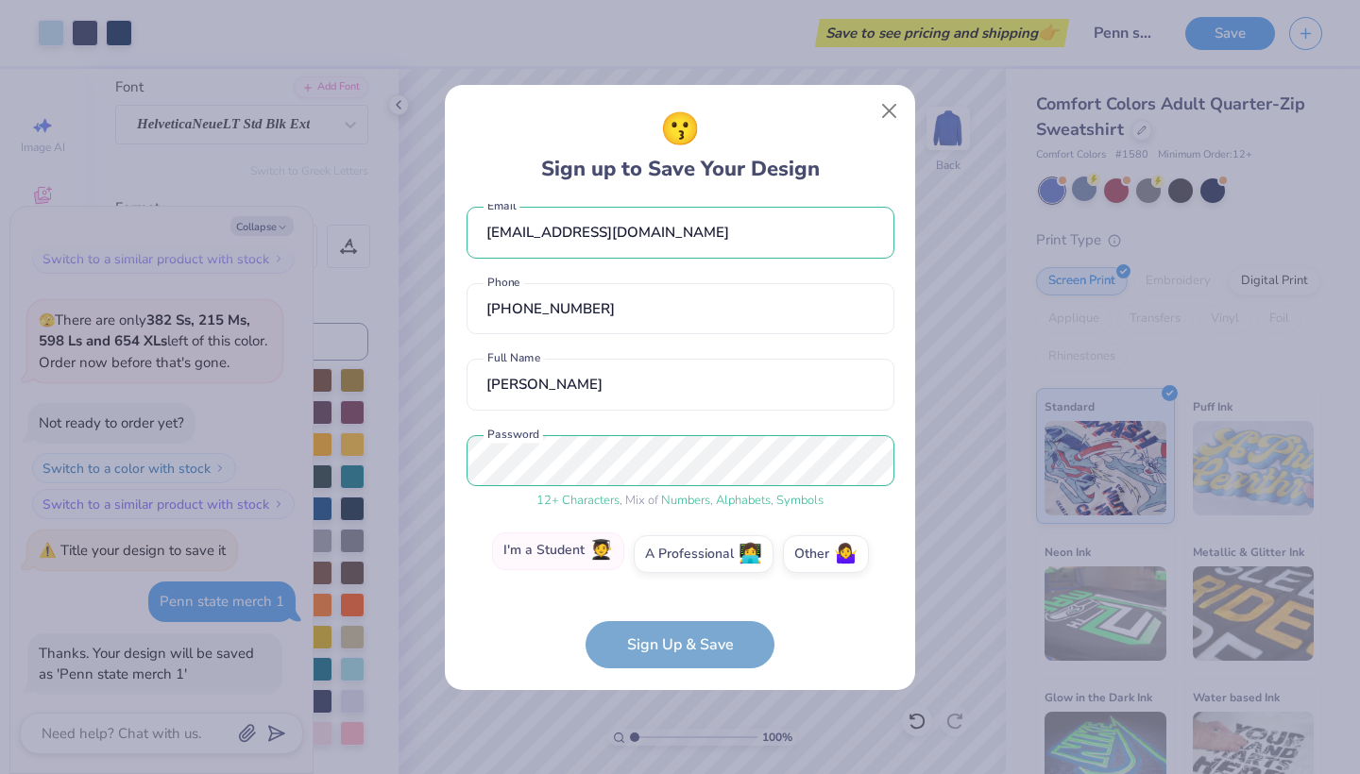
click at [607, 564] on label "I'm a Student 🧑‍🎓" at bounding box center [558, 552] width 132 height 38
click at [674, 569] on input "I'm a Student 🧑‍🎓" at bounding box center [680, 575] width 12 height 12
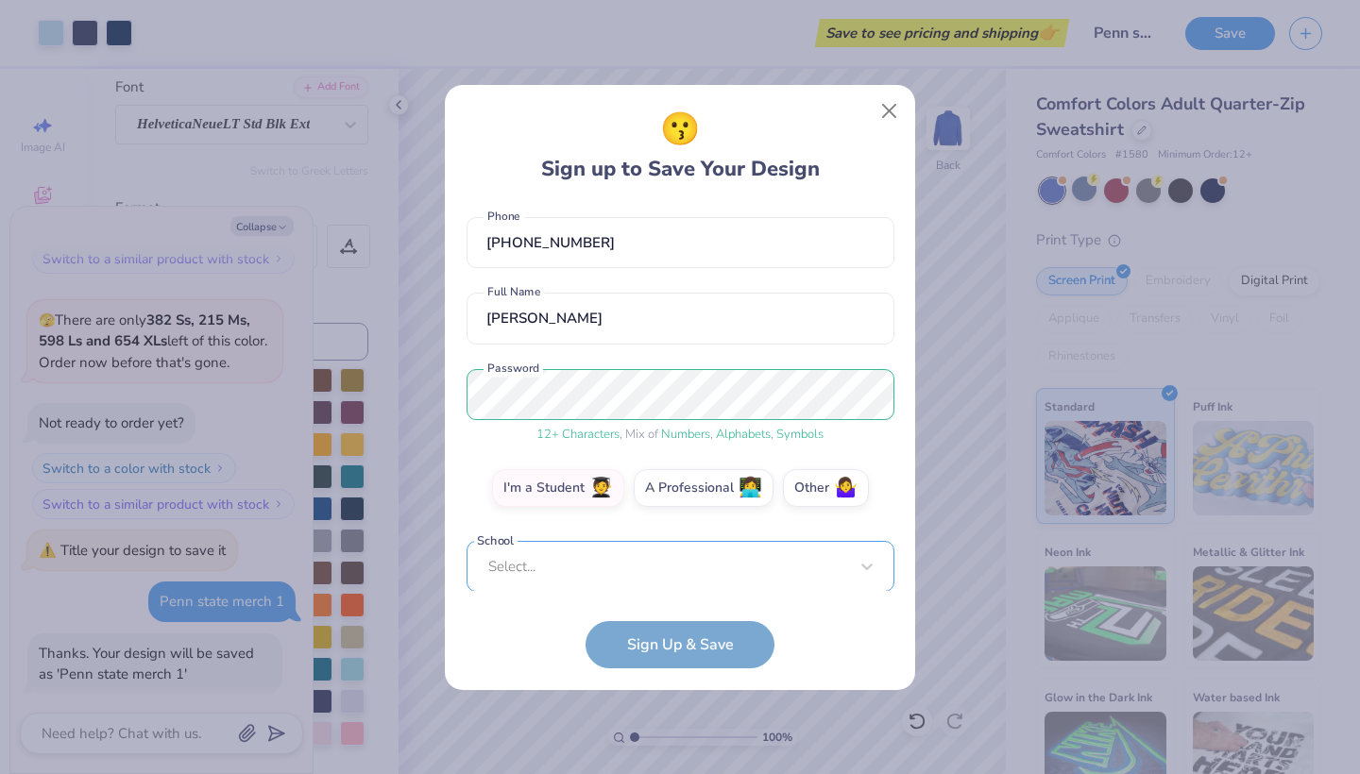
click at [631, 557] on div "Select..." at bounding box center [681, 567] width 428 height 52
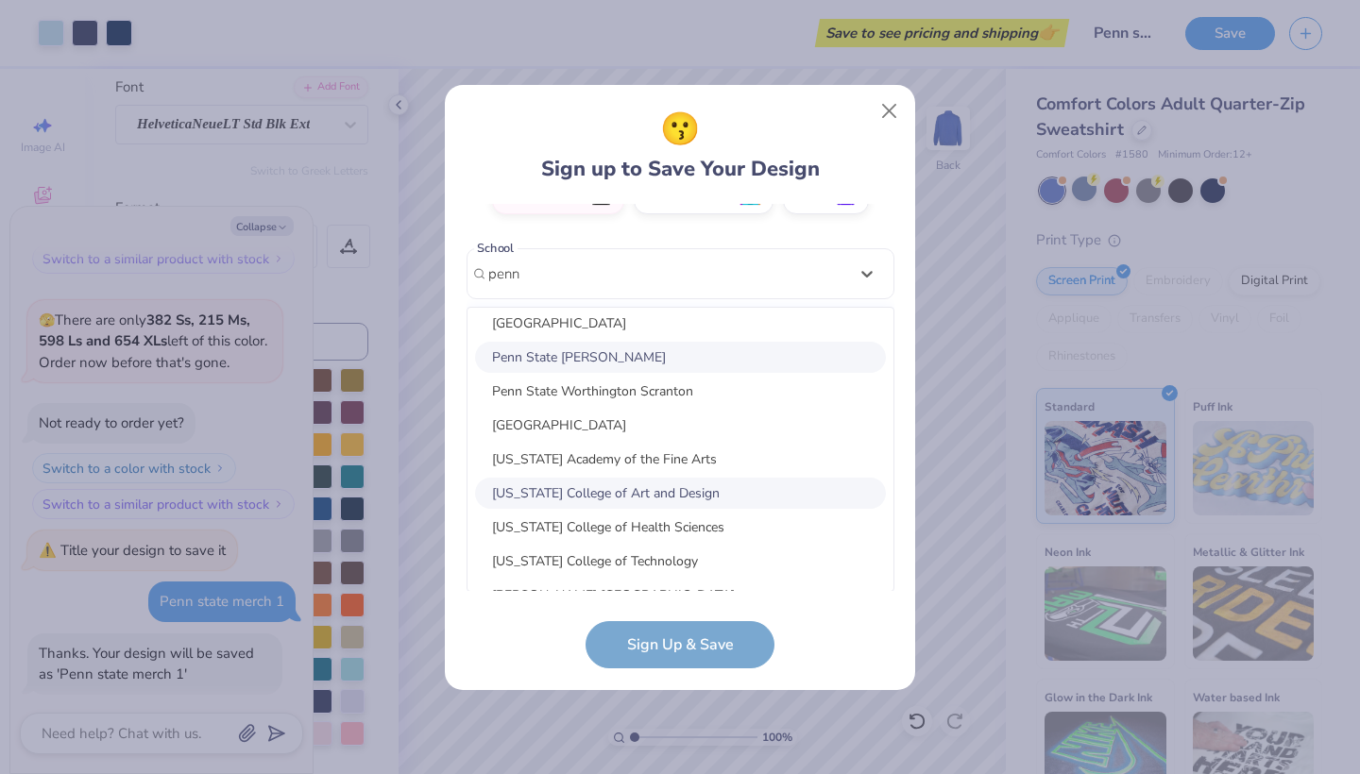
scroll to position [570, 0]
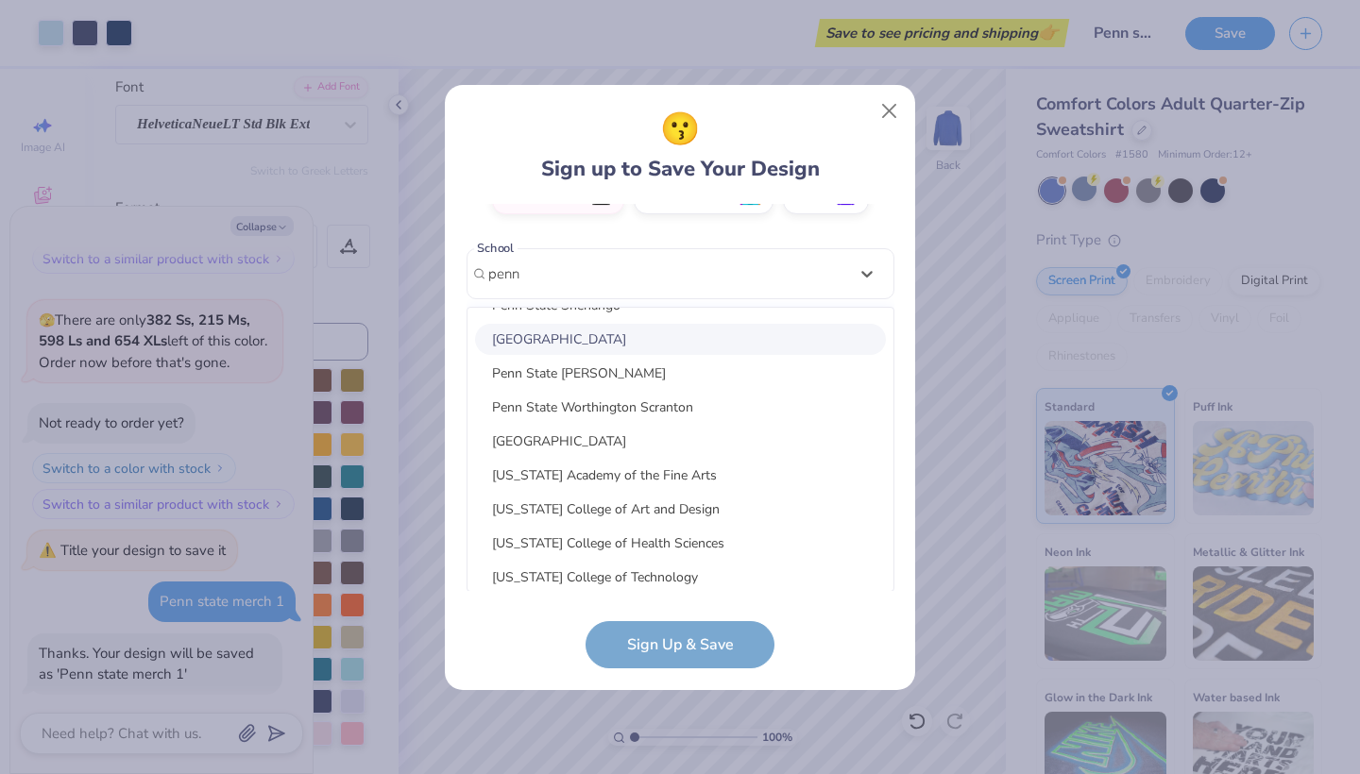
click at [694, 342] on div "[GEOGRAPHIC_DATA]" at bounding box center [680, 339] width 411 height 31
type input "penn"
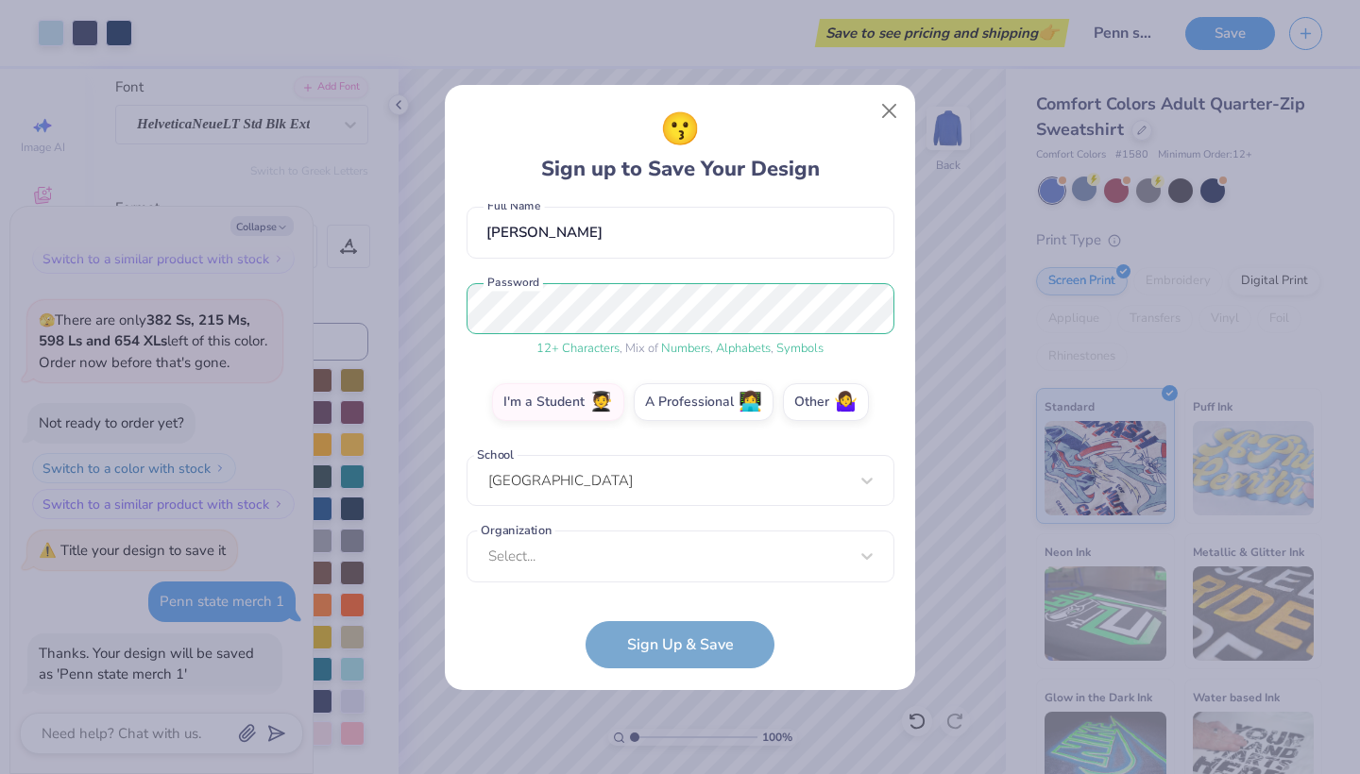
type textarea "x"
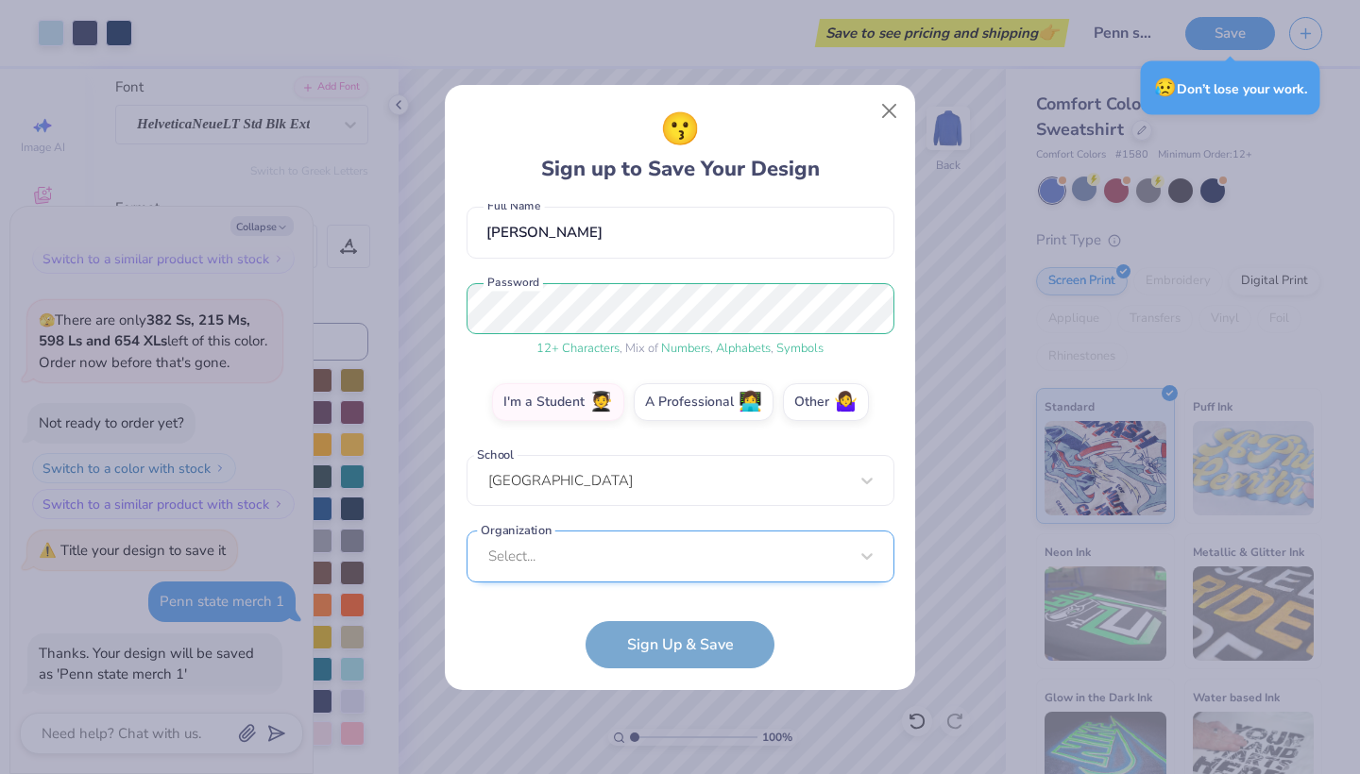
click at [668, 548] on div "Select..." at bounding box center [681, 557] width 428 height 52
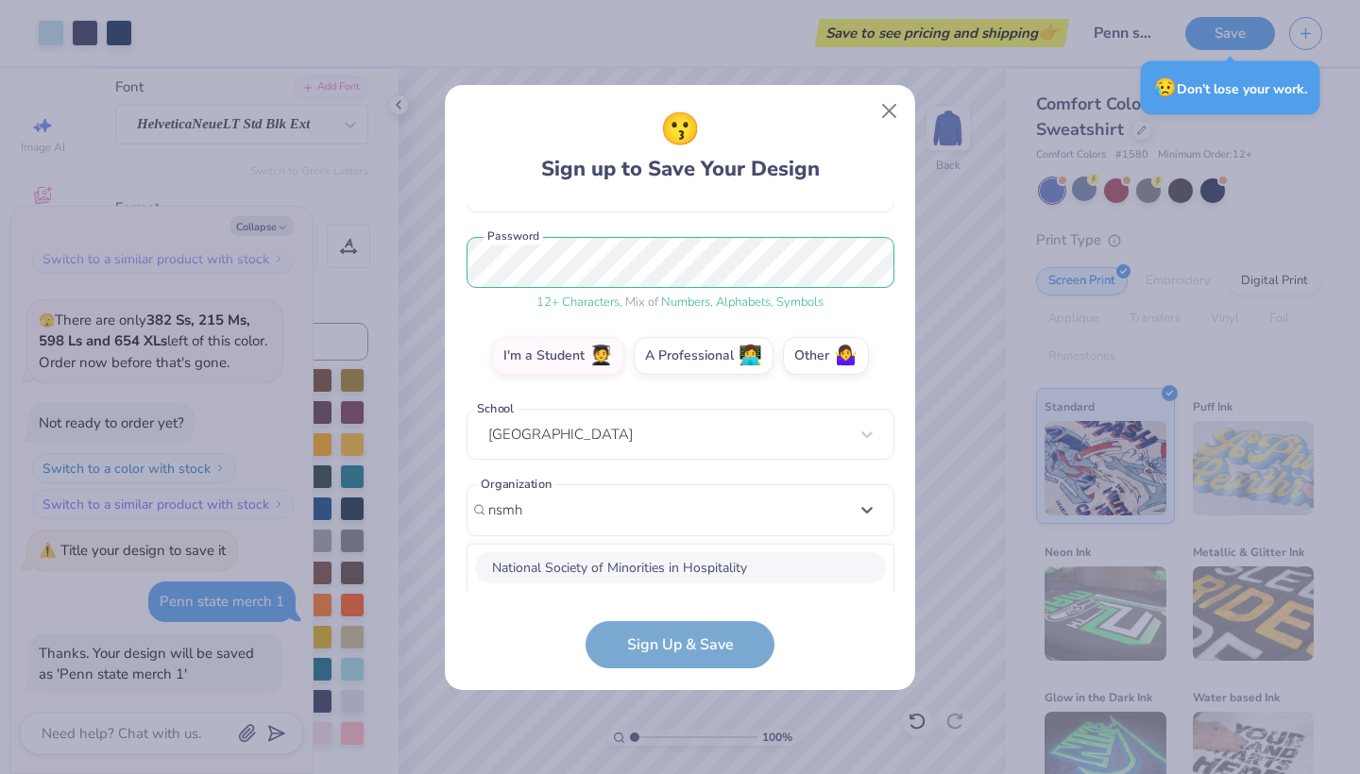
drag, startPoint x: 668, startPoint y: 548, endPoint x: 698, endPoint y: 570, distance: 37.2
click at [698, 570] on div "National Society of Minorities in Hospitality" at bounding box center [680, 568] width 411 height 31
type input "nsmh"
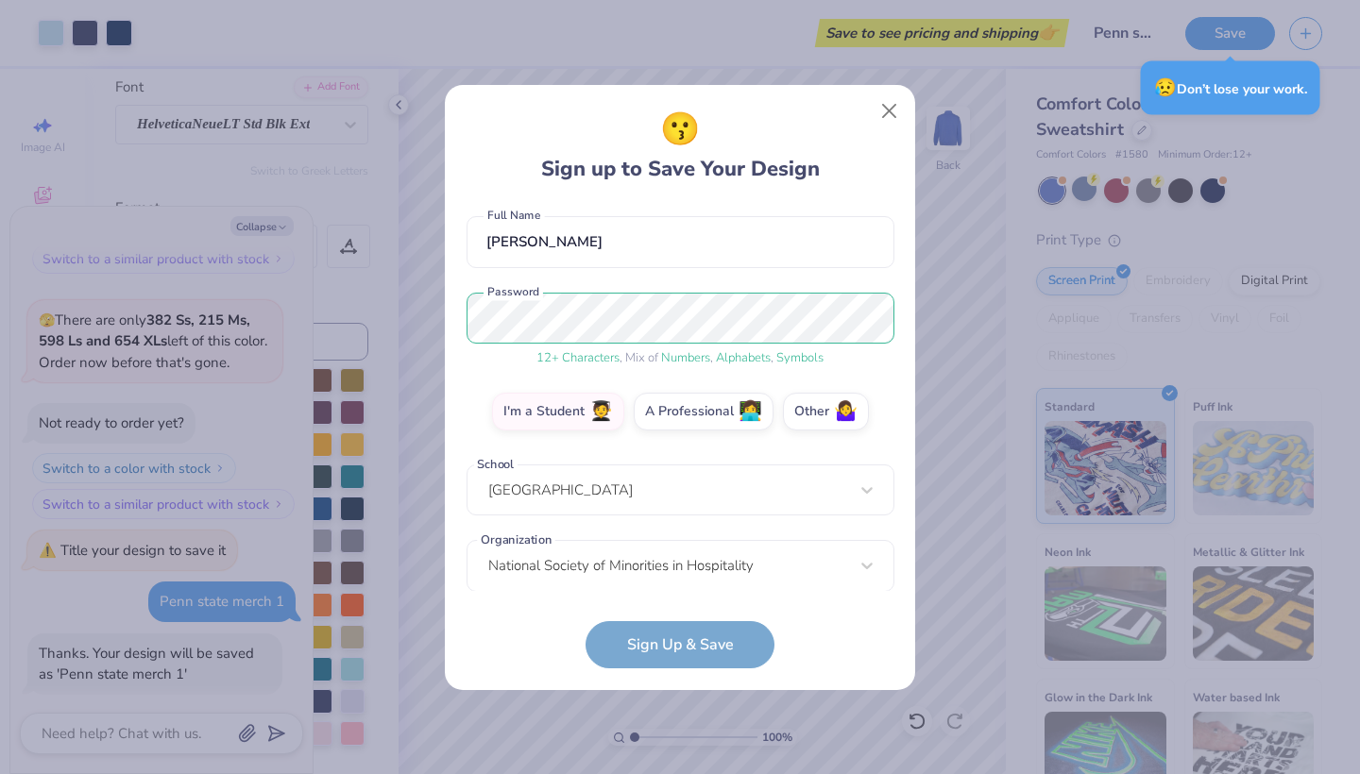
scroll to position [246, 0]
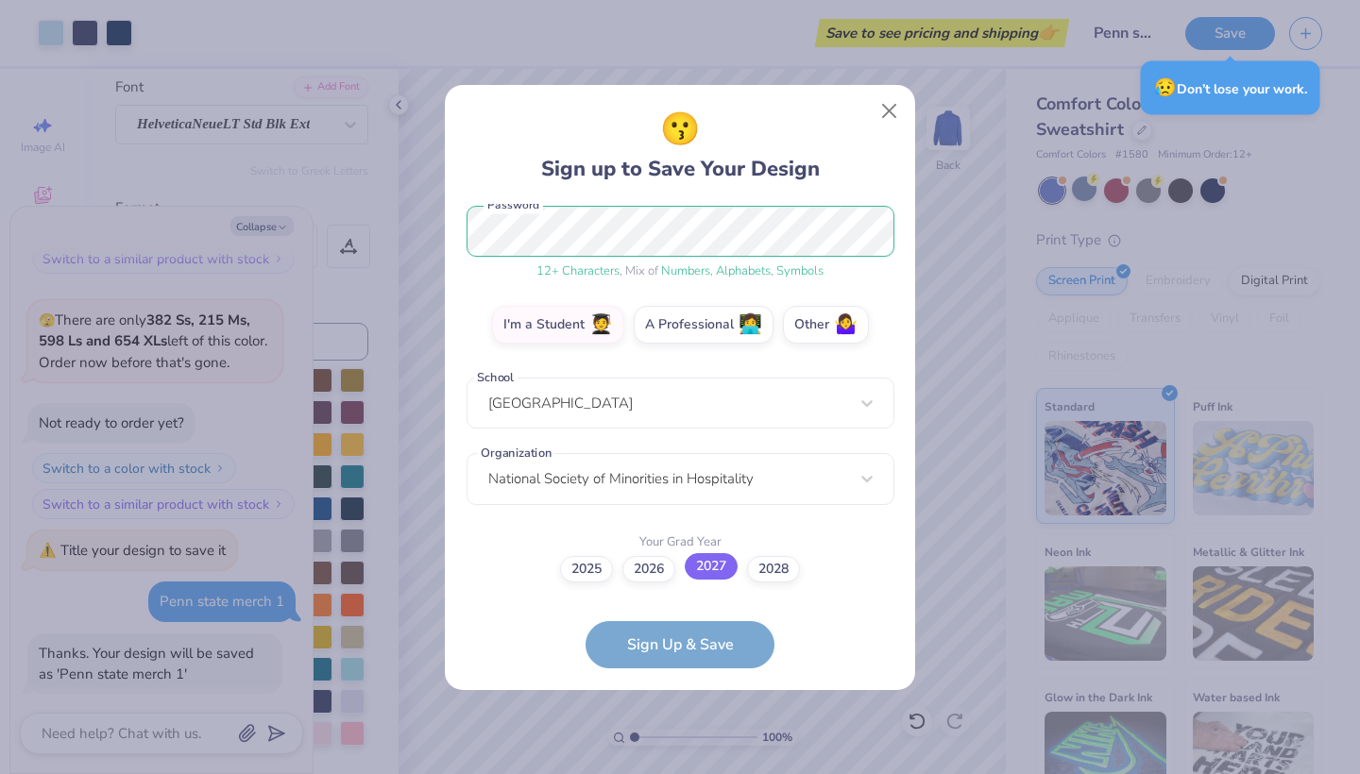
click at [722, 575] on label "2027" at bounding box center [711, 566] width 53 height 26
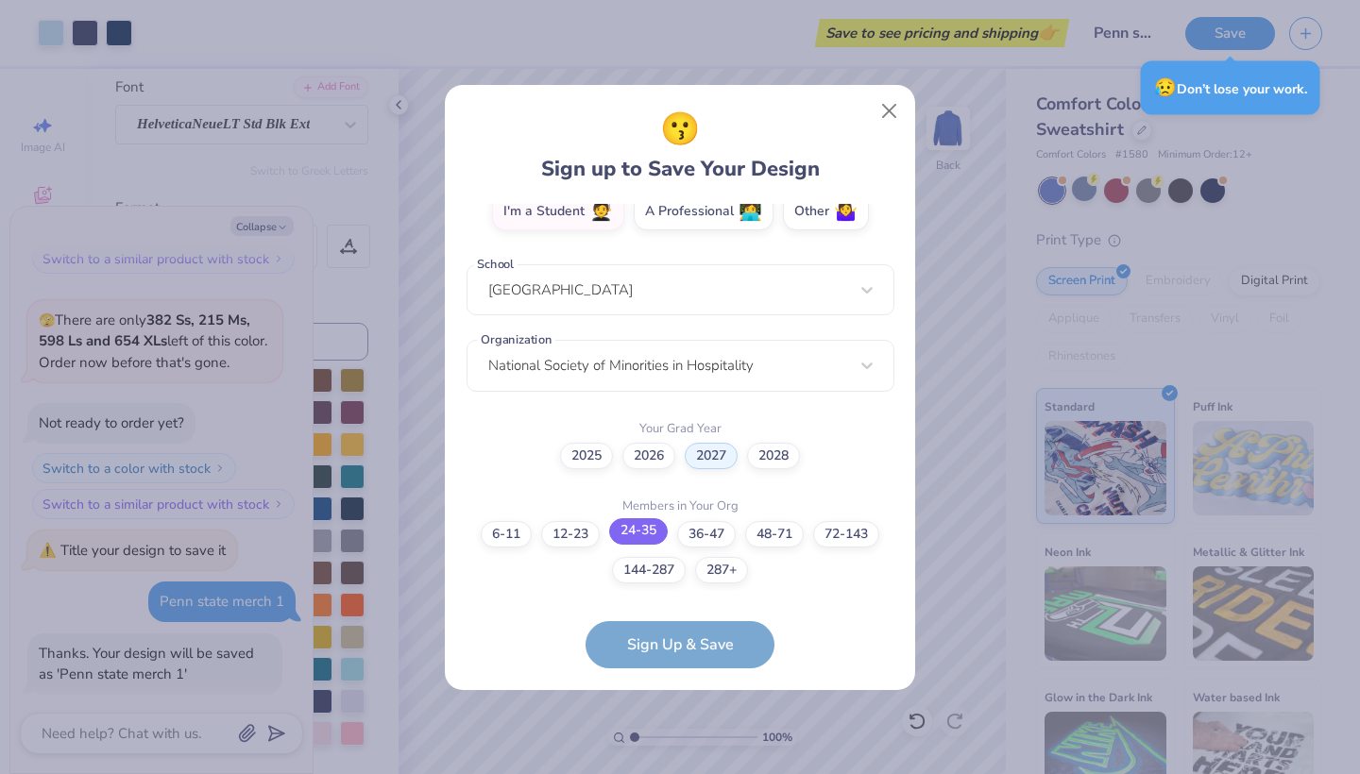
click at [640, 528] on label "24-35" at bounding box center [638, 532] width 59 height 26
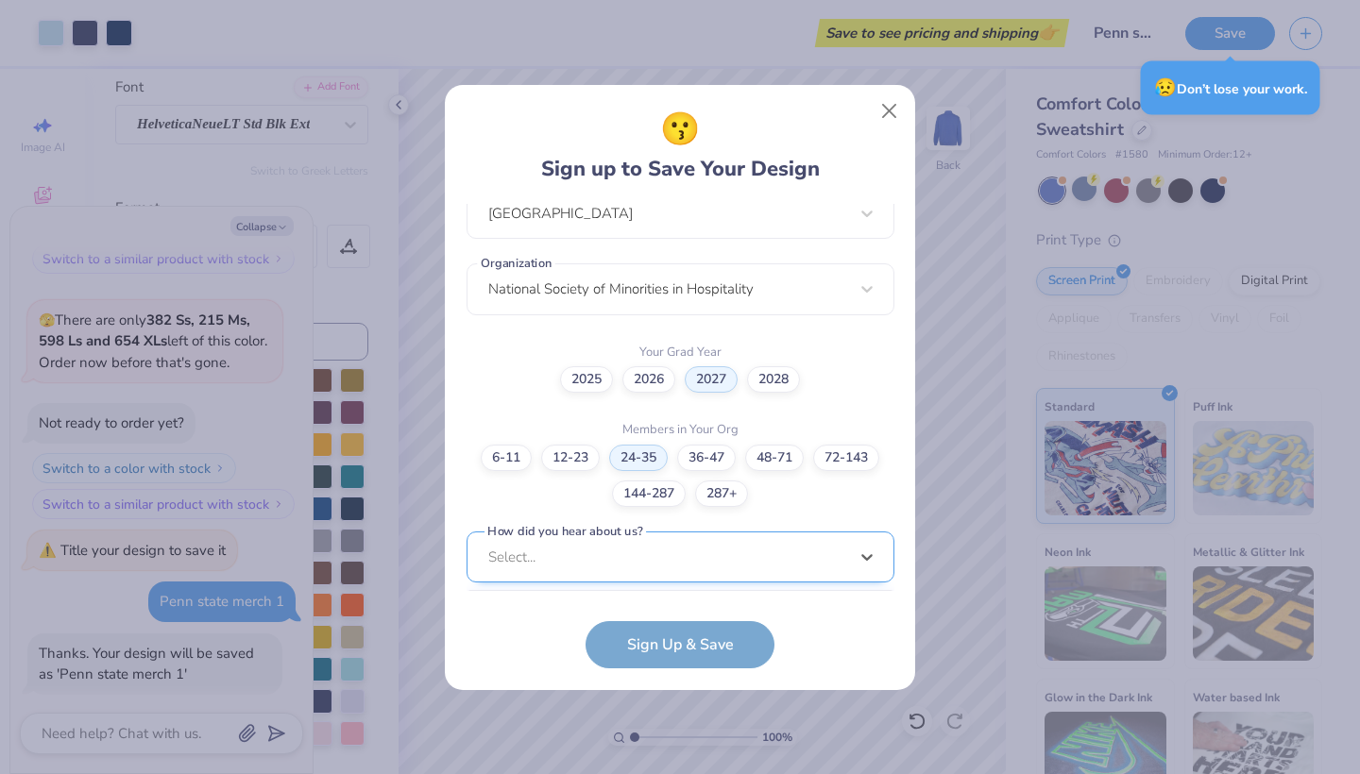
click at [670, 570] on div "option Pinterest focused, 1 of 15. 15 results available. Use Up and Down to cho…" at bounding box center [681, 704] width 428 height 345
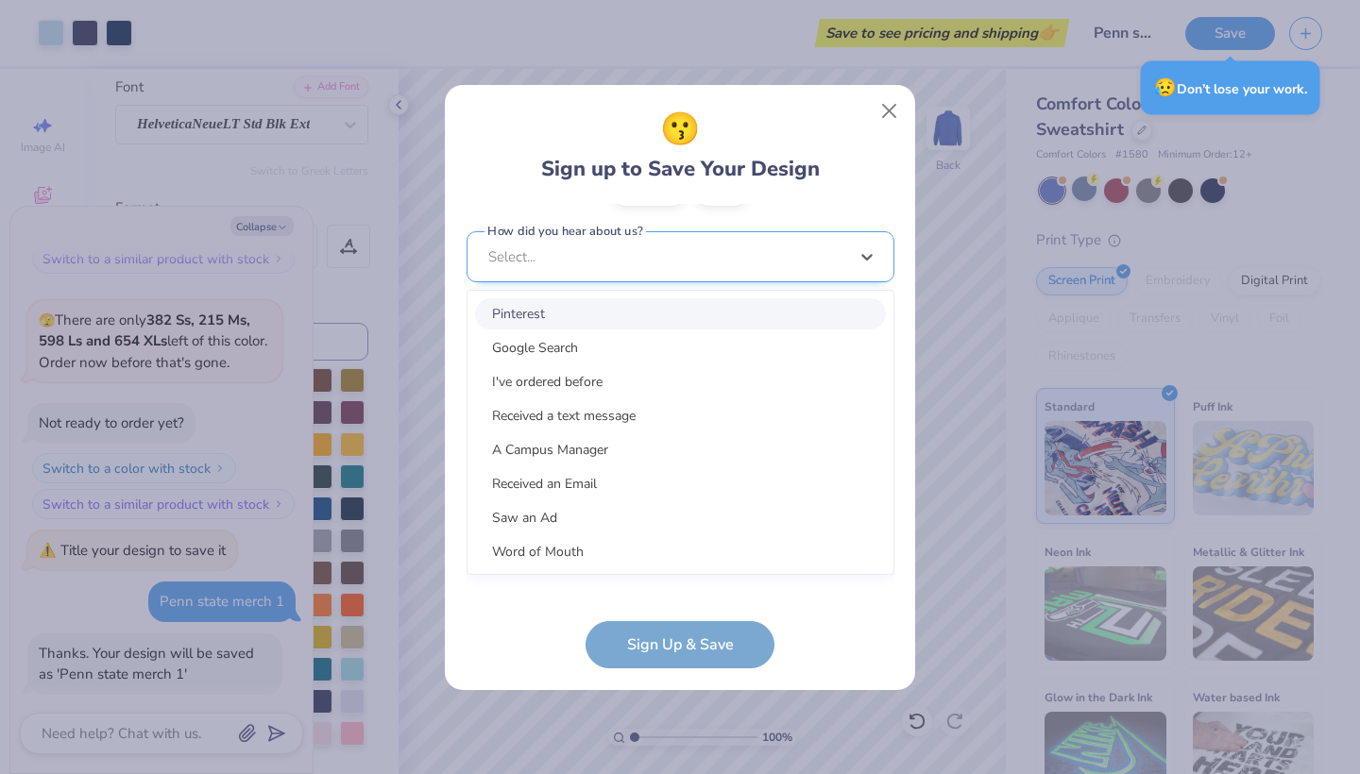
scroll to position [718, 0]
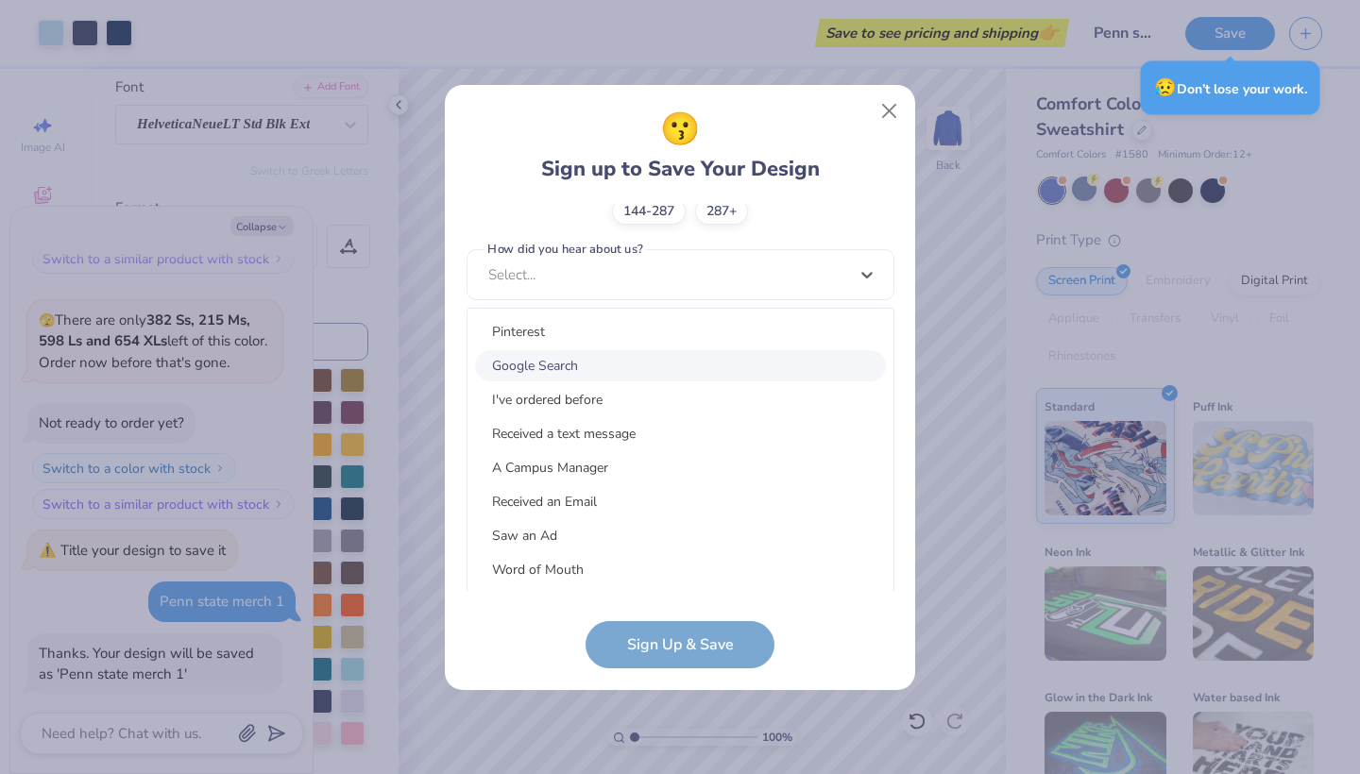
click at [638, 359] on div "Google Search" at bounding box center [680, 365] width 411 height 31
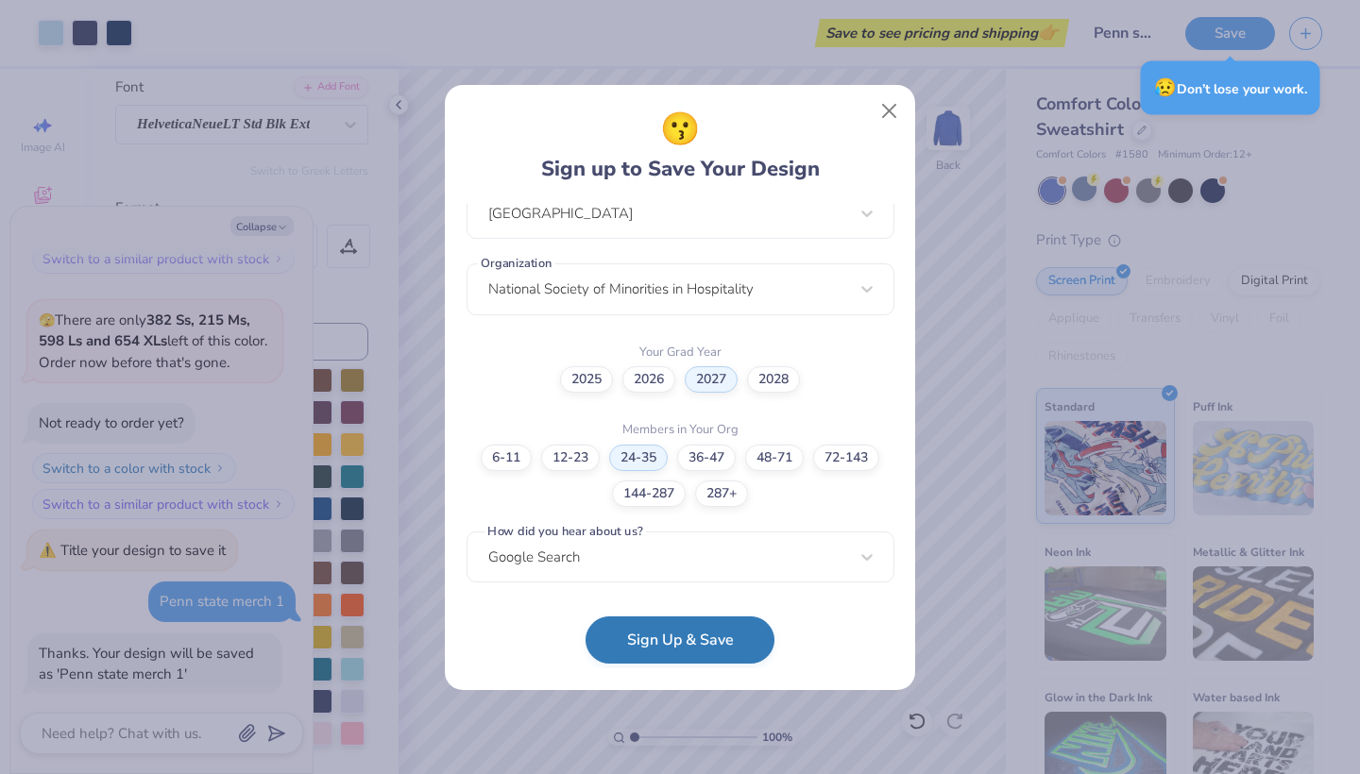
click at [688, 648] on button "Sign Up & Save" at bounding box center [680, 640] width 189 height 47
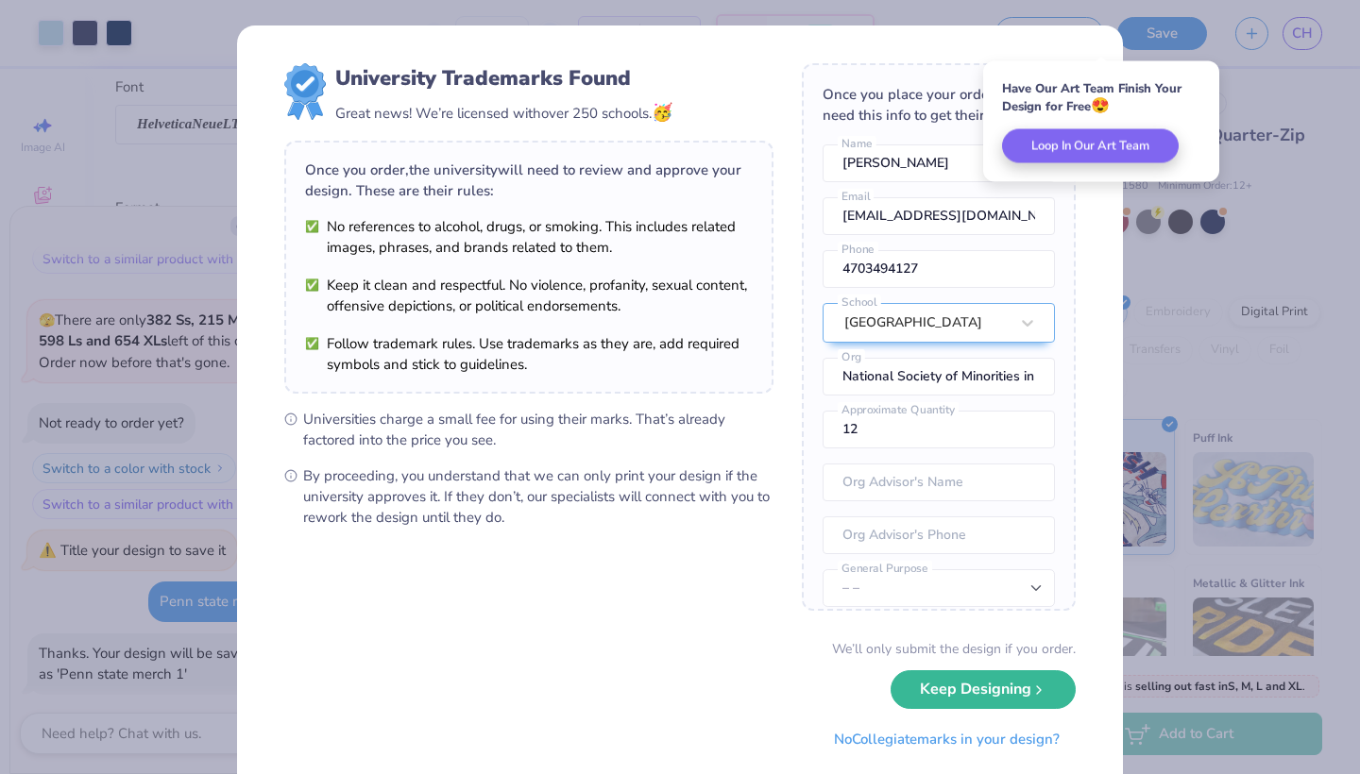
click at [969, 682] on button "Keep Designing" at bounding box center [983, 690] width 185 height 39
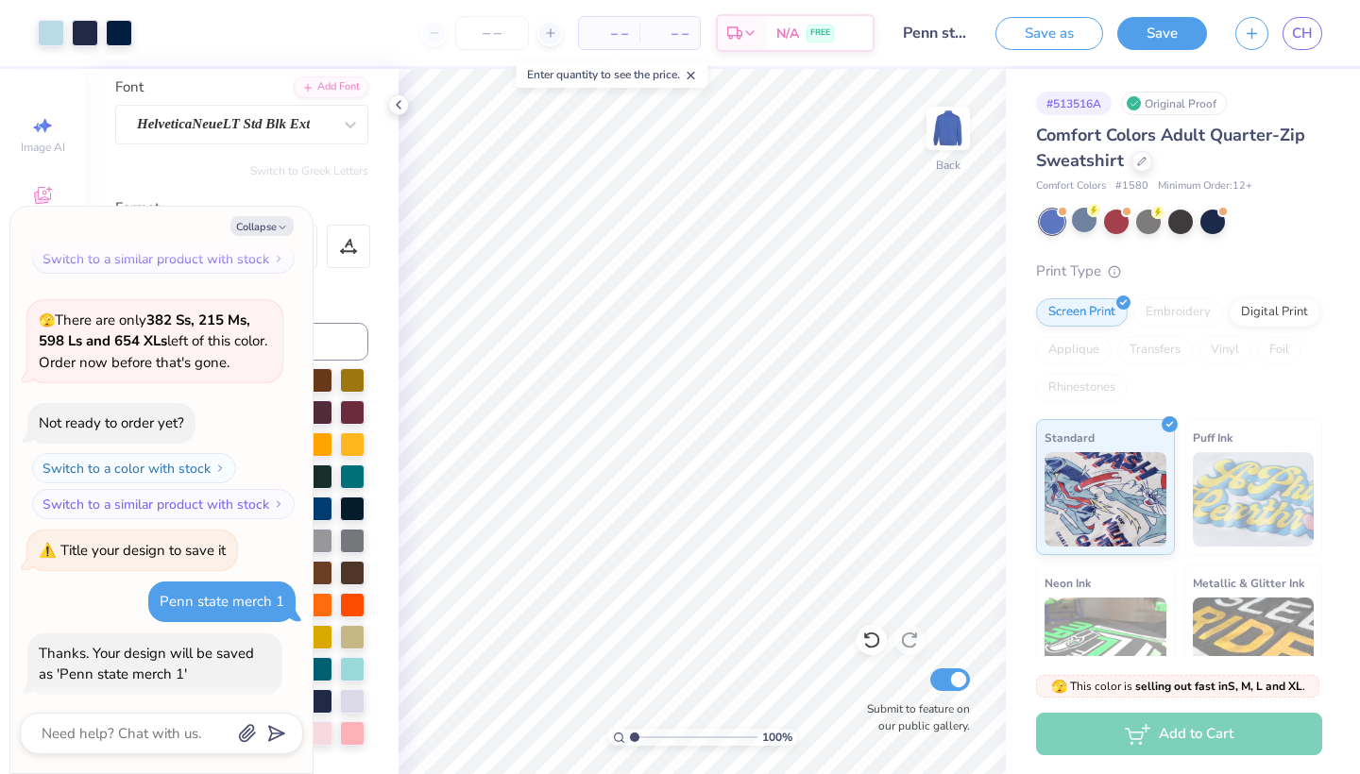
click at [359, 66] on div "Art colors – – Per Item – – Total Est. Delivery N/A FREE Design Title Penn stat…" at bounding box center [680, 387] width 1360 height 774
click at [283, 224] on icon "button" at bounding box center [282, 227] width 11 height 11
type textarea "x"
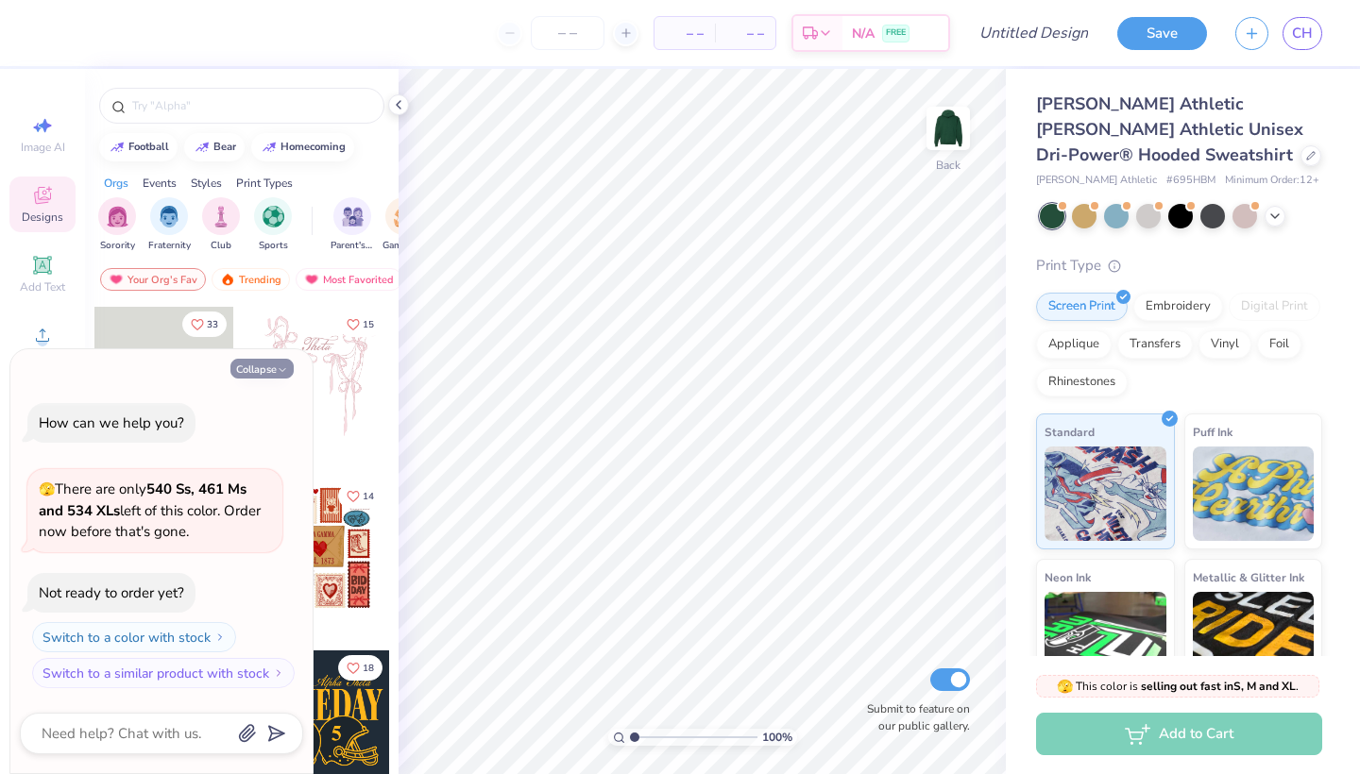
click at [274, 367] on button "Collapse" at bounding box center [261, 369] width 63 height 20
type textarea "x"
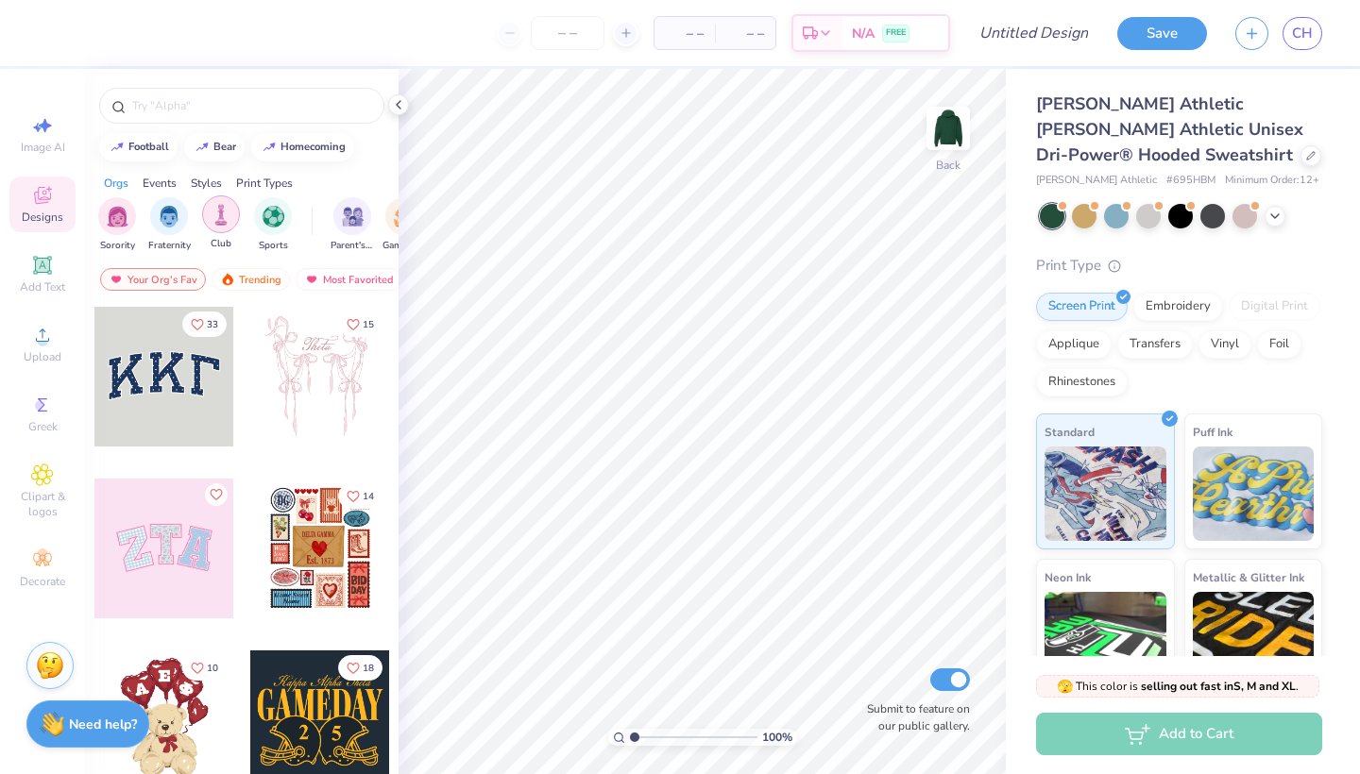
click at [225, 228] on div "filter for Club" at bounding box center [221, 215] width 38 height 38
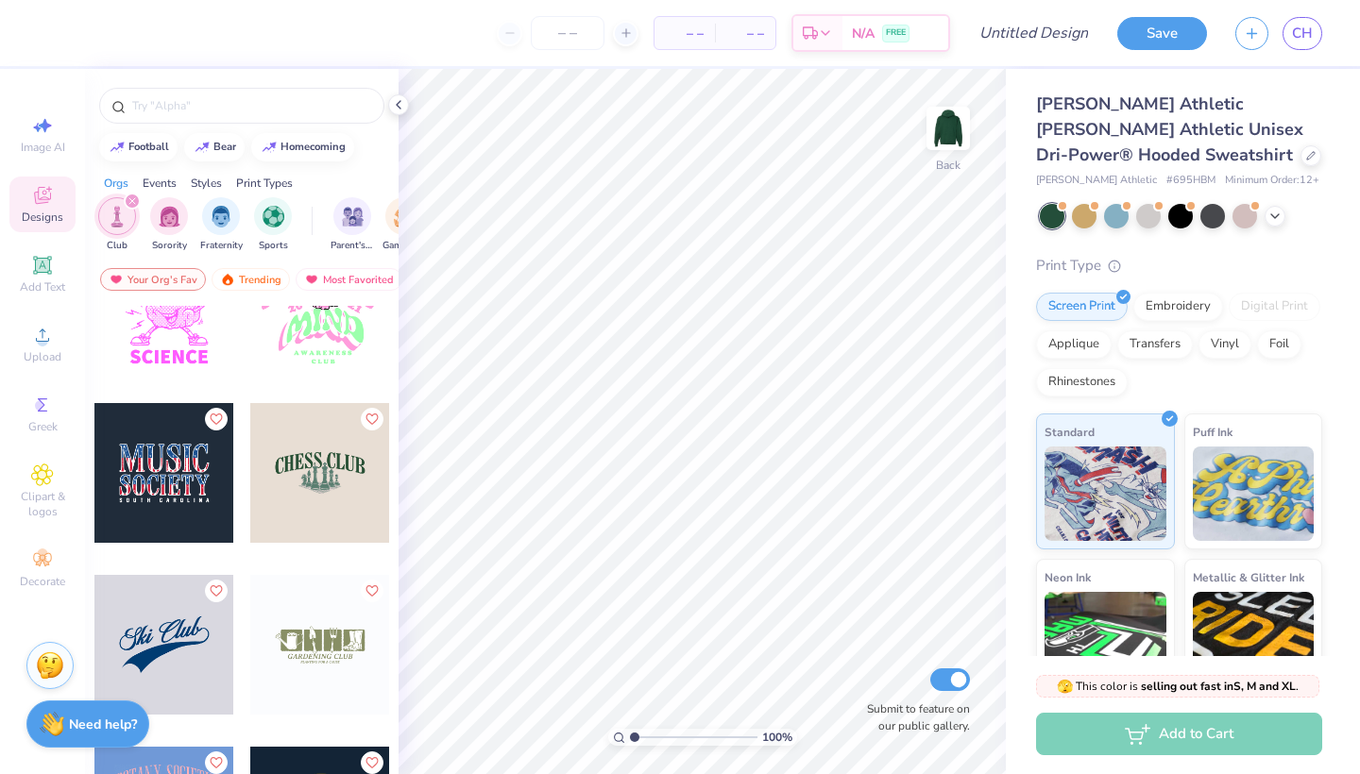
scroll to position [1450, 0]
click at [344, 505] on div at bounding box center [320, 474] width 140 height 140
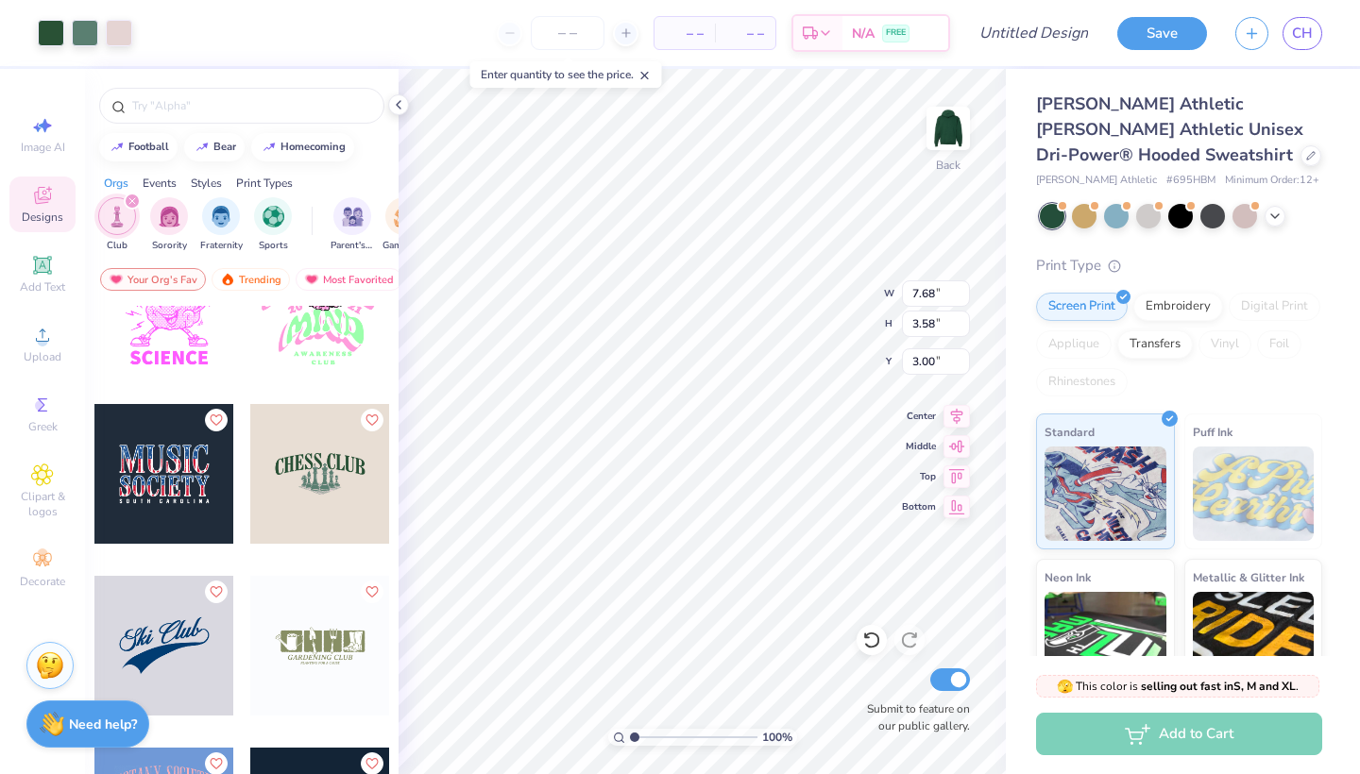
type input "4.15"
type input "3.60"
type input "2.72"
type input "3.86"
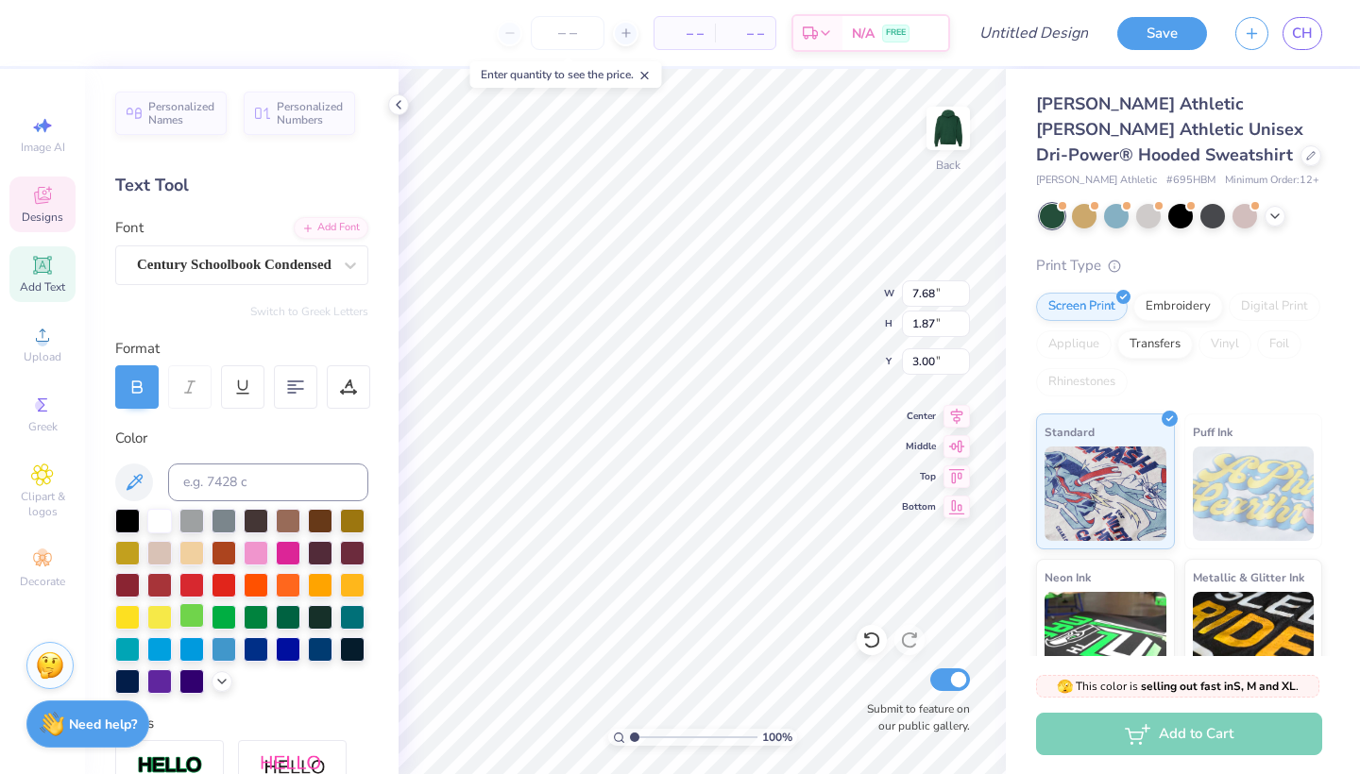
click at [188, 616] on div at bounding box center [191, 616] width 25 height 25
type input "1.86"
click at [233, 614] on div at bounding box center [224, 616] width 25 height 25
click at [296, 621] on div at bounding box center [288, 616] width 25 height 25
click at [216, 683] on icon at bounding box center [221, 679] width 15 height 15
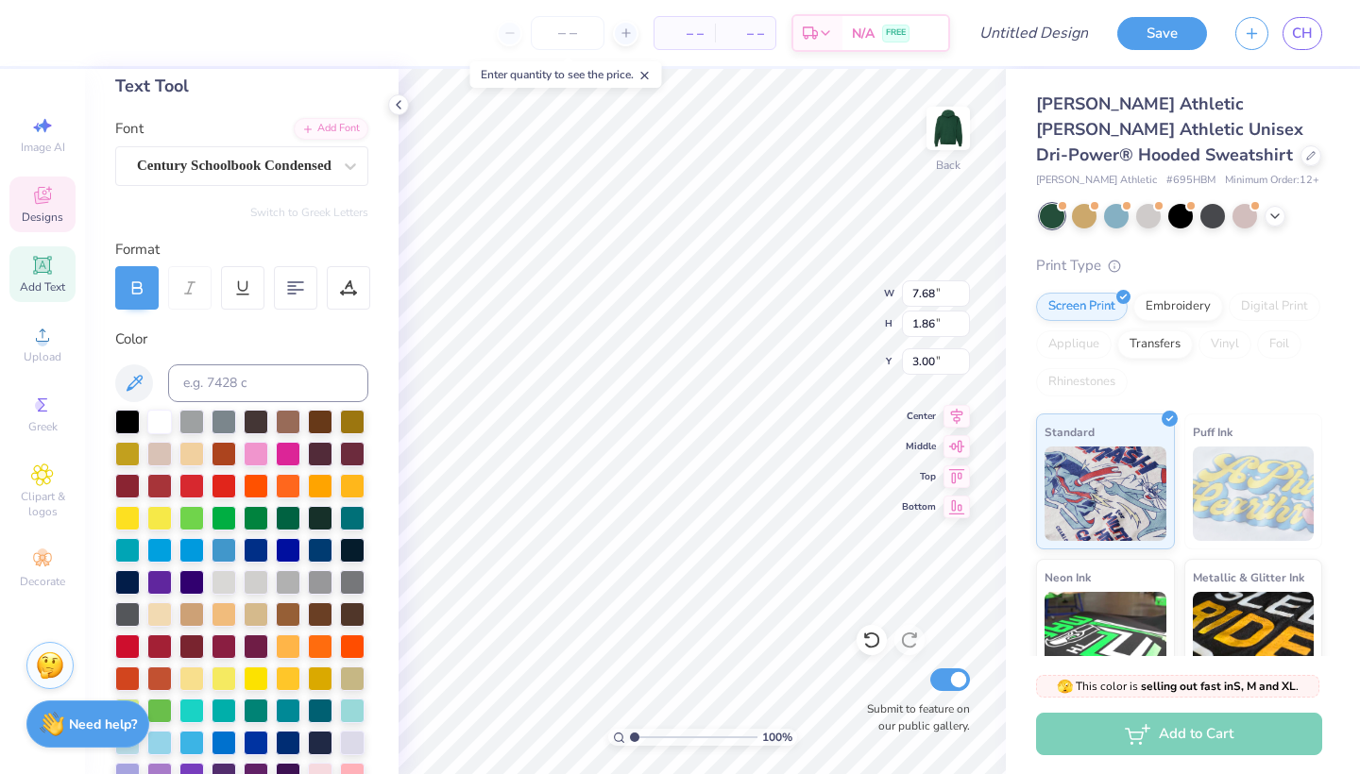
scroll to position [116, 0]
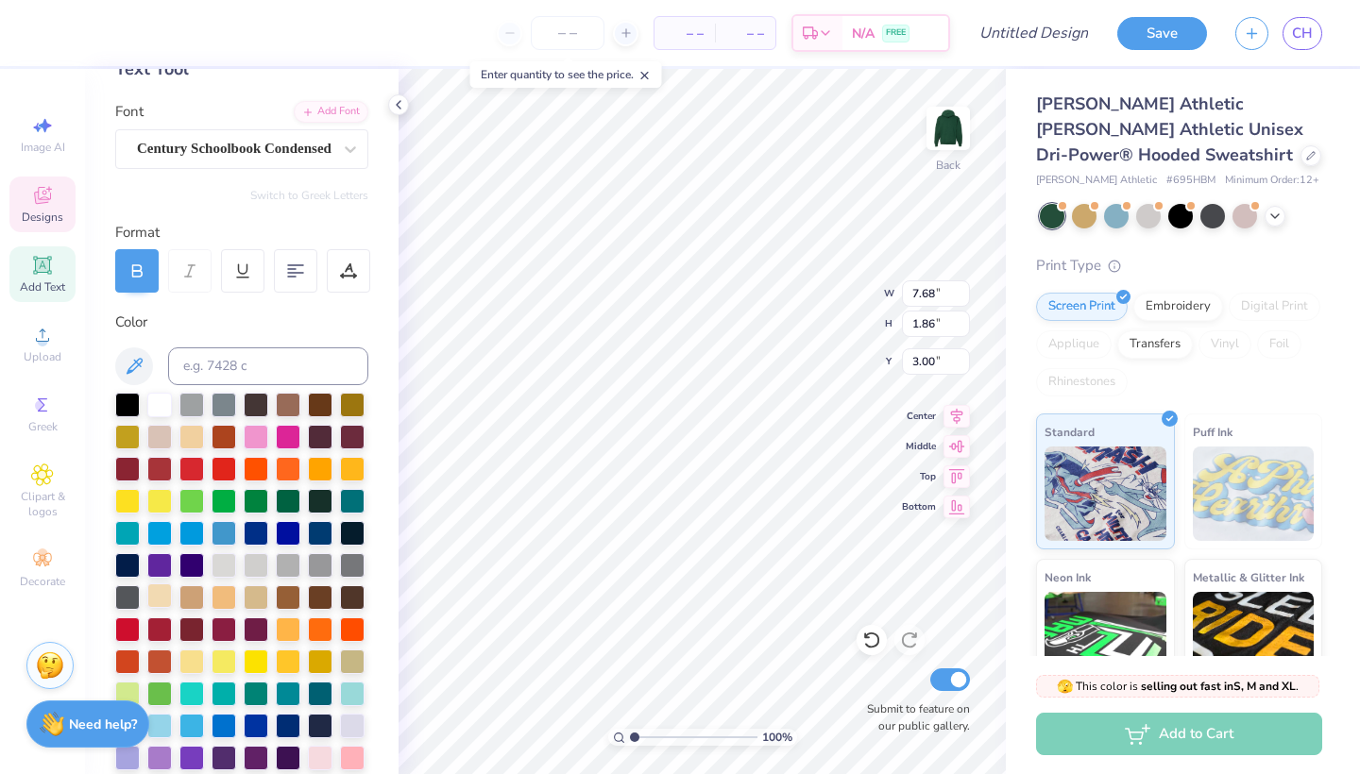
click at [153, 587] on div at bounding box center [159, 596] width 25 height 25
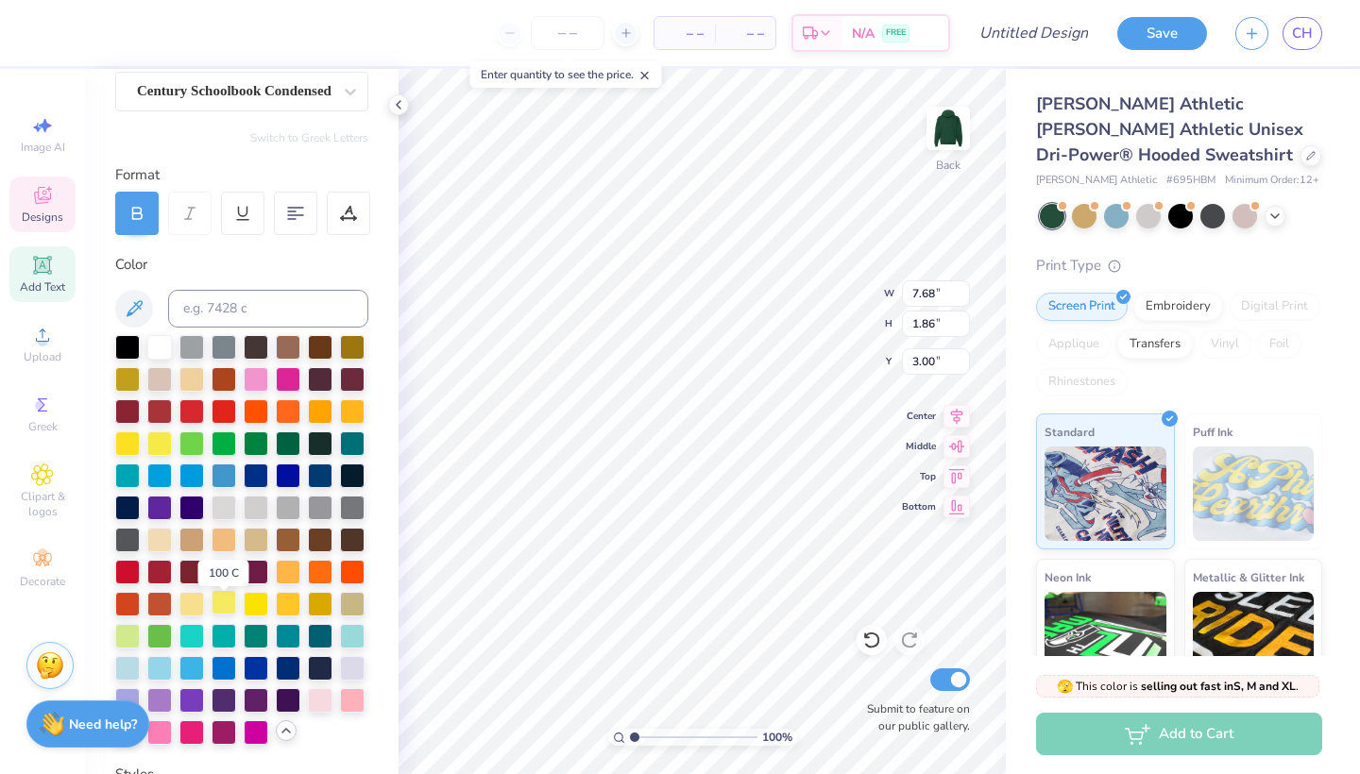
scroll to position [185, 0]
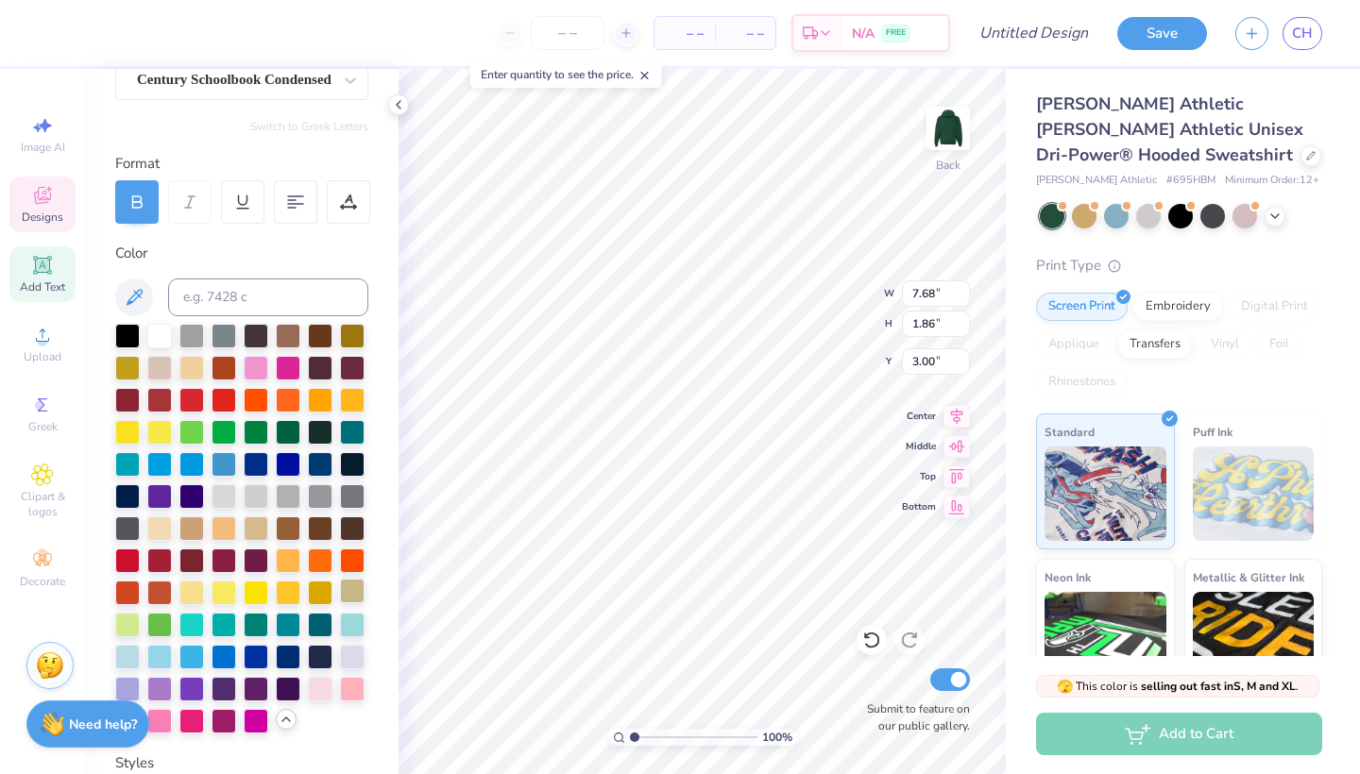
click at [357, 604] on div at bounding box center [352, 591] width 25 height 25
click at [156, 623] on div at bounding box center [159, 623] width 25 height 25
click at [159, 342] on div at bounding box center [159, 334] width 25 height 25
click at [263, 627] on div at bounding box center [256, 623] width 25 height 25
click at [313, 626] on div at bounding box center [320, 623] width 25 height 25
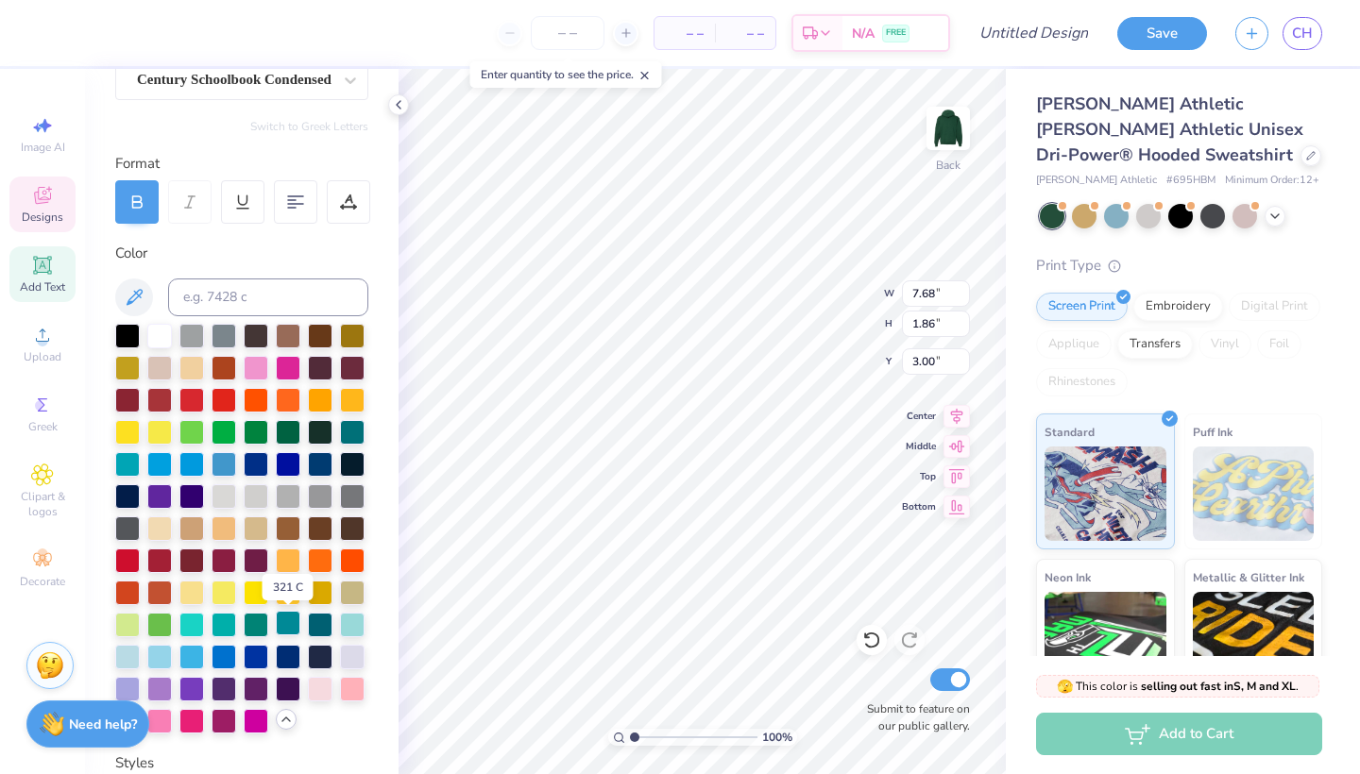
click at [292, 630] on div at bounding box center [288, 623] width 25 height 25
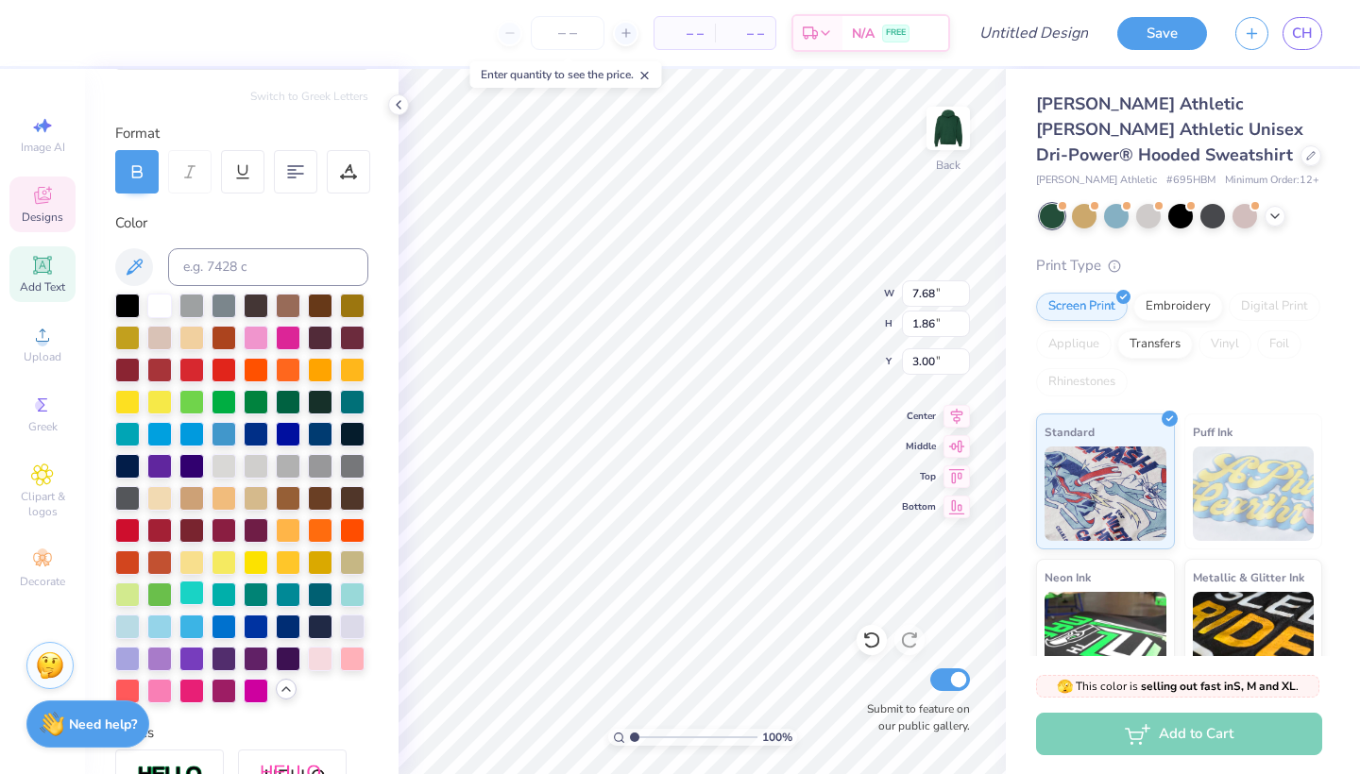
scroll to position [217, 0]
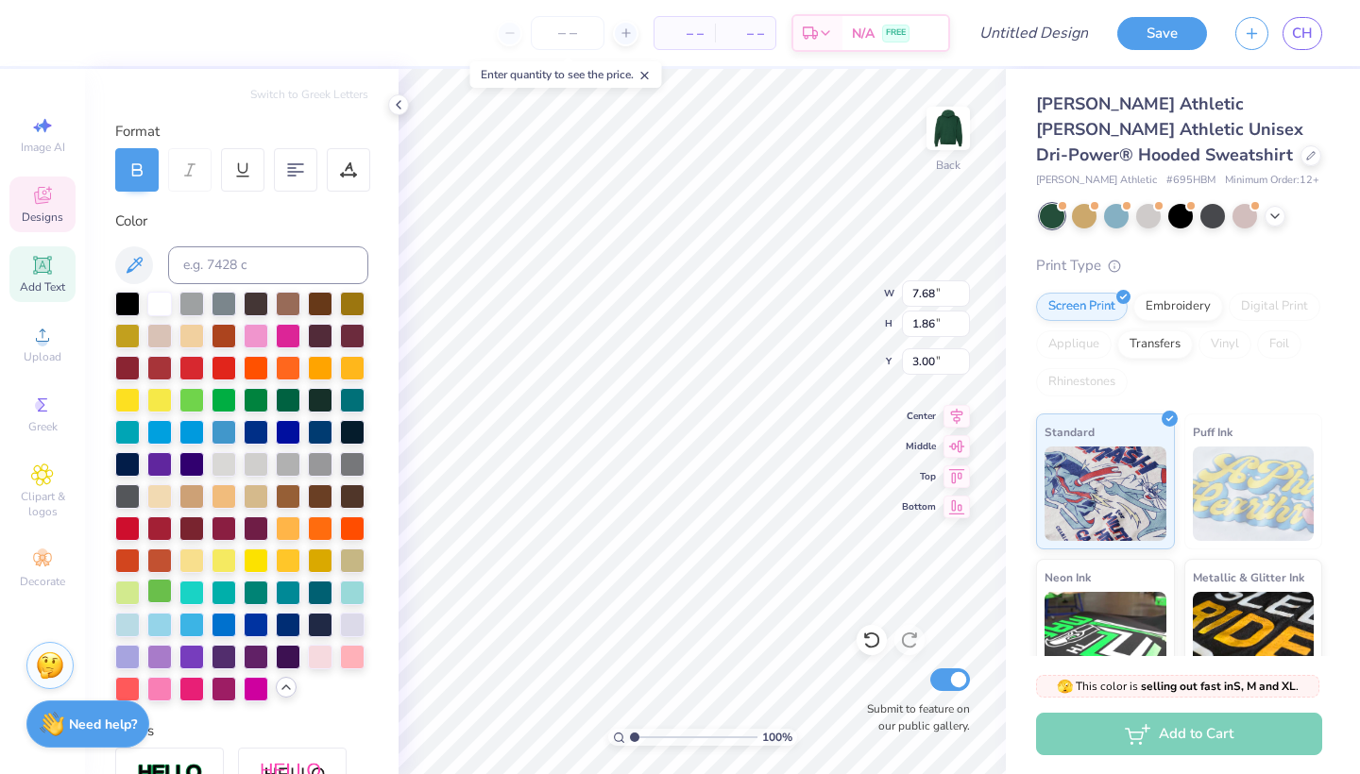
click at [163, 593] on div at bounding box center [159, 591] width 25 height 25
click at [355, 398] on div at bounding box center [352, 398] width 25 height 25
click at [292, 400] on div at bounding box center [288, 398] width 25 height 25
click at [261, 399] on div at bounding box center [256, 398] width 25 height 25
click at [225, 400] on div at bounding box center [224, 398] width 25 height 25
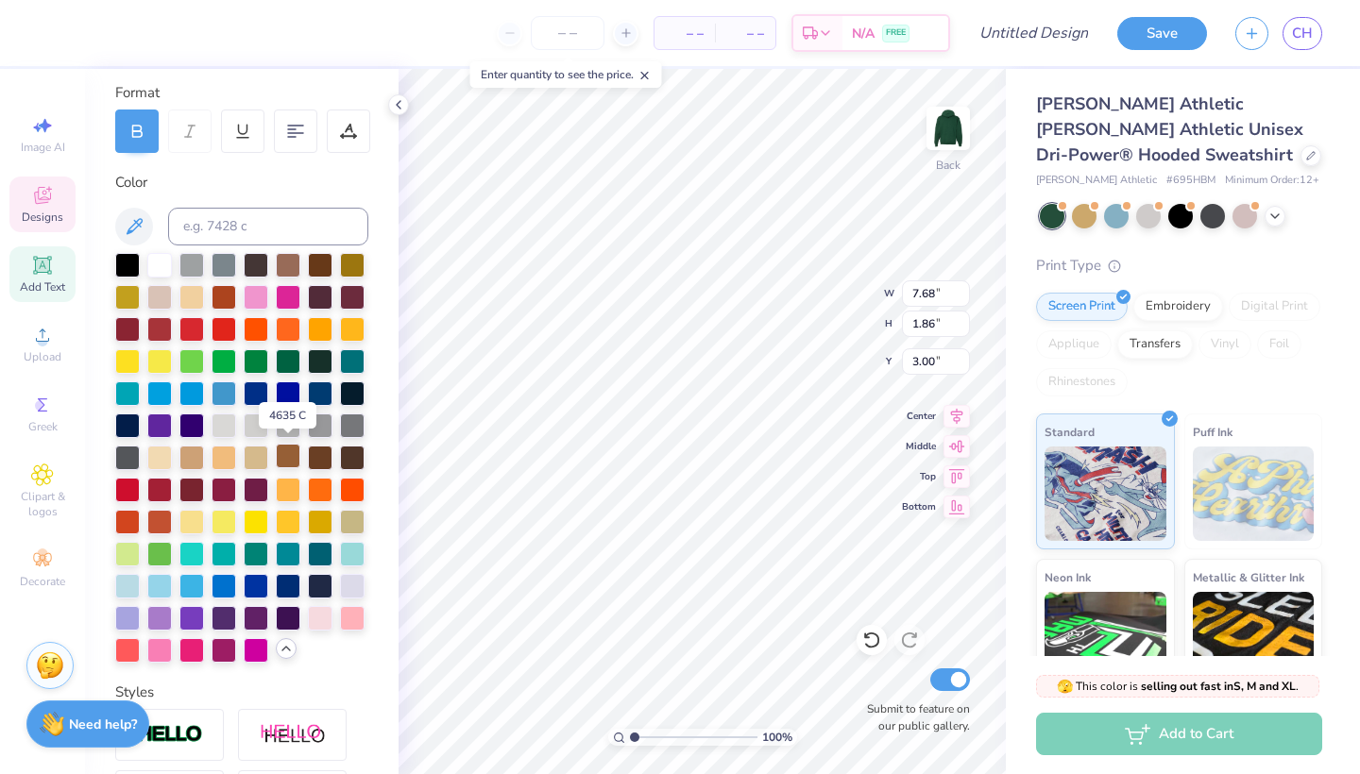
scroll to position [265, 0]
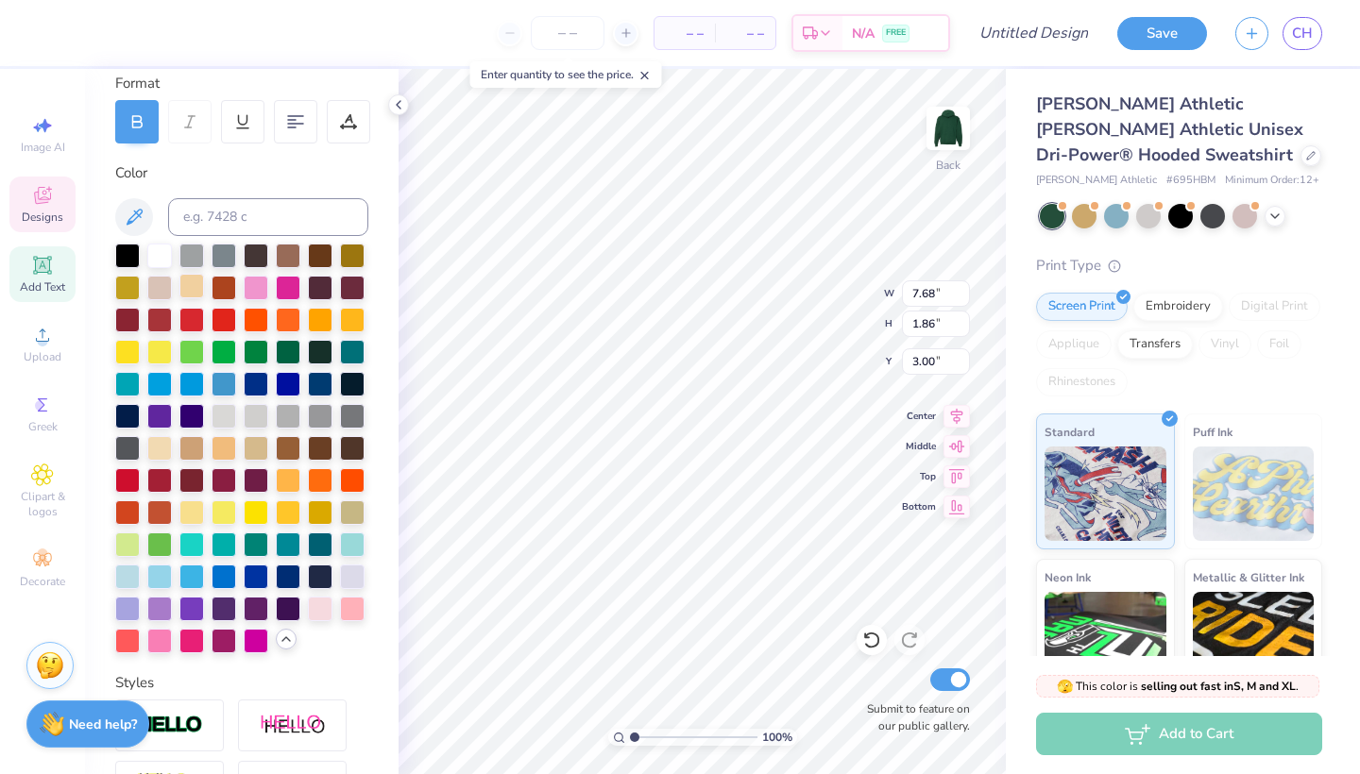
click at [186, 280] on div at bounding box center [191, 286] width 25 height 25
click at [357, 519] on div at bounding box center [352, 511] width 25 height 25
type input "3.47"
type textarea "C"
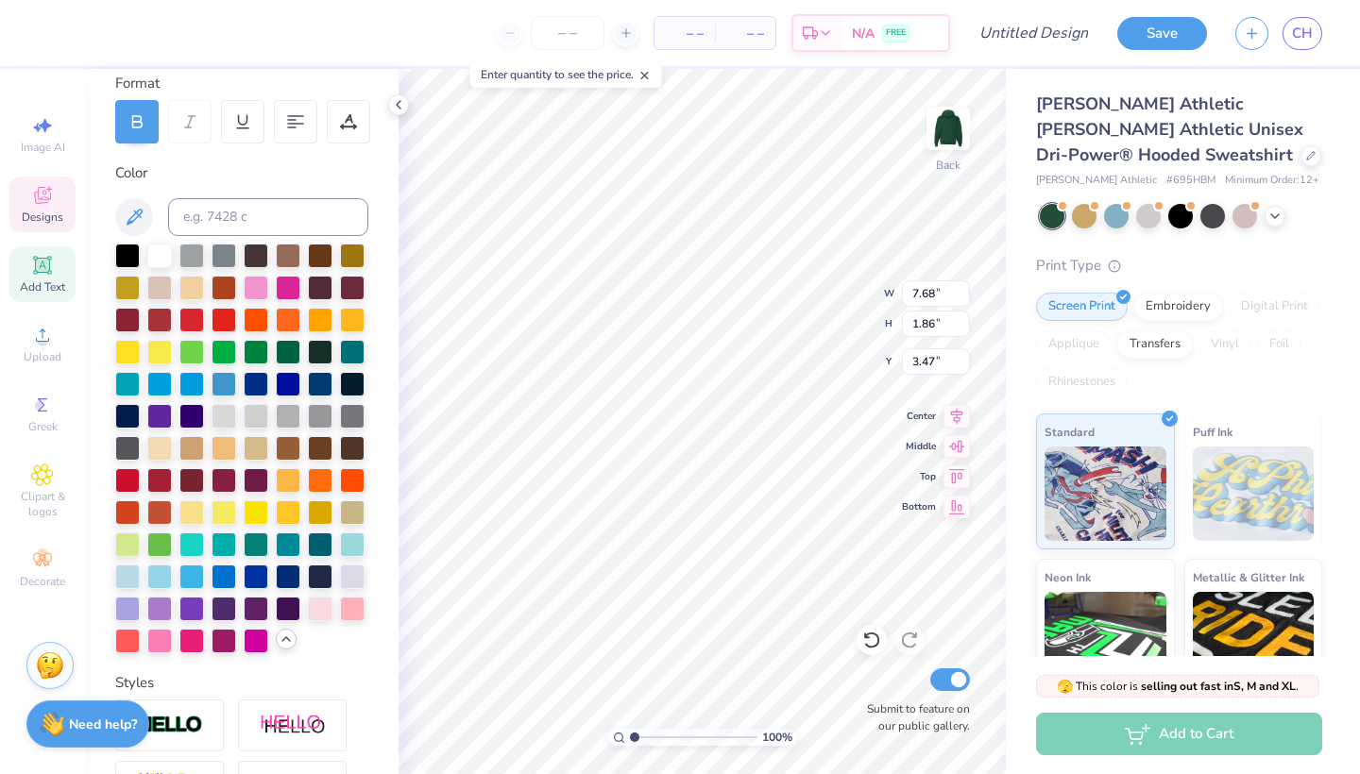
type textarea "H"
type textarea "S"
type textarea "Penn State Hospitality"
type input "3.00"
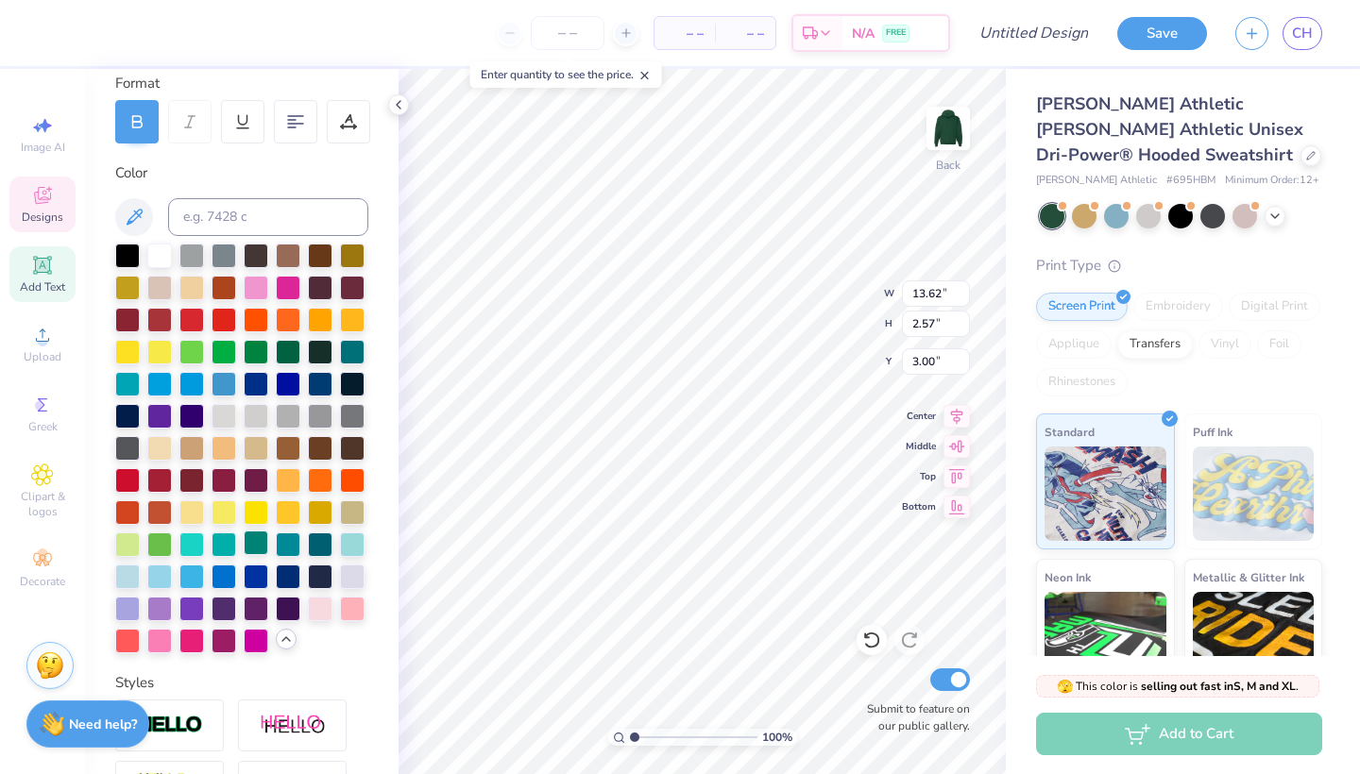
click at [266, 551] on div at bounding box center [256, 543] width 25 height 25
click at [291, 543] on div at bounding box center [288, 543] width 25 height 25
click at [220, 348] on div at bounding box center [224, 350] width 25 height 25
click at [266, 349] on div at bounding box center [256, 350] width 25 height 25
click at [296, 348] on div at bounding box center [288, 350] width 25 height 25
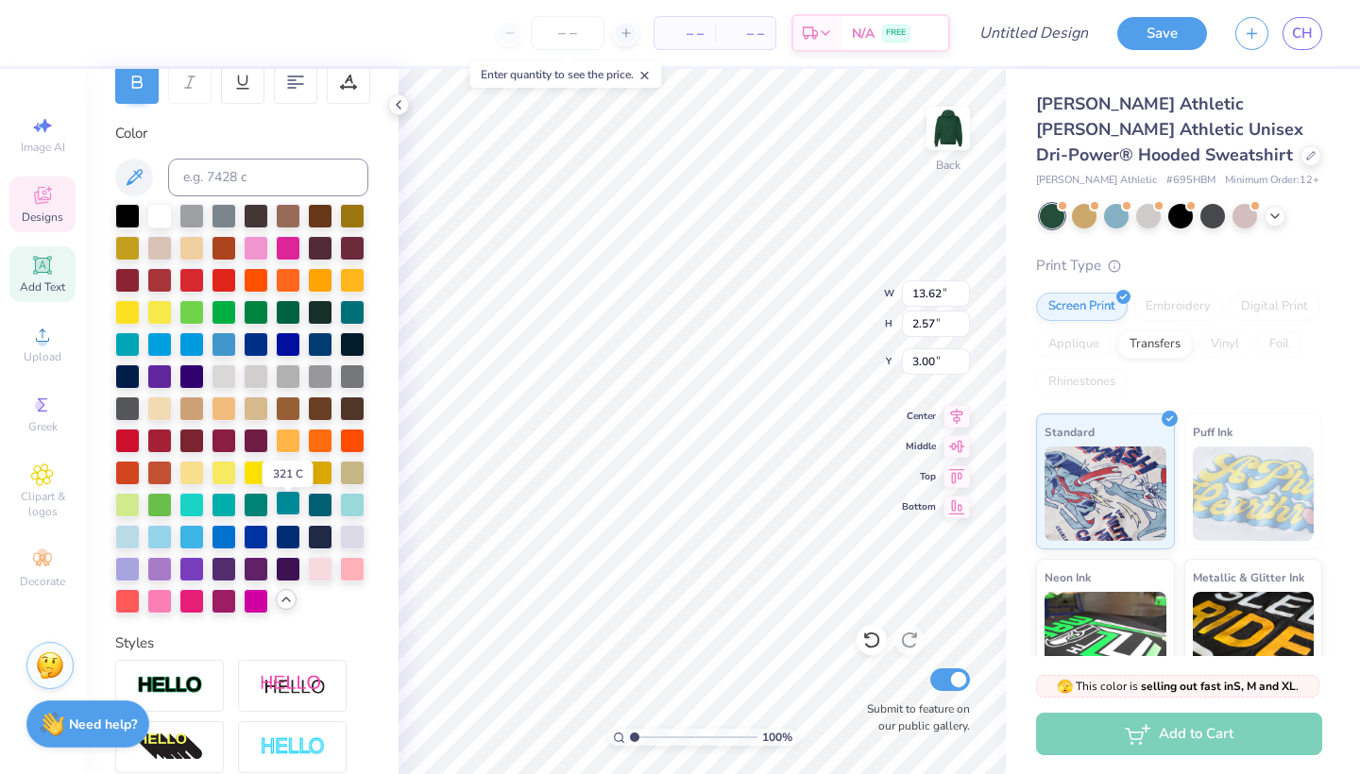
scroll to position [298, 0]
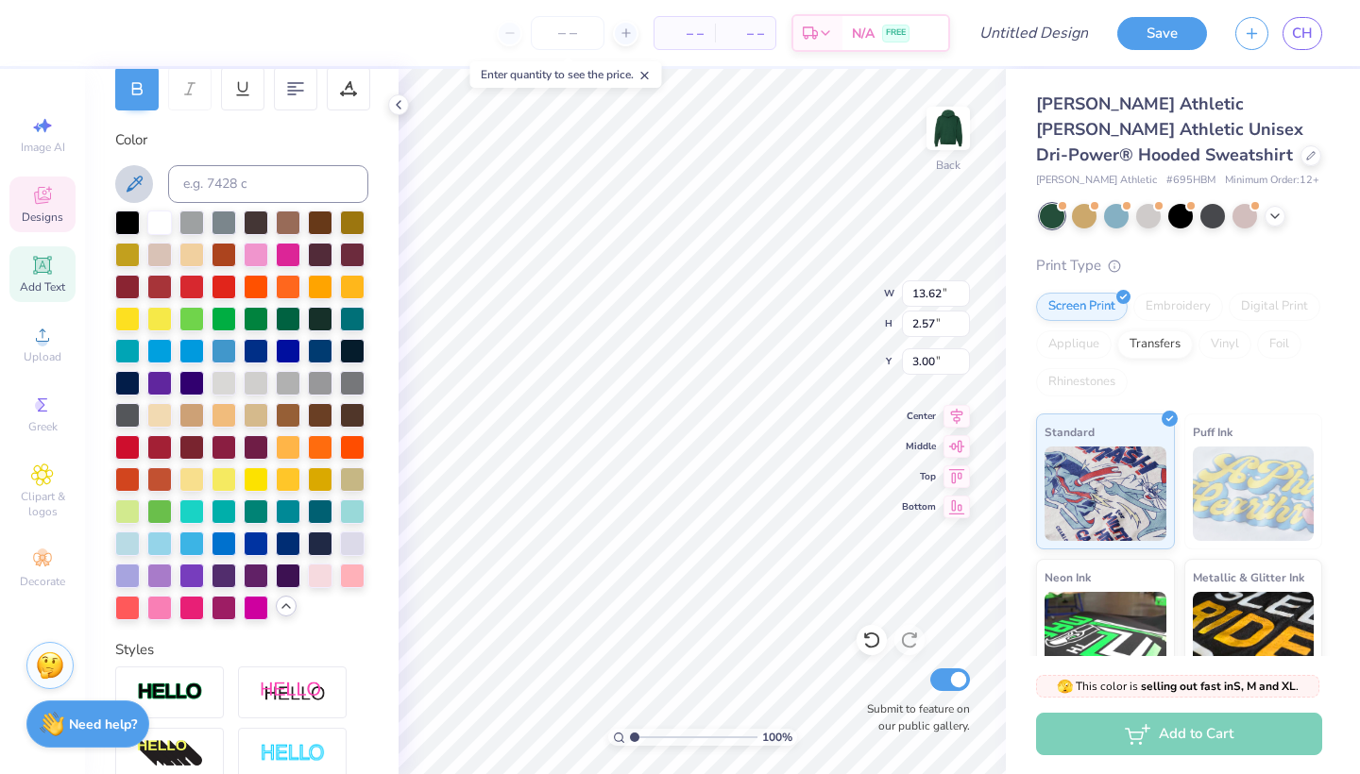
click at [145, 185] on button at bounding box center [134, 184] width 38 height 38
click at [219, 321] on div at bounding box center [224, 317] width 25 height 25
click at [127, 515] on div at bounding box center [127, 510] width 25 height 25
click at [163, 506] on div at bounding box center [159, 510] width 25 height 25
click at [127, 507] on div at bounding box center [127, 510] width 25 height 25
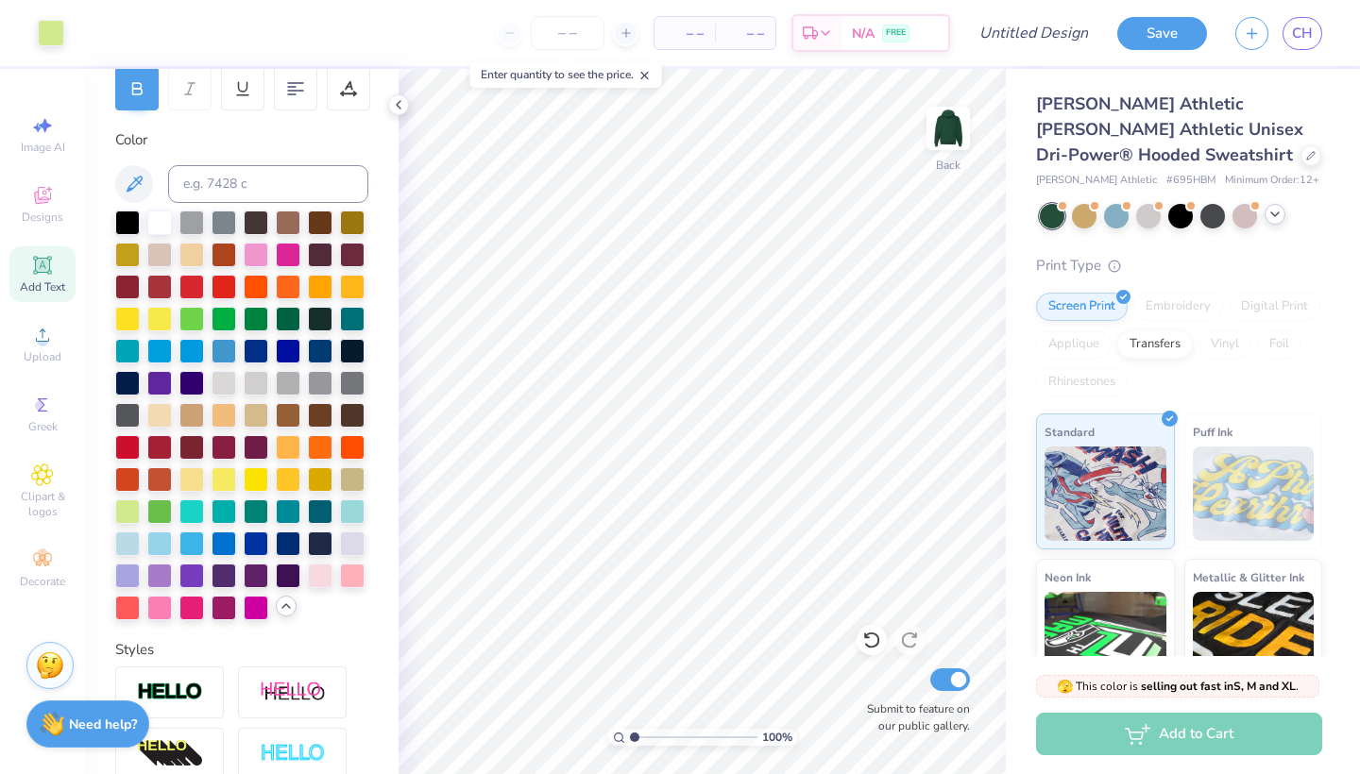
click at [1274, 218] on icon at bounding box center [1274, 214] width 15 height 15
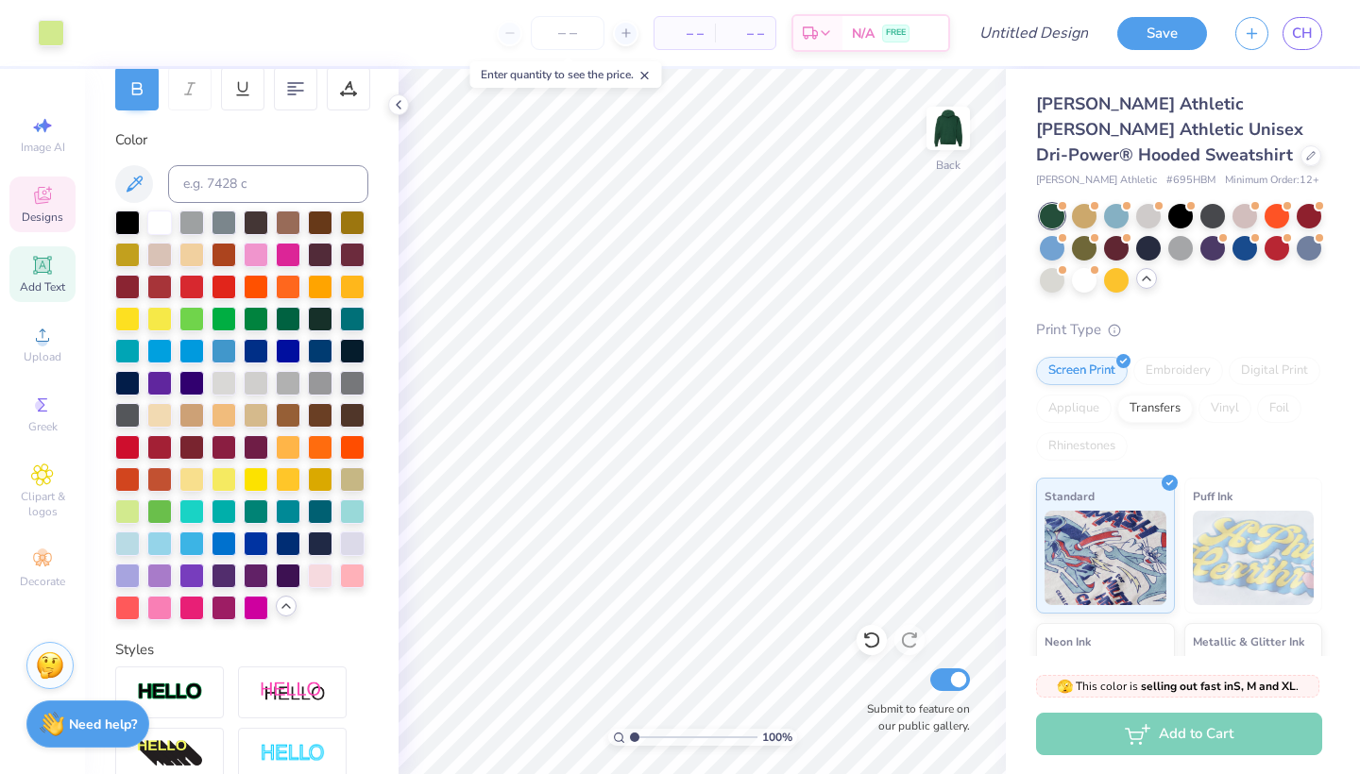
click at [46, 208] on div "Designs" at bounding box center [42, 205] width 66 height 56
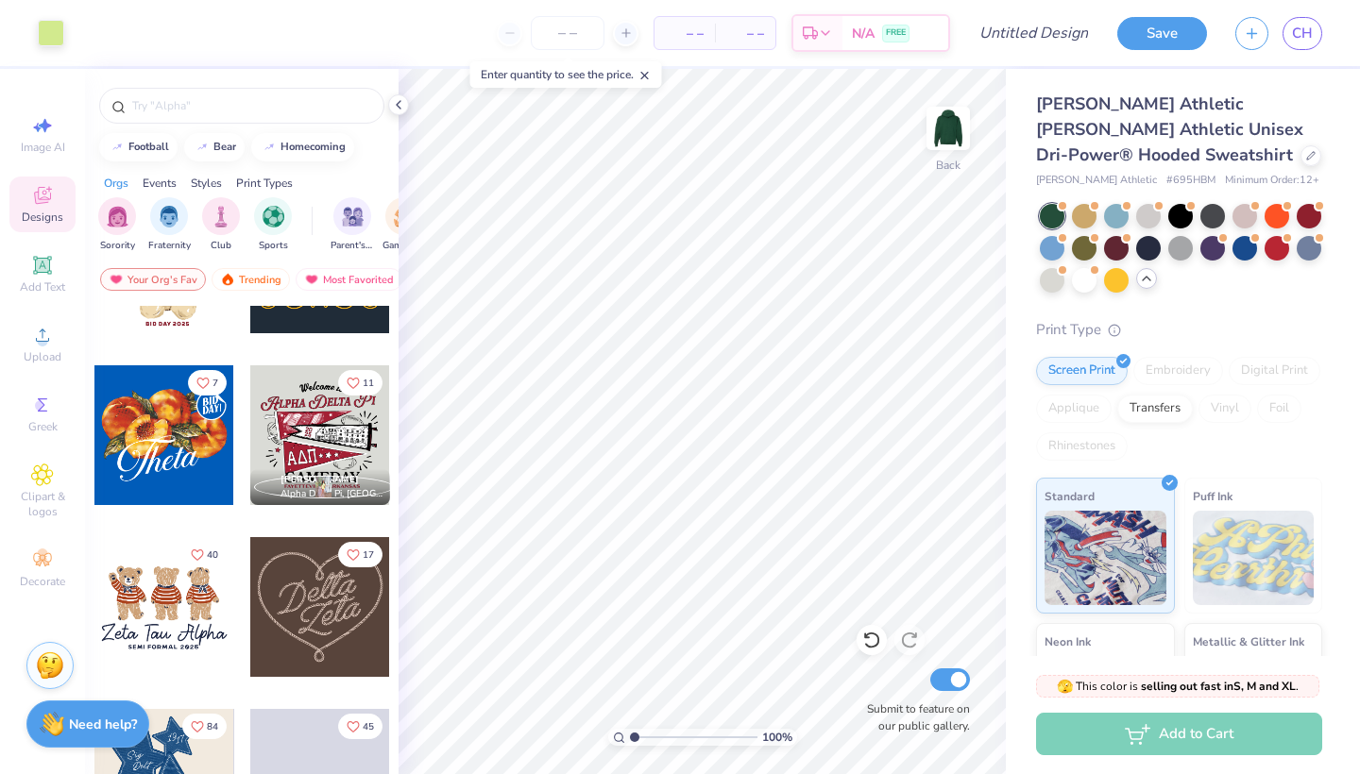
scroll to position [466, 0]
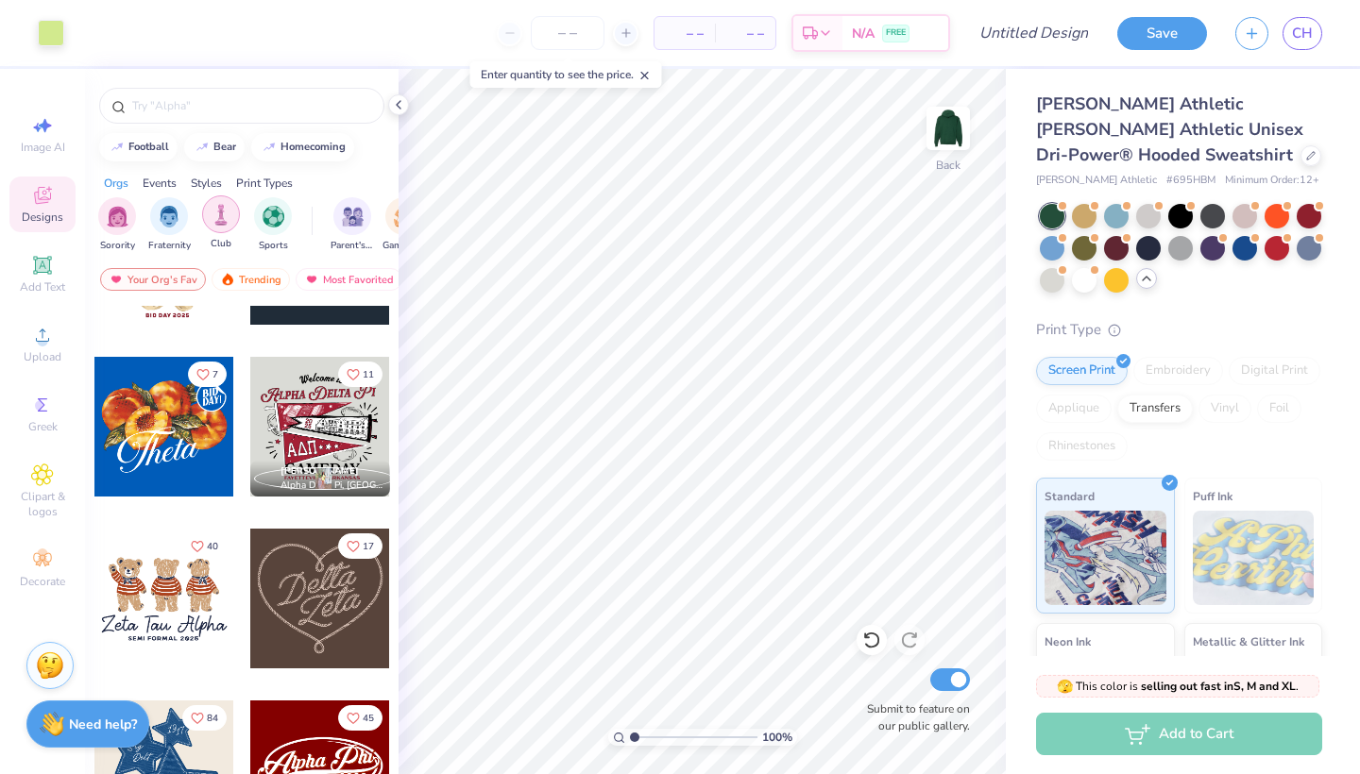
click at [227, 228] on div "filter for Club" at bounding box center [221, 215] width 38 height 38
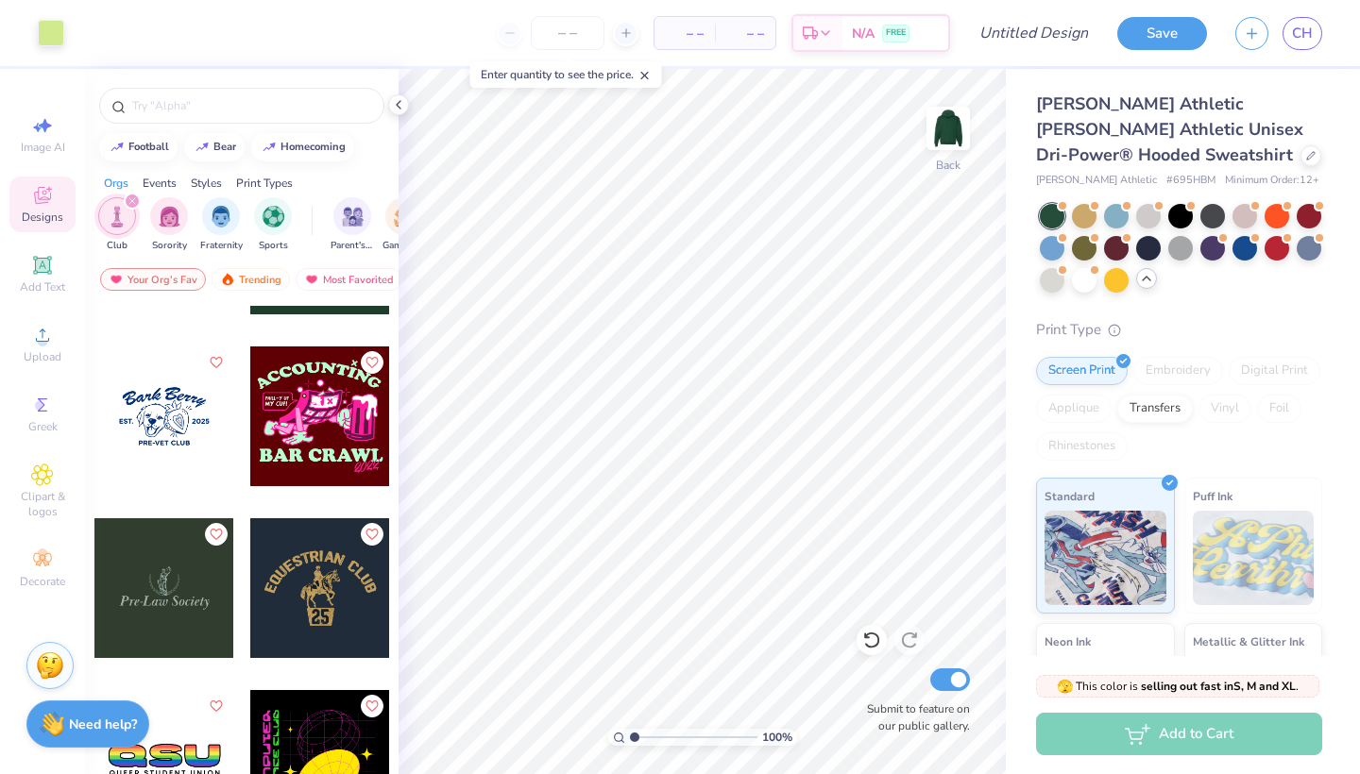
scroll to position [484, 0]
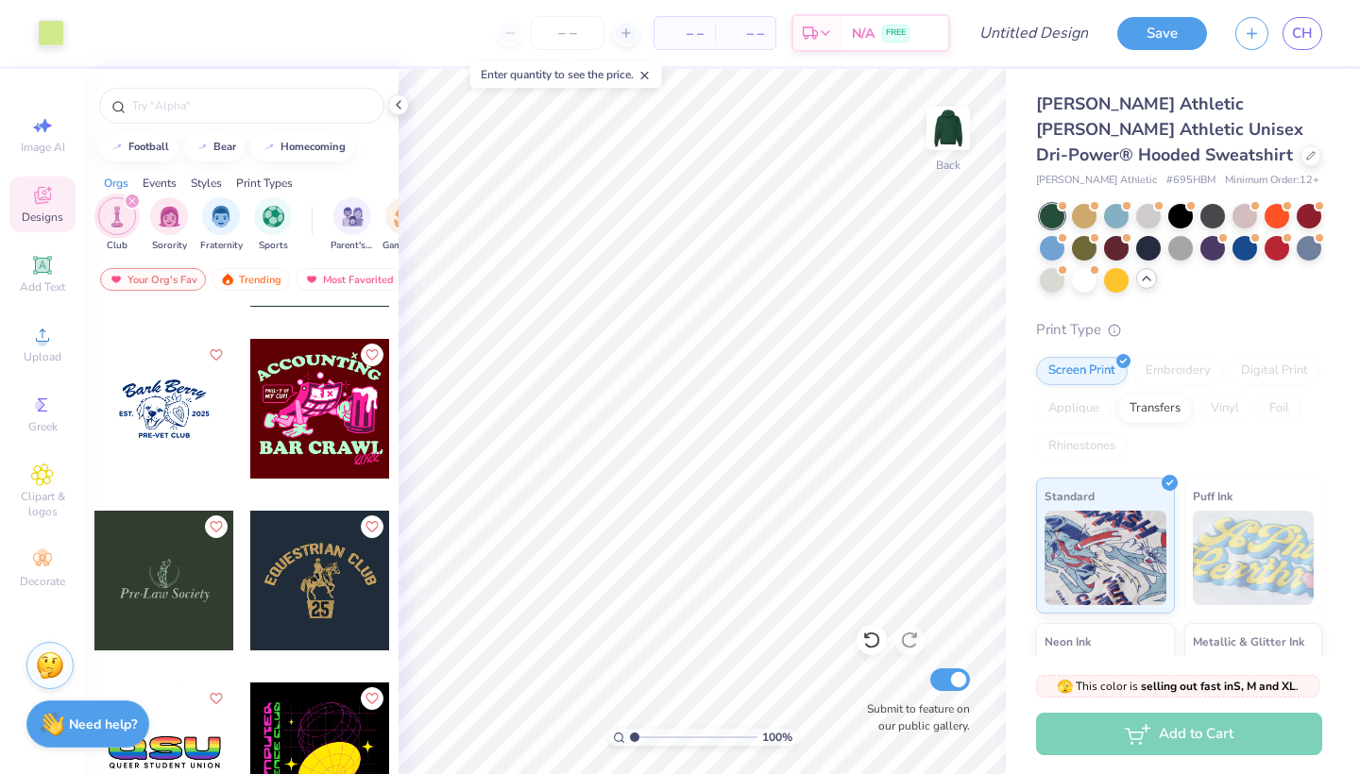
click at [195, 568] on div at bounding box center [164, 581] width 140 height 140
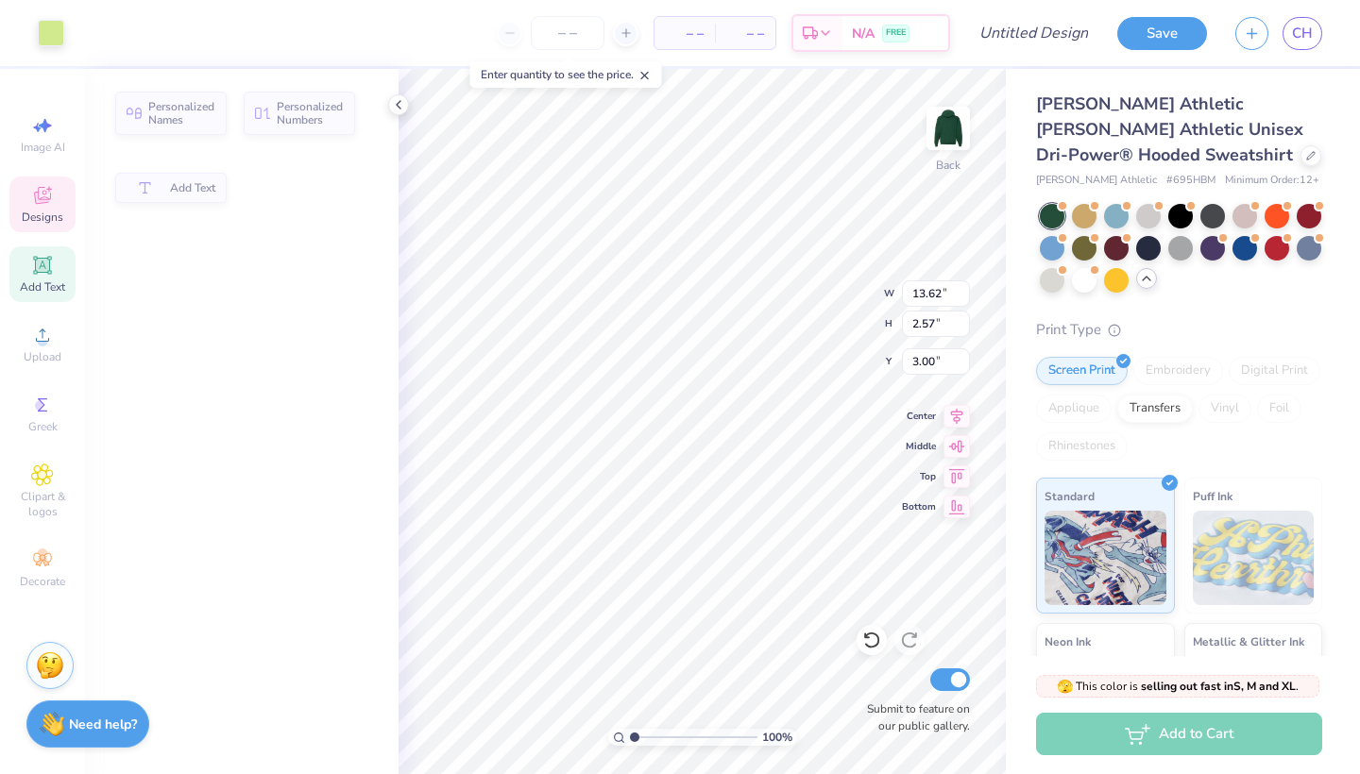
type input "13.62"
type input "2.57"
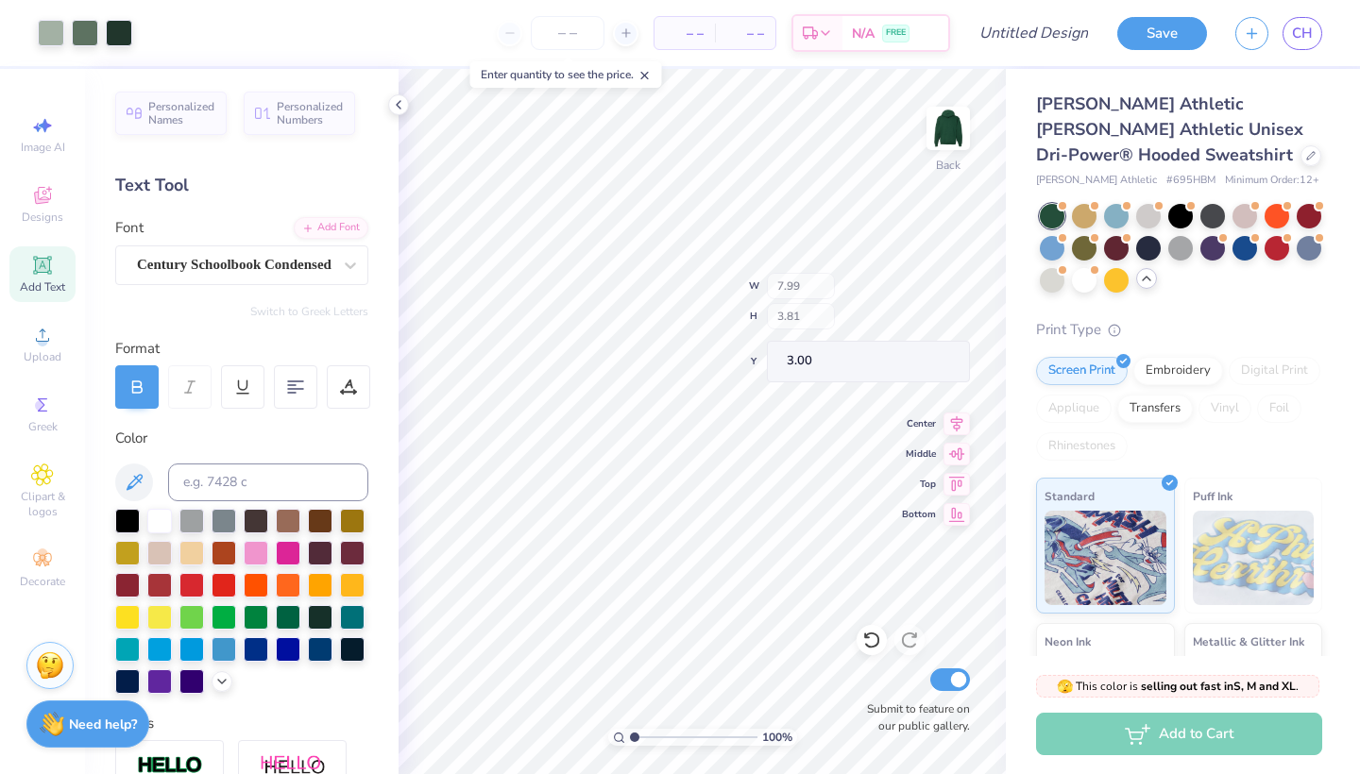
type input "1.26"
type input "2.55"
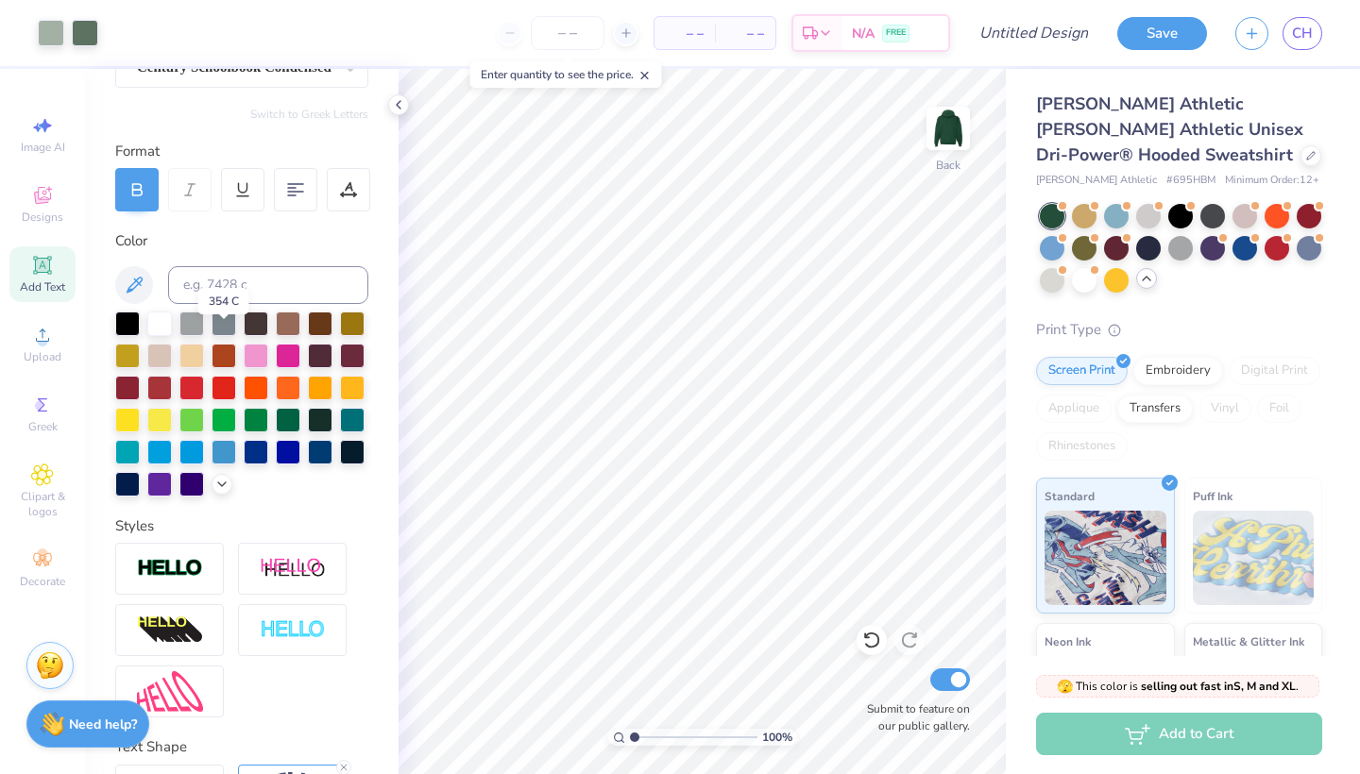
scroll to position [68, 0]
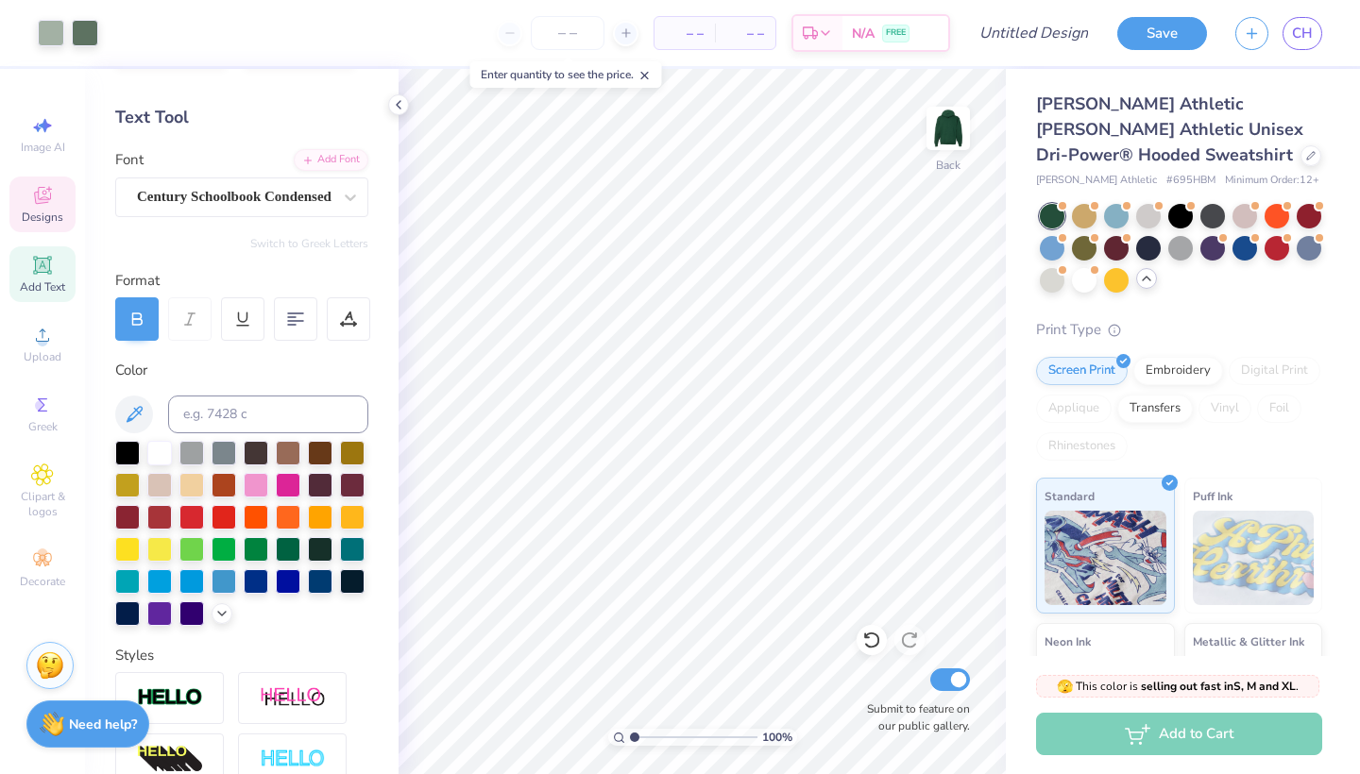
click at [43, 215] on span "Designs" at bounding box center [43, 217] width 42 height 15
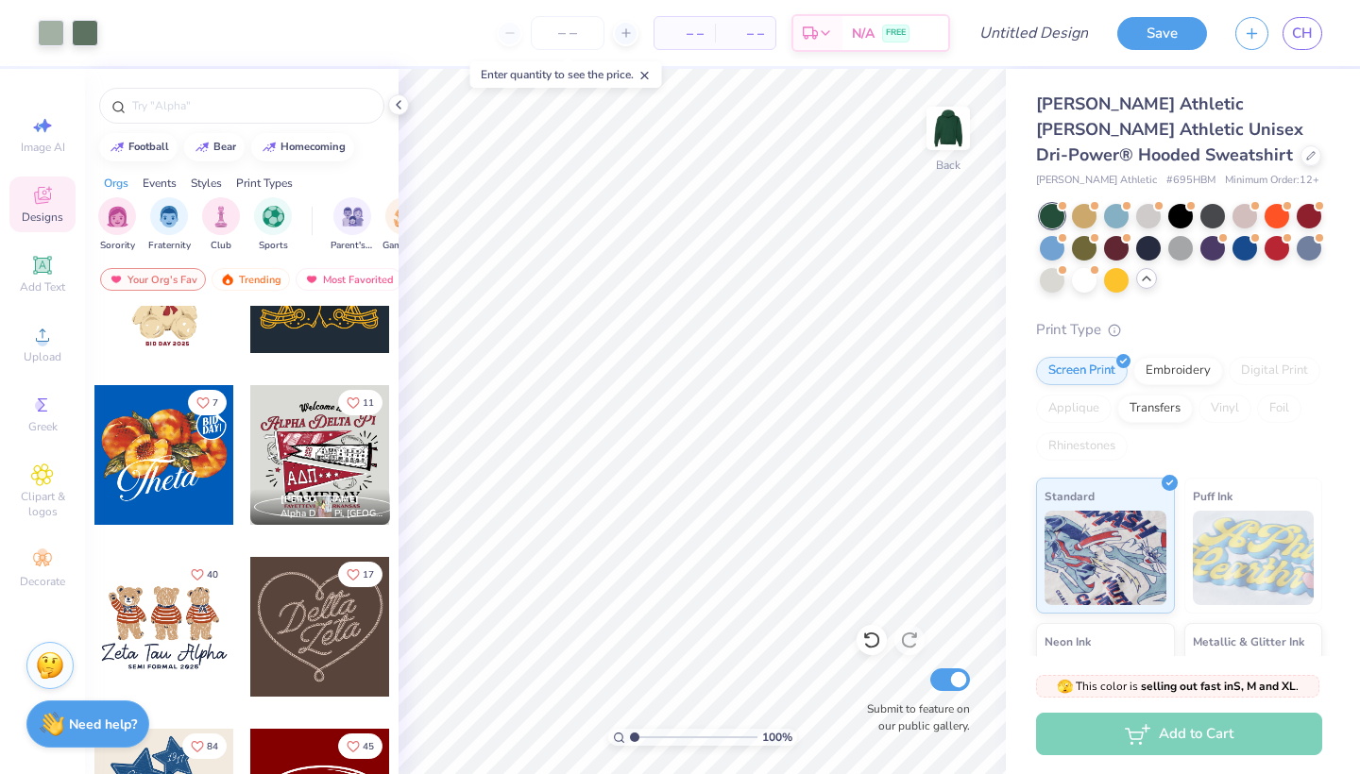
scroll to position [457, 0]
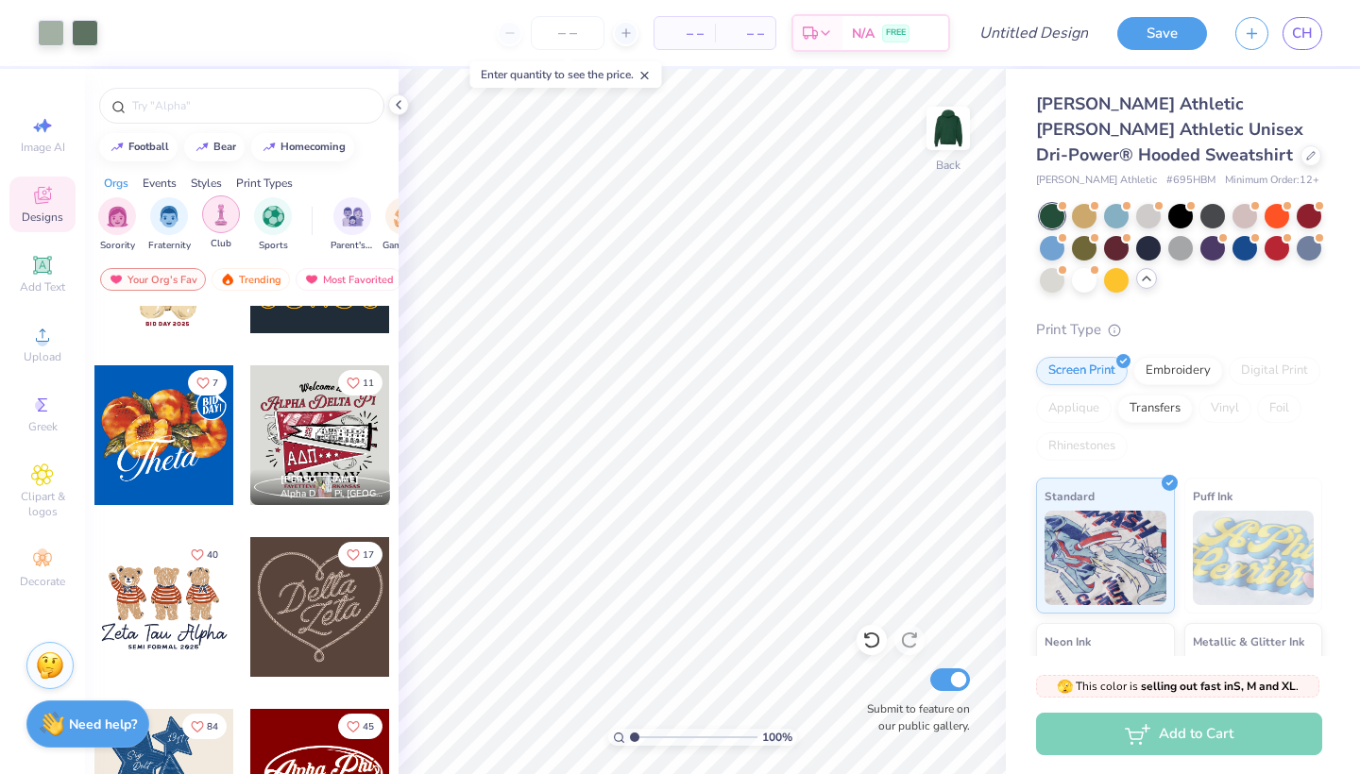
click at [219, 221] on img "filter for Club" at bounding box center [221, 215] width 21 height 22
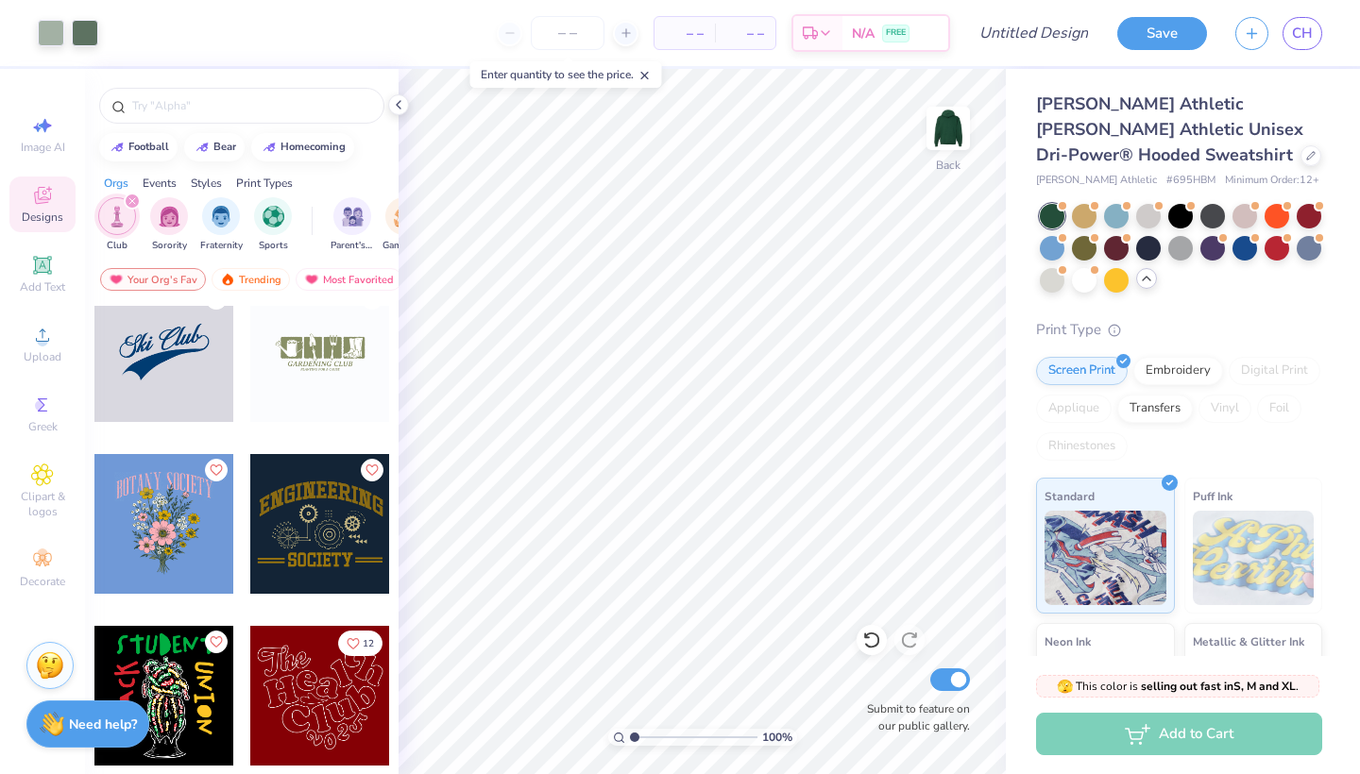
scroll to position [1735, 0]
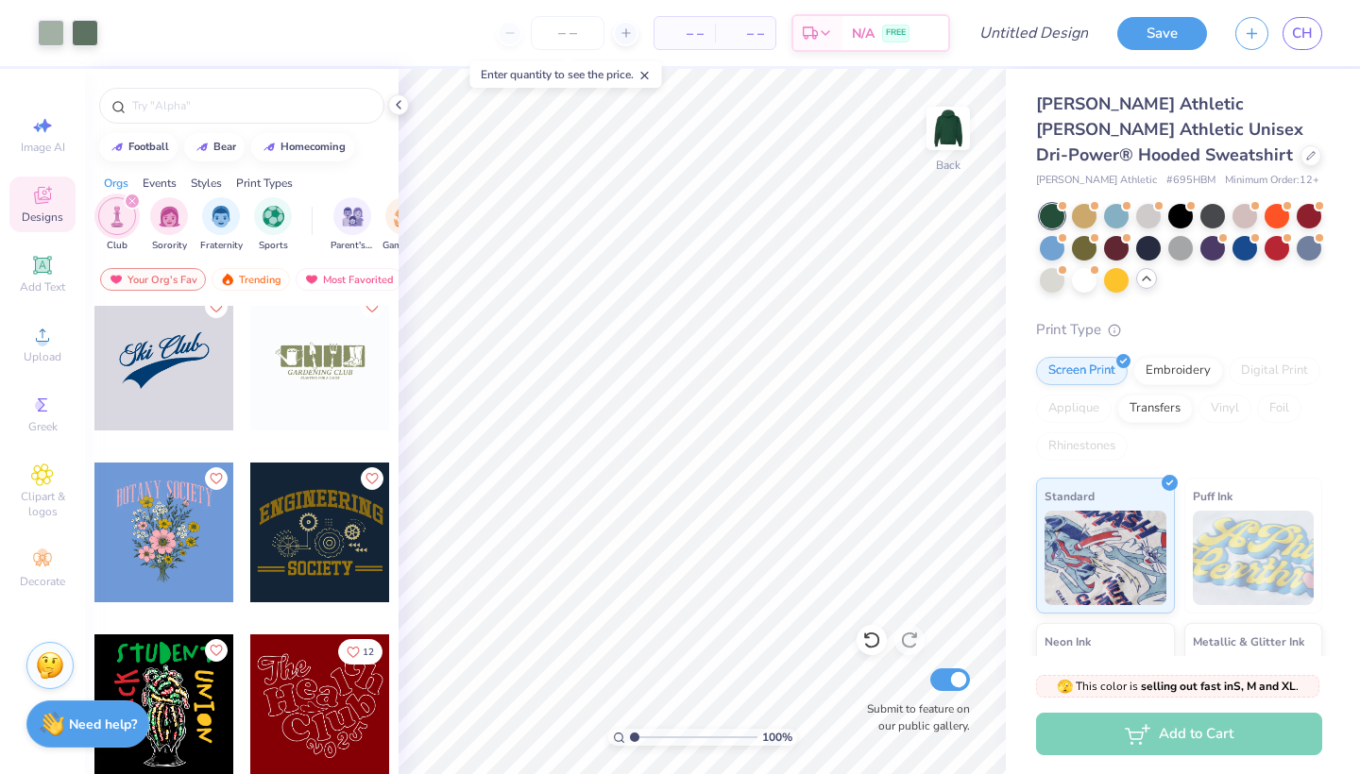
click at [190, 407] on div at bounding box center [164, 361] width 140 height 140
click at [44, 268] on icon at bounding box center [42, 265] width 14 height 14
type input "7.16"
type input "2.07"
type input "7.21"
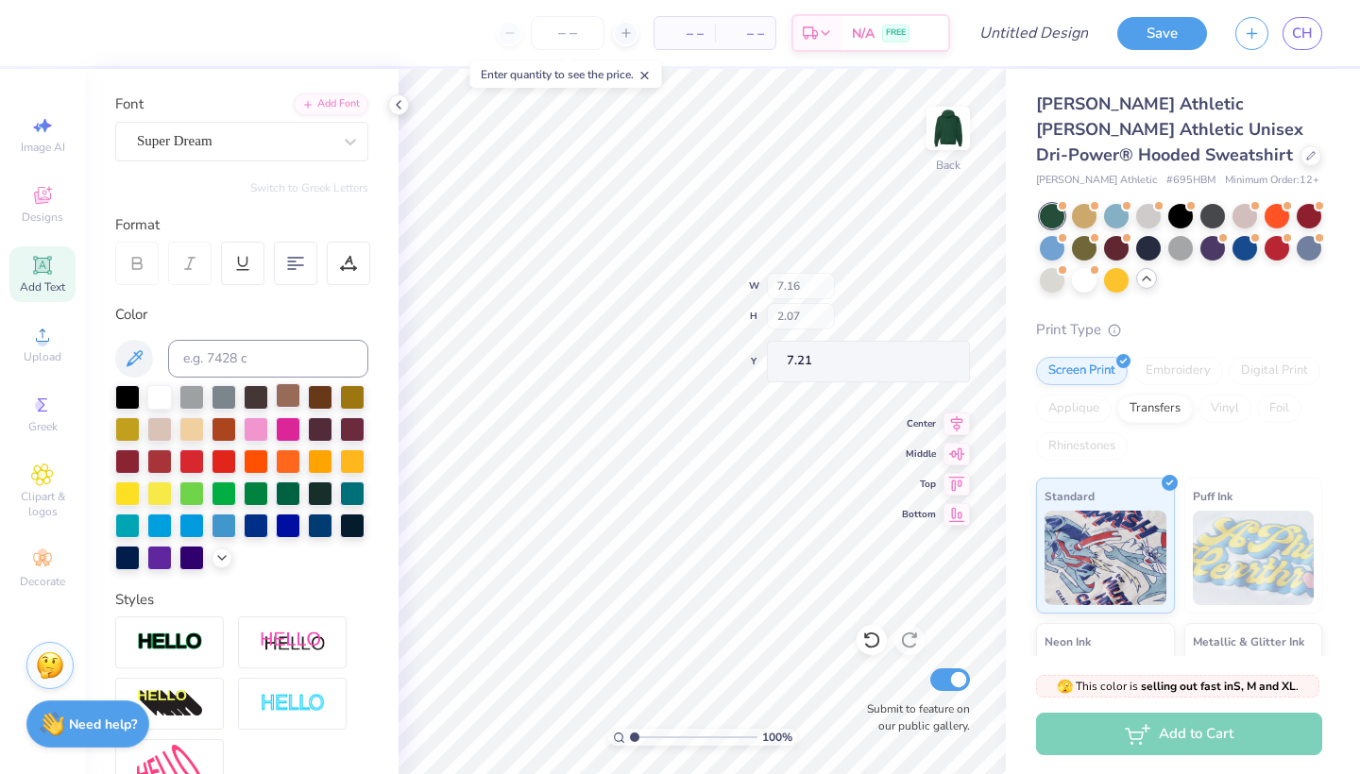
scroll to position [127, 0]
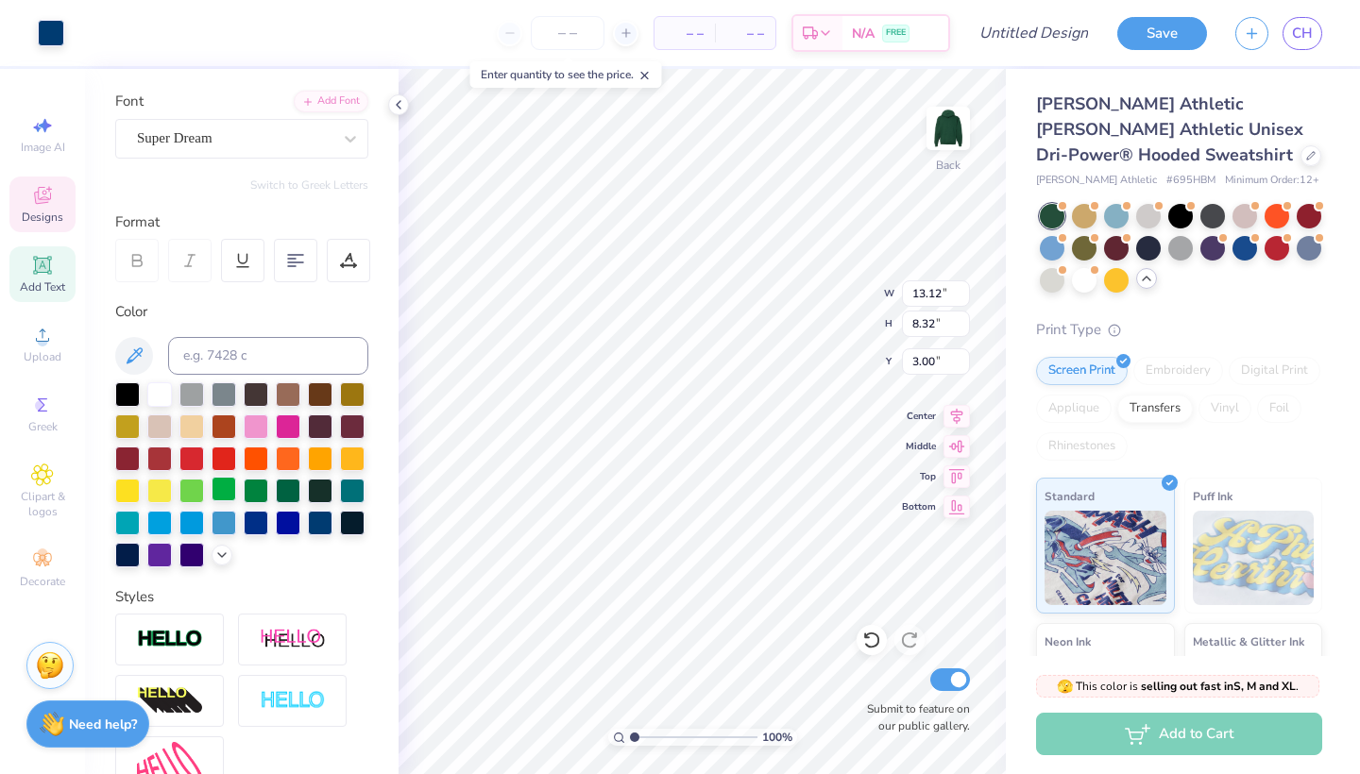
click at [221, 499] on div at bounding box center [224, 489] width 25 height 25
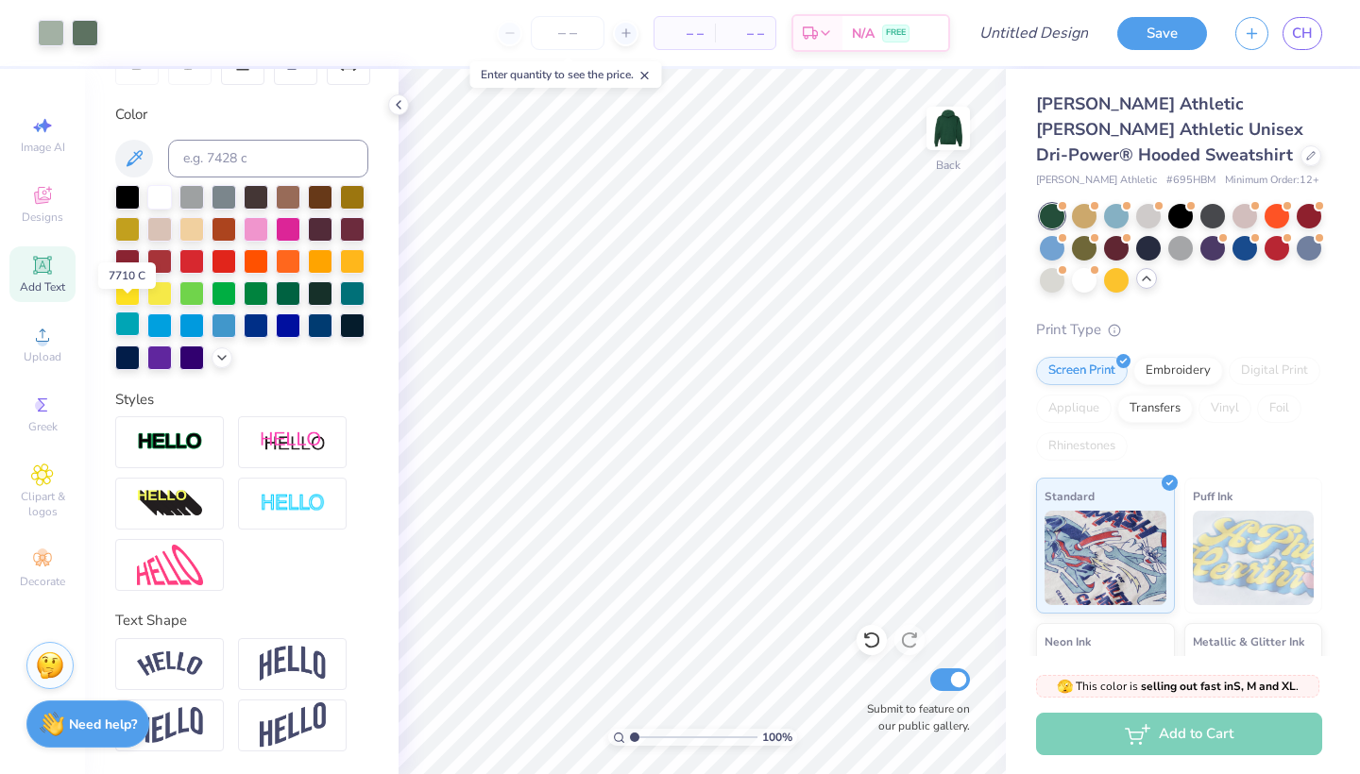
scroll to position [324, 0]
click at [207, 656] on div at bounding box center [169, 664] width 109 height 52
click at [209, 657] on div at bounding box center [169, 664] width 109 height 52
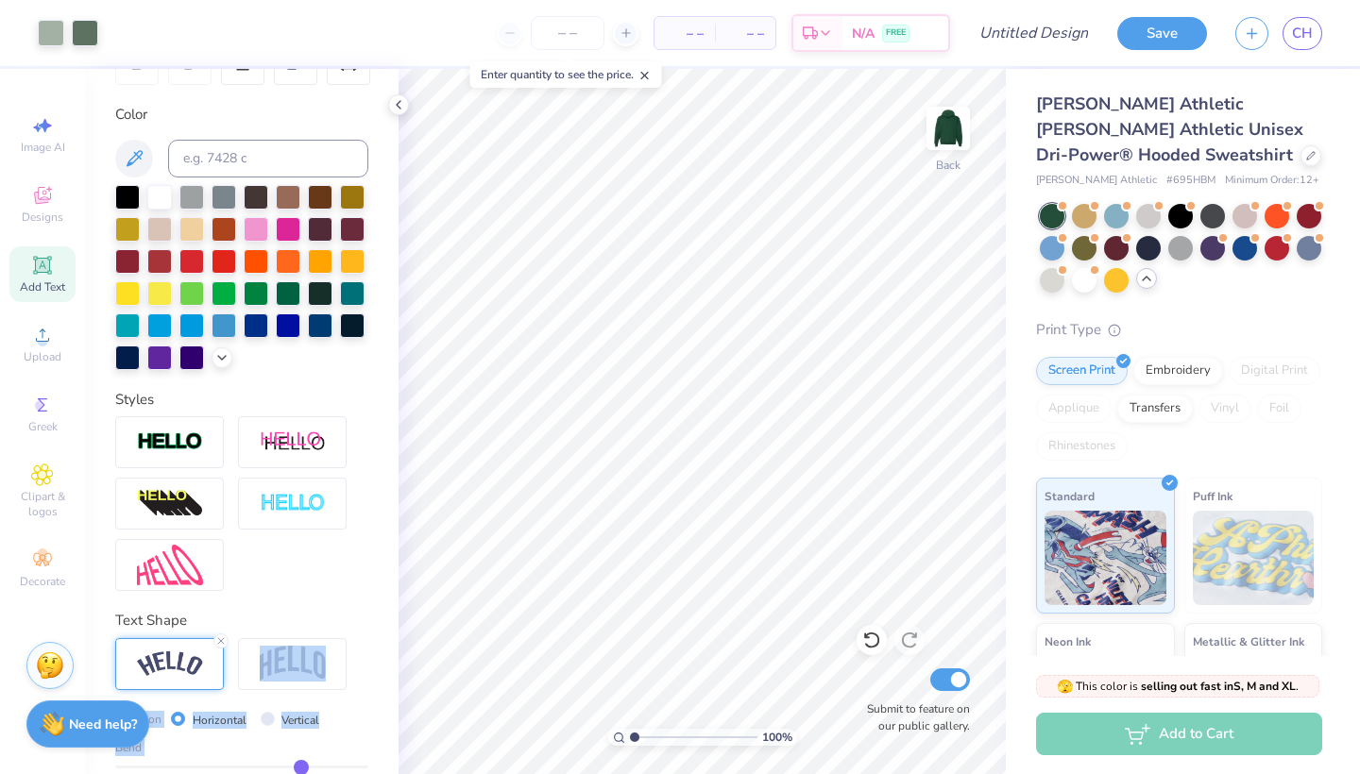
click at [178, 672] on img at bounding box center [170, 665] width 66 height 26
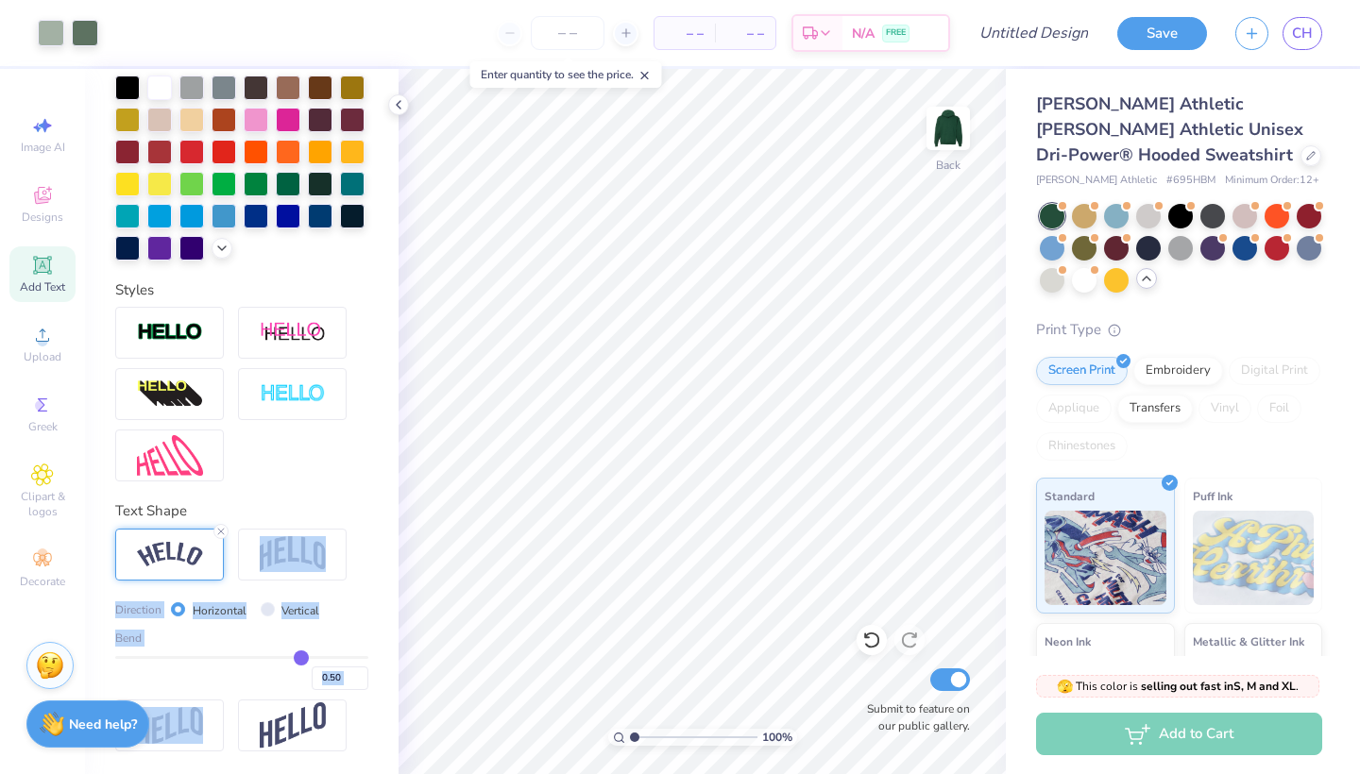
scroll to position [434, 0]
click at [573, 443] on div "Art colors – – Per Item – – Total Est. Delivery N/A FREE Design Title Save CH I…" at bounding box center [680, 387] width 1360 height 774
click at [311, 461] on div at bounding box center [241, 394] width 253 height 175
click at [59, 271] on div "Add Text" at bounding box center [42, 275] width 66 height 56
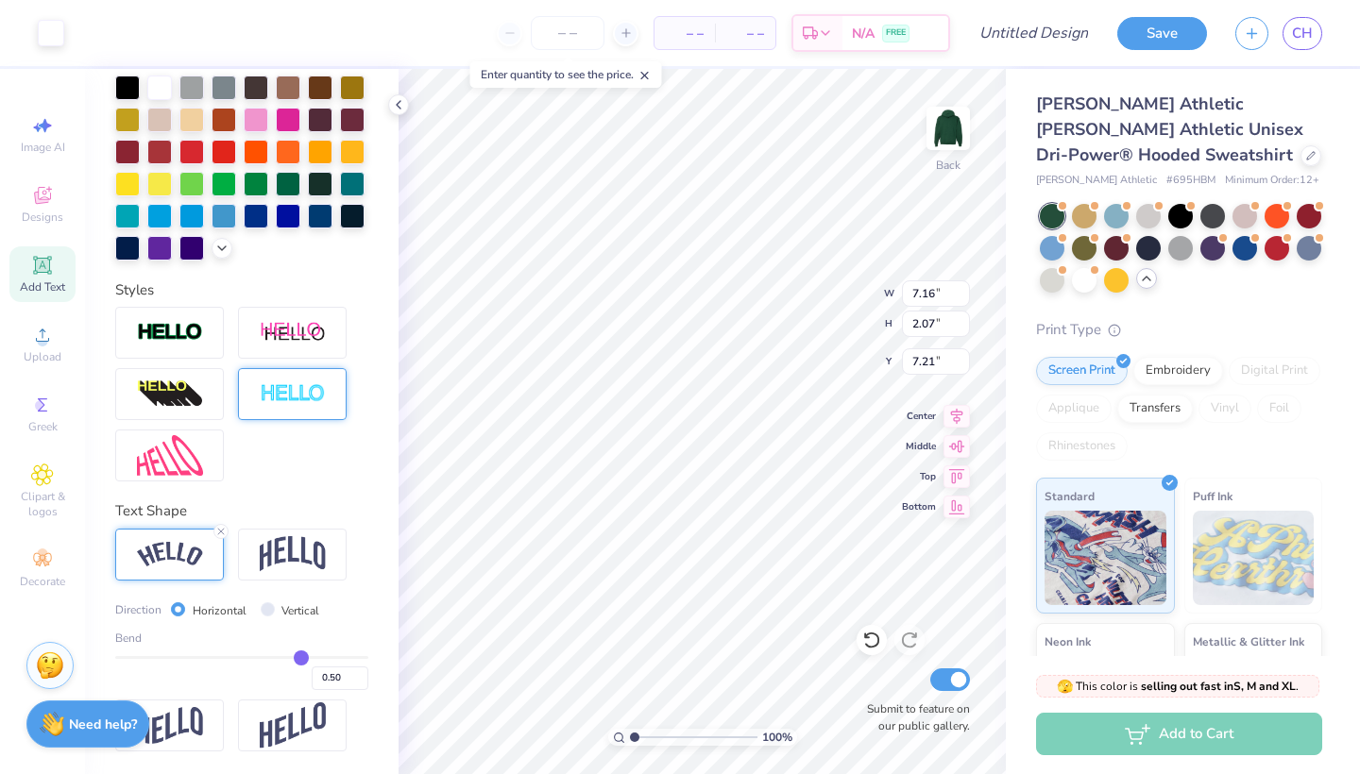
scroll to position [324, 0]
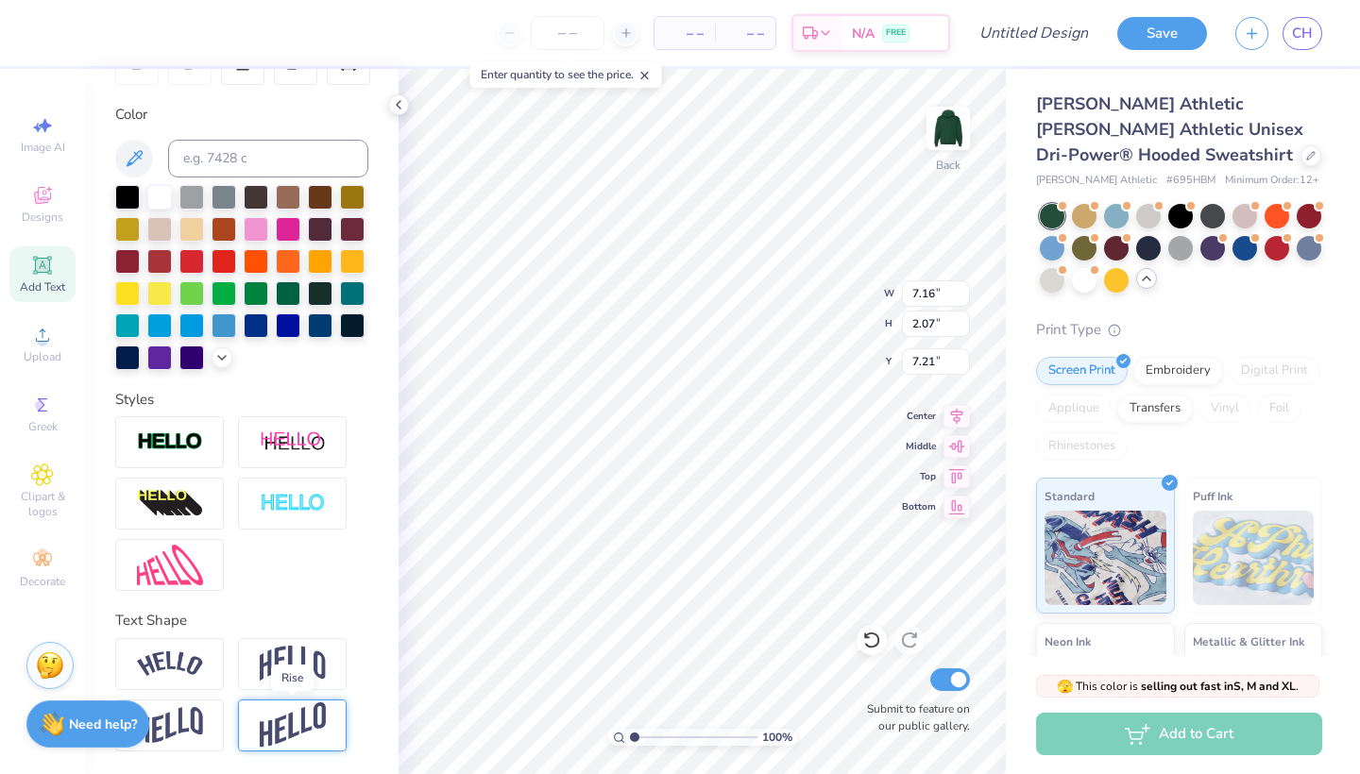
click at [291, 727] on img at bounding box center [293, 726] width 66 height 46
type input "4.01"
type input "6.24"
type textarea "penn state shm"
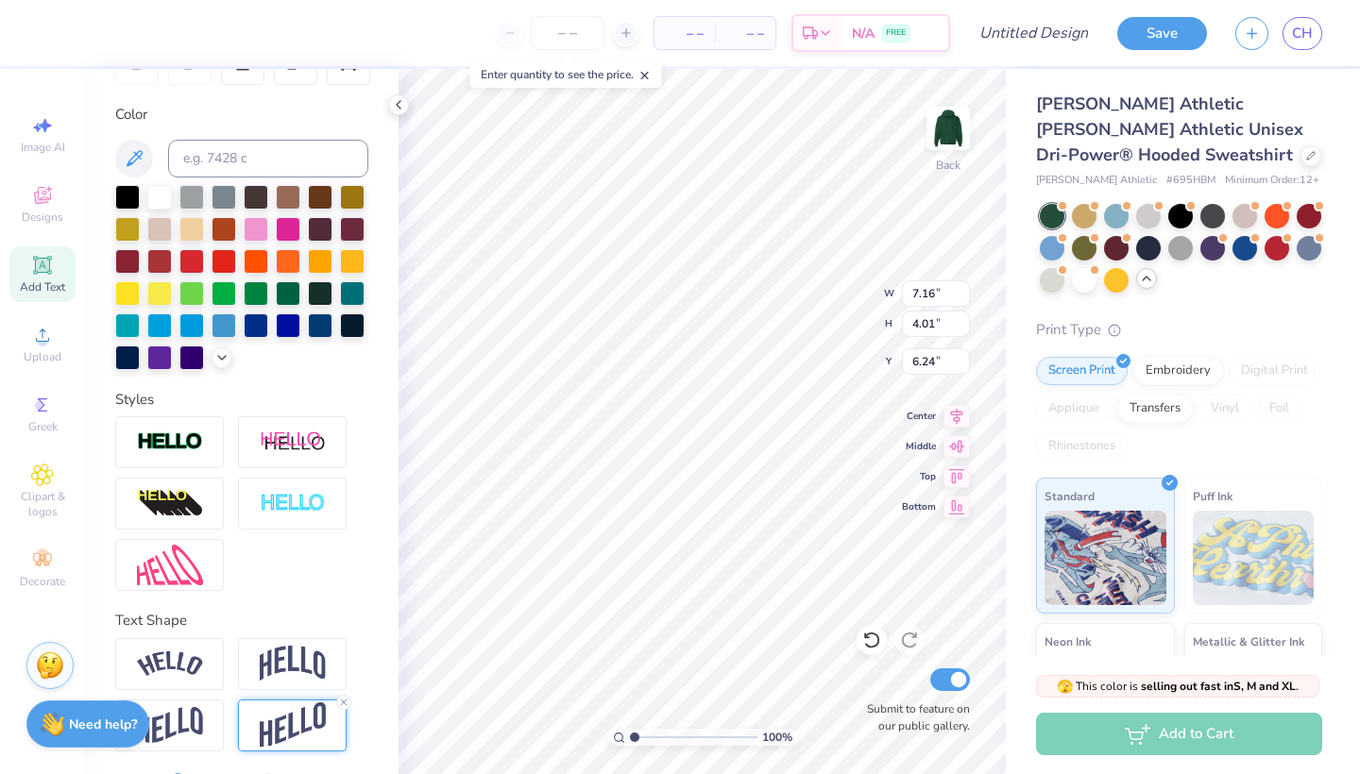
scroll to position [0, 5]
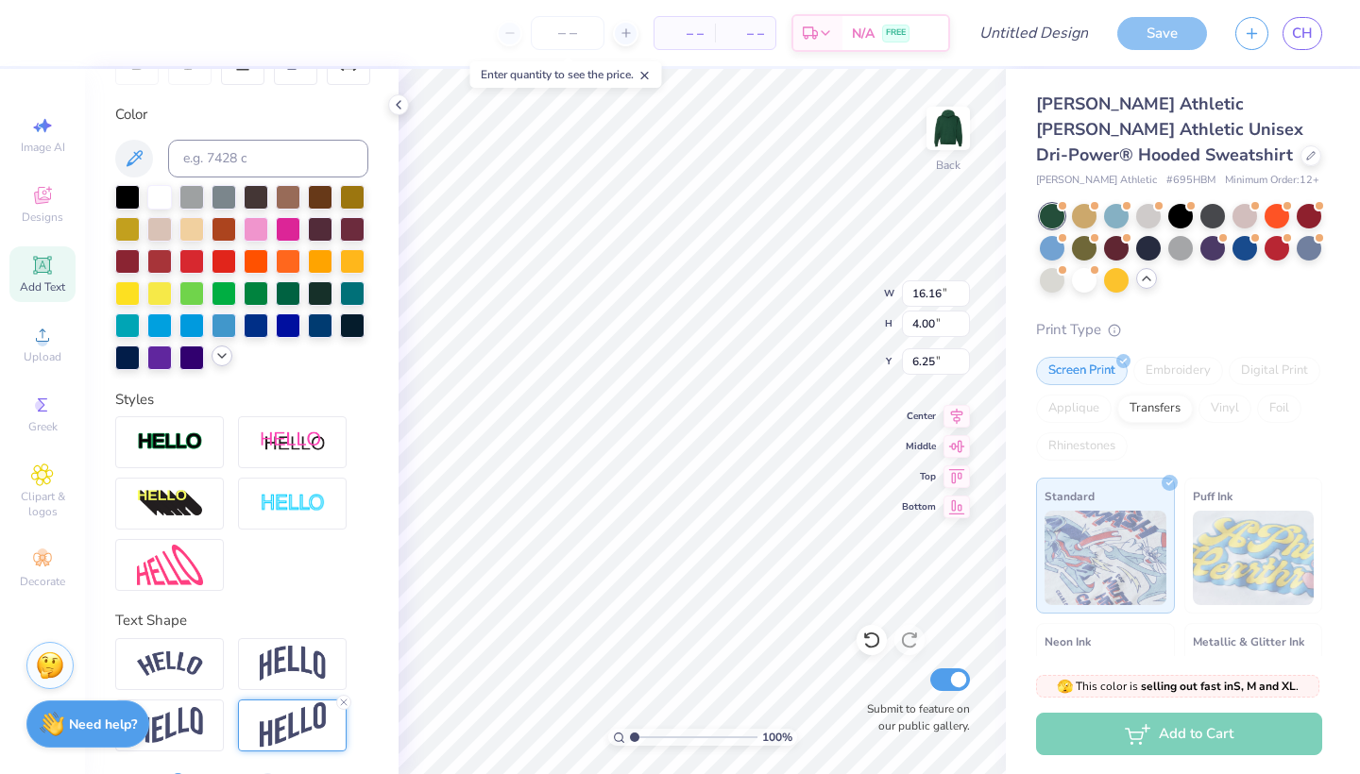
click at [227, 363] on icon at bounding box center [221, 356] width 15 height 15
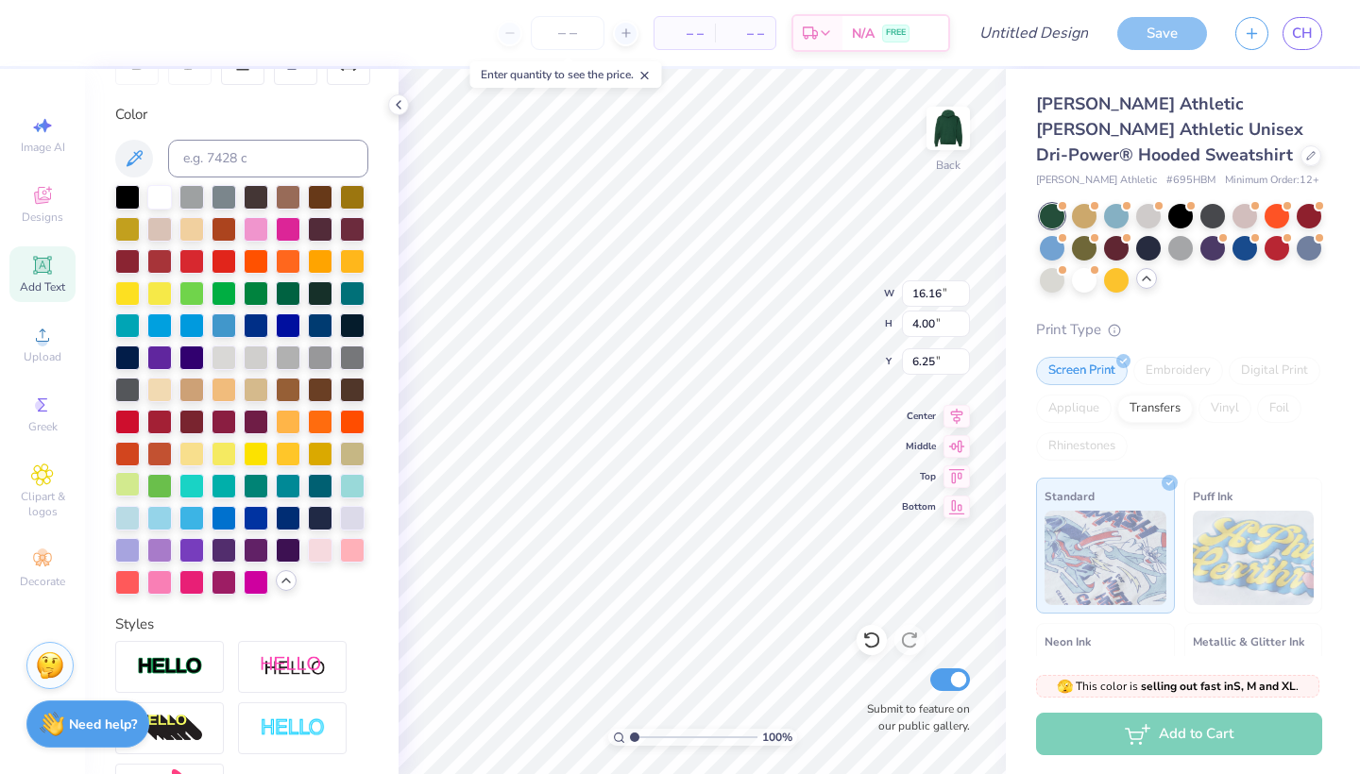
click at [128, 485] on div at bounding box center [127, 484] width 25 height 25
type textarea "P"
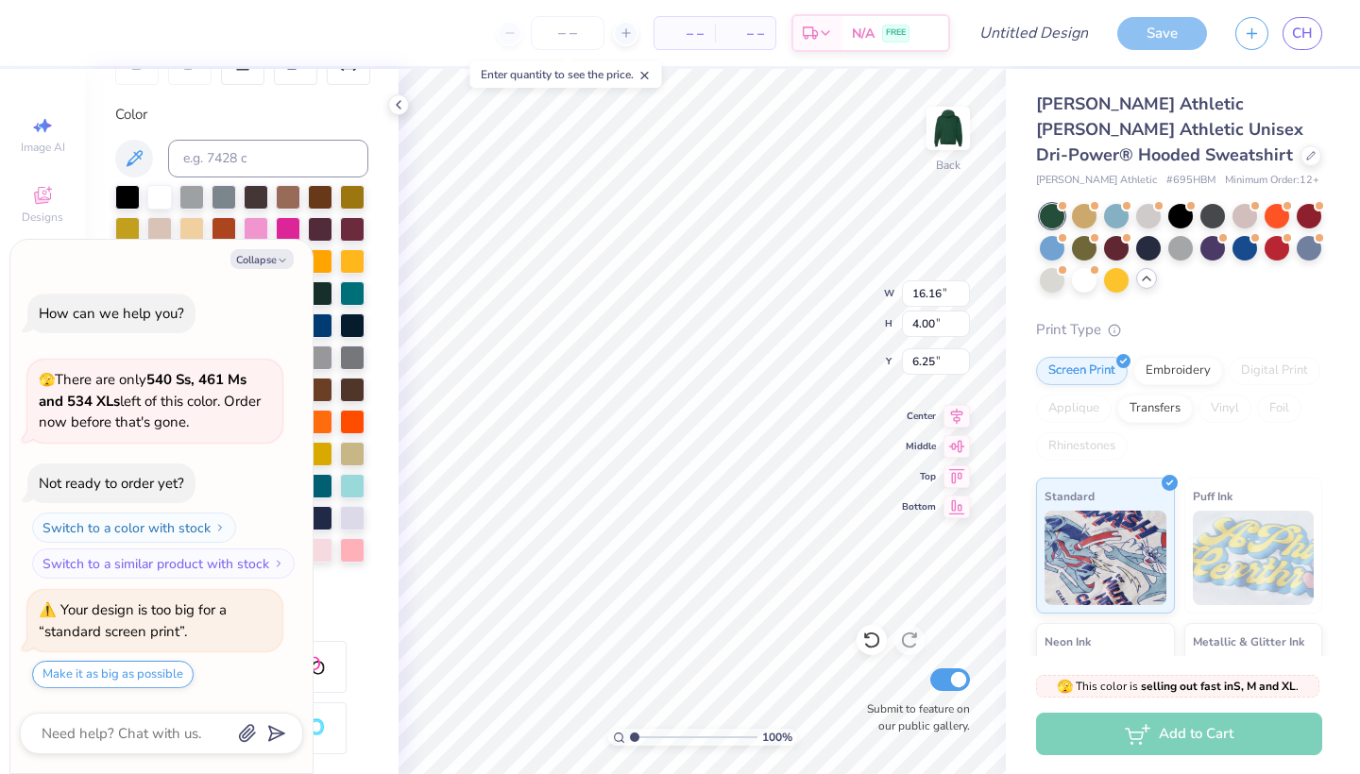
type textarea "x"
type input "7.98"
type input "1.98"
type textarea "x"
type input "2.65"
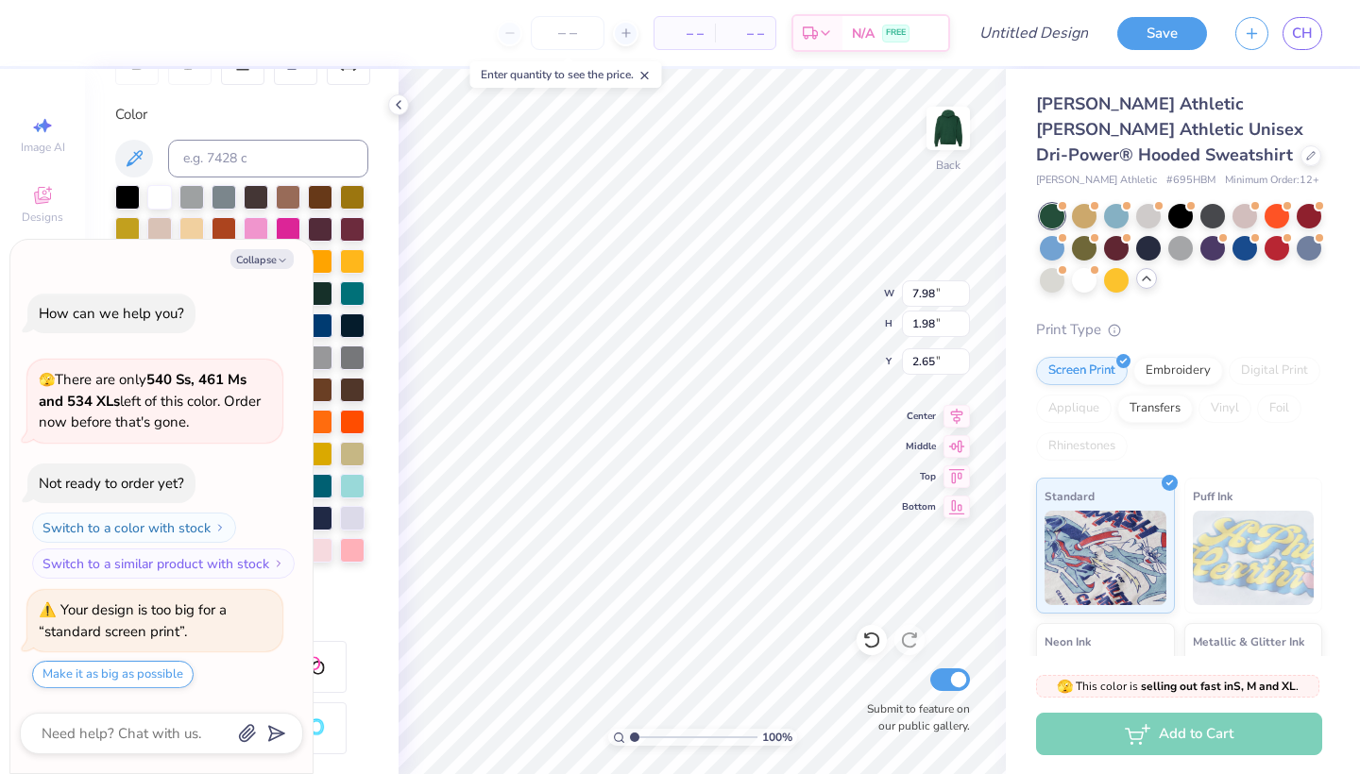
type textarea "x"
type input "3.49"
type textarea "x"
type input "8.30"
type input "2.06"
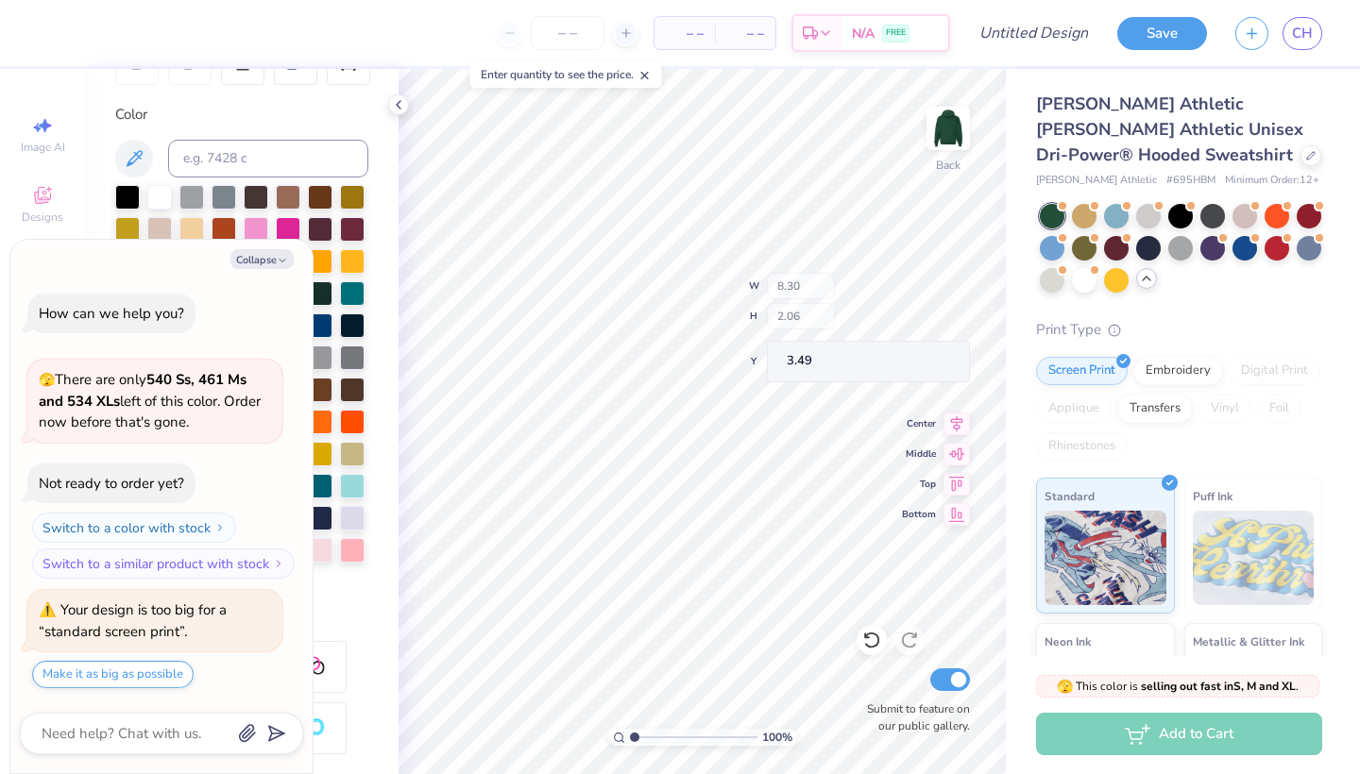
type textarea "x"
type input "3.43"
click at [283, 262] on icon "button" at bounding box center [282, 260] width 11 height 11
type textarea "x"
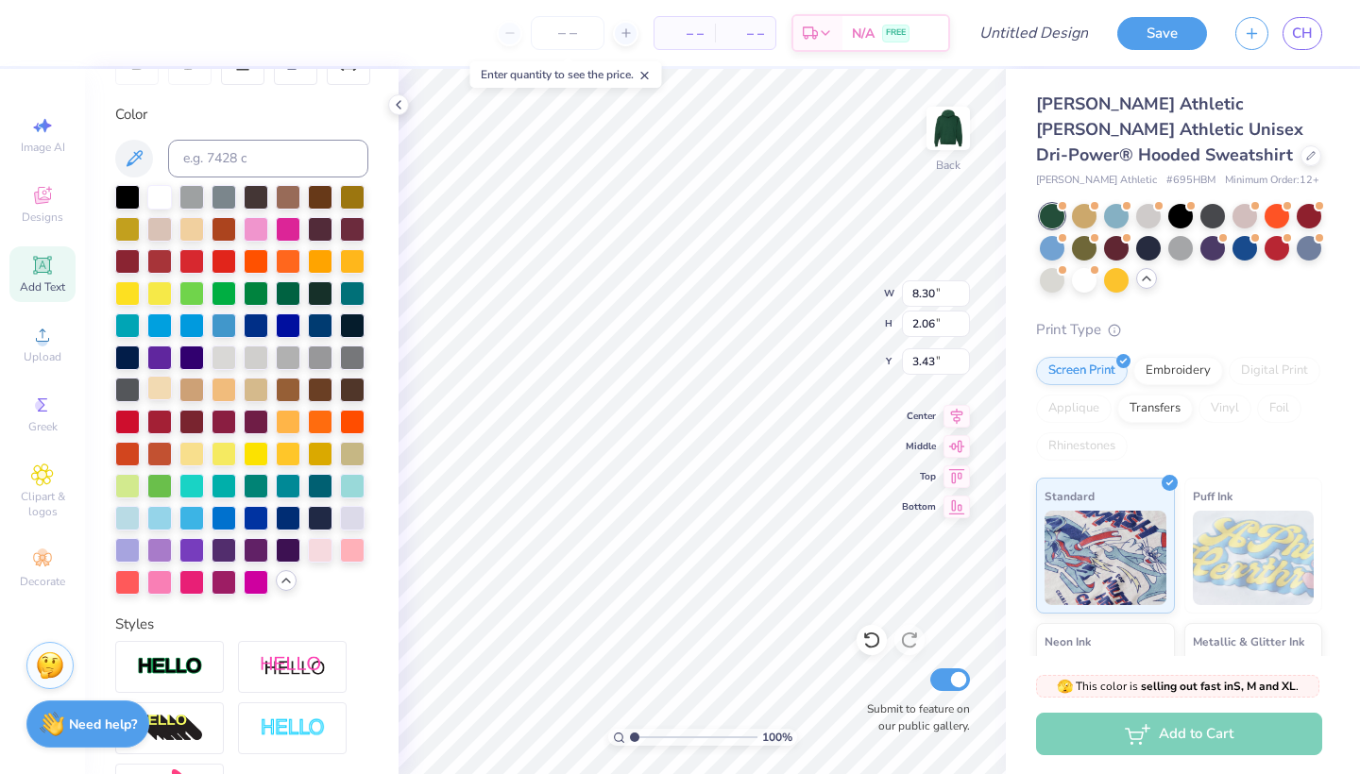
click at [162, 390] on div at bounding box center [159, 388] width 25 height 25
click at [267, 393] on div at bounding box center [256, 388] width 25 height 25
click at [345, 453] on div at bounding box center [352, 452] width 25 height 25
click at [351, 453] on div at bounding box center [352, 452] width 25 height 25
click at [353, 459] on div at bounding box center [352, 452] width 25 height 25
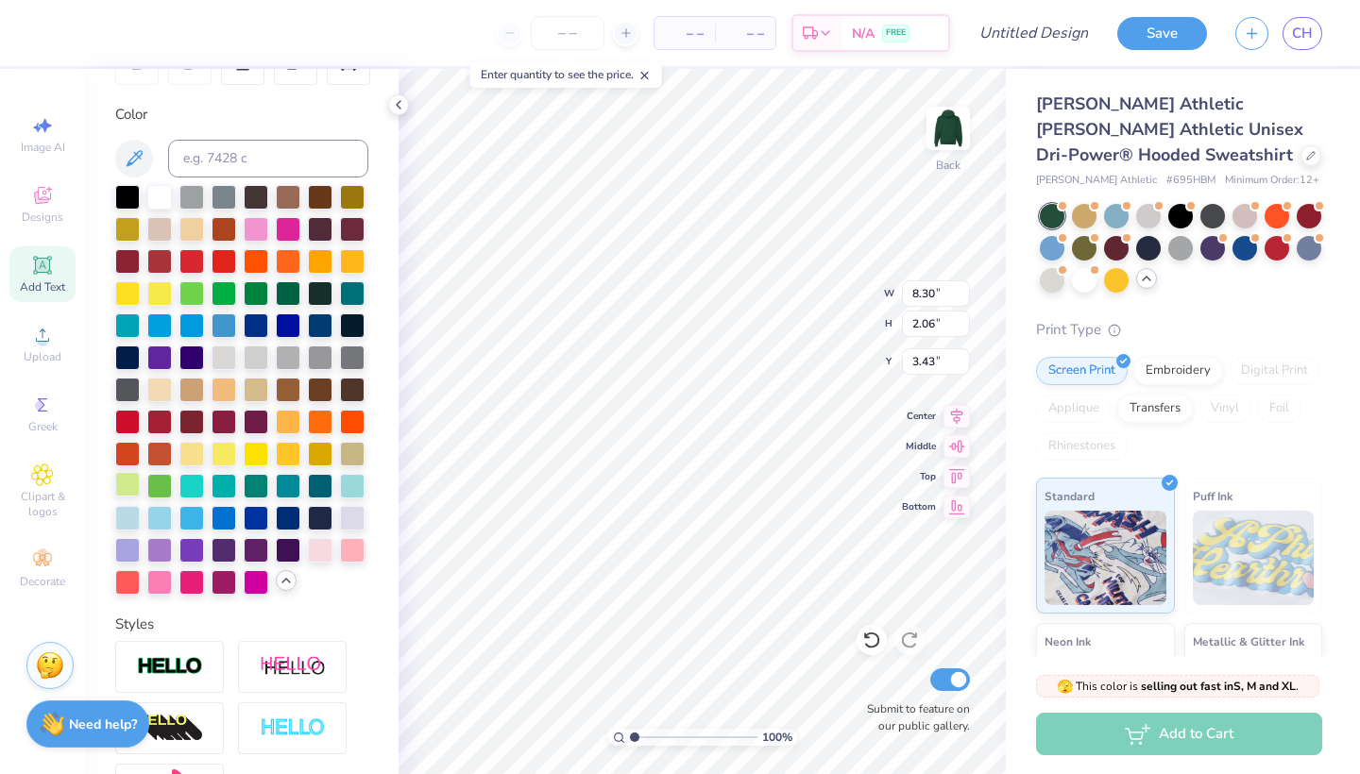
click at [126, 490] on div at bounding box center [127, 484] width 25 height 25
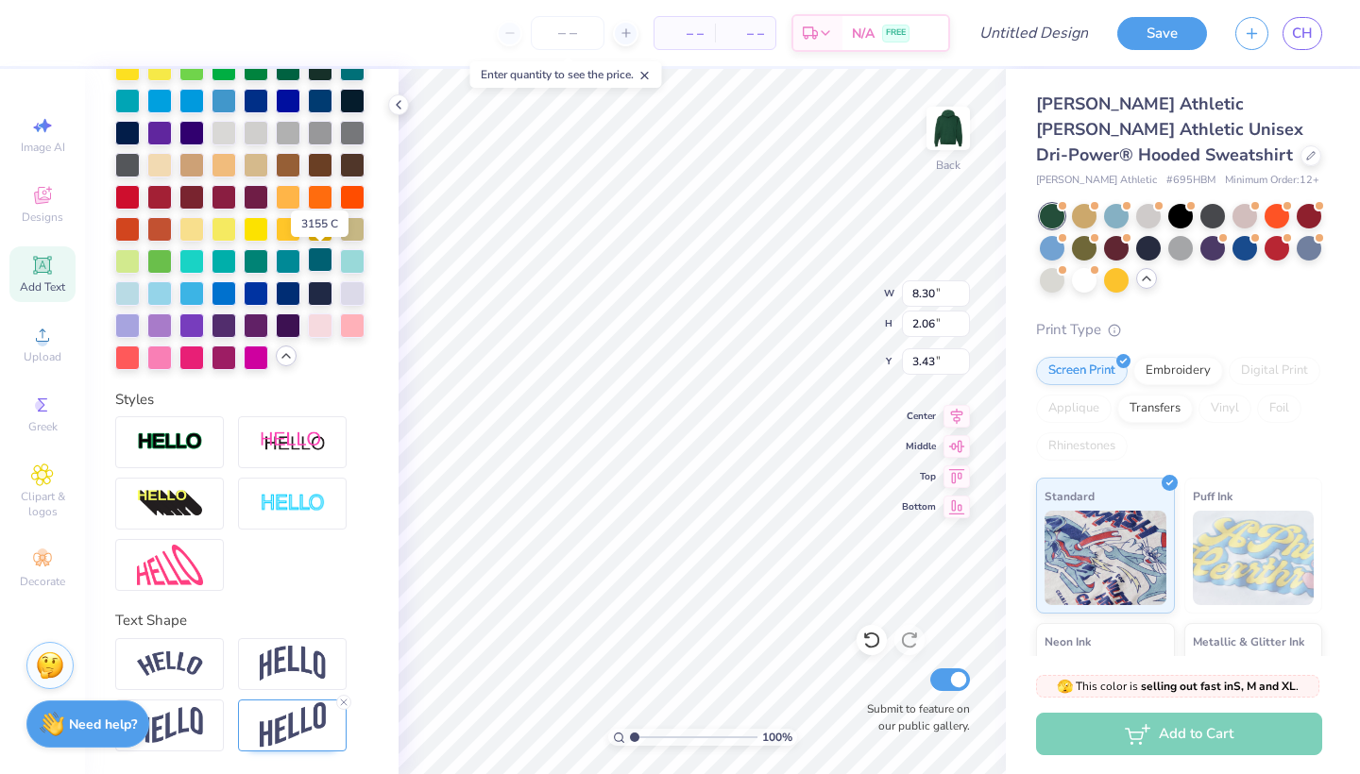
scroll to position [549, 0]
click at [306, 457] on div at bounding box center [292, 443] width 109 height 52
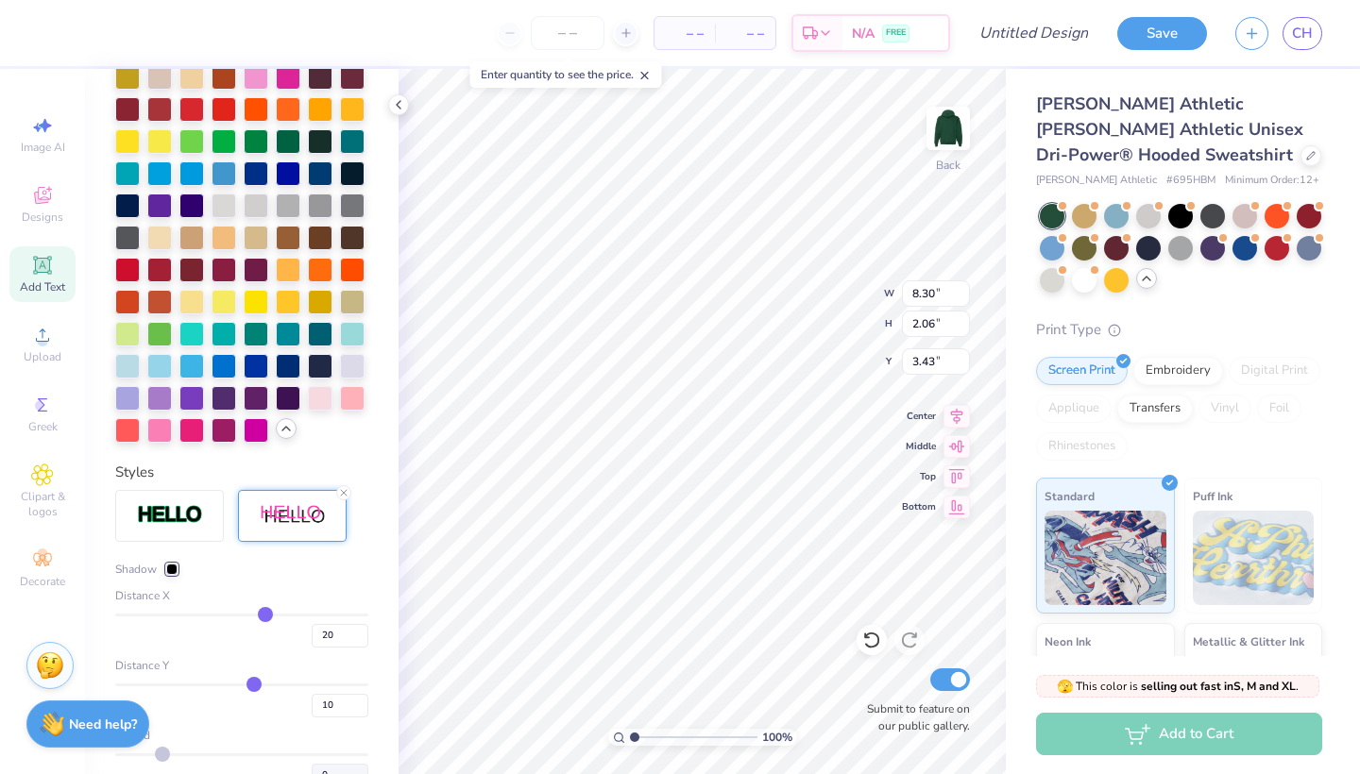
type input "9.96"
type input "2.26"
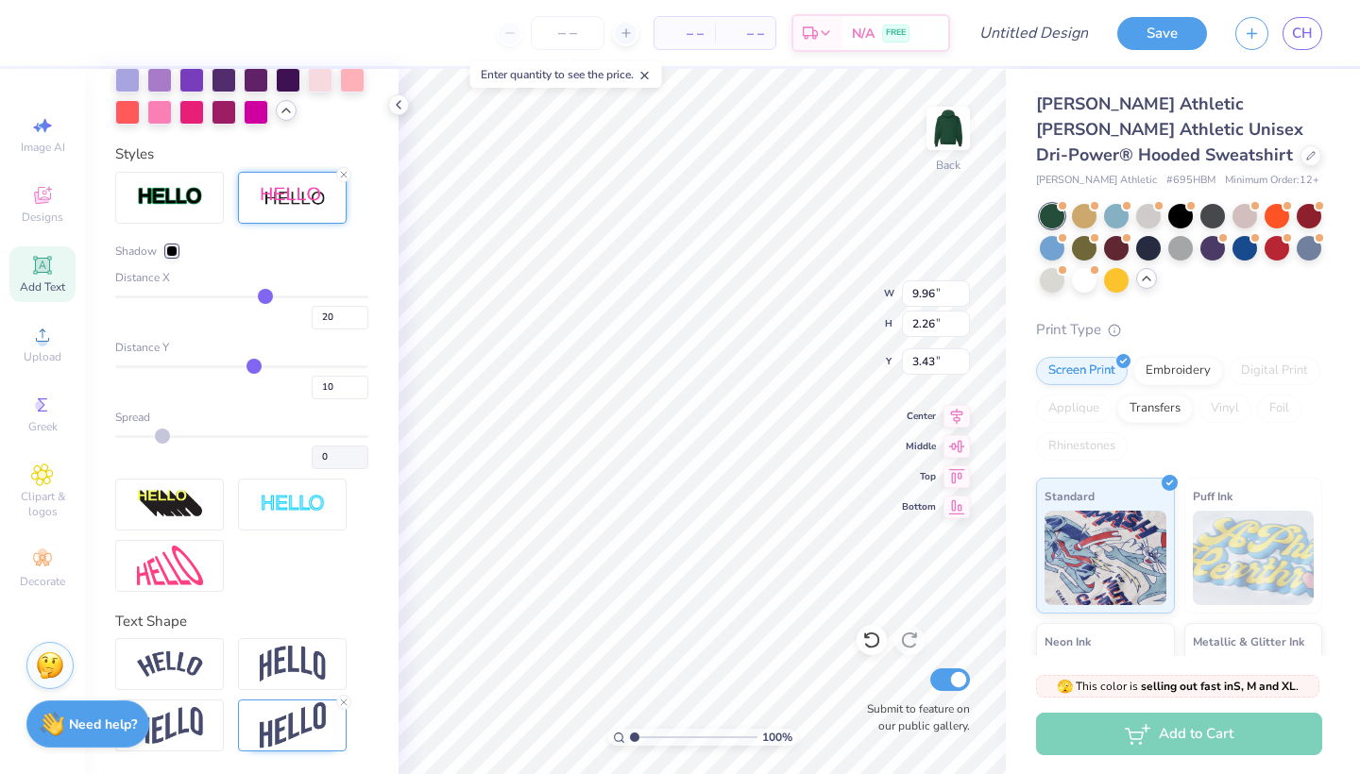
scroll to position [859, 0]
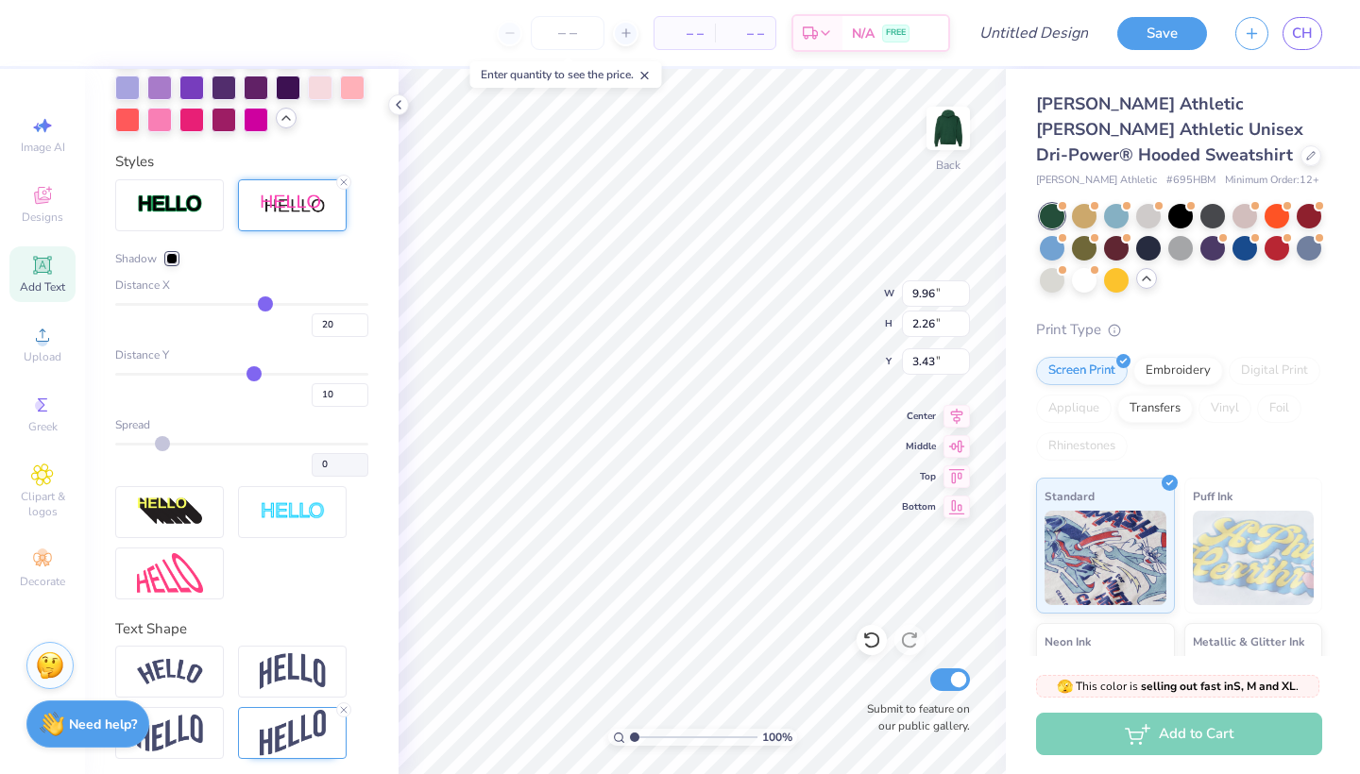
drag, startPoint x: 163, startPoint y: 438, endPoint x: 188, endPoint y: 439, distance: 24.6
click at [188, 439] on div "Spread 0" at bounding box center [241, 447] width 253 height 60
drag, startPoint x: 165, startPoint y: 440, endPoint x: 183, endPoint y: 440, distance: 17.9
click at [183, 440] on div "Spread 0" at bounding box center [241, 447] width 253 height 60
drag, startPoint x: 162, startPoint y: 443, endPoint x: 176, endPoint y: 443, distance: 13.2
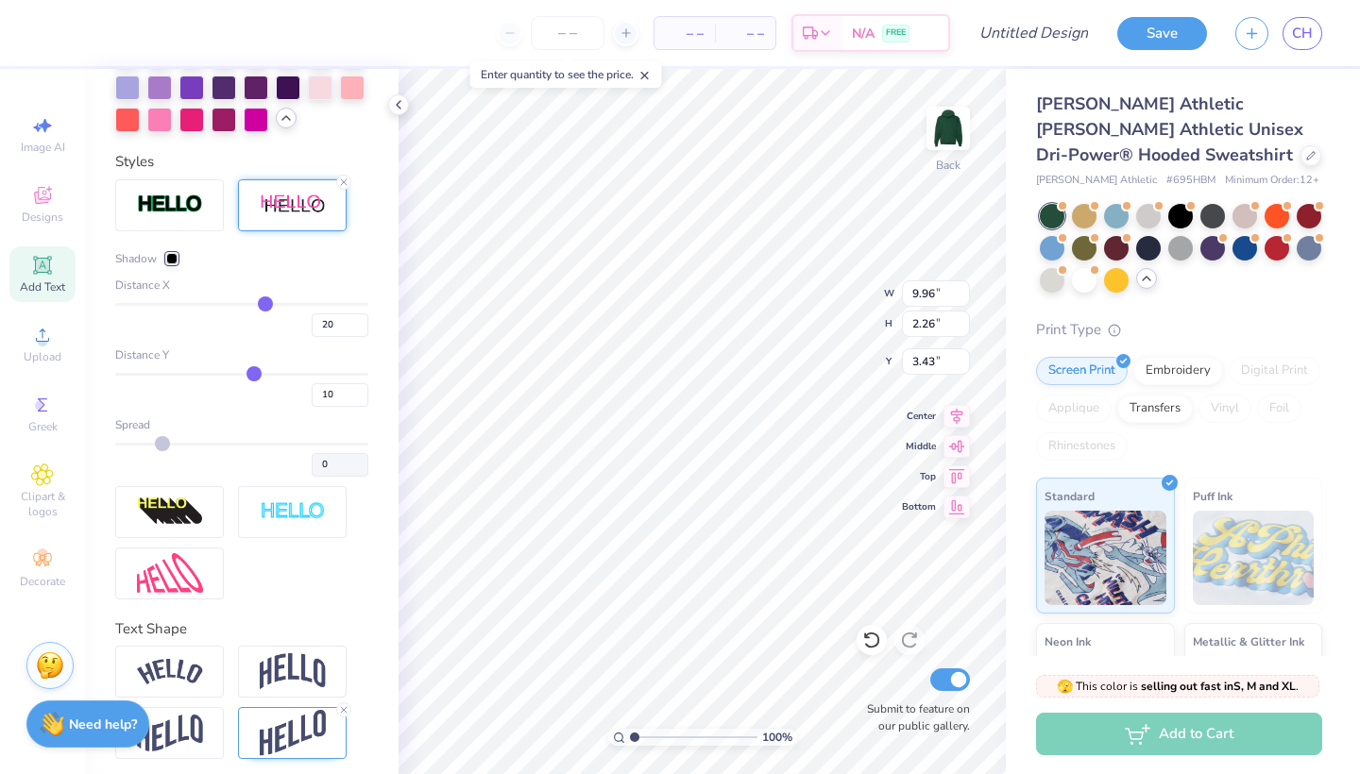
click at [176, 443] on div "0" at bounding box center [241, 460] width 253 height 34
type input "12"
type input "13"
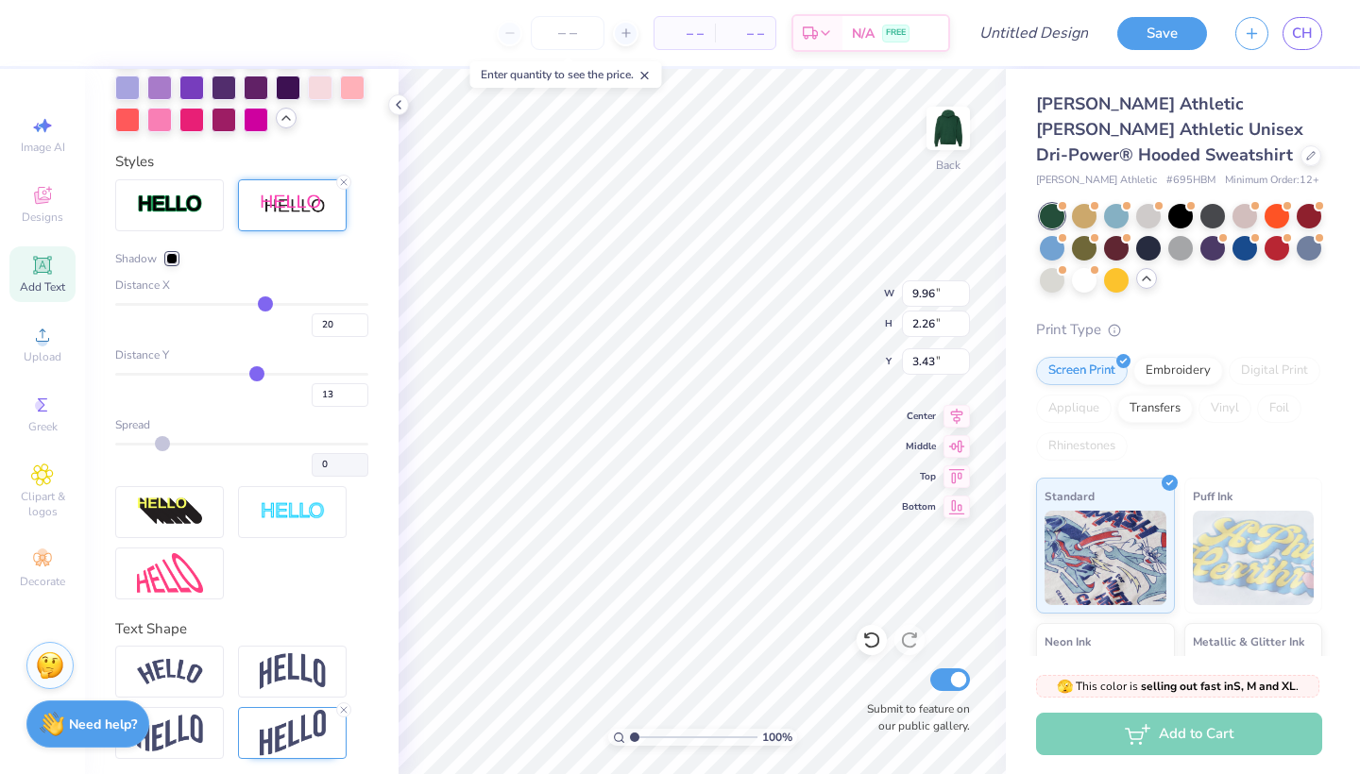
type input "14"
type input "16"
type input "18"
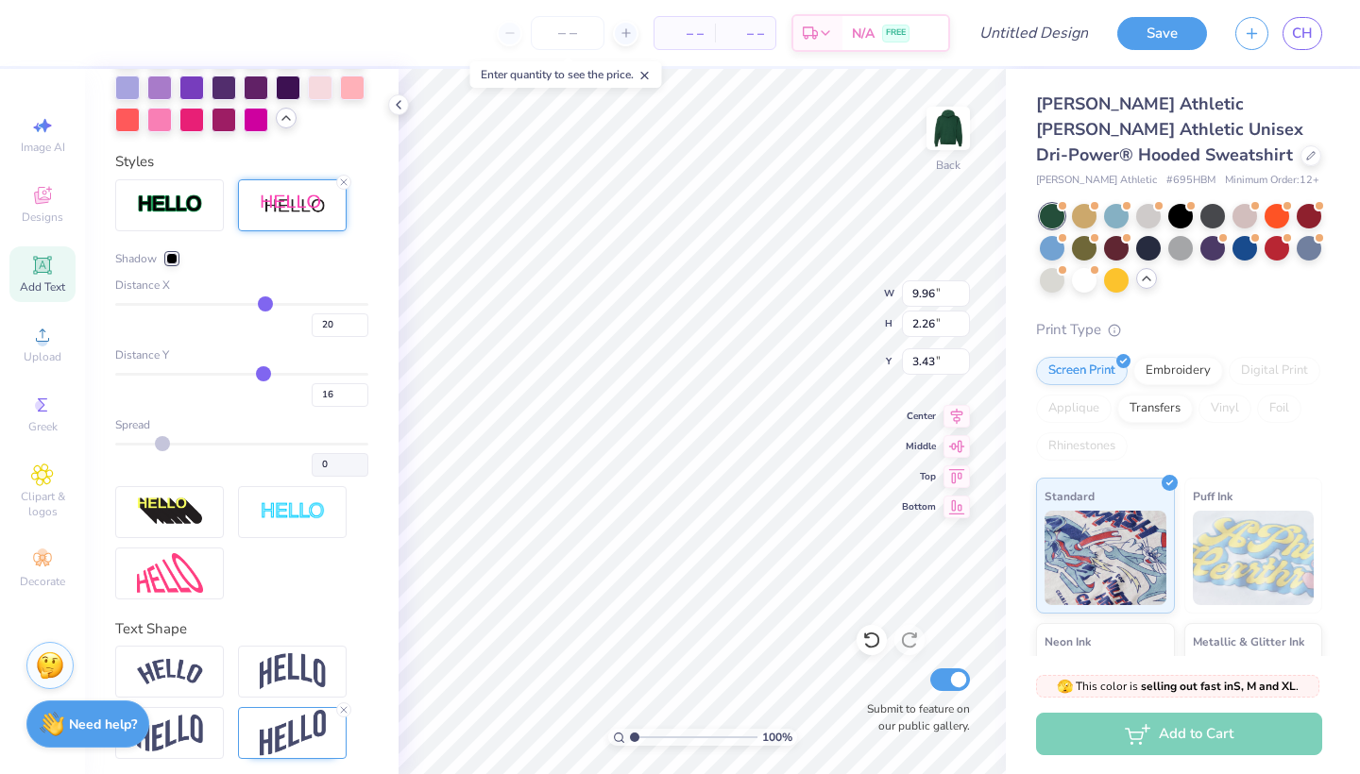
type input "18"
type input "20"
type input "21"
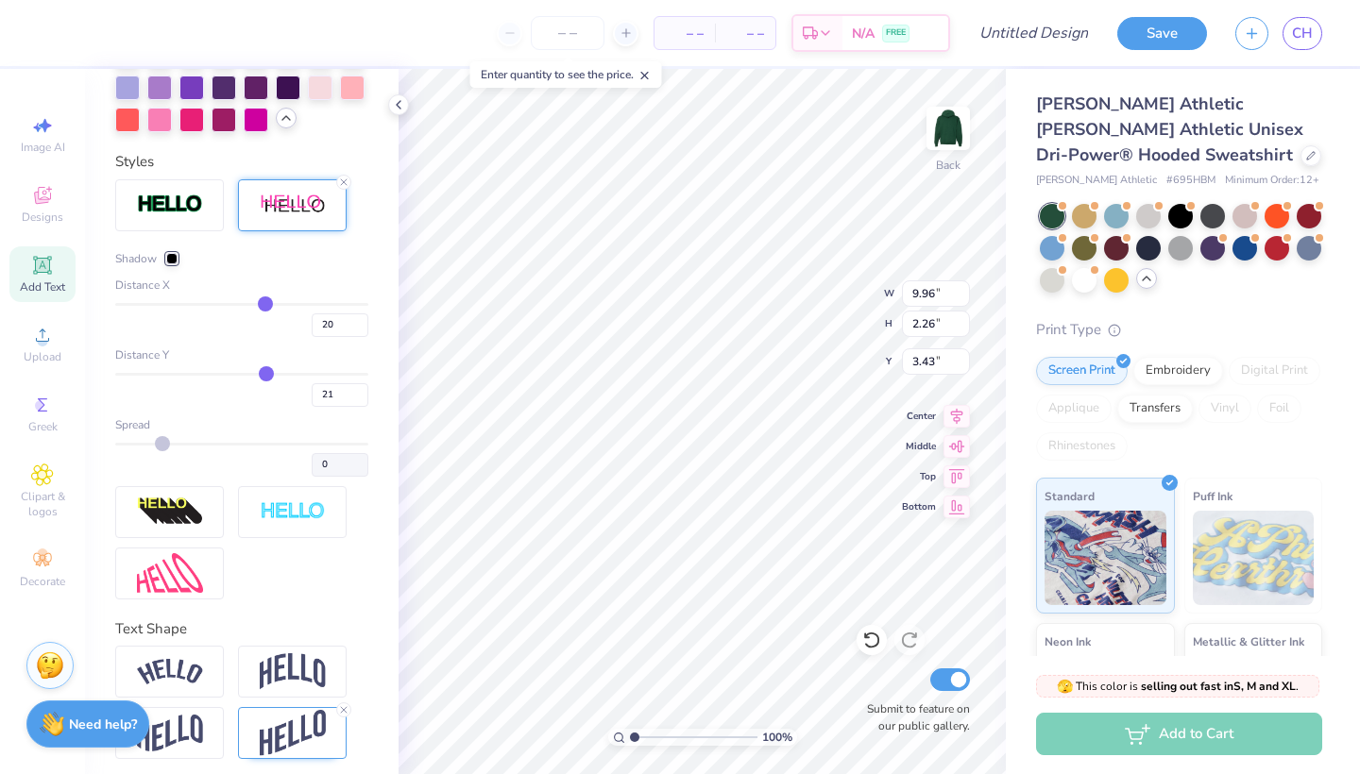
type input "23"
type input "25"
type input "26"
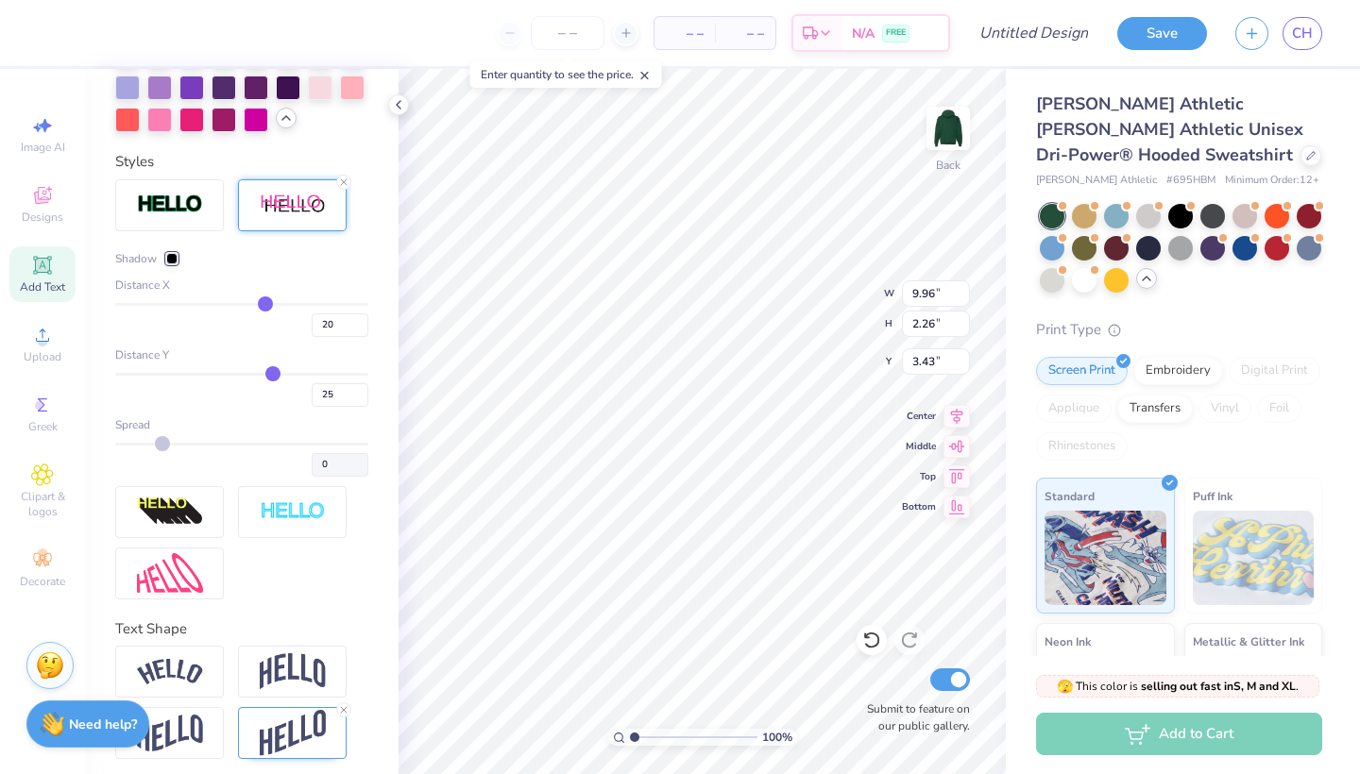
type input "26"
type input "27"
type input "28"
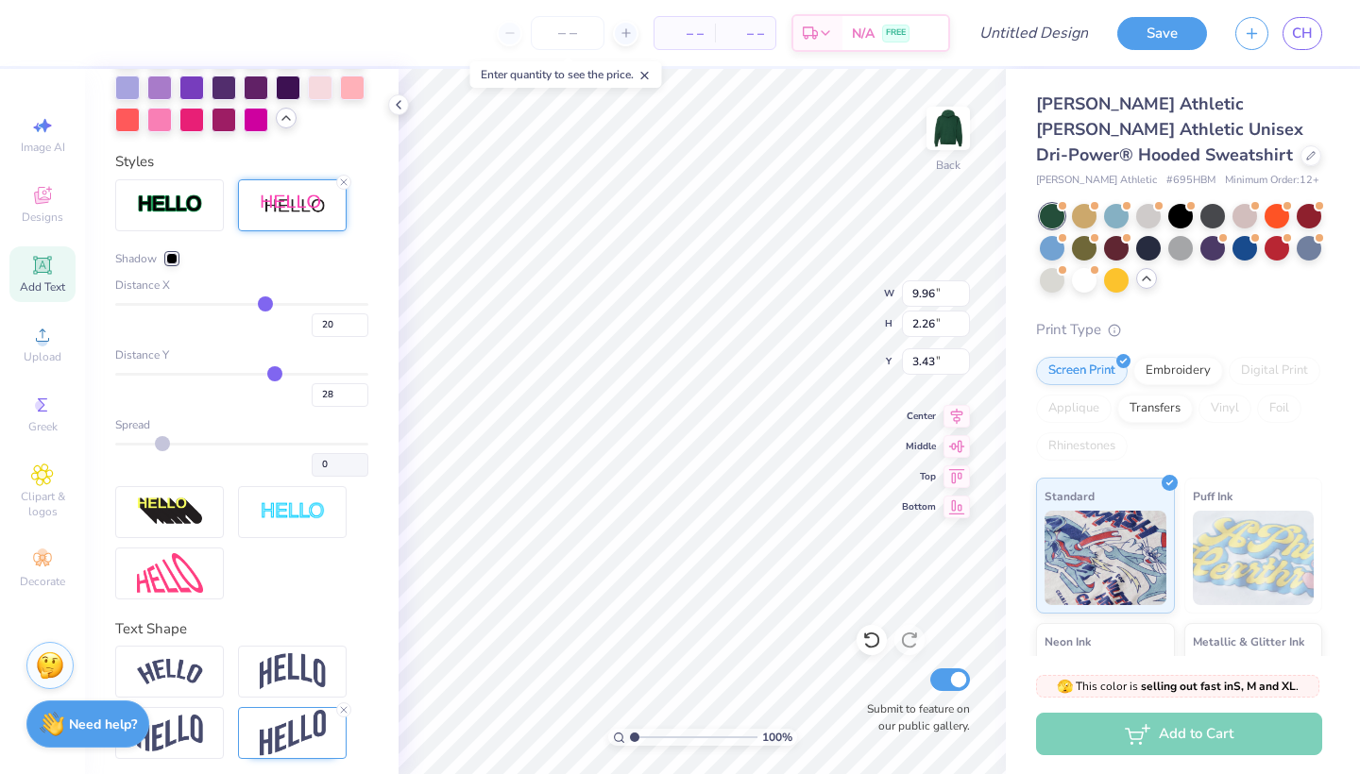
type input "29"
drag, startPoint x: 257, startPoint y: 375, endPoint x: 276, endPoint y: 375, distance: 18.9
type input "29"
click at [276, 375] on input "range" at bounding box center [241, 374] width 253 height 3
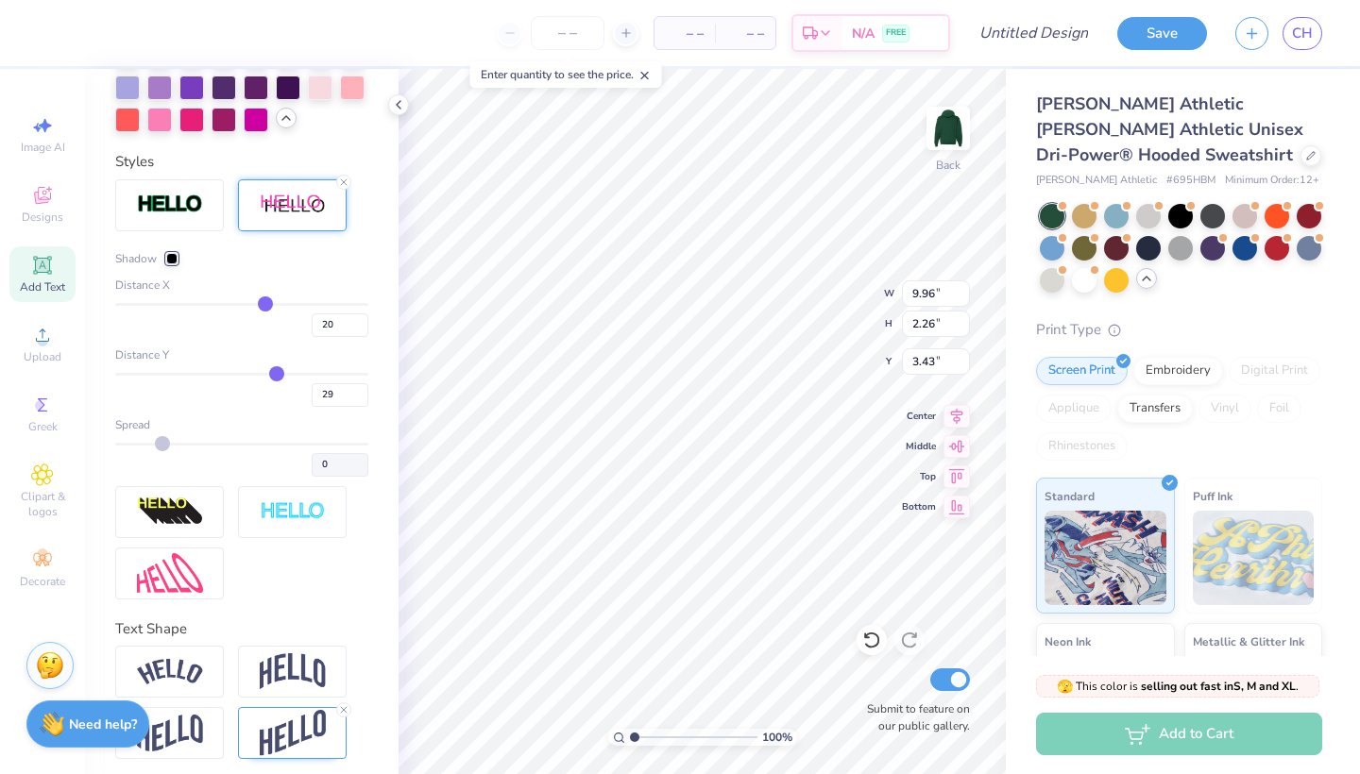
type input "2.65"
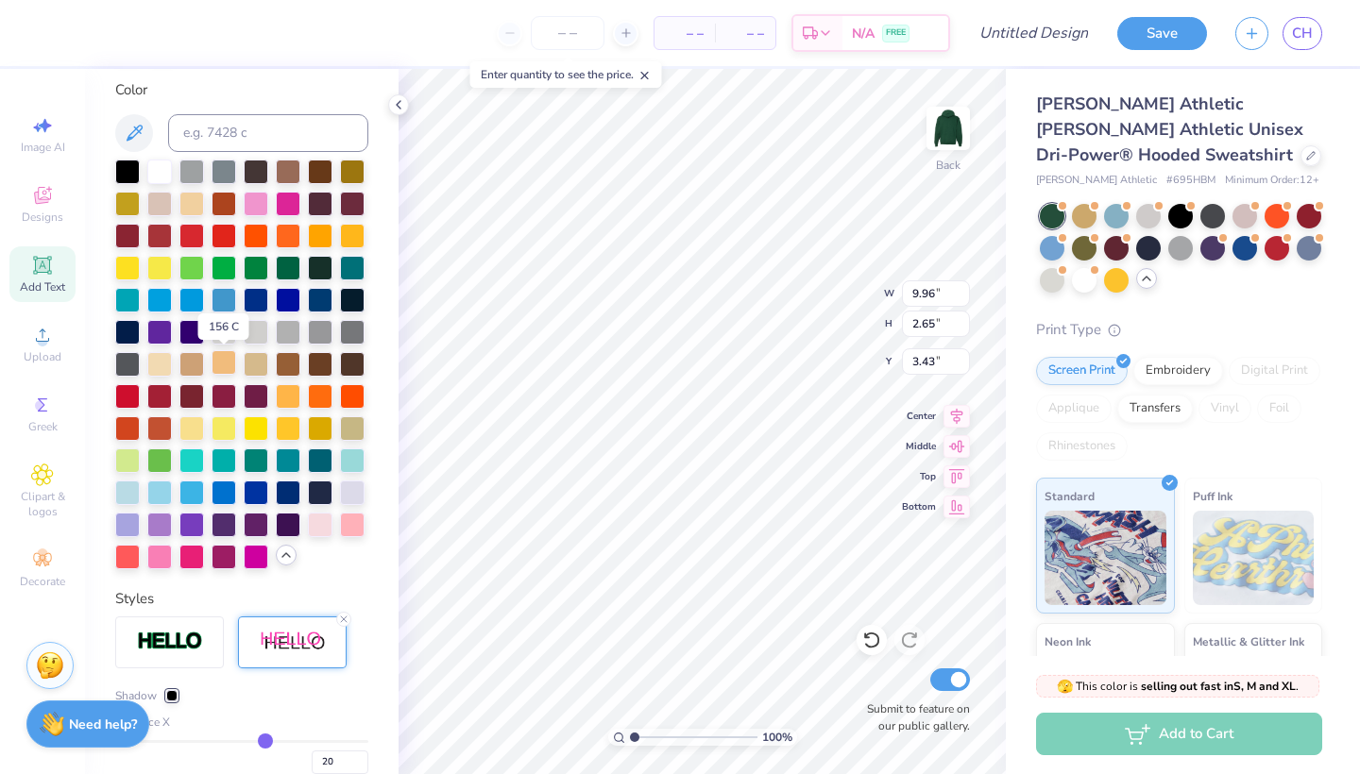
scroll to position [421, 0]
click at [162, 180] on div at bounding box center [159, 171] width 25 height 25
click at [133, 463] on div at bounding box center [127, 460] width 25 height 25
type input "4.48"
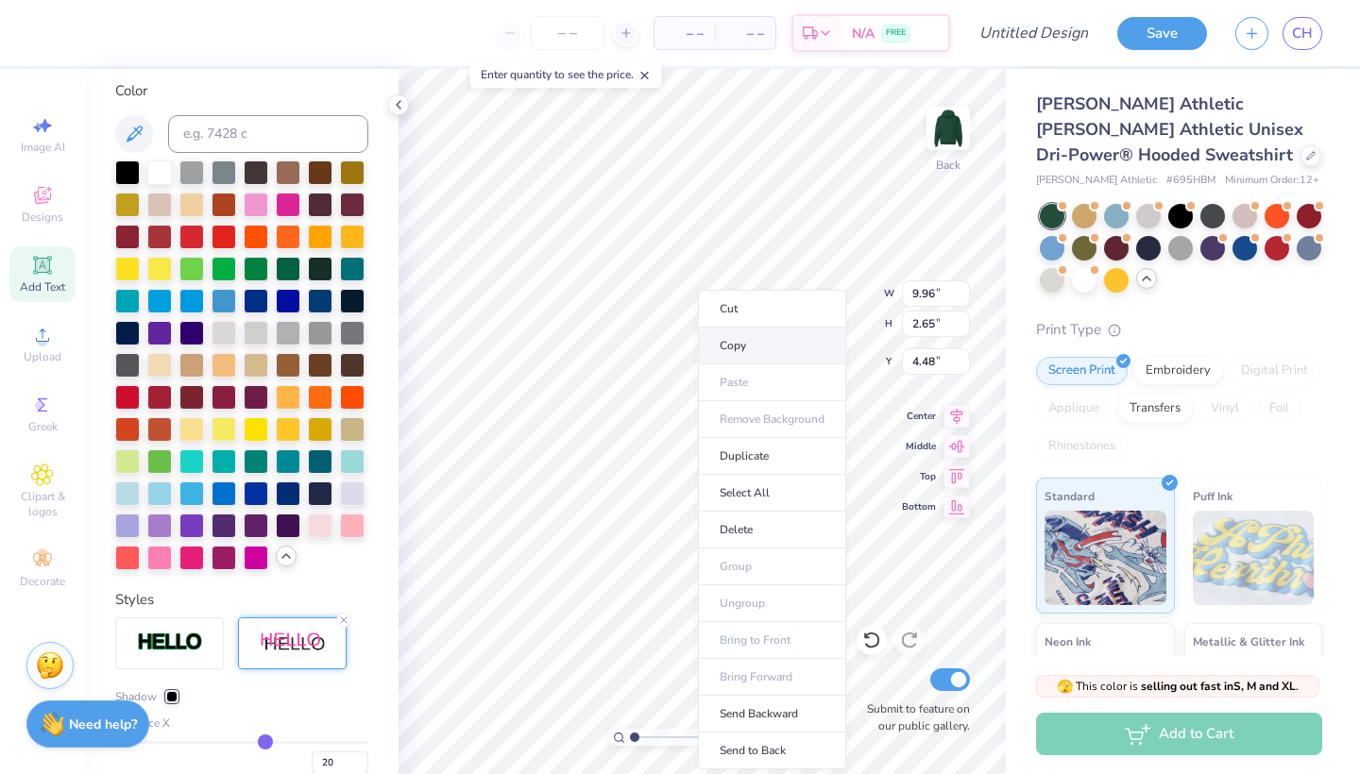
click at [728, 344] on li "Copy" at bounding box center [772, 346] width 148 height 37
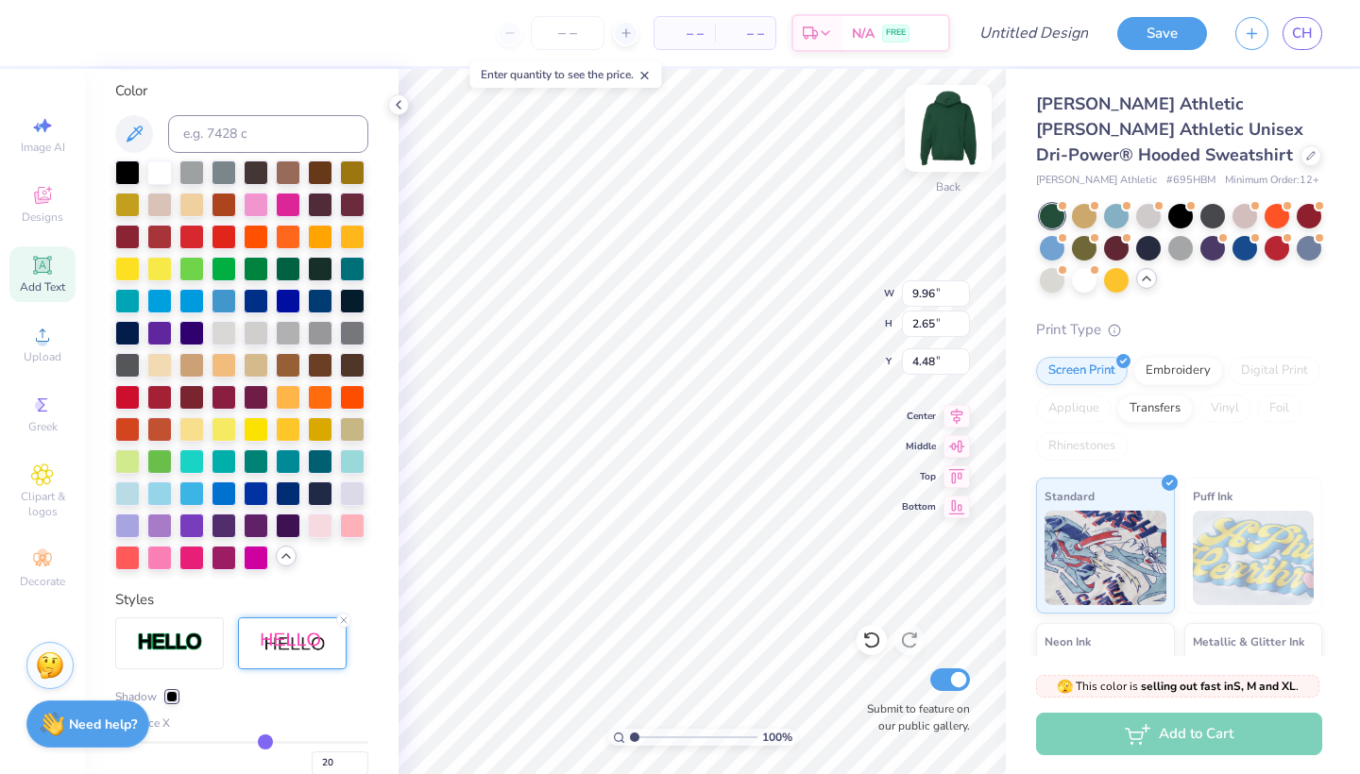
click at [954, 143] on img at bounding box center [948, 129] width 76 height 76
type input "9.80"
type input "2.61"
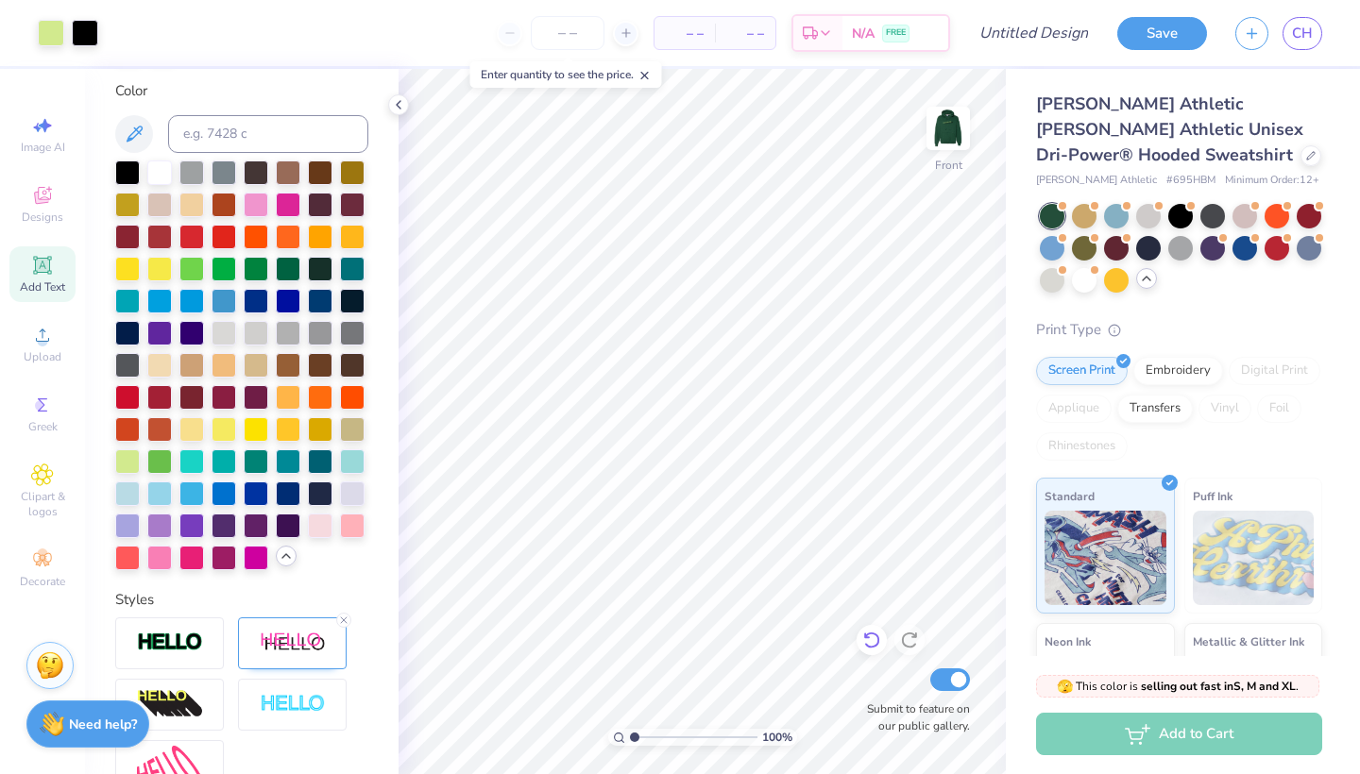
click at [874, 651] on div at bounding box center [872, 640] width 30 height 30
click at [956, 145] on img at bounding box center [948, 129] width 76 height 76
click at [127, 461] on div at bounding box center [127, 460] width 25 height 25
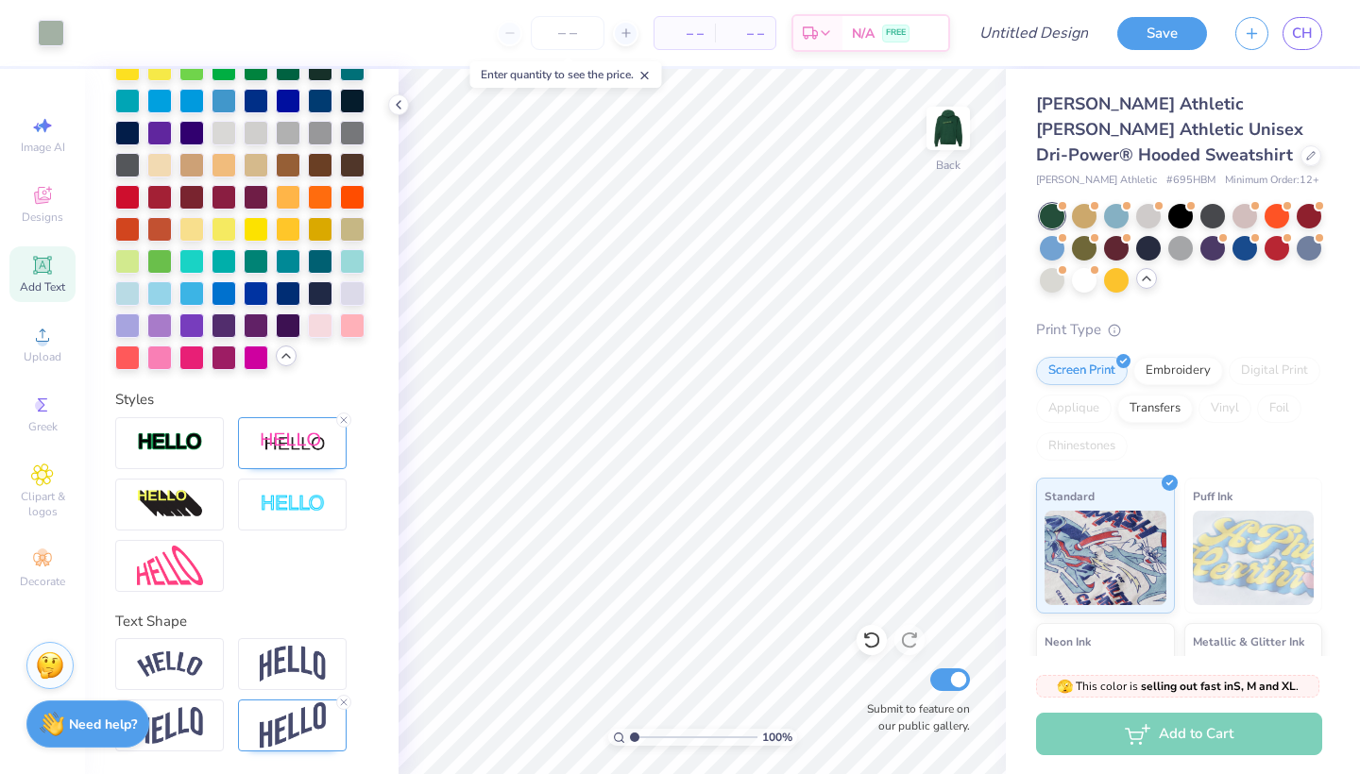
scroll to position [621, 0]
click at [293, 736] on img at bounding box center [293, 726] width 66 height 46
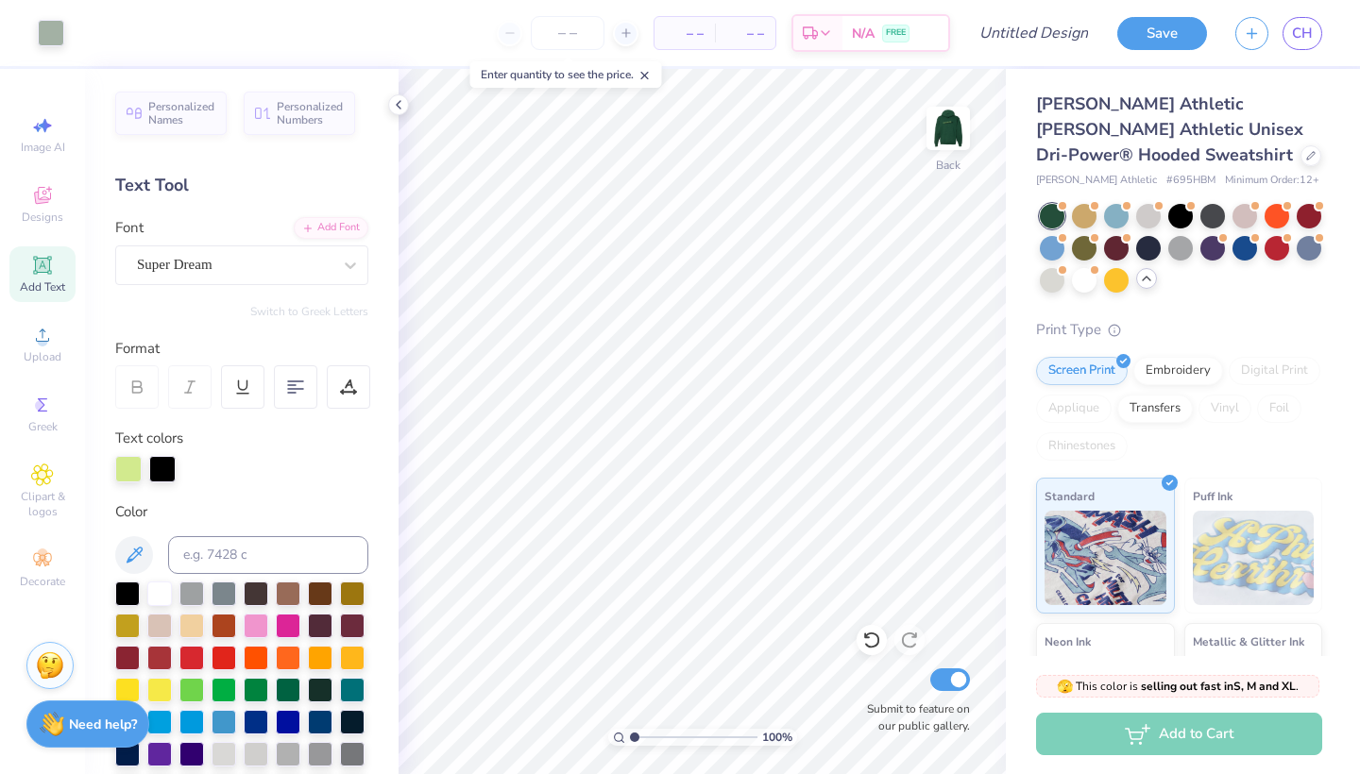
scroll to position [0, 0]
click at [227, 185] on div "Text Tool" at bounding box center [241, 186] width 253 height 26
click at [40, 264] on icon at bounding box center [42, 265] width 14 height 14
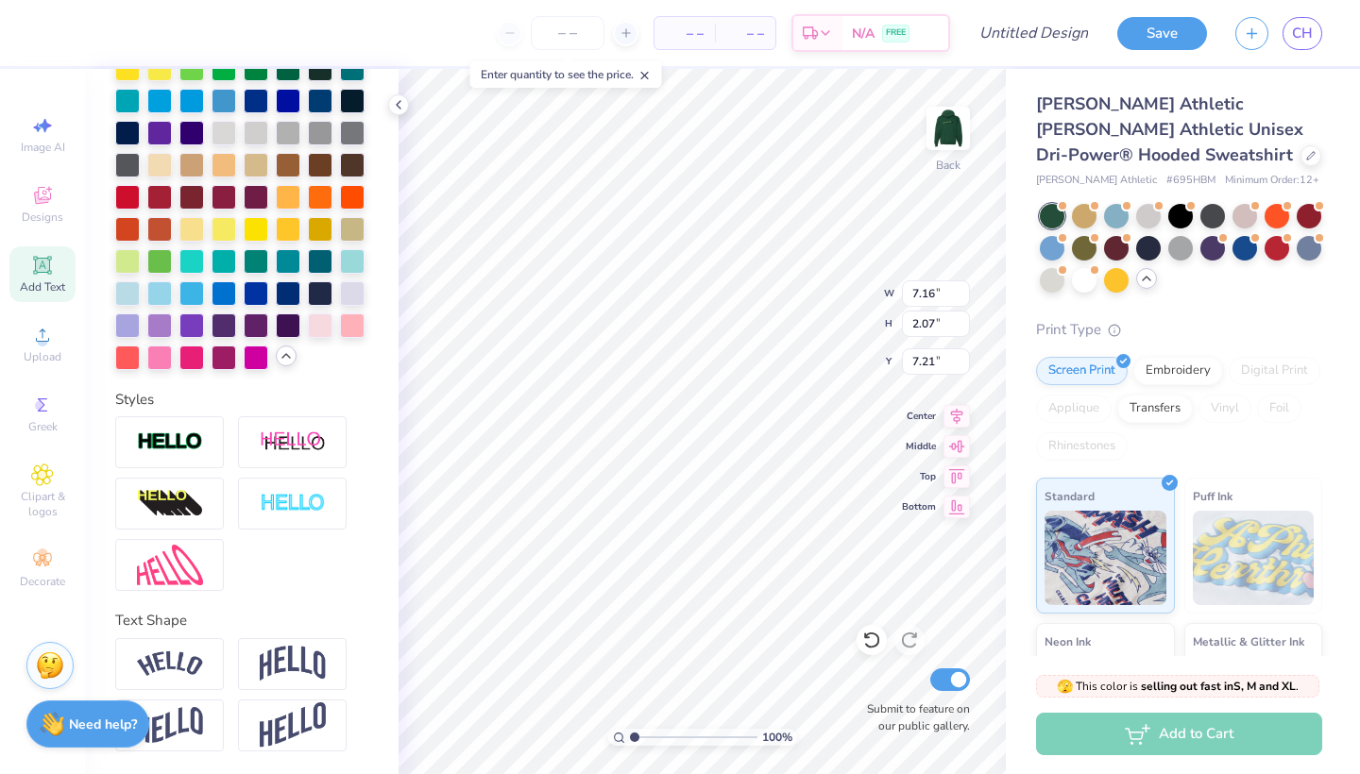
scroll to position [549, 0]
click at [199, 717] on img at bounding box center [170, 725] width 66 height 37
type input "3.02"
type input "6.74"
click at [244, 723] on div at bounding box center [292, 726] width 109 height 52
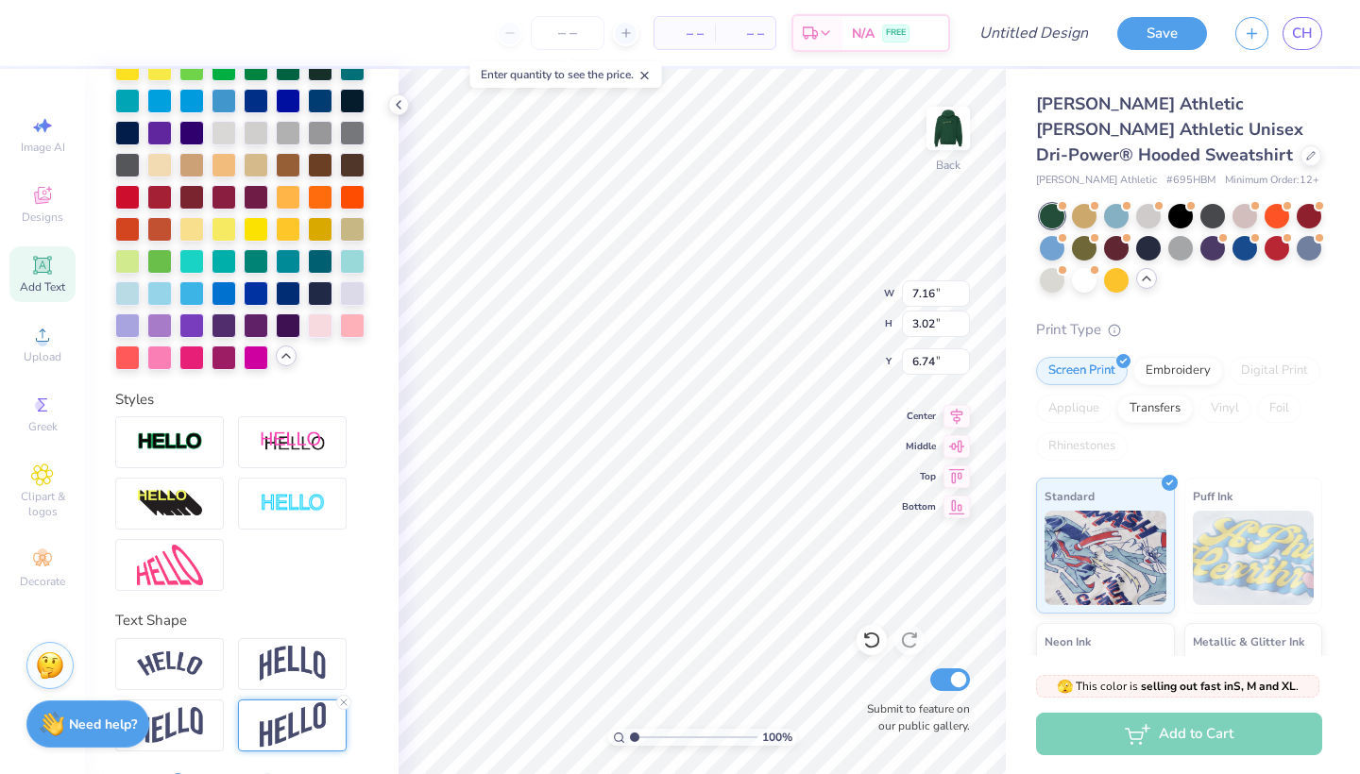
type input "4.01"
type input "6.24"
click at [956, 122] on img at bounding box center [948, 129] width 76 height 76
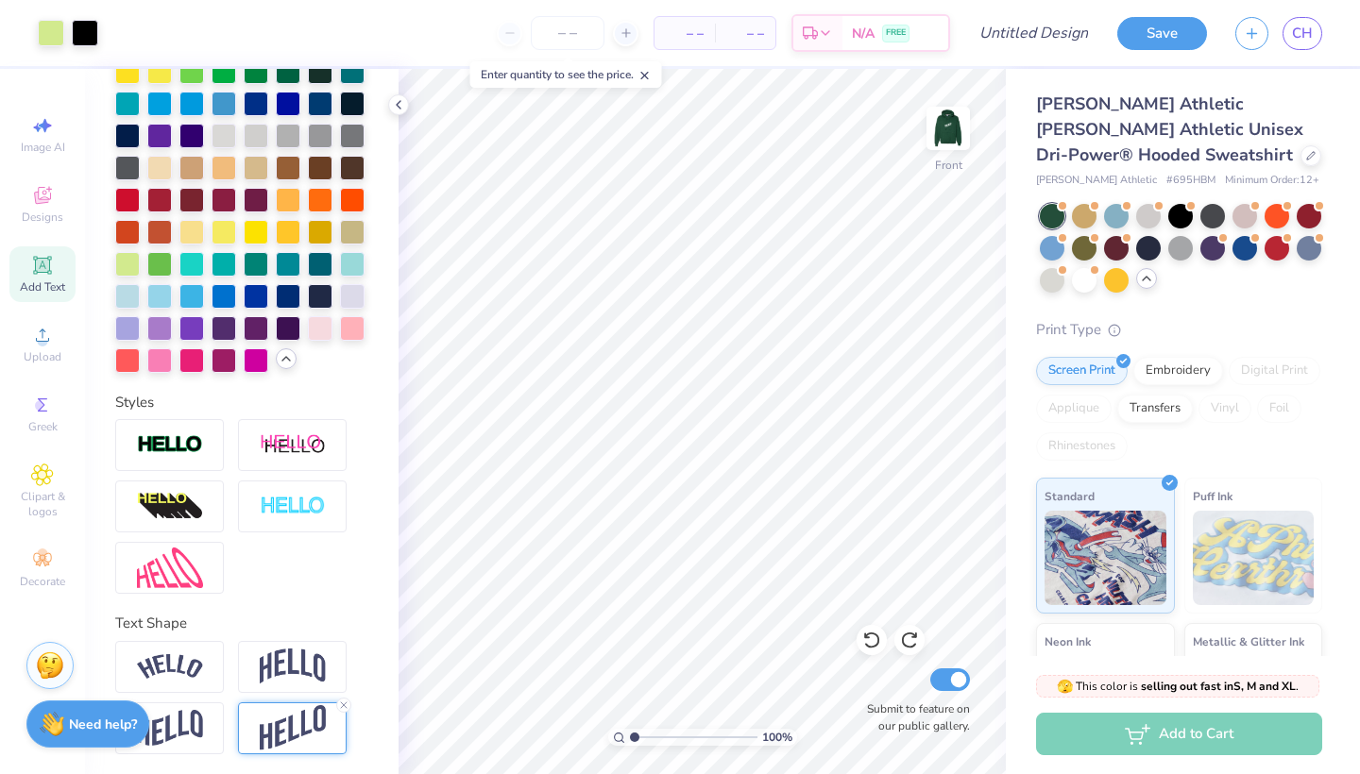
click at [386, 520] on div "Personalized Names Personalized Numbers Text Tool Add Font Font Super Dream Swi…" at bounding box center [242, 422] width 314 height 706
click at [929, 140] on img at bounding box center [948, 129] width 76 height 76
type textarea "est. 1937"
click at [125, 264] on div at bounding box center [127, 262] width 25 height 25
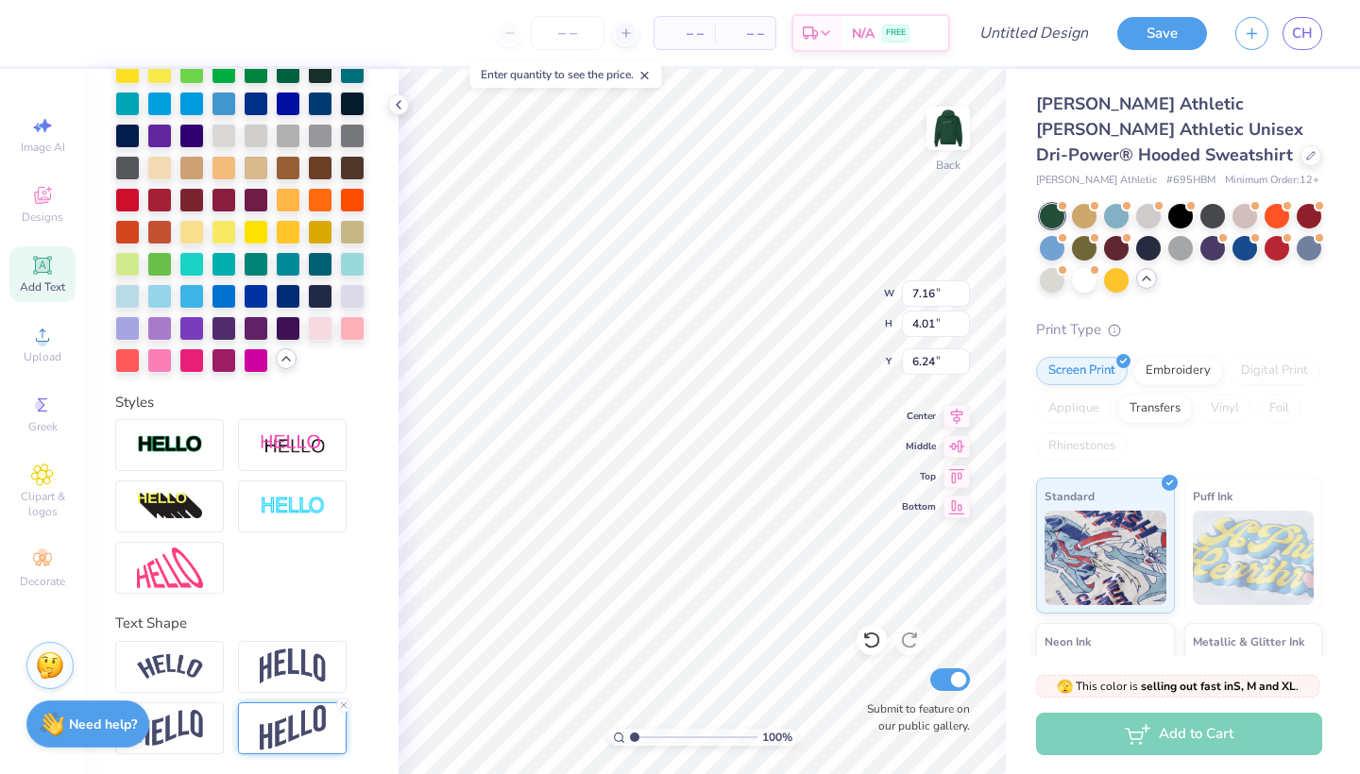
click at [295, 743] on img at bounding box center [293, 729] width 66 height 46
type input "6.08"
type input "2.06"
type input "1.65"
type input "5.22"
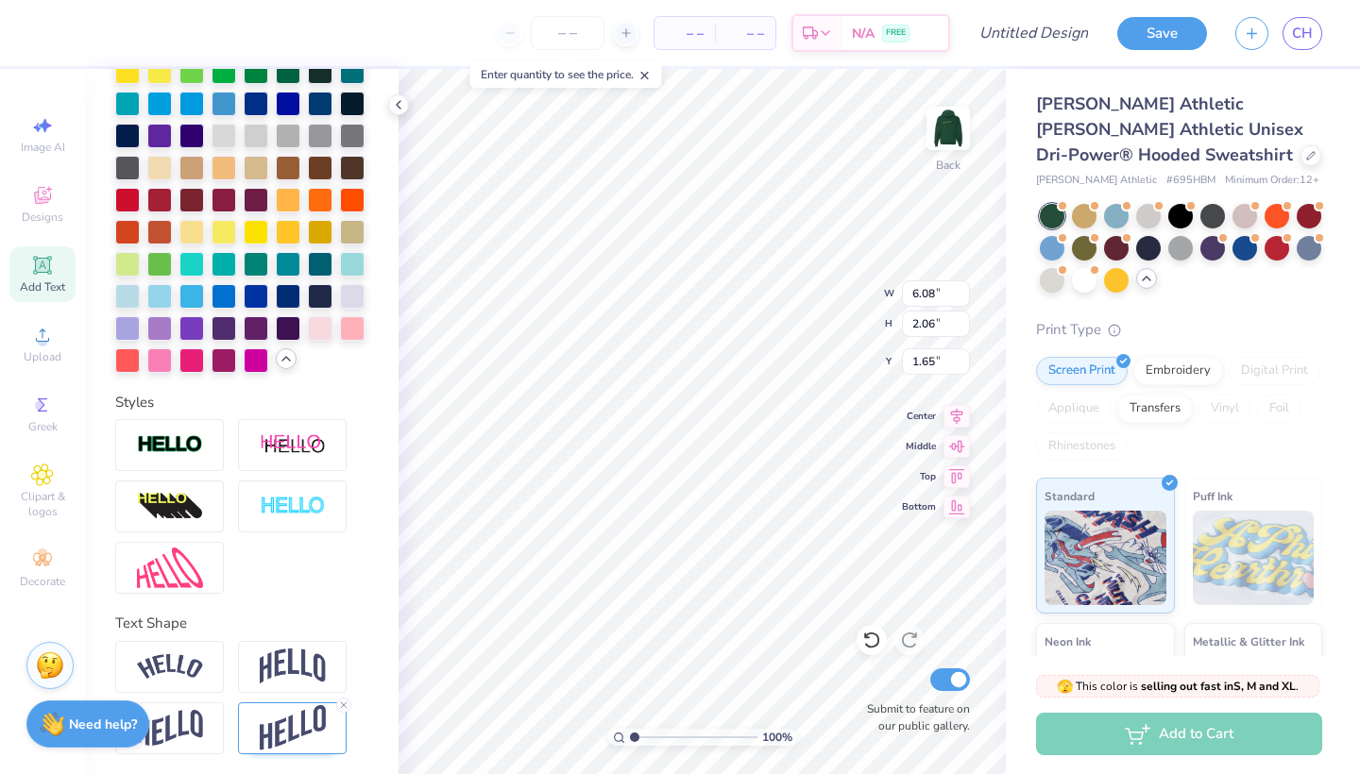
type input "1.77"
type input "4.74"
type input "1.60"
type input "4.39"
type input "1.49"
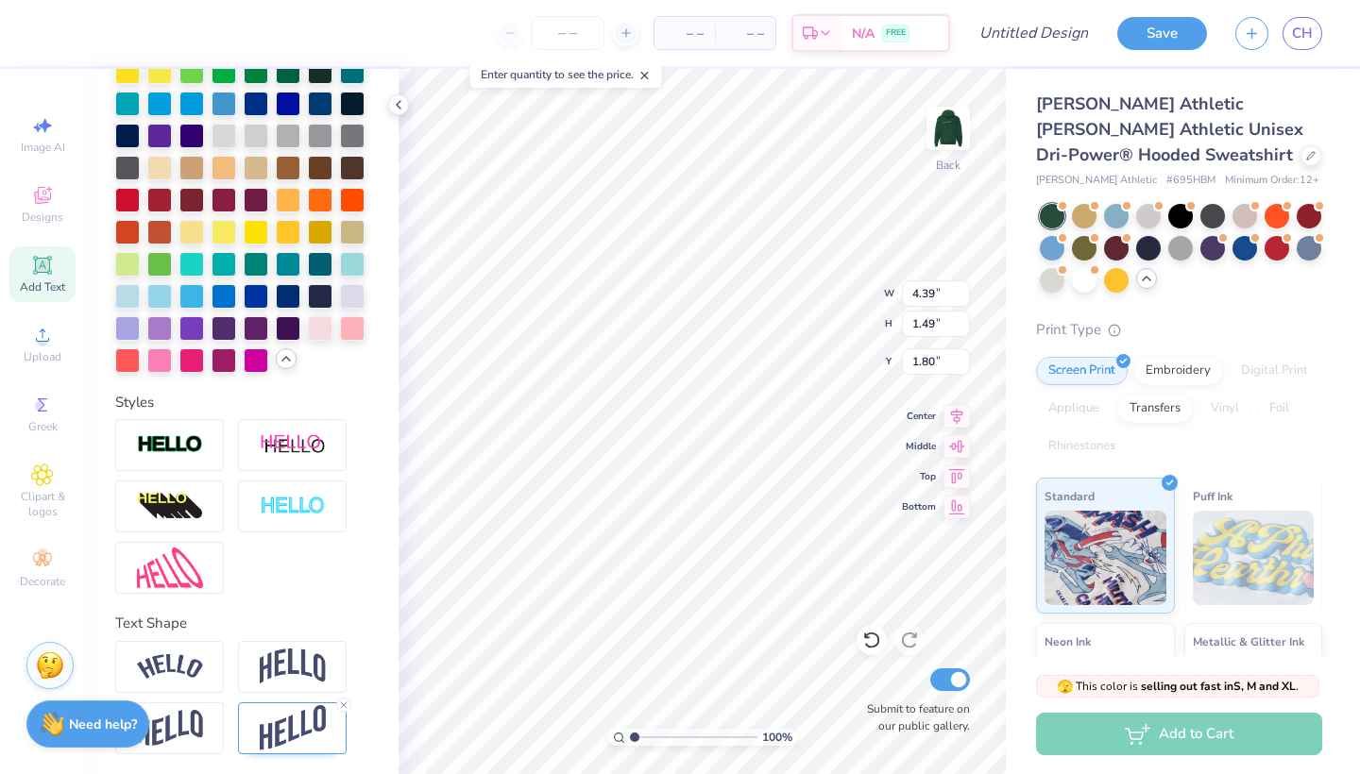
type input "1.80"
click at [943, 145] on img at bounding box center [948, 129] width 76 height 76
click at [32, 474] on icon at bounding box center [42, 475] width 22 height 23
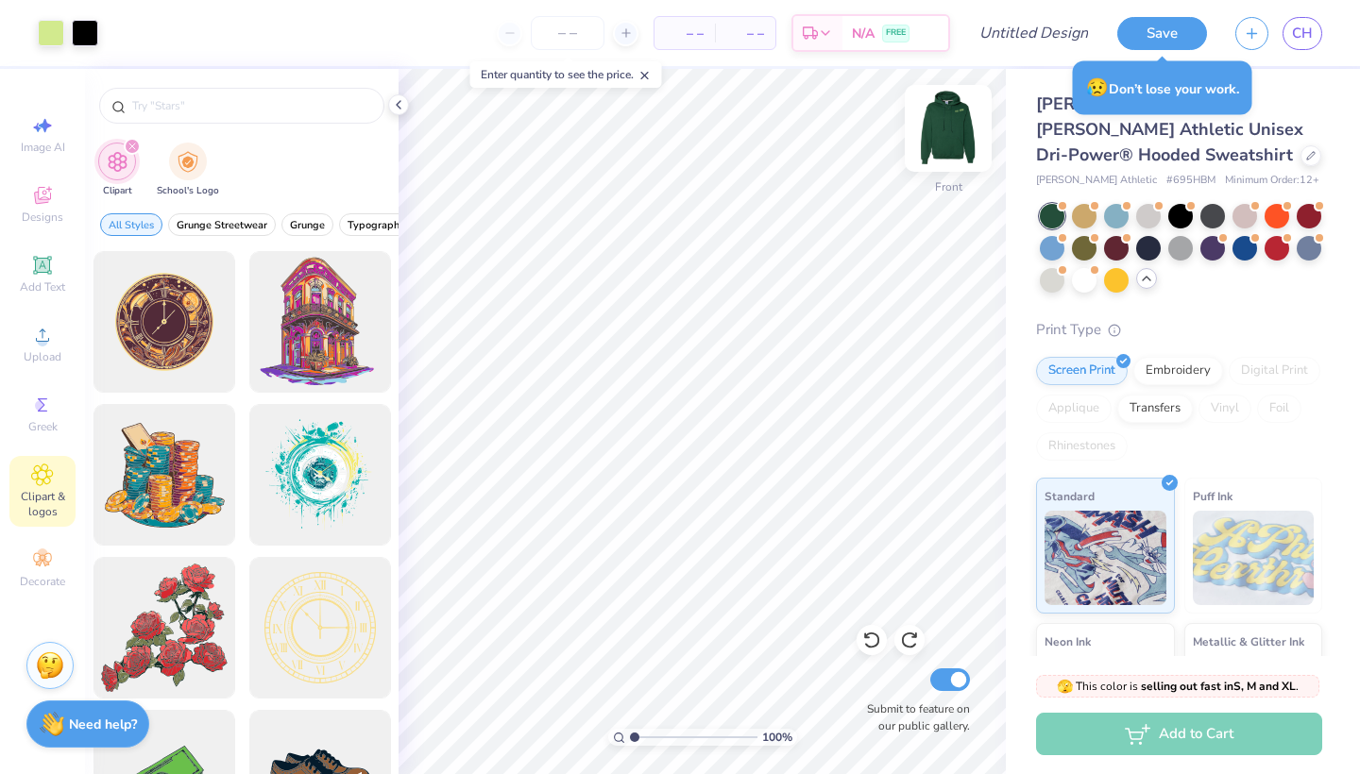
click at [962, 128] on img at bounding box center [948, 129] width 76 height 76
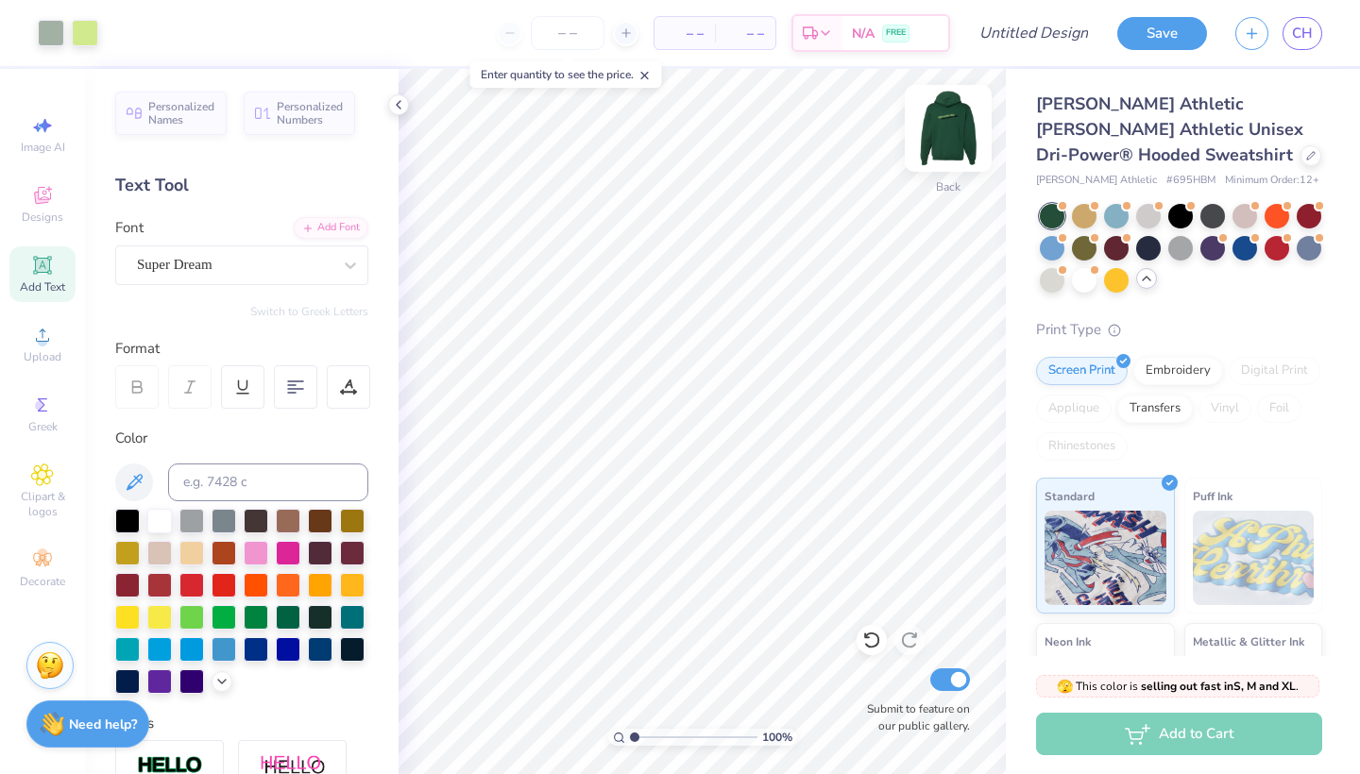
click at [939, 126] on img at bounding box center [948, 129] width 76 height 76
click at [1164, 46] on button "Save" at bounding box center [1162, 30] width 90 height 33
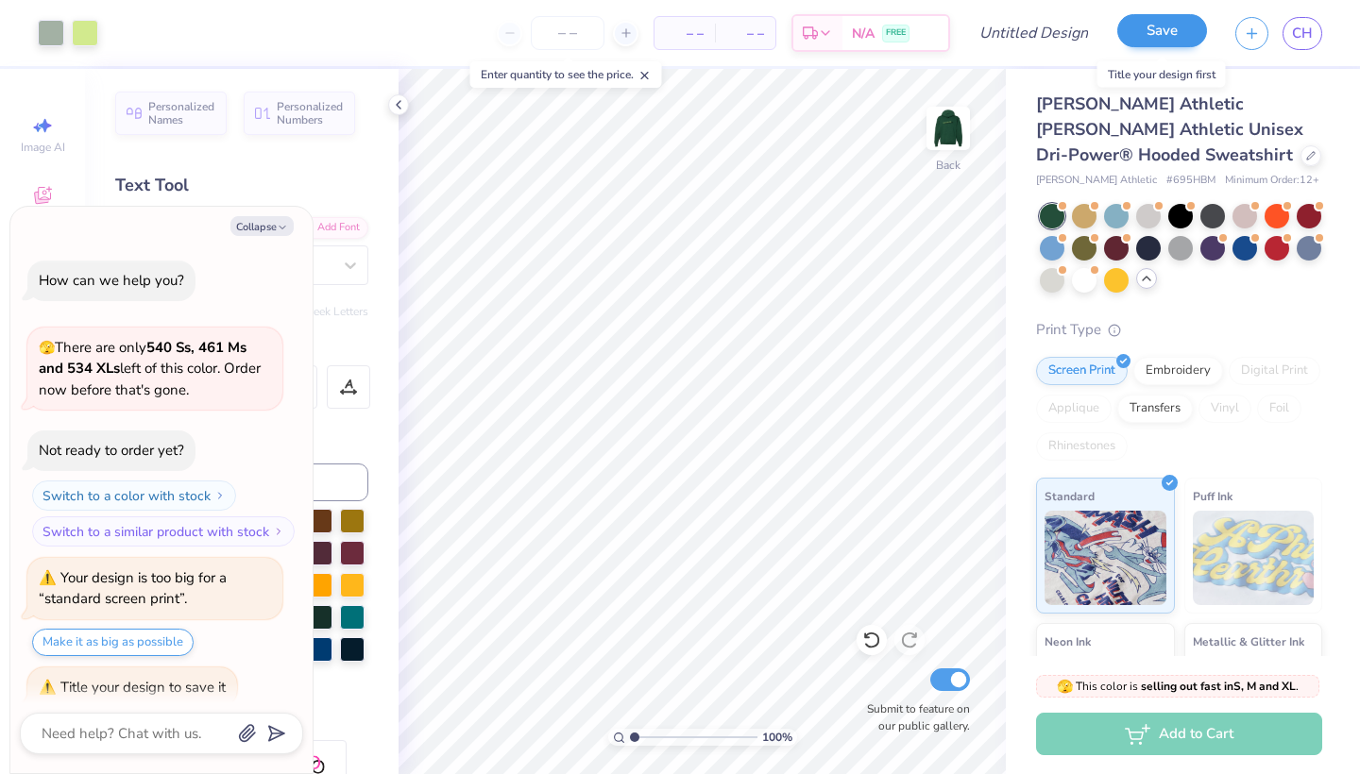
scroll to position [15, 0]
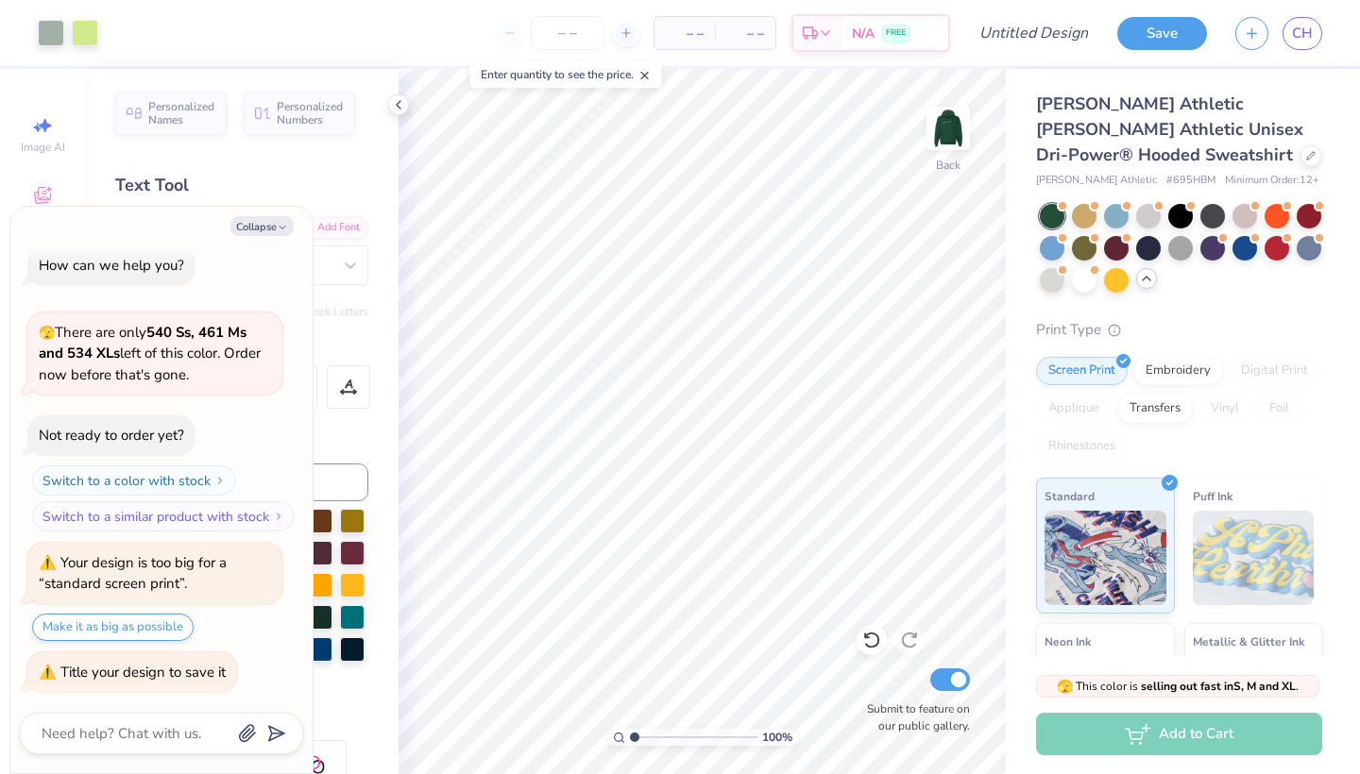
type textarea "x"
type textarea "m"
type textarea "x"
type textarea "me"
type textarea "x"
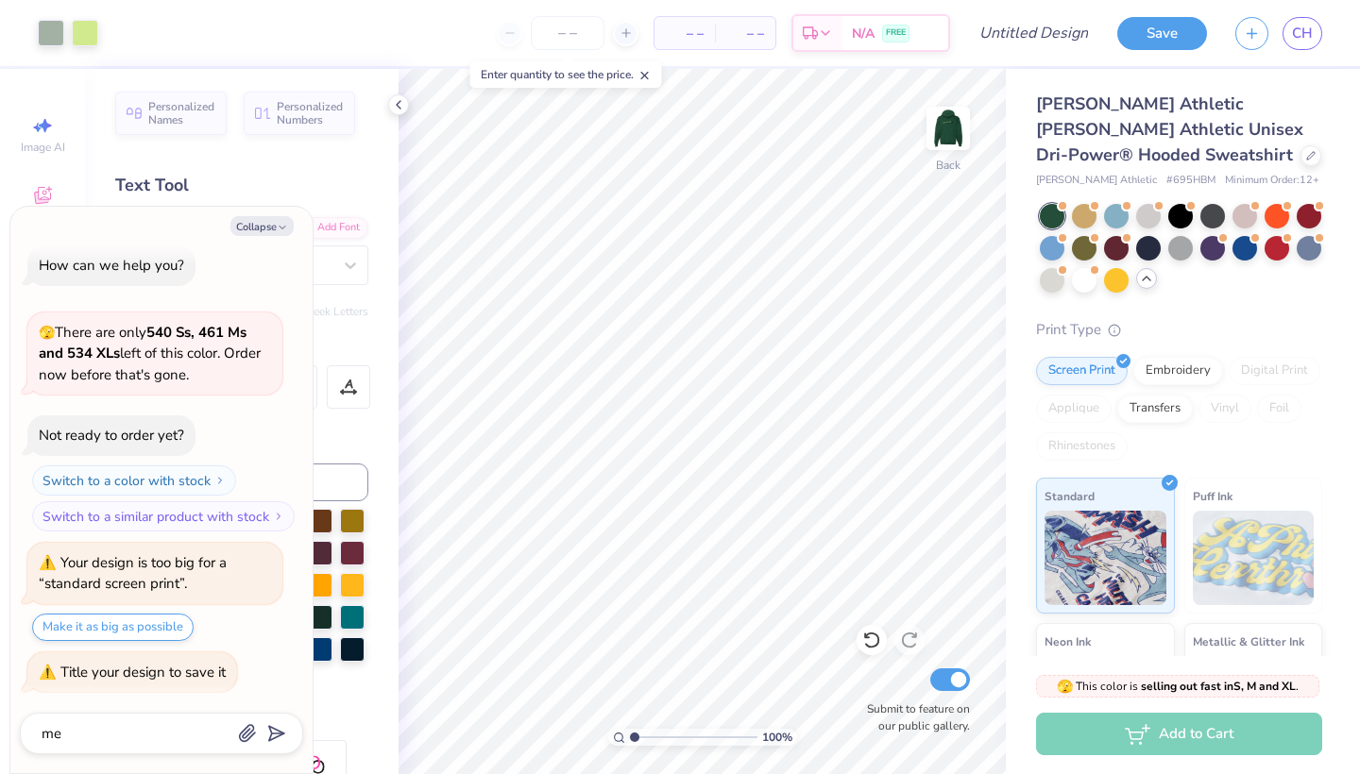
type textarea "mer"
type textarea "x"
type textarea "merc"
type textarea "x"
type textarea "merch"
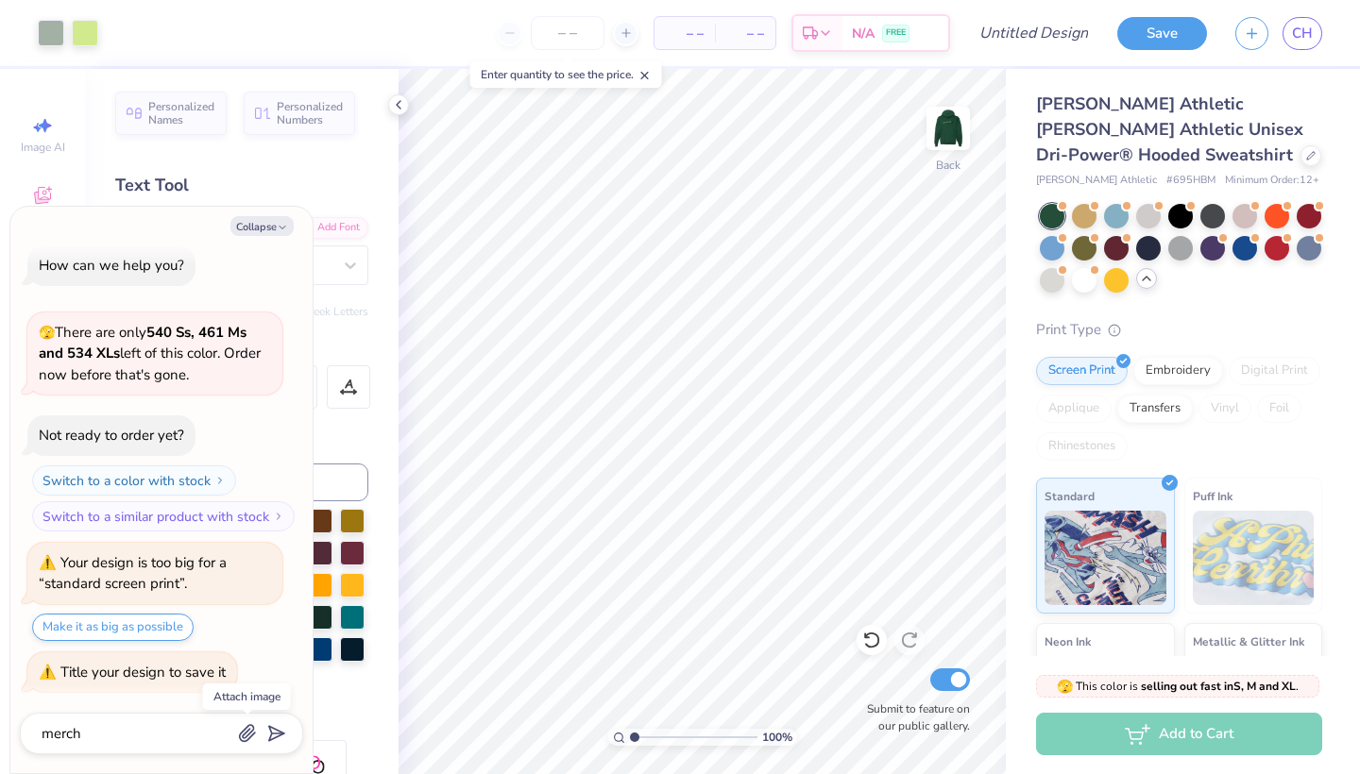
type textarea "x"
type textarea "merch"
type textarea "x"
type textarea "merch d"
type textarea "x"
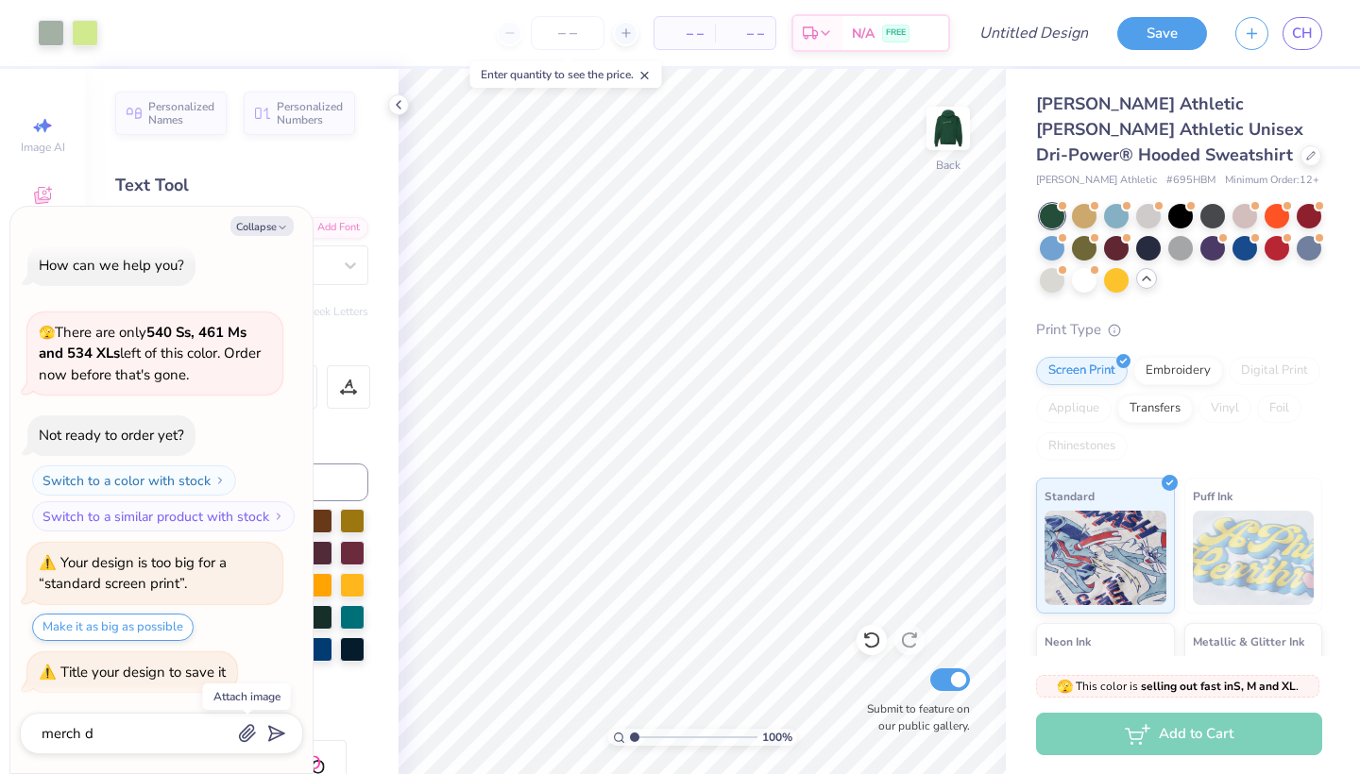
type textarea "merch de"
type textarea "x"
type textarea "merch des"
type textarea "x"
type textarea "merch desi"
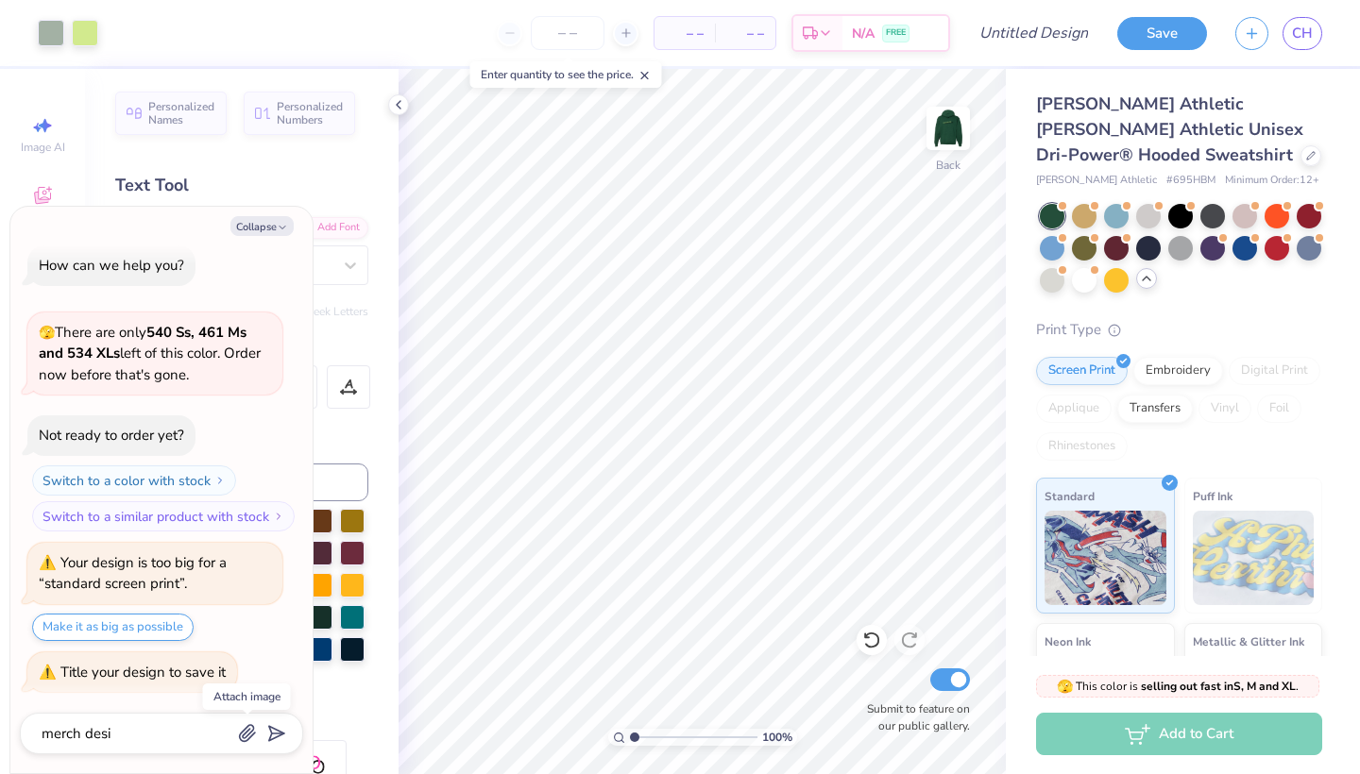
type textarea "x"
type textarea "merch desig"
type textarea "x"
type textarea "merch design"
type textarea "x"
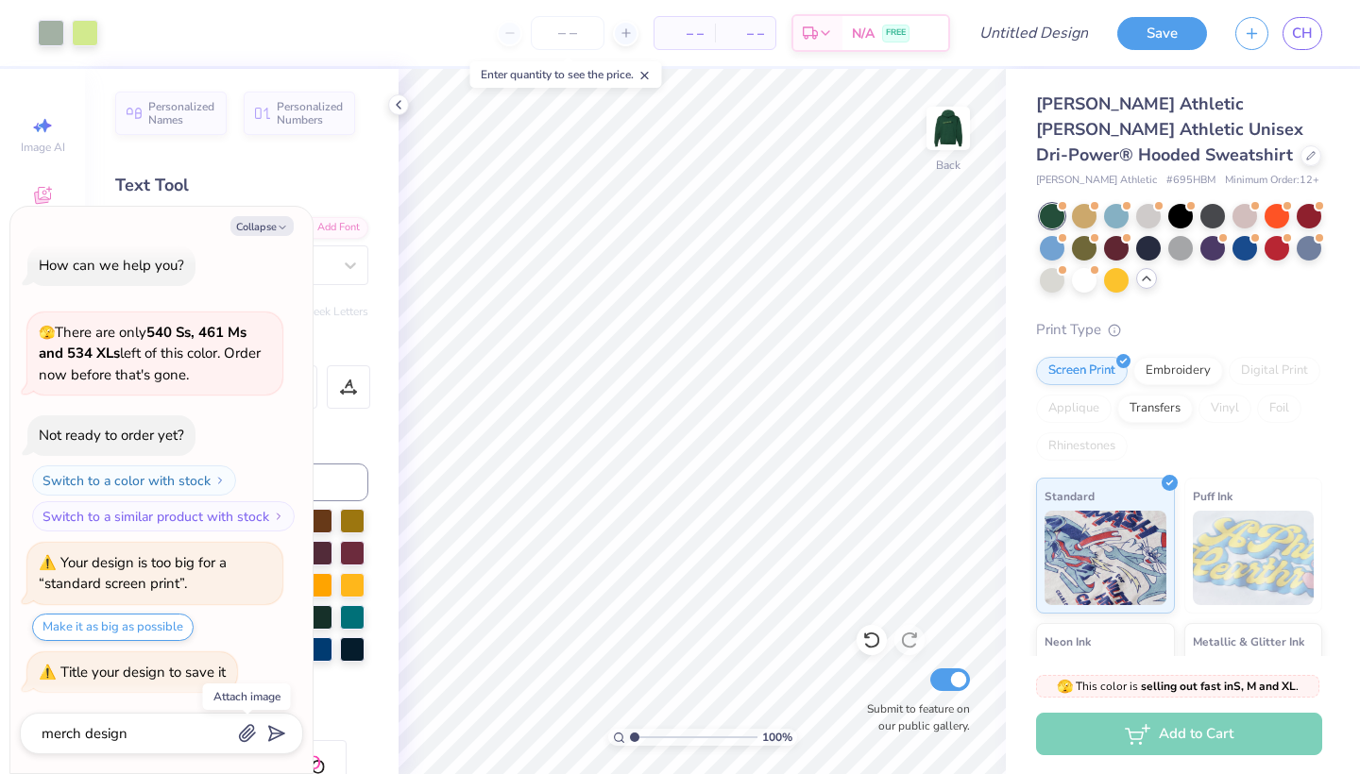
type textarea "merch design"
type textarea "x"
type textarea "merch design 2"
click at [274, 731] on icon "submit" at bounding box center [273, 734] width 26 height 26
type textarea "x"
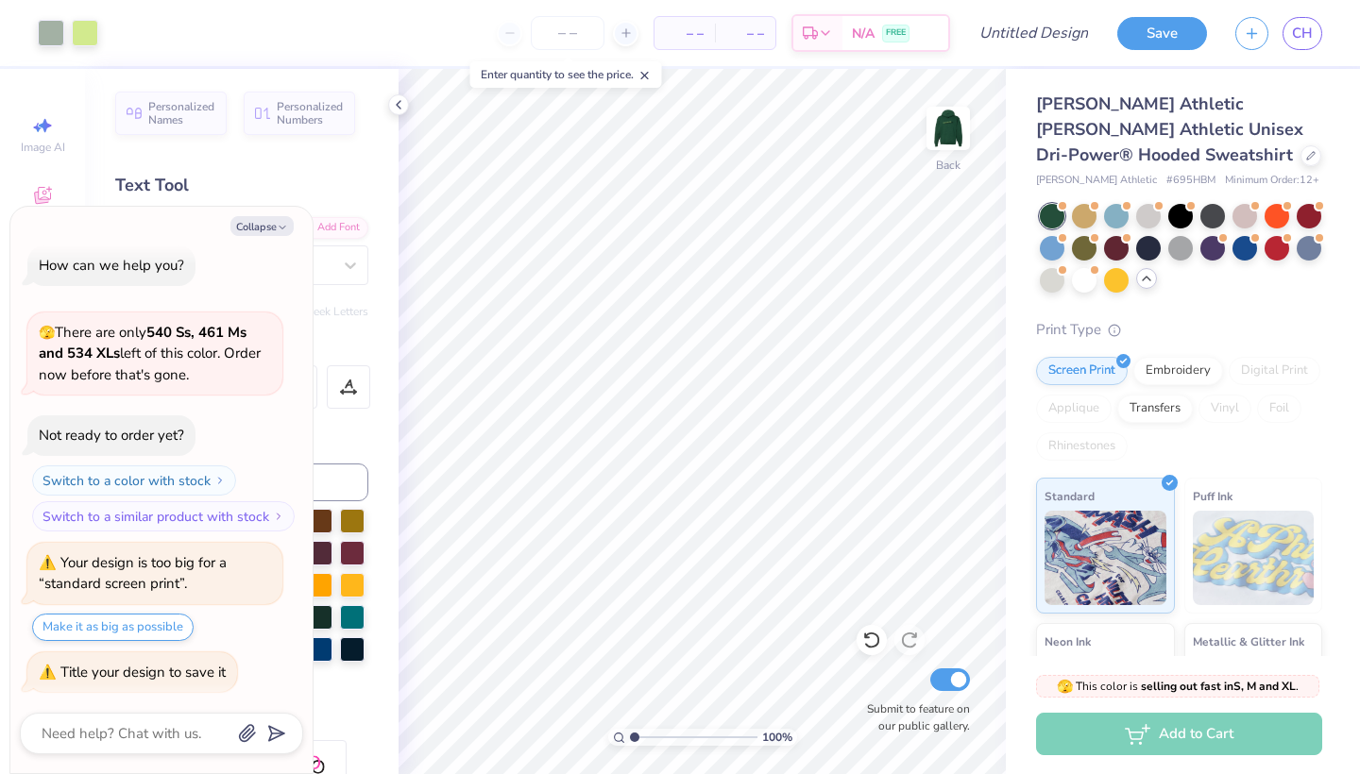
type input "merch design 2"
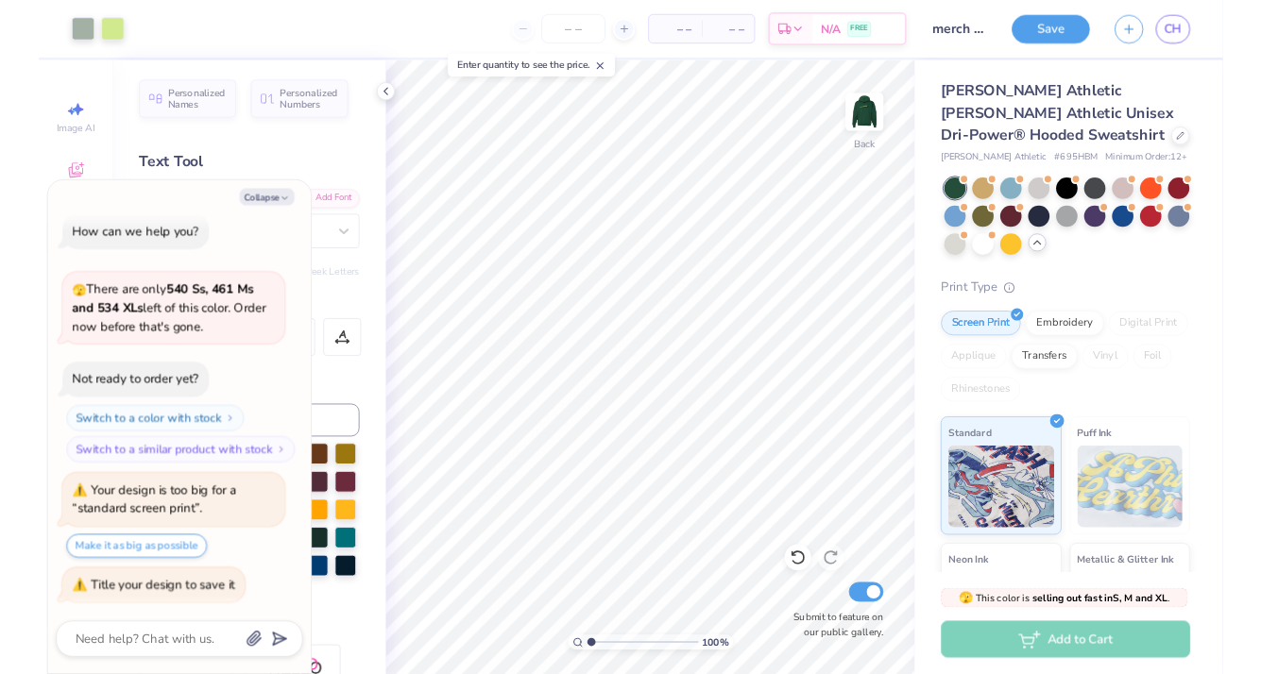
scroll to position [138, 0]
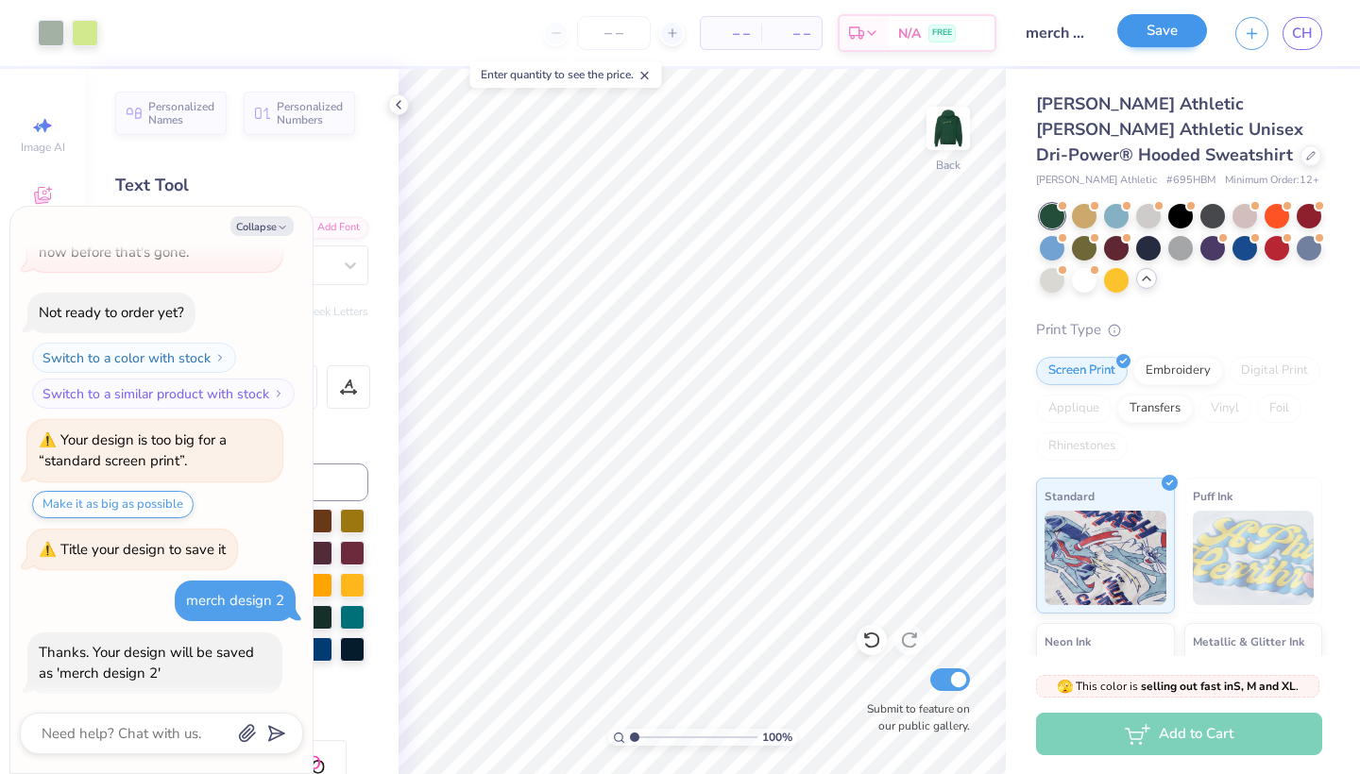
click at [1172, 37] on button "Save" at bounding box center [1162, 30] width 90 height 33
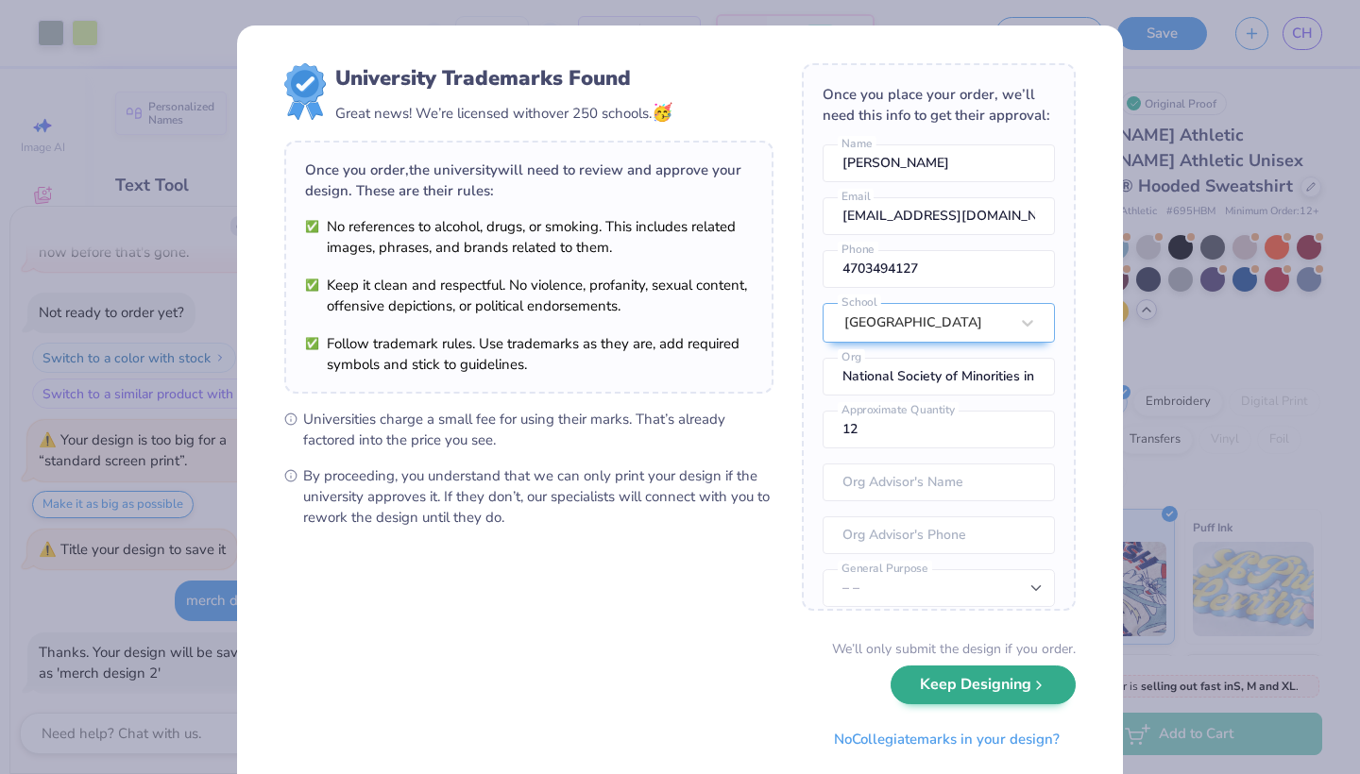
click at [927, 689] on button "Keep Designing" at bounding box center [983, 685] width 185 height 39
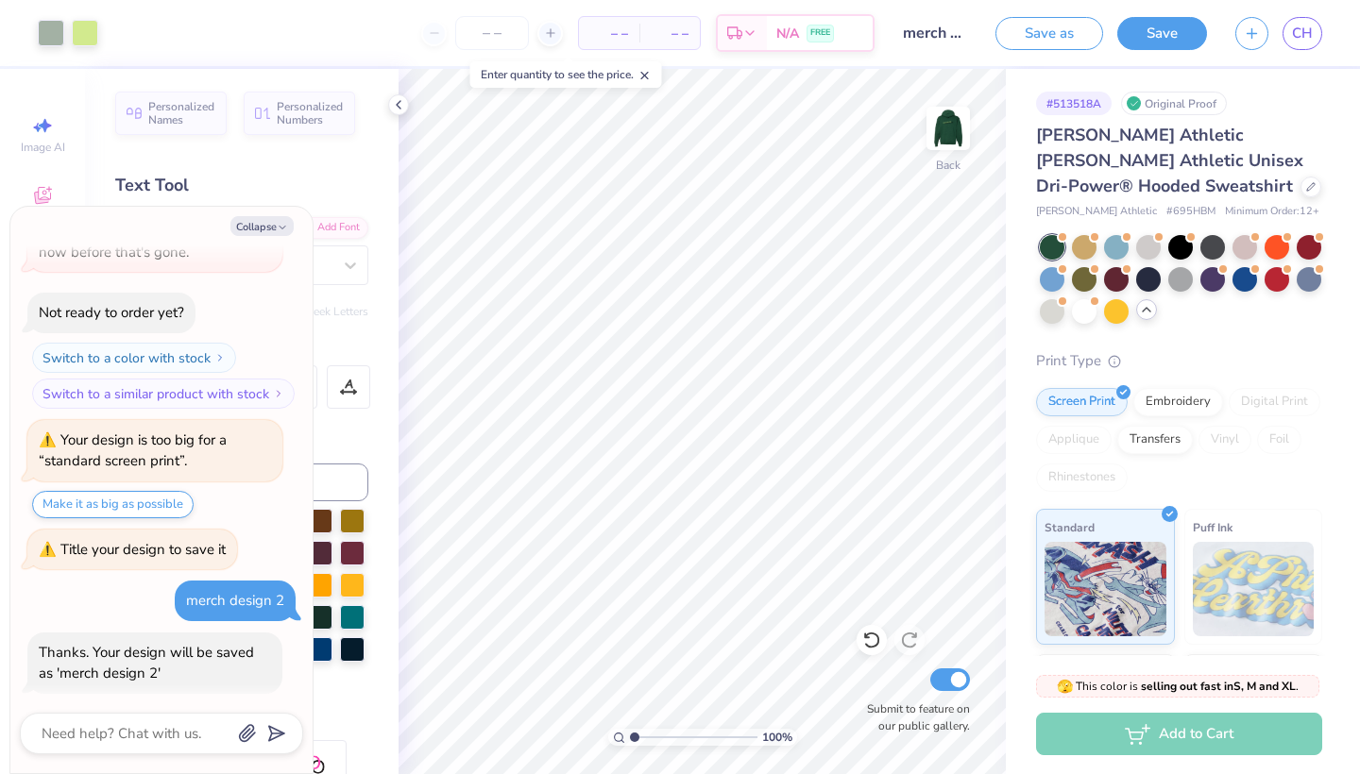
click at [297, 233] on div "Collapse" at bounding box center [161, 226] width 283 height 20
click at [276, 230] on button "Collapse" at bounding box center [261, 226] width 63 height 20
type textarea "x"
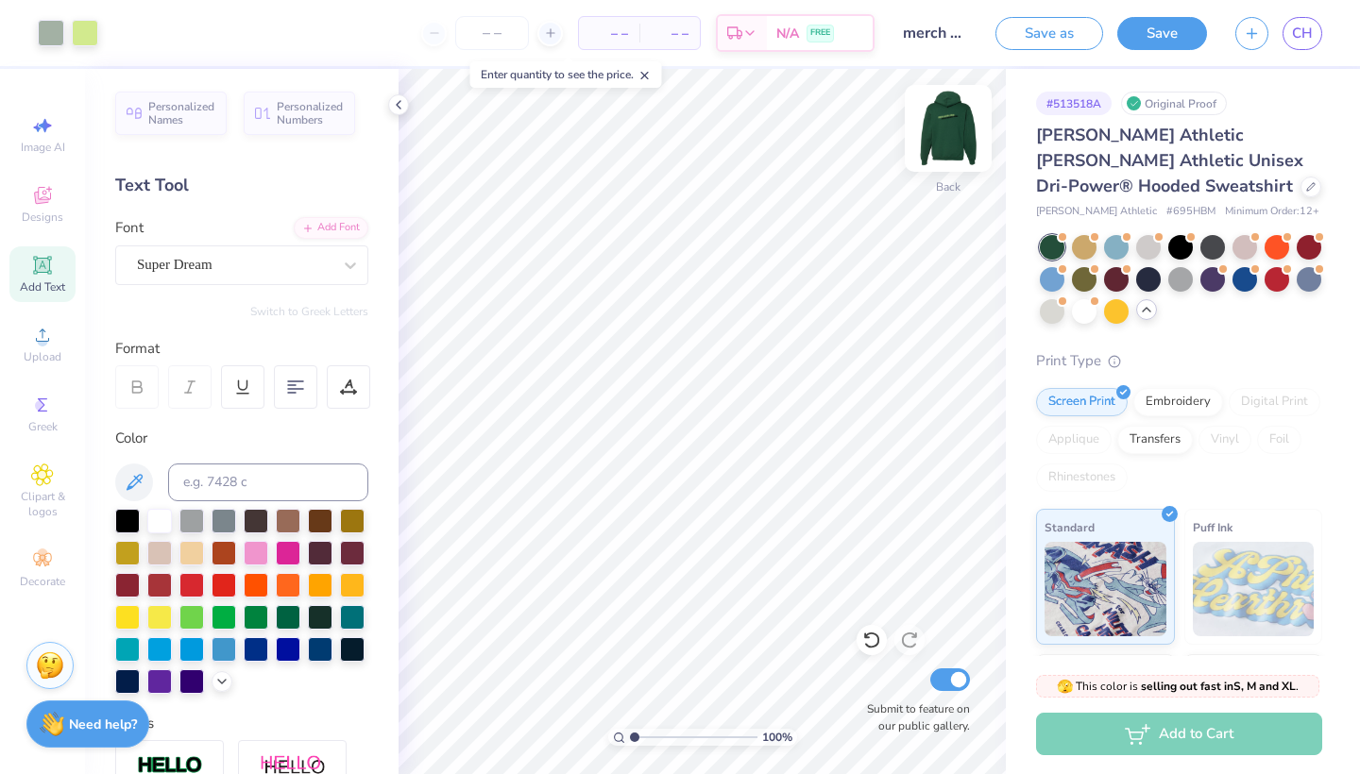
click at [946, 145] on img at bounding box center [948, 129] width 76 height 76
click at [939, 149] on img at bounding box center [948, 129] width 76 height 76
click at [933, 153] on div "Back" at bounding box center [948, 140] width 43 height 67
